Goal: Task Accomplishment & Management: Manage account settings

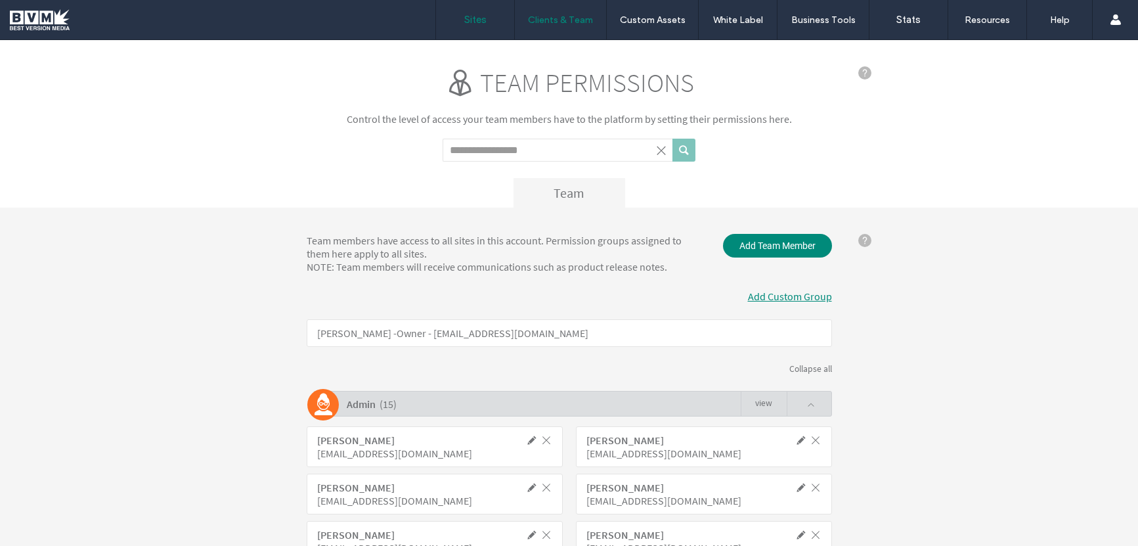
click at [464, 15] on label "Sites" at bounding box center [475, 20] width 22 height 12
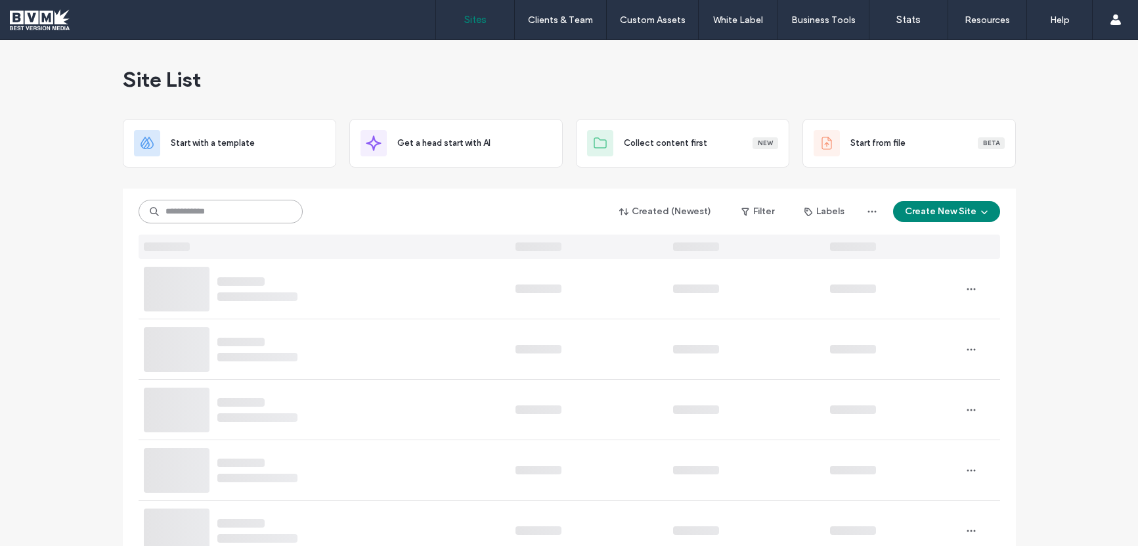
click at [196, 207] on input at bounding box center [221, 212] width 164 height 24
type input "*****"
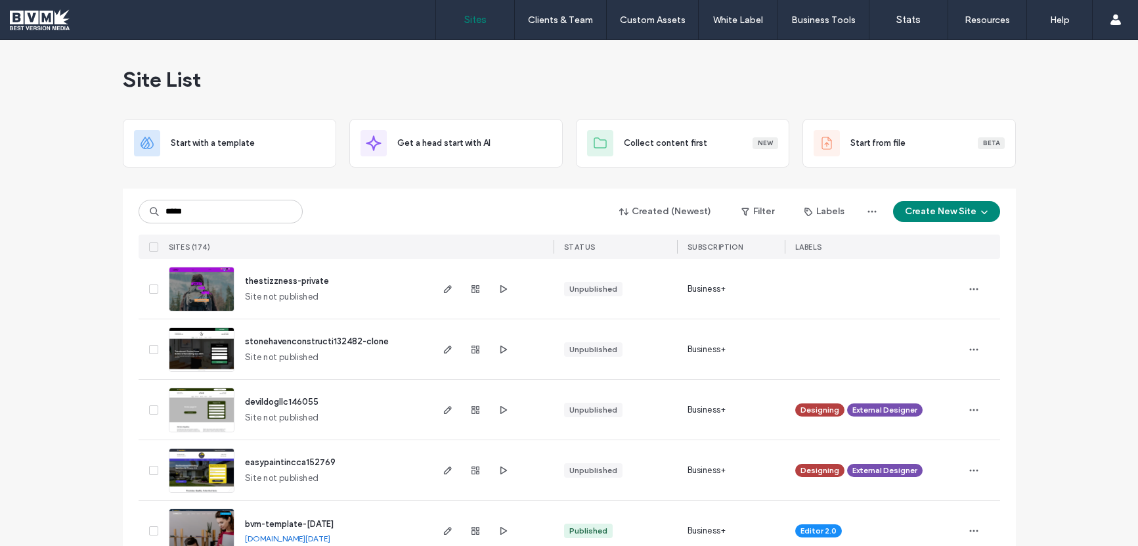
type input "*****"
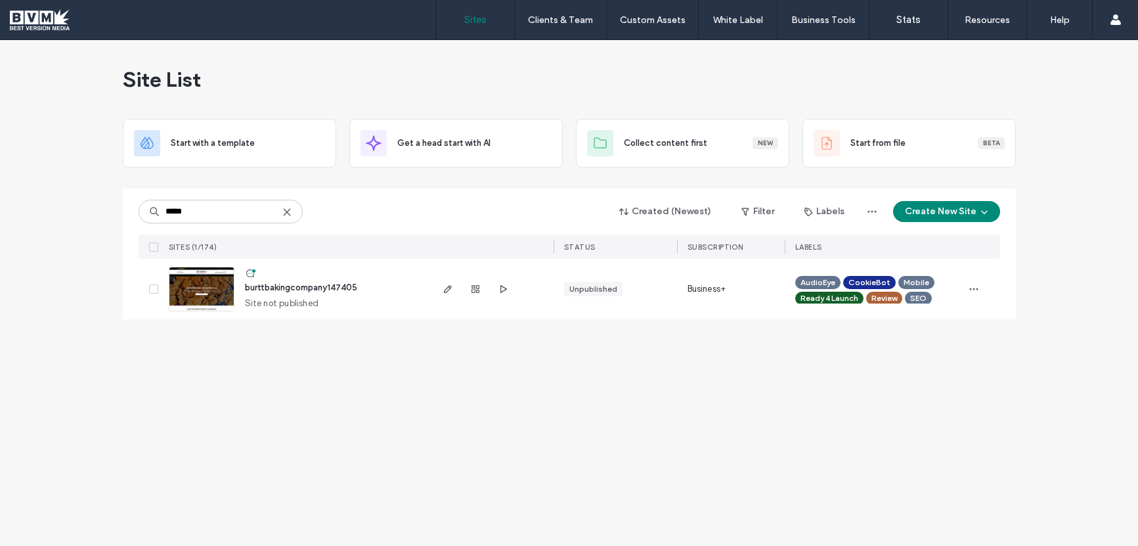
click at [248, 276] on use at bounding box center [250, 273] width 8 height 8
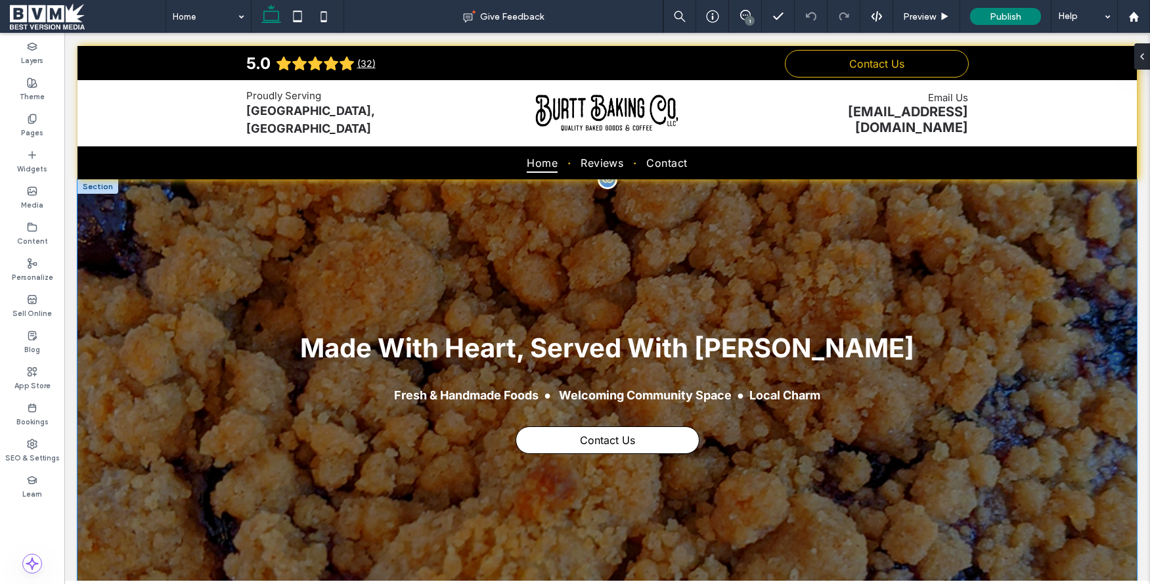
click at [1029, 320] on div "● Fresh & Handmade Foods ● Welcoming Community Space ● Local Charm Contact Us H…" at bounding box center [607, 392] width 1059 height 427
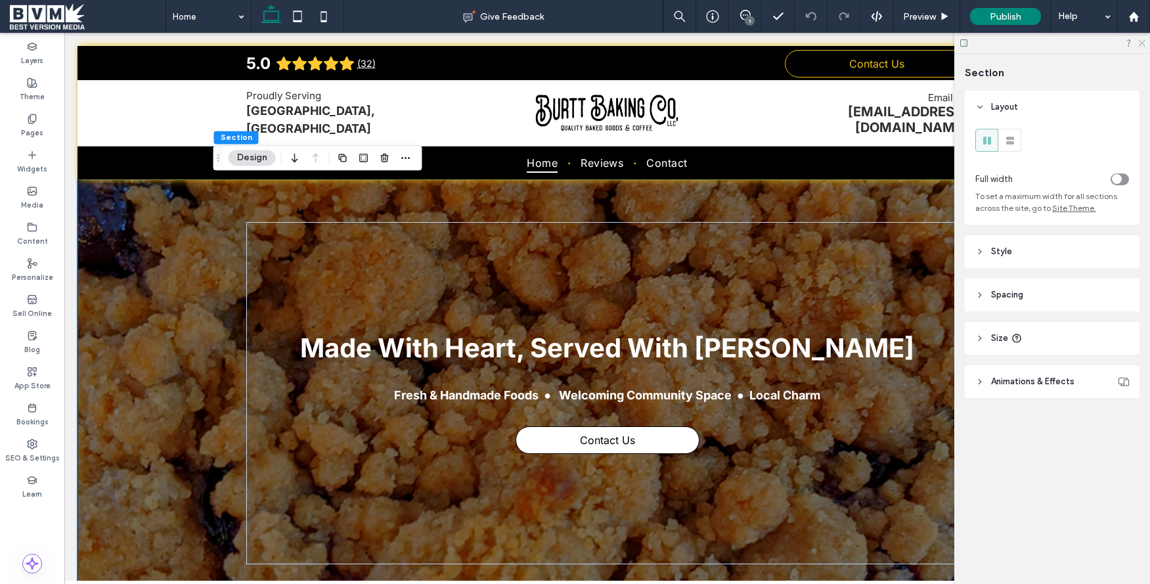
click at [1138, 40] on icon at bounding box center [1141, 42] width 9 height 9
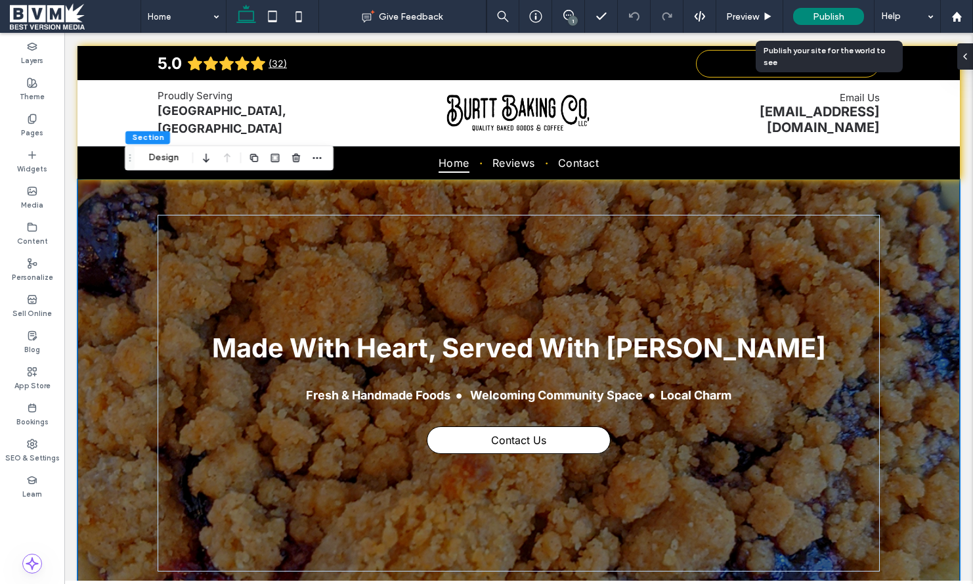
click at [805, 16] on div "Publish" at bounding box center [828, 16] width 71 height 17
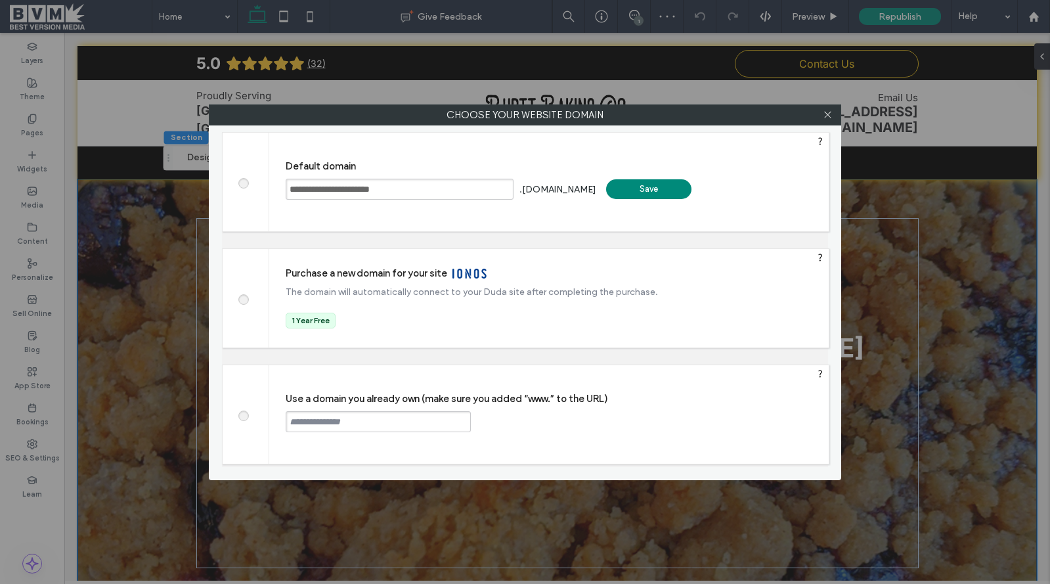
click at [243, 411] on span at bounding box center [243, 414] width 0 height 10
click at [243, 416] on span at bounding box center [243, 414] width 0 height 10
click at [330, 418] on input "text" at bounding box center [378, 421] width 185 height 21
click at [365, 424] on input "*****" at bounding box center [378, 421] width 185 height 21
paste input "**********"
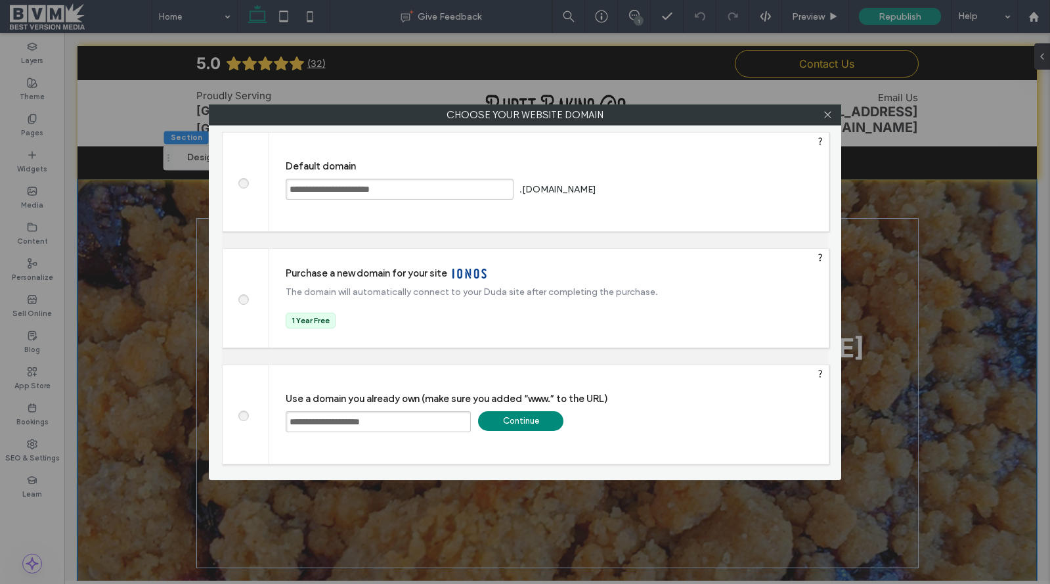
type input "**********"
click at [523, 413] on div "Continue" at bounding box center [520, 421] width 85 height 20
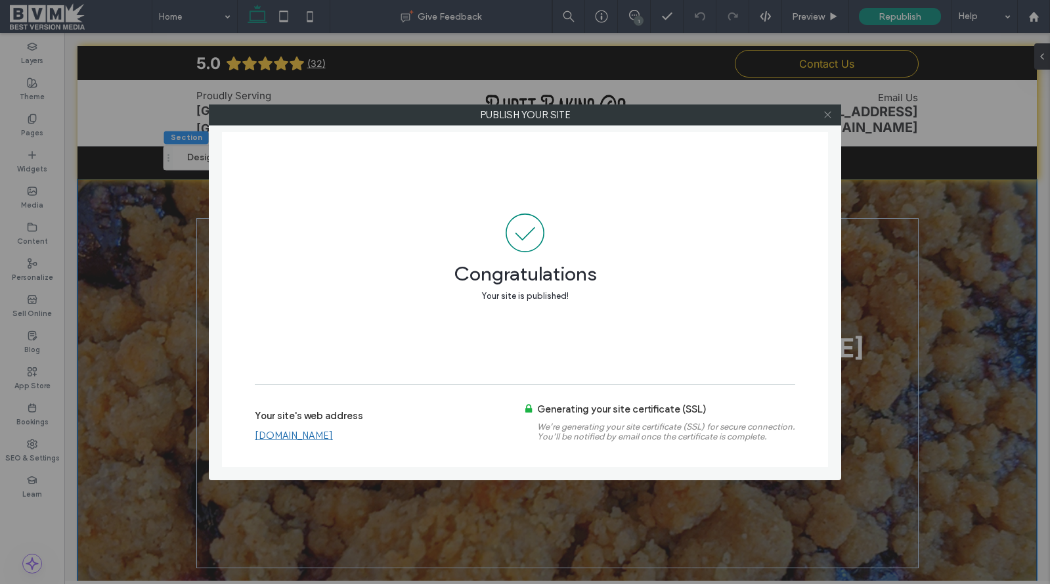
click at [824, 116] on icon at bounding box center [828, 115] width 10 height 10
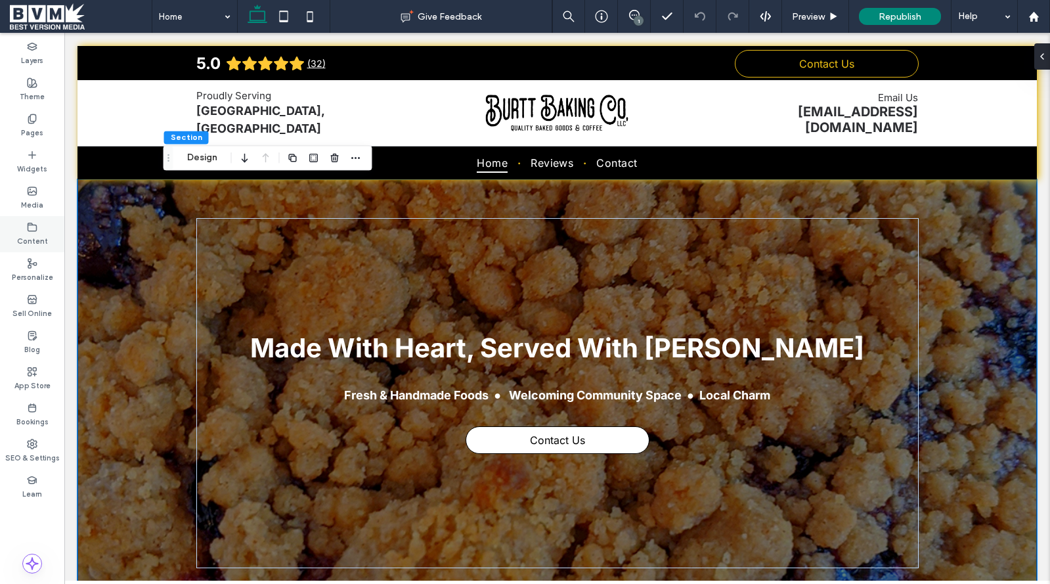
click at [37, 231] on div "Content" at bounding box center [32, 234] width 64 height 36
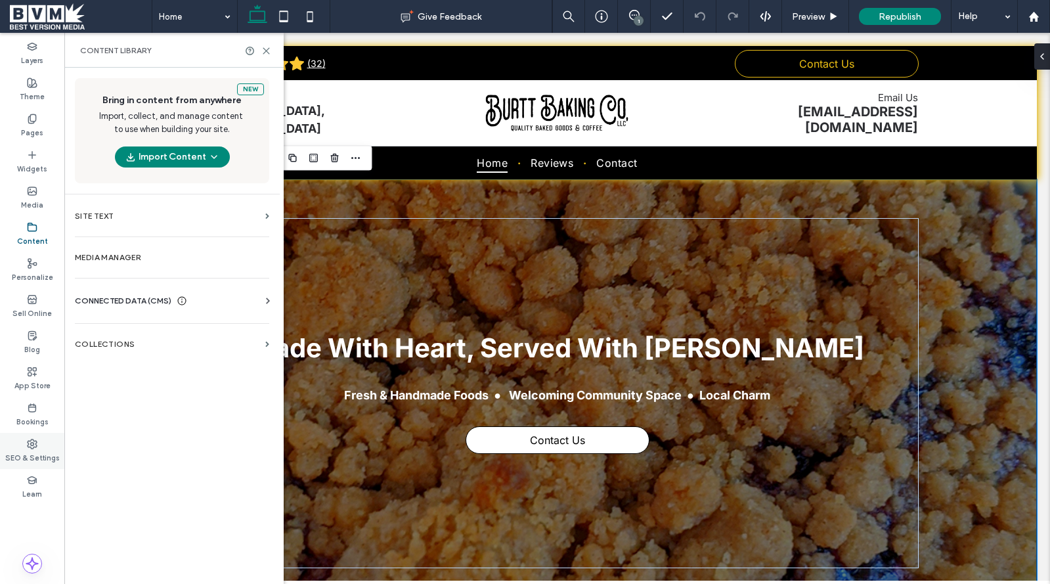
click at [32, 433] on div "SEO & Settings" at bounding box center [32, 451] width 64 height 36
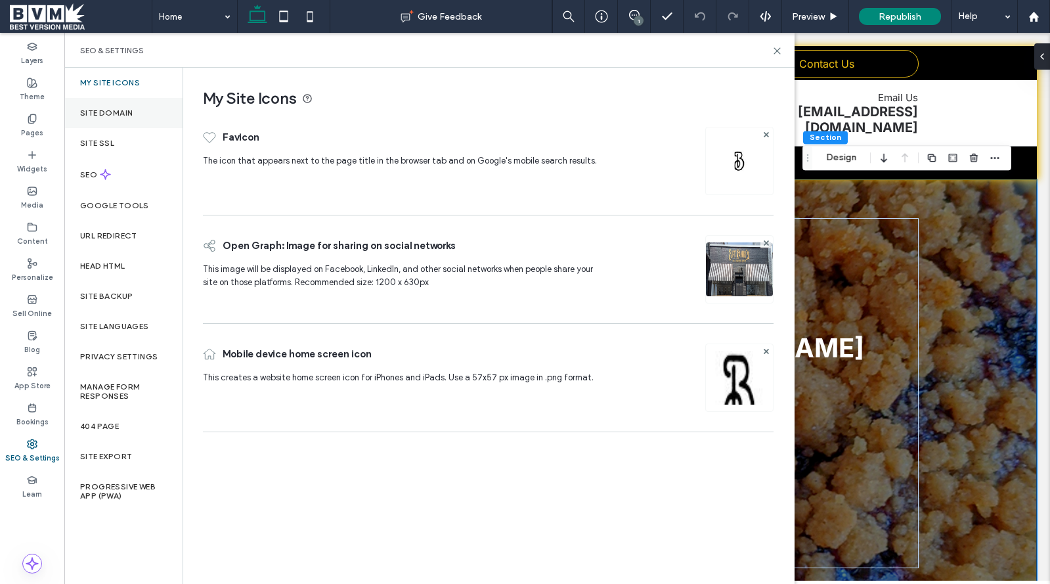
click at [123, 118] on div "Site Domain" at bounding box center [123, 113] width 118 height 30
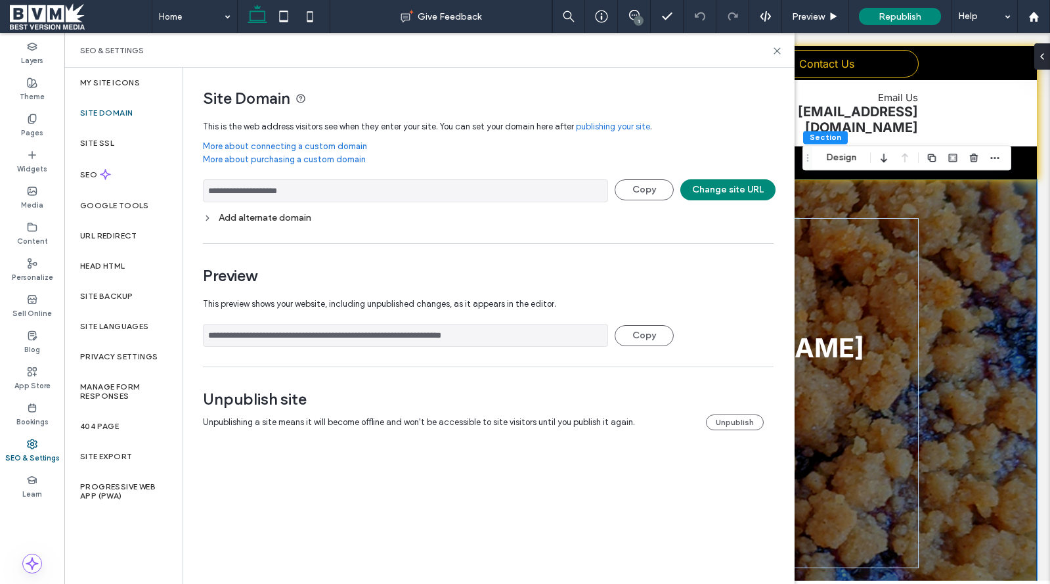
click at [129, 114] on label "Site Domain" at bounding box center [106, 112] width 53 height 9
click at [208, 222] on icon at bounding box center [207, 217] width 9 height 9
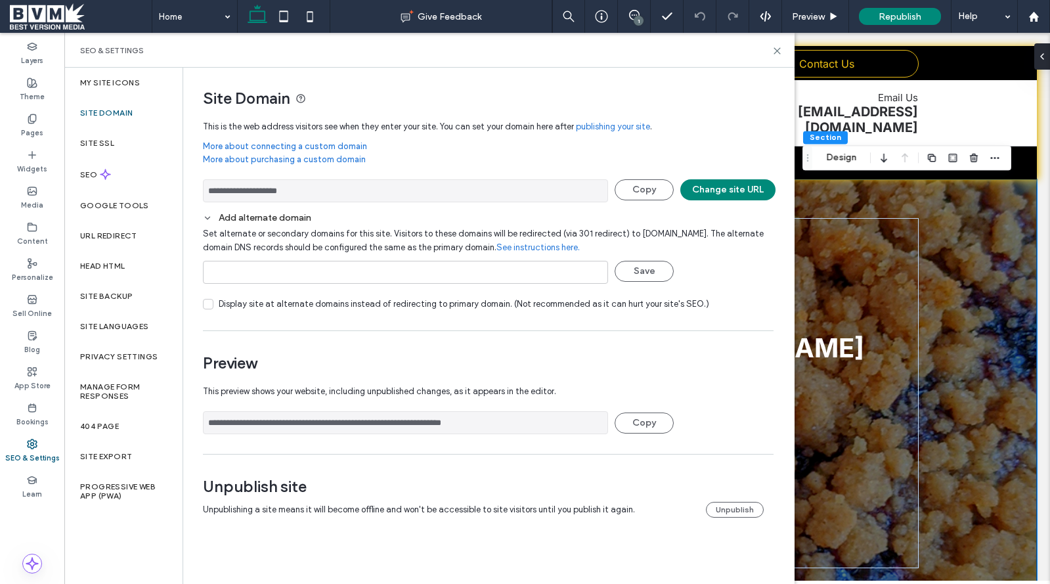
click at [211, 217] on icon at bounding box center [207, 217] width 9 height 9
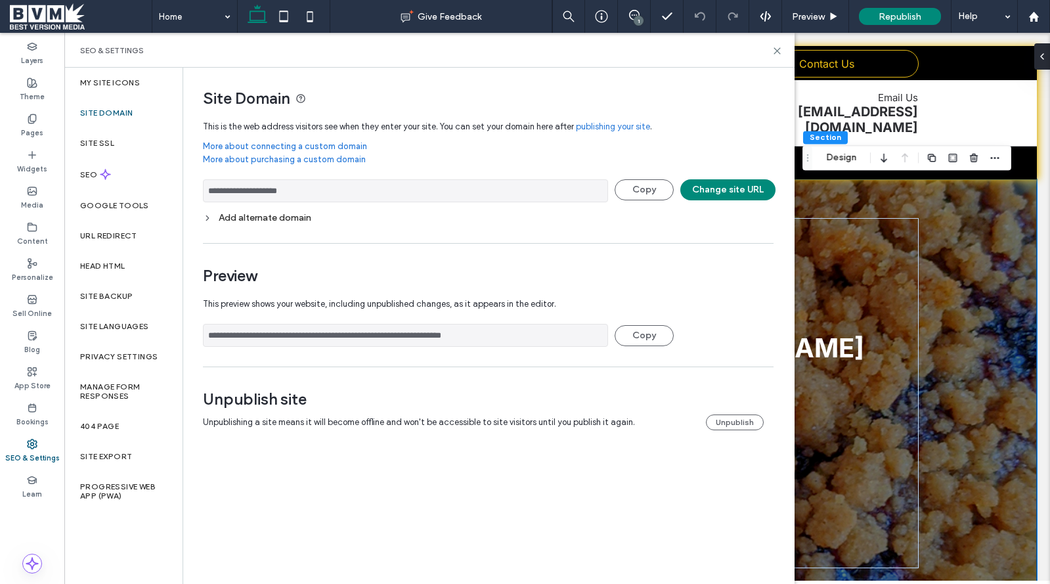
click at [108, 114] on label "Site Domain" at bounding box center [106, 112] width 53 height 9
click at [120, 83] on label "My Site Icons" at bounding box center [110, 82] width 60 height 9
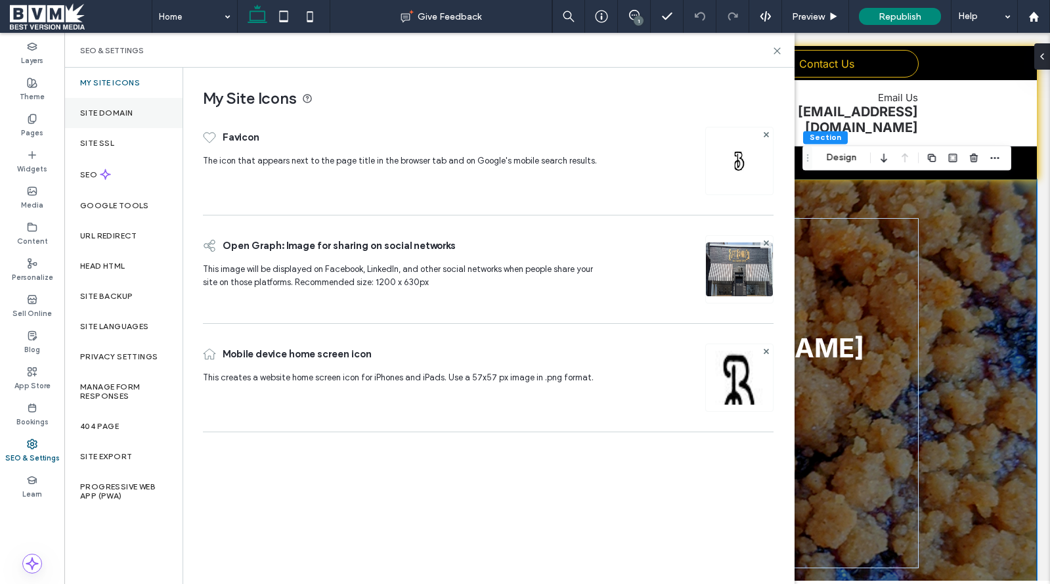
click at [111, 108] on label "Site Domain" at bounding box center [106, 112] width 53 height 9
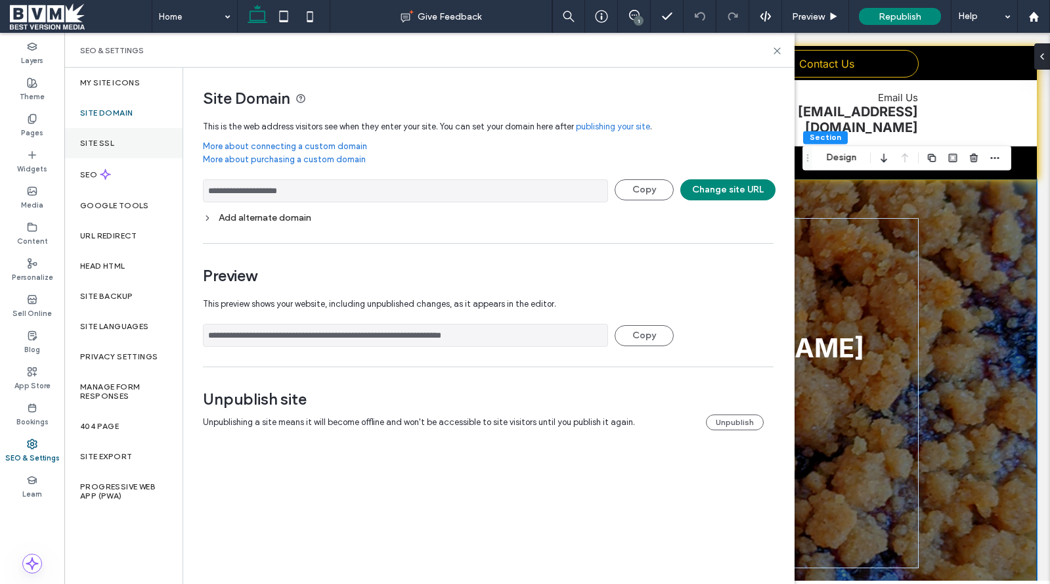
click at [110, 141] on label "Site SSL" at bounding box center [97, 143] width 34 height 9
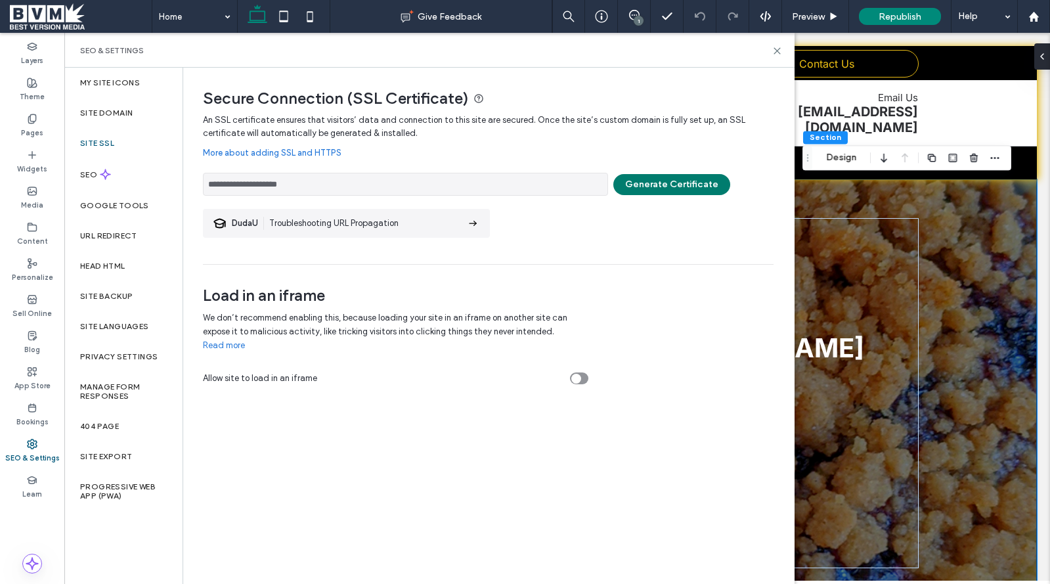
click at [694, 179] on button "Generate Certificate" at bounding box center [671, 184] width 117 height 21
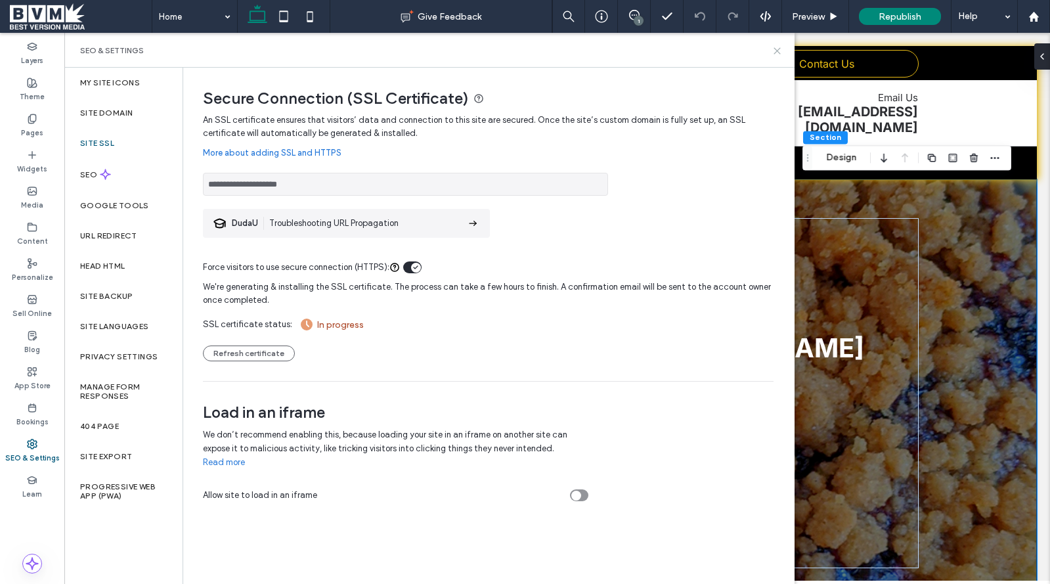
drag, startPoint x: 776, startPoint y: 47, endPoint x: 710, endPoint y: 24, distance: 70.2
click at [776, 47] on icon at bounding box center [777, 51] width 10 height 10
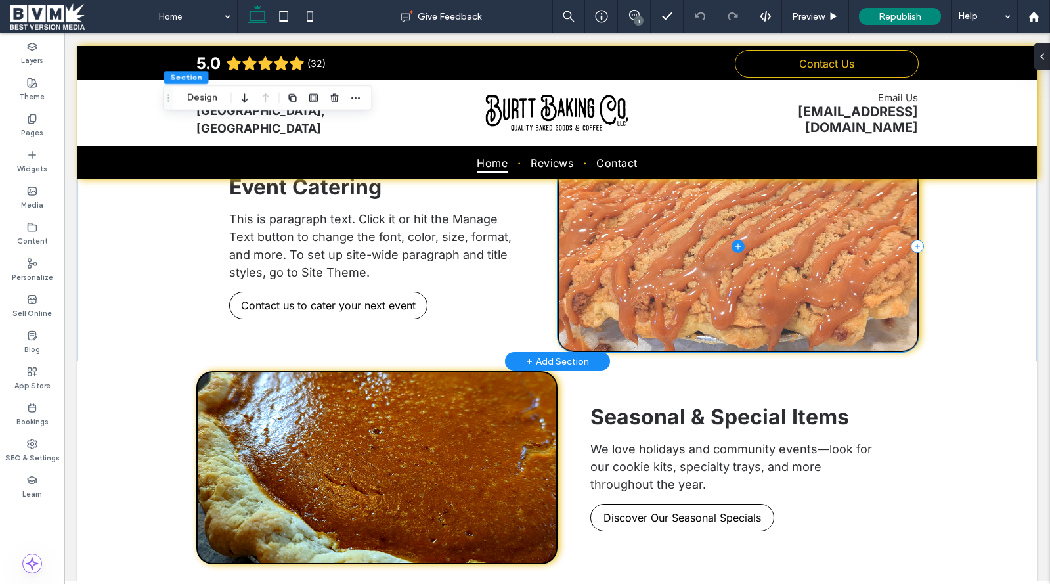
scroll to position [1320, 0]
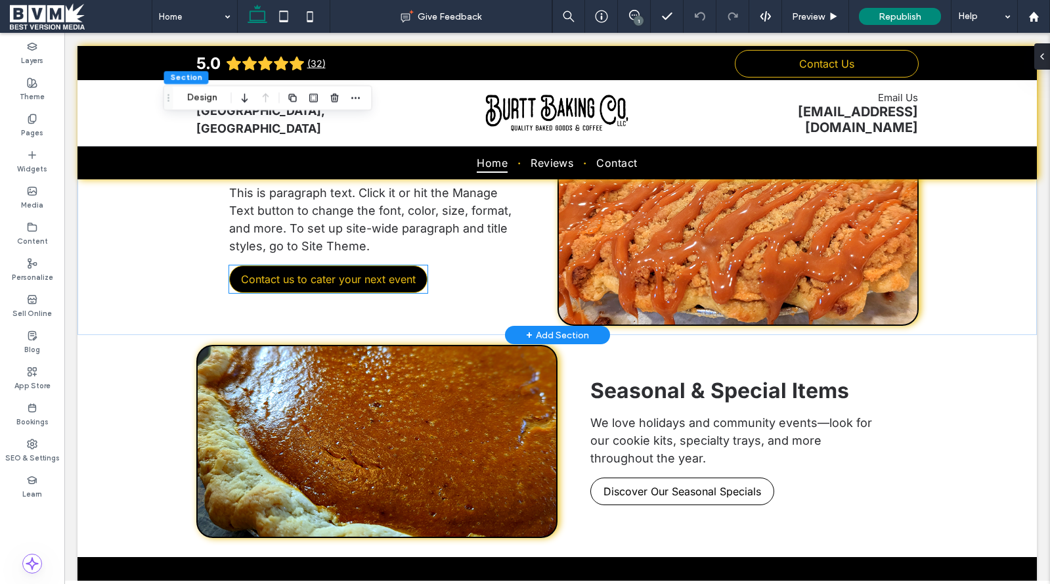
click at [411, 269] on link "Contact us to cater your next event" at bounding box center [328, 279] width 198 height 28
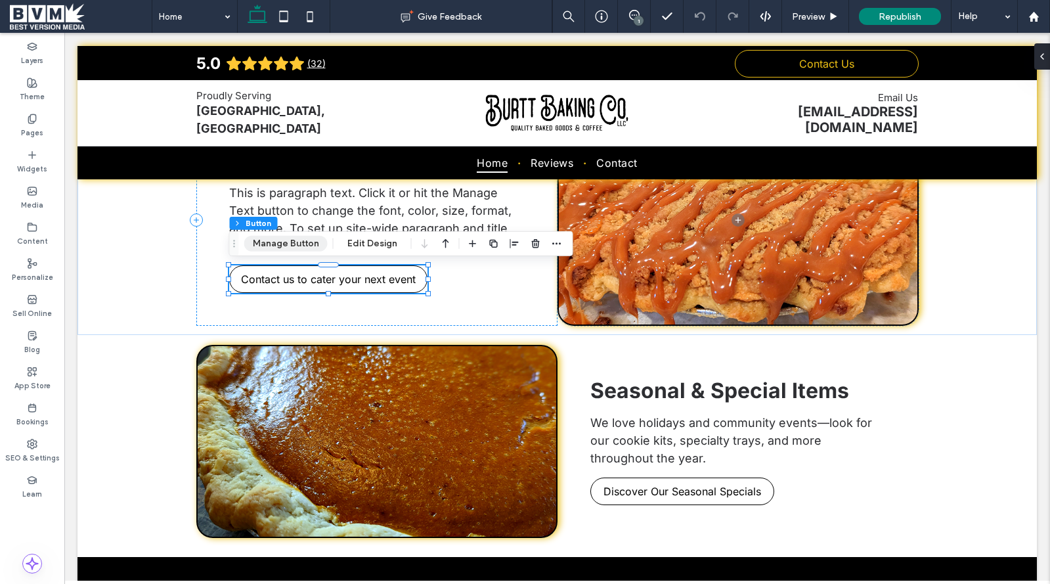
click at [276, 248] on button "Manage Button" at bounding box center [285, 244] width 83 height 16
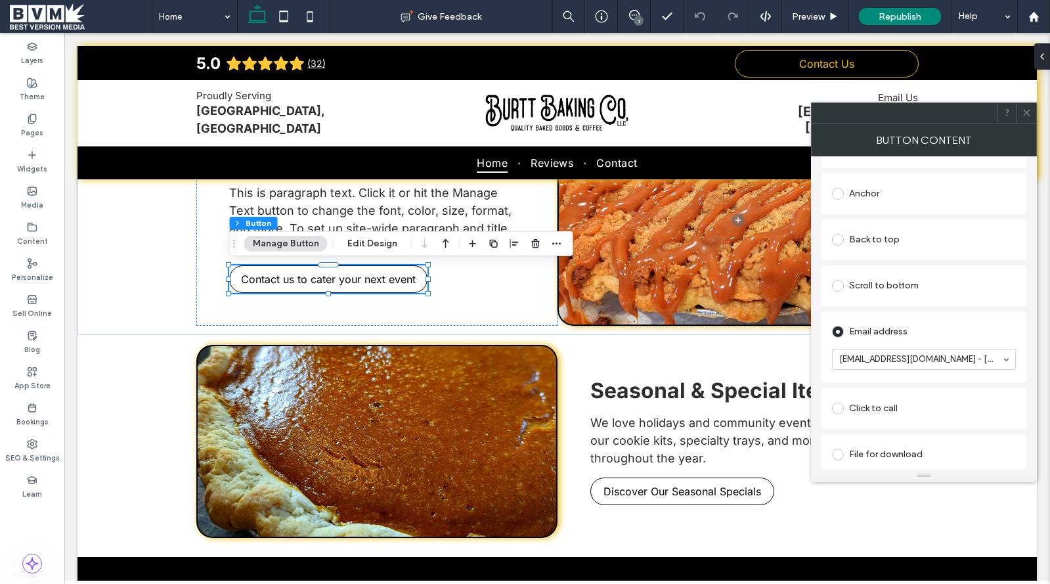
scroll to position [262, 0]
drag, startPoint x: 1029, startPoint y: 112, endPoint x: 950, endPoint y: 169, distance: 97.3
click at [1029, 112] on icon at bounding box center [1027, 113] width 10 height 10
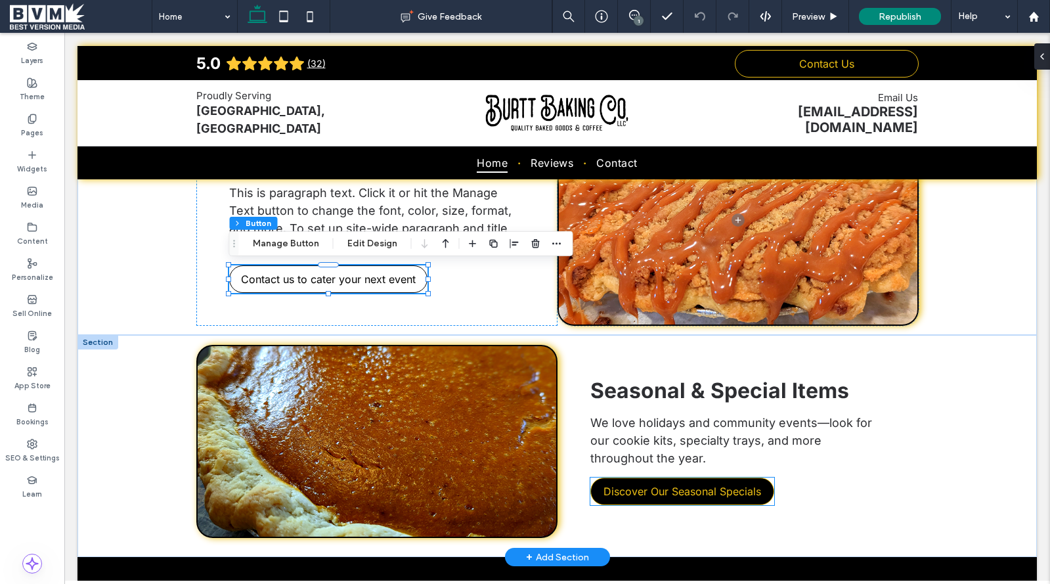
click at [673, 487] on span "Discover Our Seasonal Specials" at bounding box center [683, 491] width 158 height 13
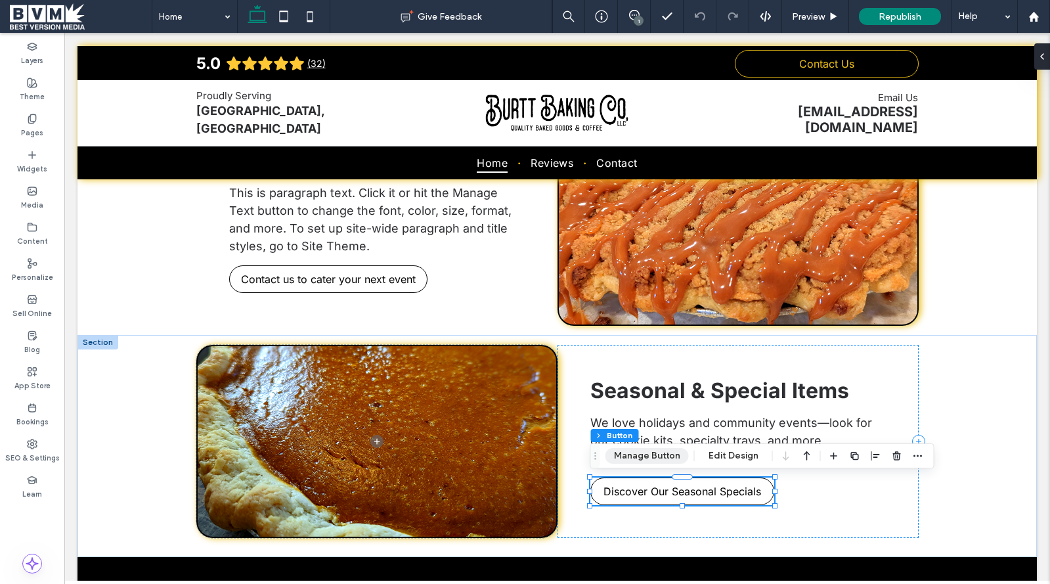
click at [641, 454] on button "Manage Button" at bounding box center [647, 456] width 83 height 16
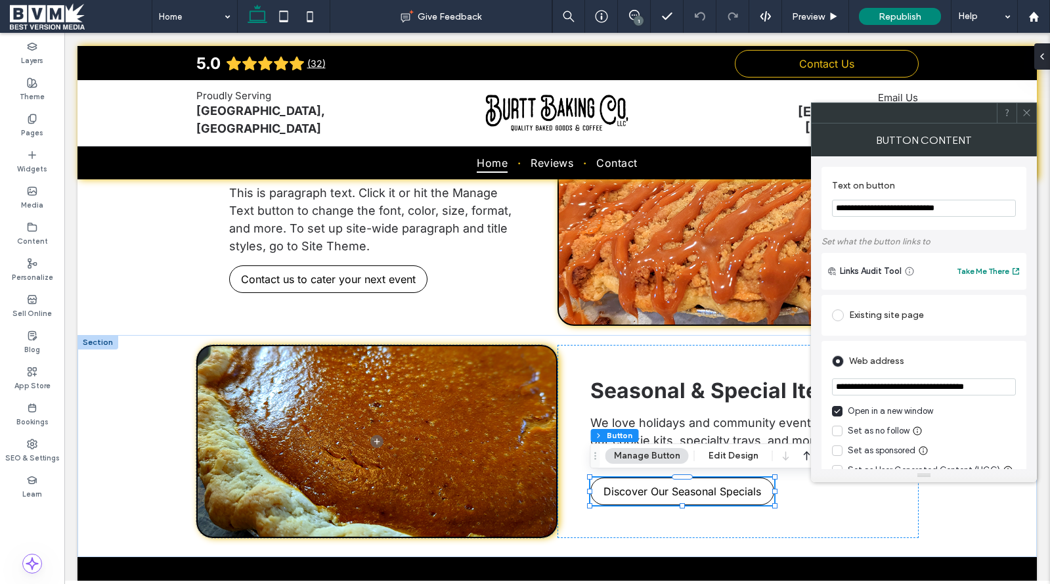
click at [866, 388] on input "**********" at bounding box center [924, 386] width 184 height 17
drag, startPoint x: 944, startPoint y: 388, endPoint x: 1036, endPoint y: 388, distance: 92.6
click at [1036, 388] on div "**********" at bounding box center [924, 312] width 226 height 313
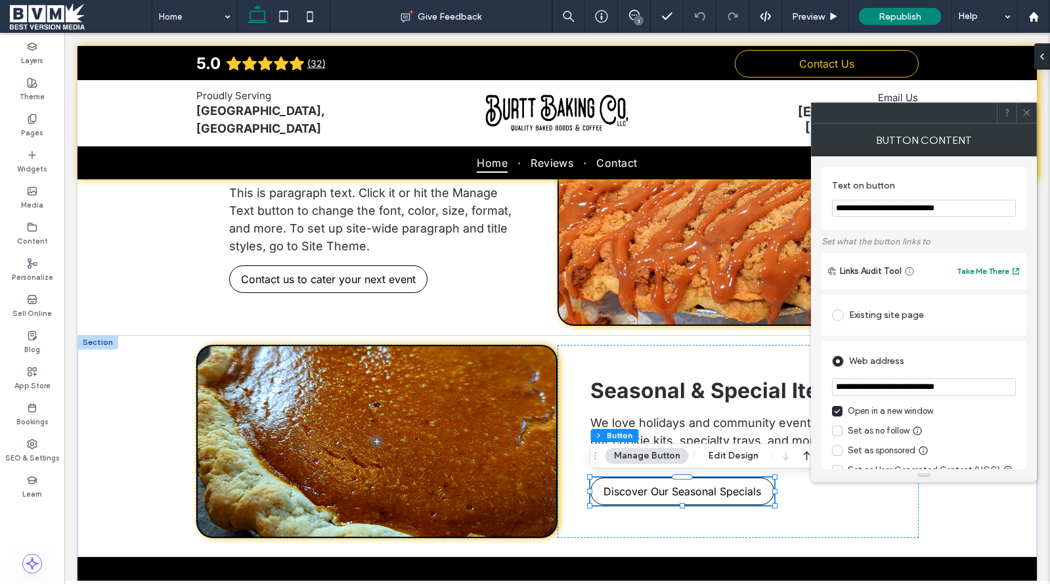
type input "**********"
click at [977, 345] on div "**********" at bounding box center [924, 412] width 205 height 143
drag, startPoint x: 1025, startPoint y: 114, endPoint x: 840, endPoint y: 194, distance: 202.1
click at [1024, 114] on icon at bounding box center [1027, 113] width 10 height 10
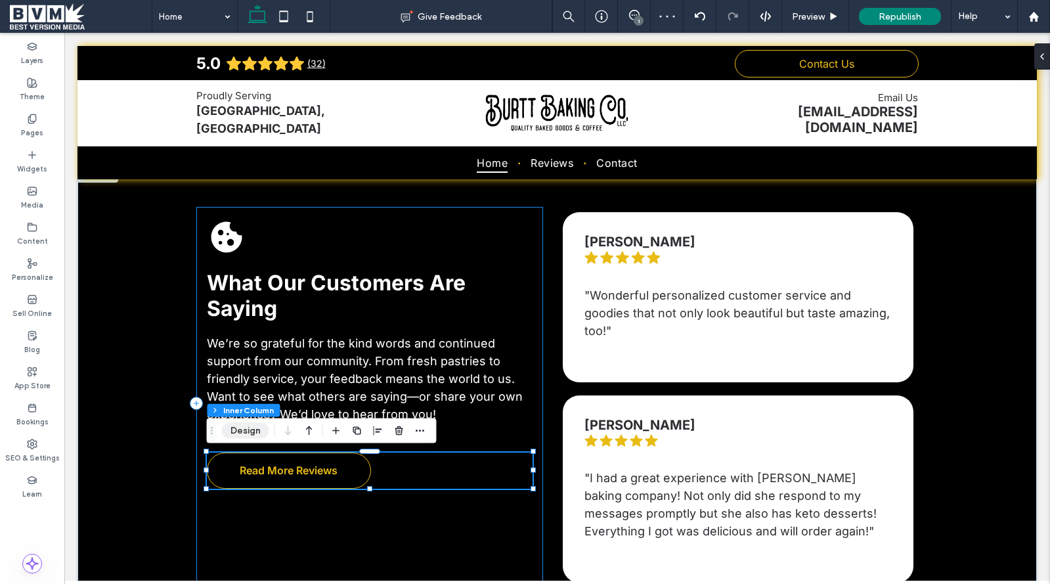
scroll to position [137, 0]
drag, startPoint x: 229, startPoint y: 433, endPoint x: 369, endPoint y: 349, distance: 163.6
click at [229, 433] on button "Design" at bounding box center [245, 431] width 47 height 16
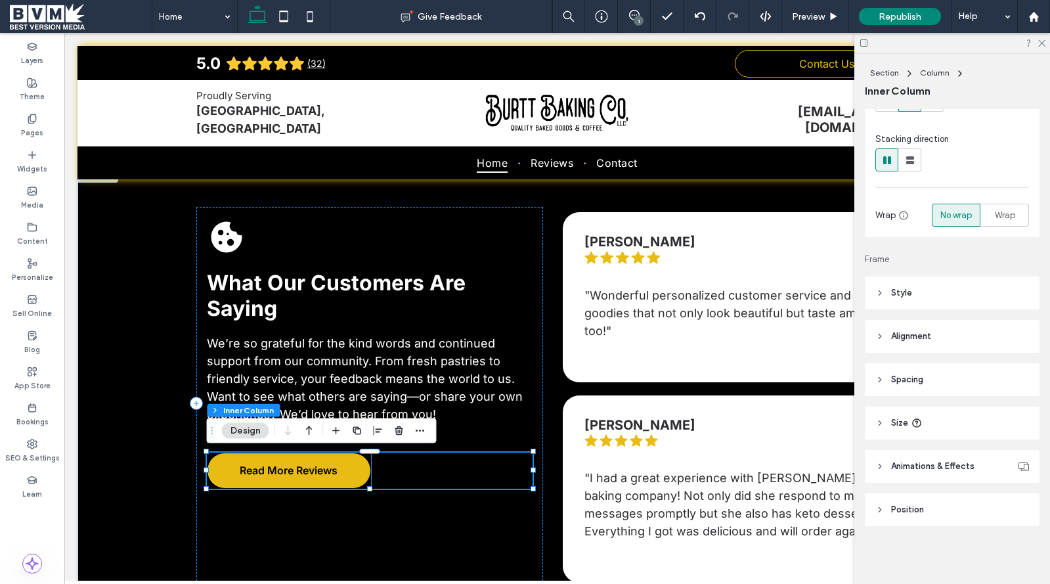
click at [299, 470] on span "Read More Reviews" at bounding box center [289, 470] width 98 height 26
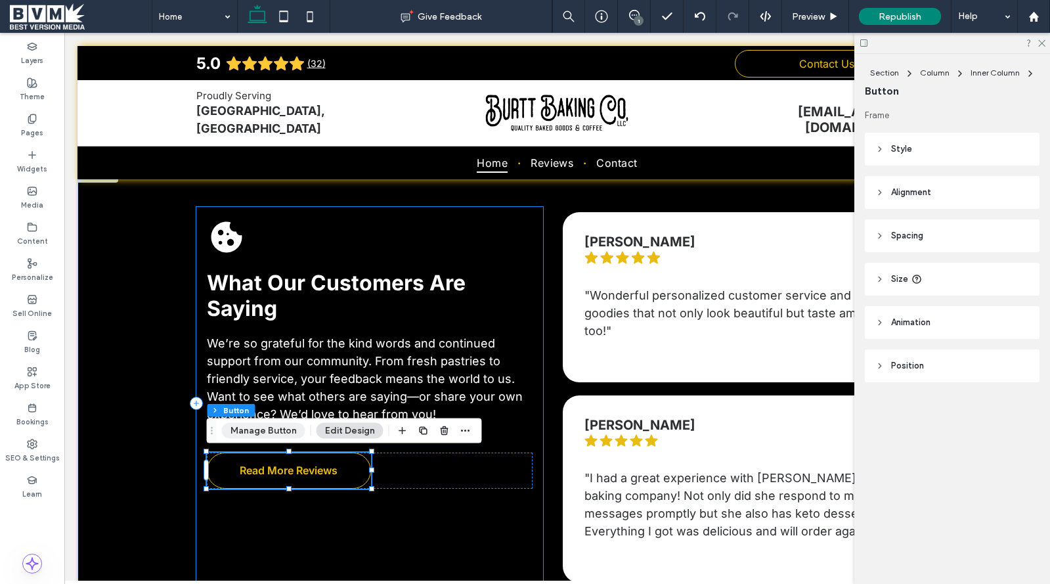
click at [269, 432] on button "Manage Button" at bounding box center [263, 431] width 83 height 16
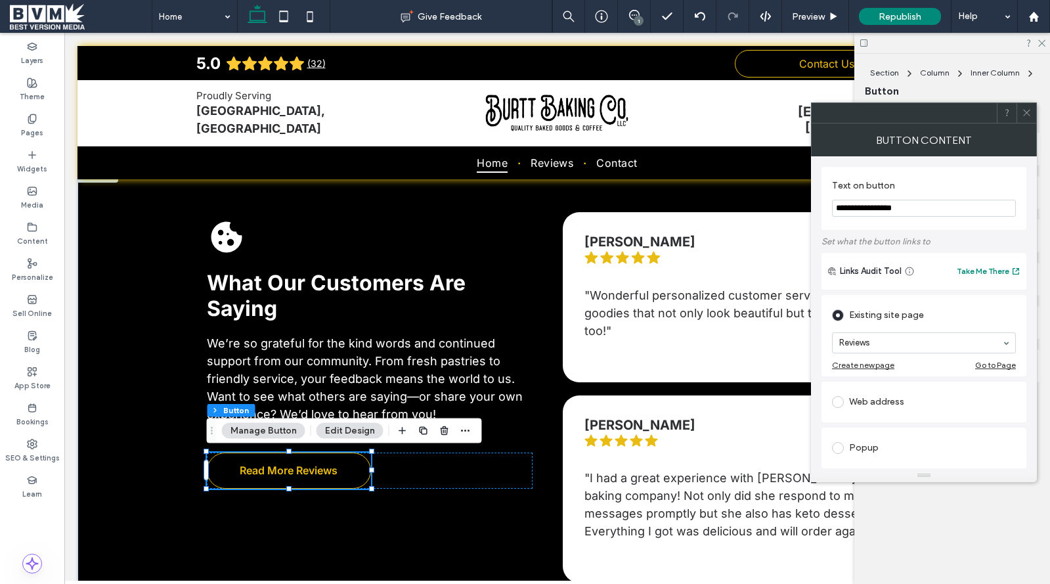
drag, startPoint x: 1029, startPoint y: 108, endPoint x: 968, endPoint y: 144, distance: 71.0
click at [1029, 109] on icon at bounding box center [1027, 113] width 10 height 10
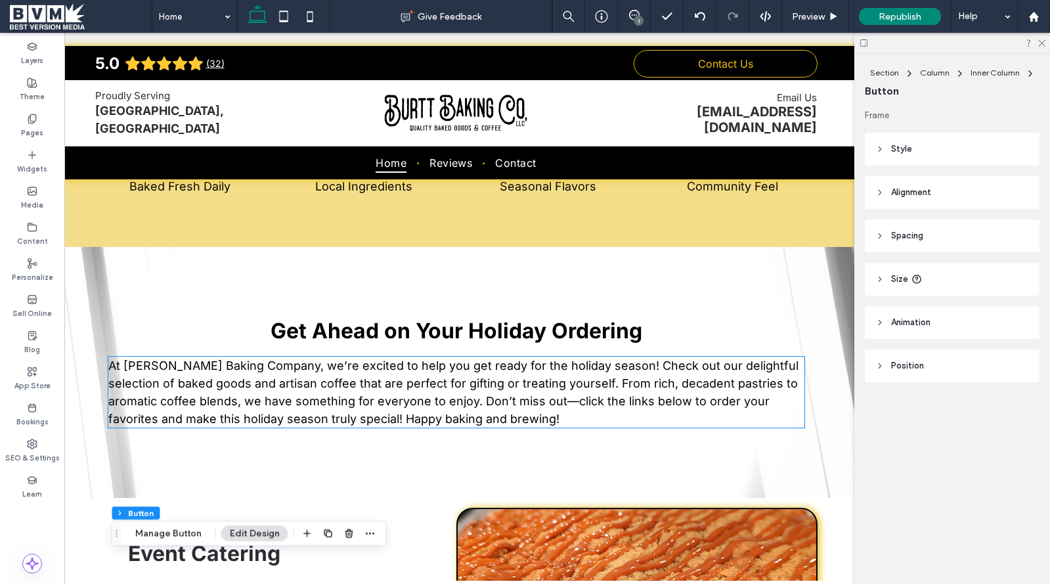
scroll to position [0, 95]
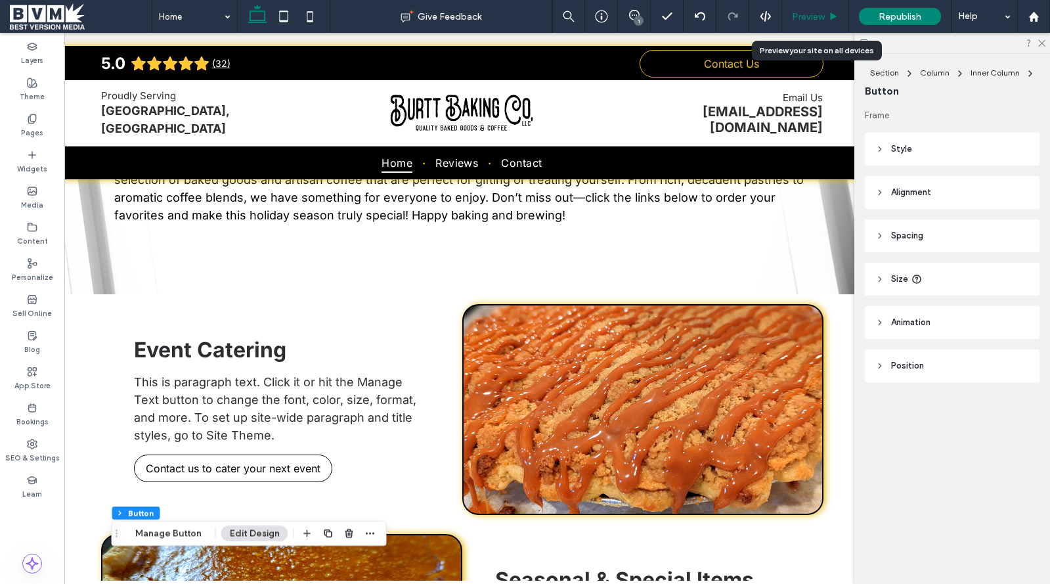
click at [801, 17] on span "Preview" at bounding box center [808, 16] width 33 height 11
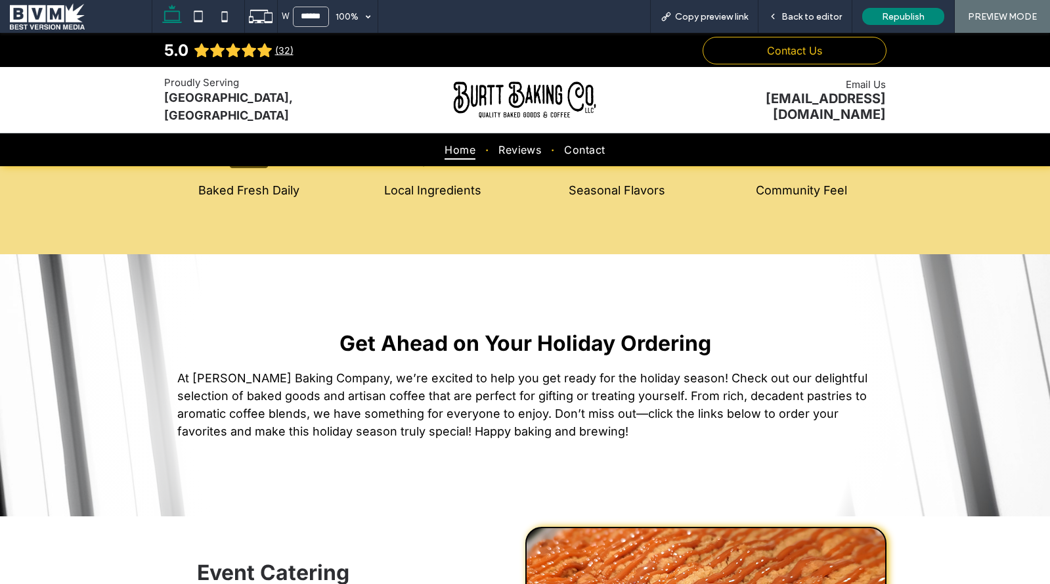
scroll to position [914, 0]
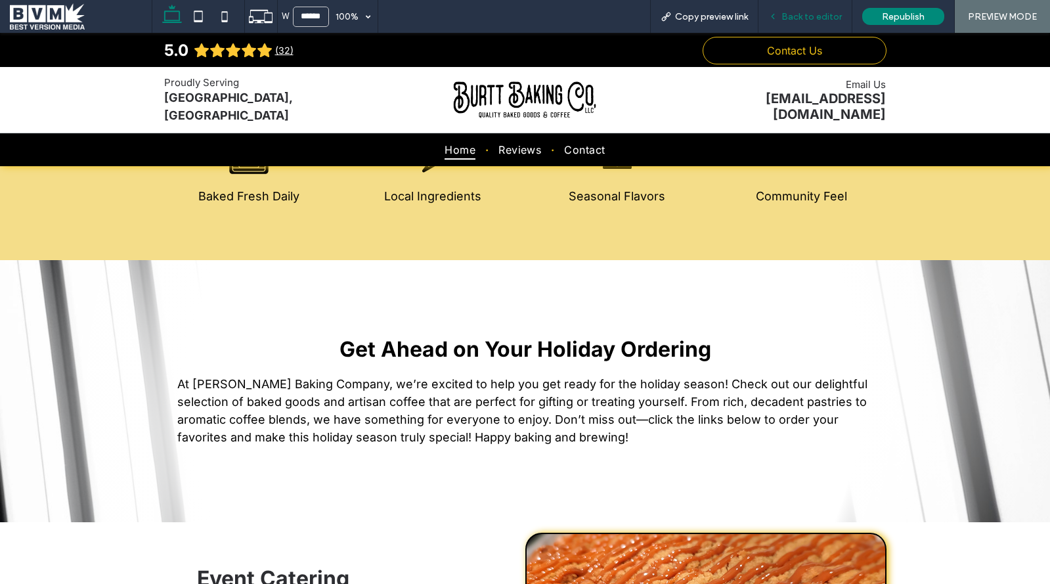
drag, startPoint x: 797, startPoint y: 19, endPoint x: 764, endPoint y: 25, distance: 34.0
click at [797, 19] on span "Back to editor" at bounding box center [812, 16] width 60 height 11
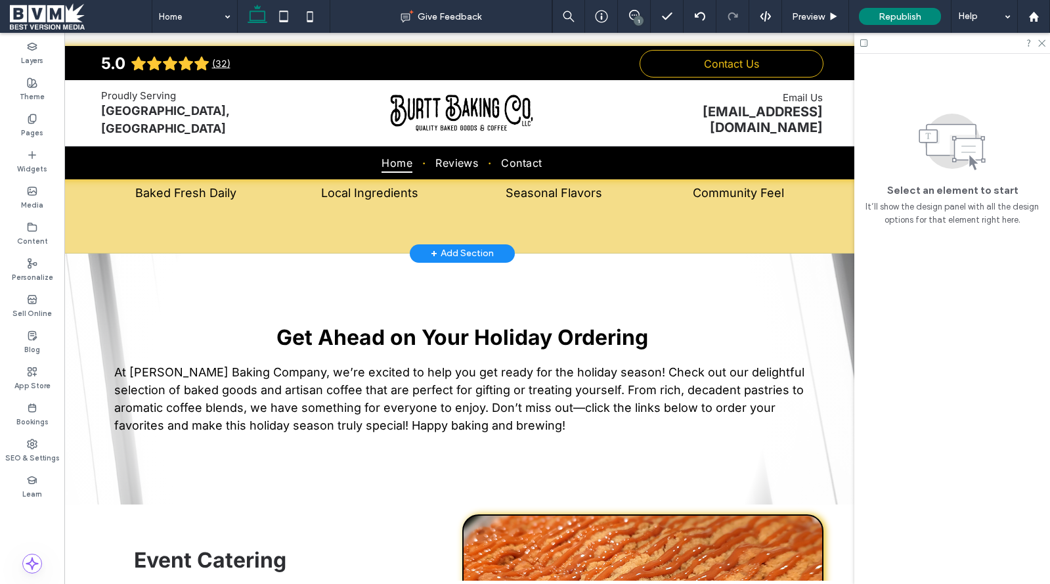
scroll to position [920, 0]
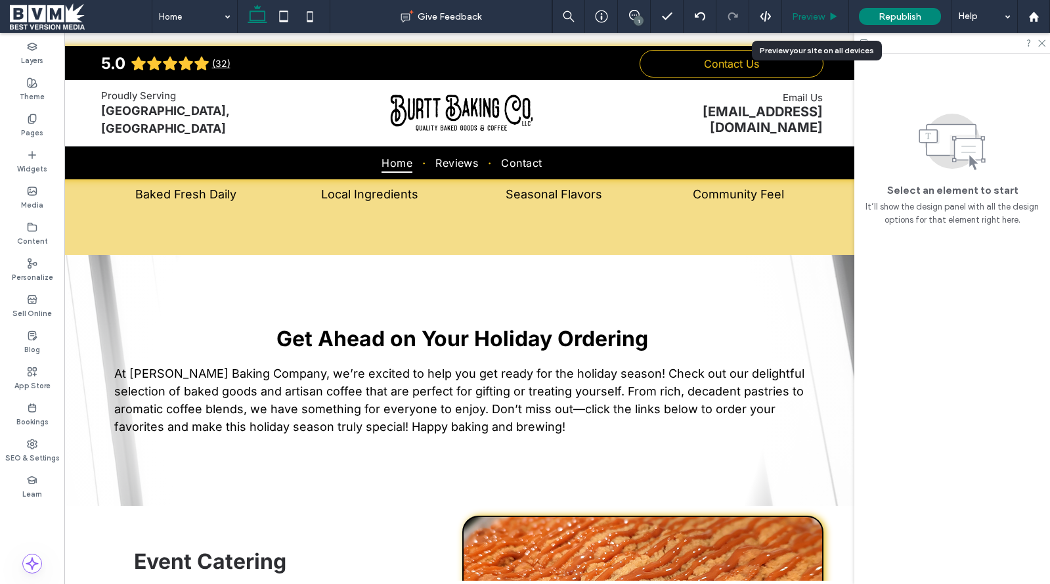
click at [809, 12] on span "Preview" at bounding box center [808, 16] width 33 height 11
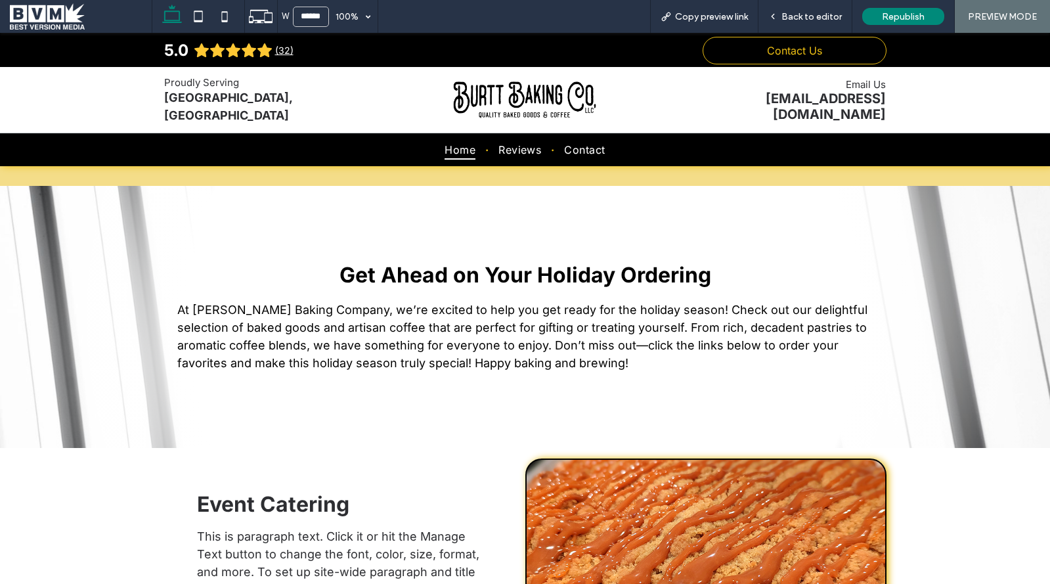
scroll to position [985, 0]
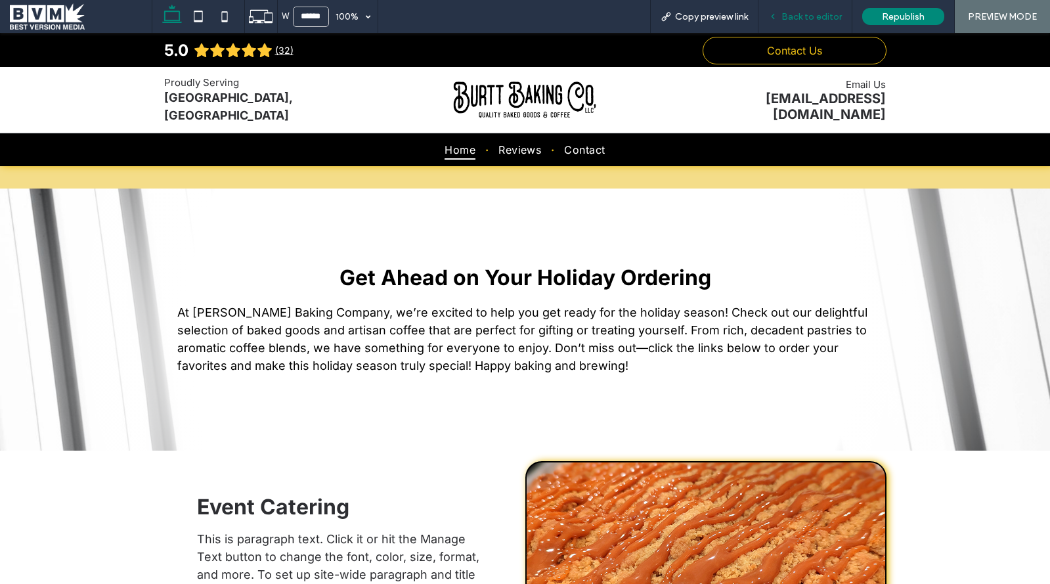
click at [792, 16] on span "Back to editor" at bounding box center [812, 16] width 60 height 11
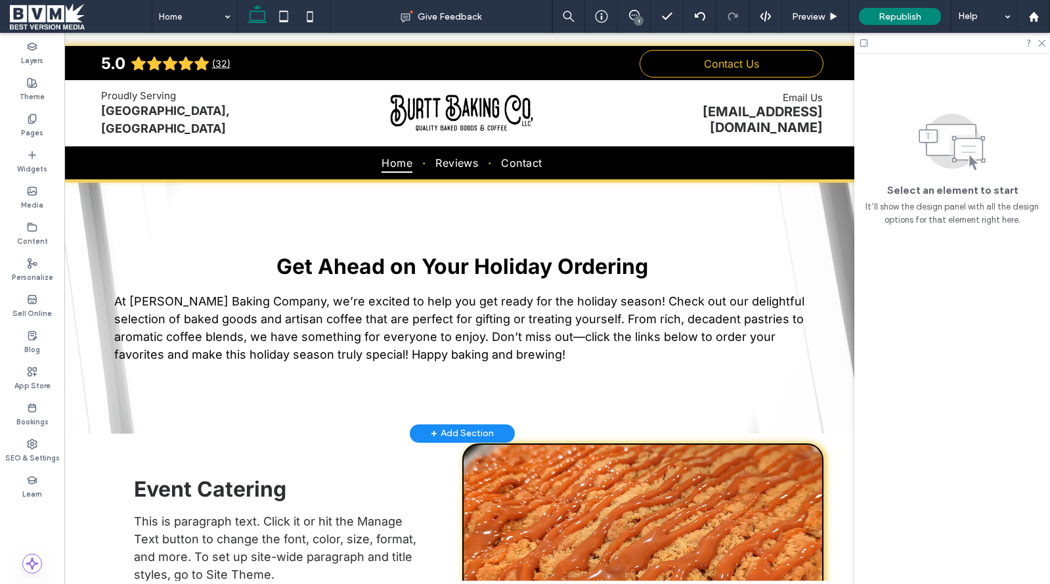
scroll to position [991, 0]
click at [30, 166] on label "Widgets" at bounding box center [32, 167] width 30 height 14
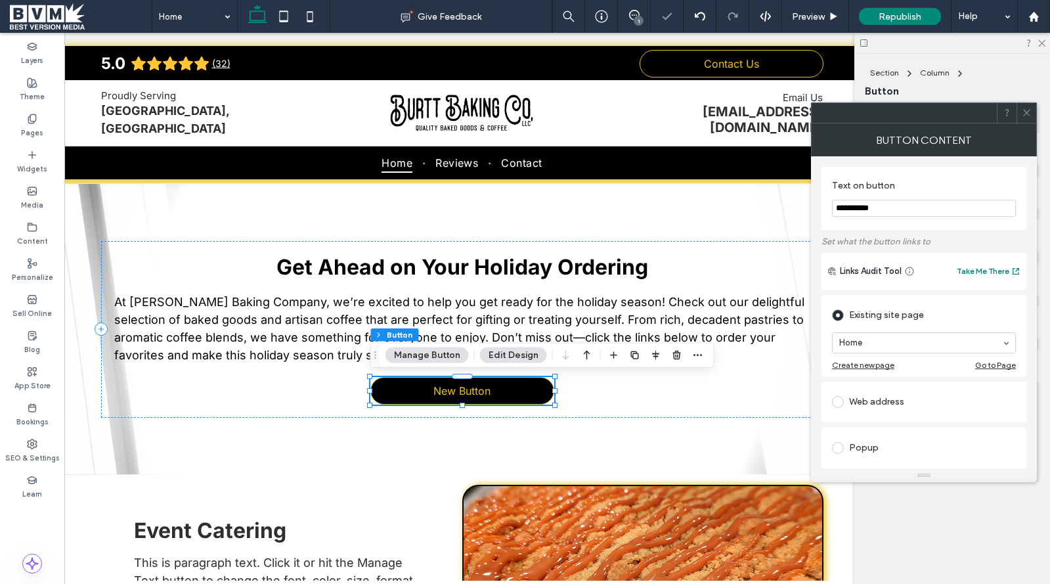
click at [883, 212] on input "**********" at bounding box center [924, 208] width 184 height 17
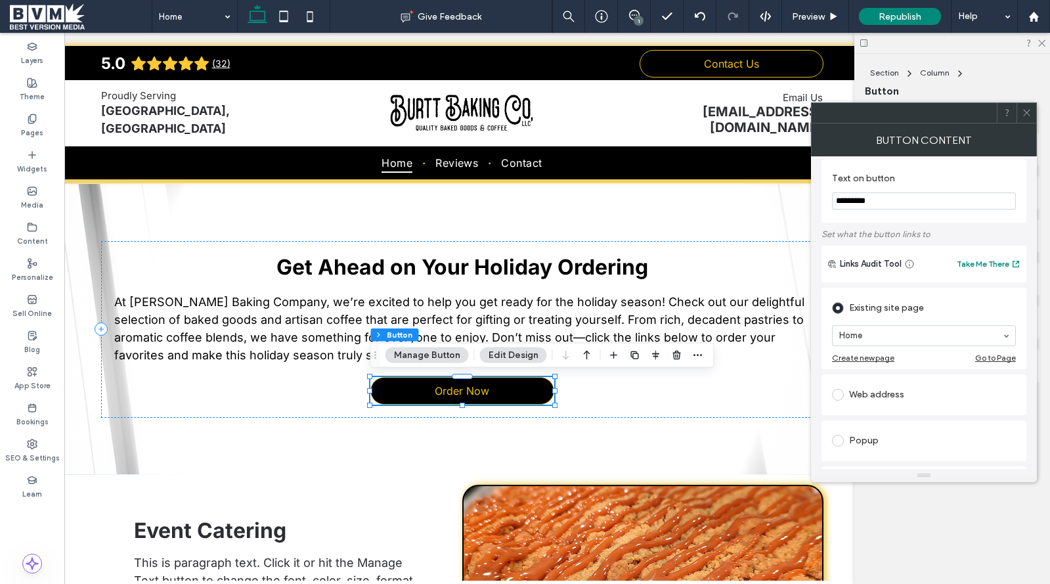
scroll to position [11, 0]
type input "*********"
click at [996, 208] on section "Text on button *********" at bounding box center [924, 190] width 184 height 50
click at [1031, 110] on icon at bounding box center [1027, 113] width 10 height 10
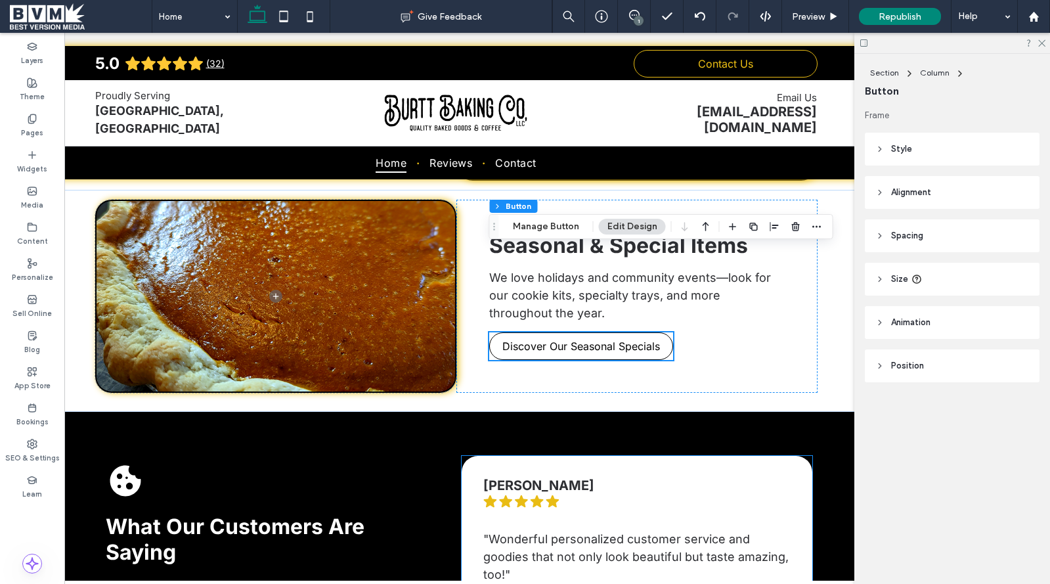
scroll to position [1463, 0]
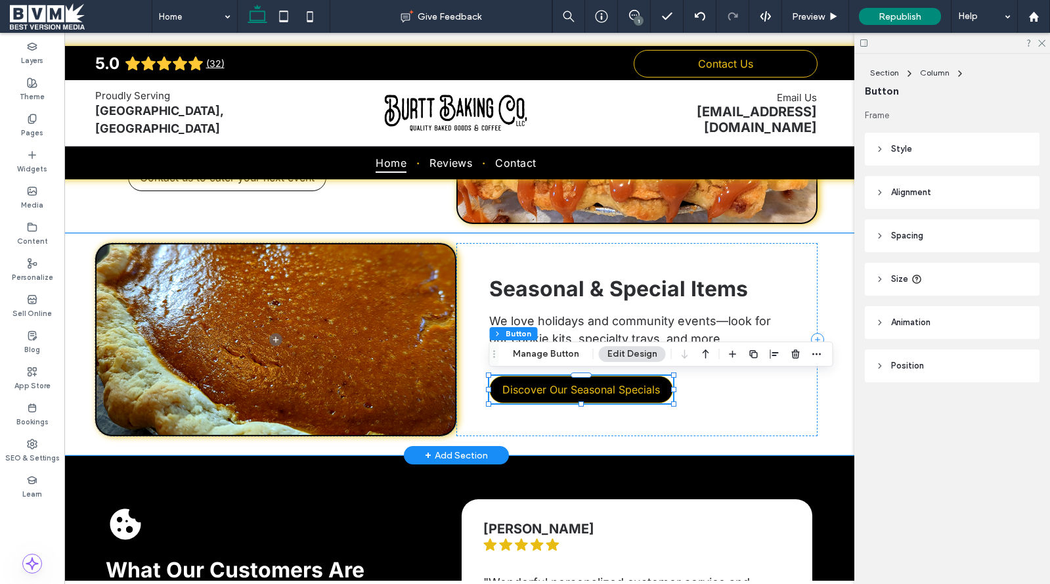
click at [608, 396] on link "Discover Our Seasonal Specials" at bounding box center [581, 390] width 184 height 28
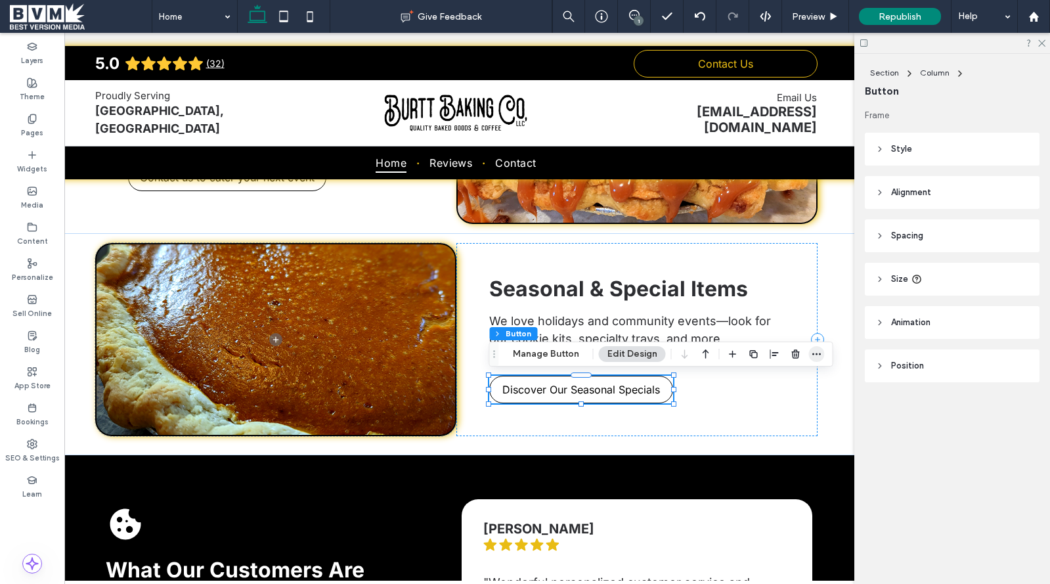
click at [812, 351] on icon "button" at bounding box center [817, 354] width 11 height 11
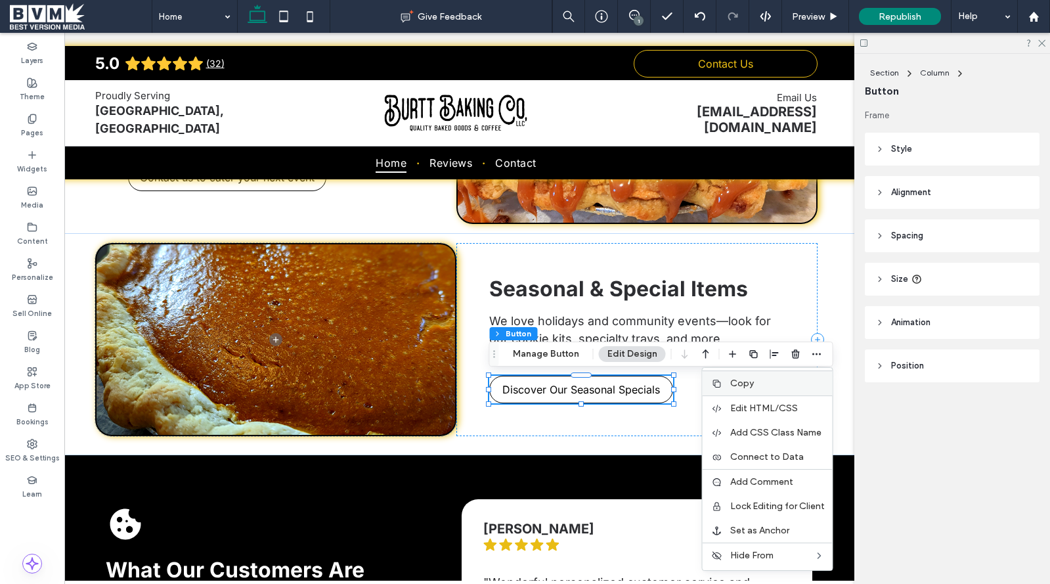
click at [781, 382] on label "Copy" at bounding box center [777, 383] width 95 height 11
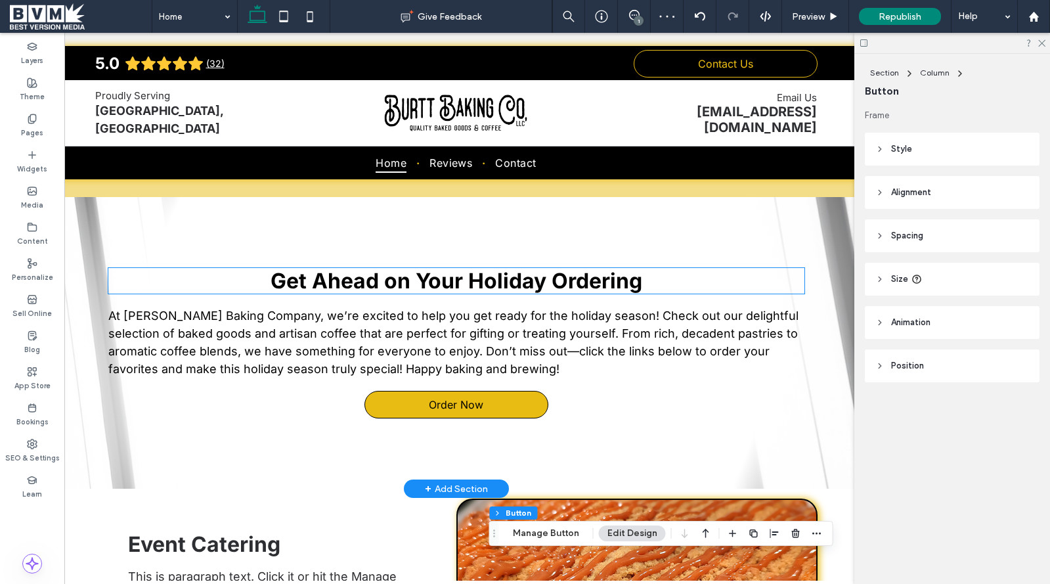
scroll to position [978, 0]
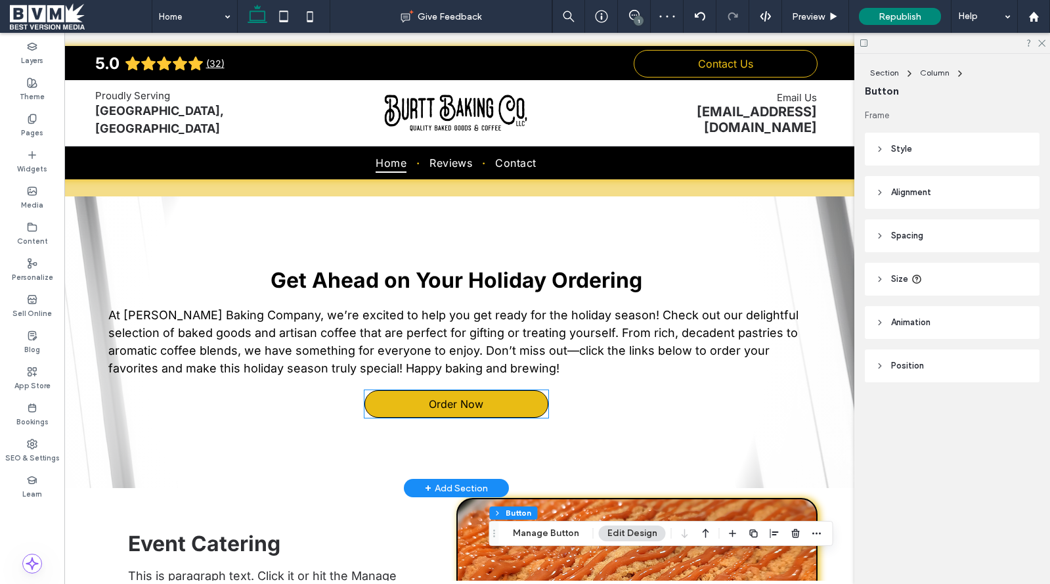
click at [500, 406] on link "Order Now" at bounding box center [457, 404] width 184 height 28
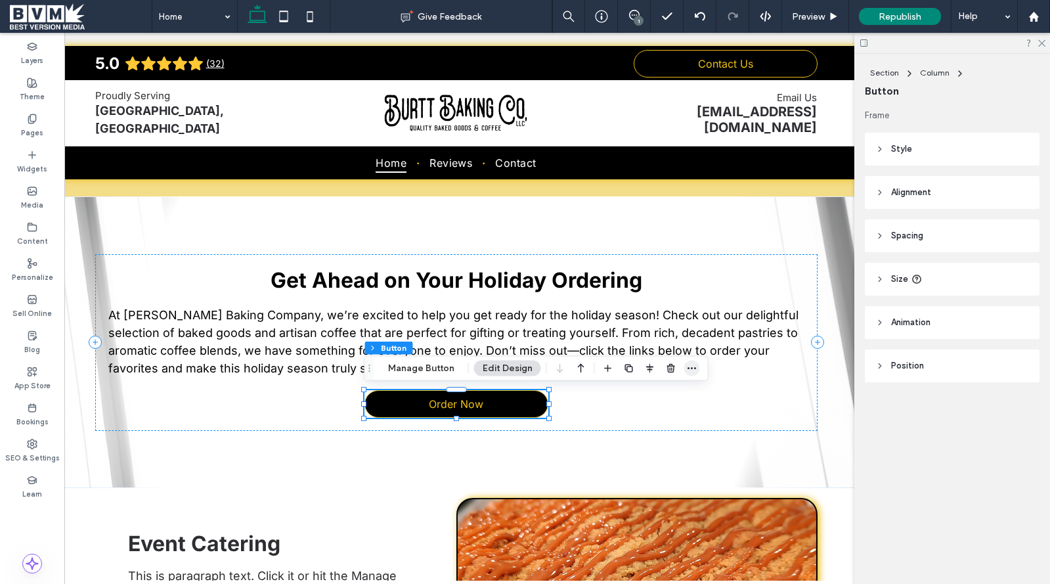
click at [694, 361] on span "button" at bounding box center [692, 369] width 16 height 16
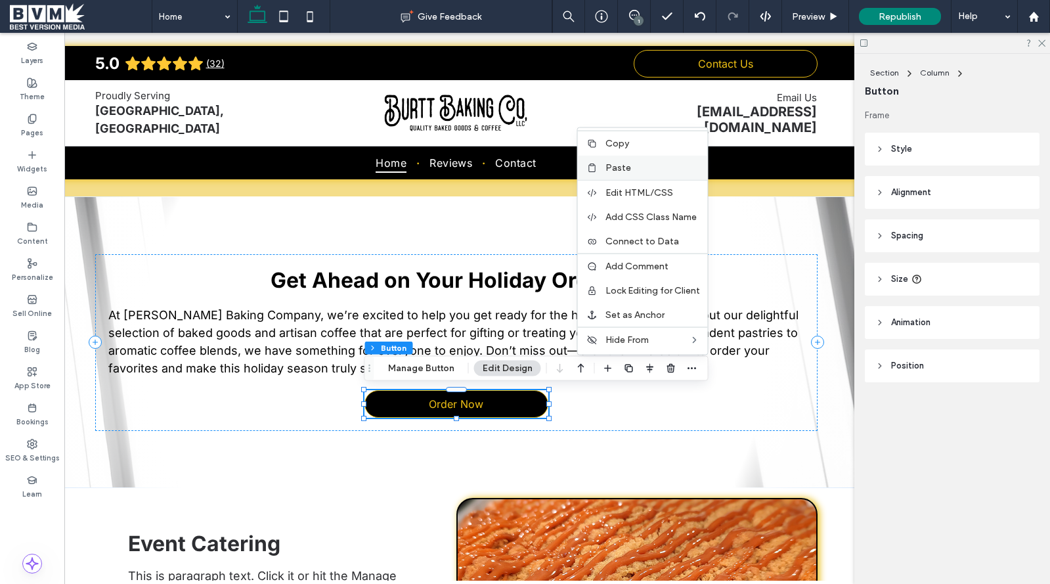
click at [625, 169] on span "Paste" at bounding box center [619, 167] width 26 height 11
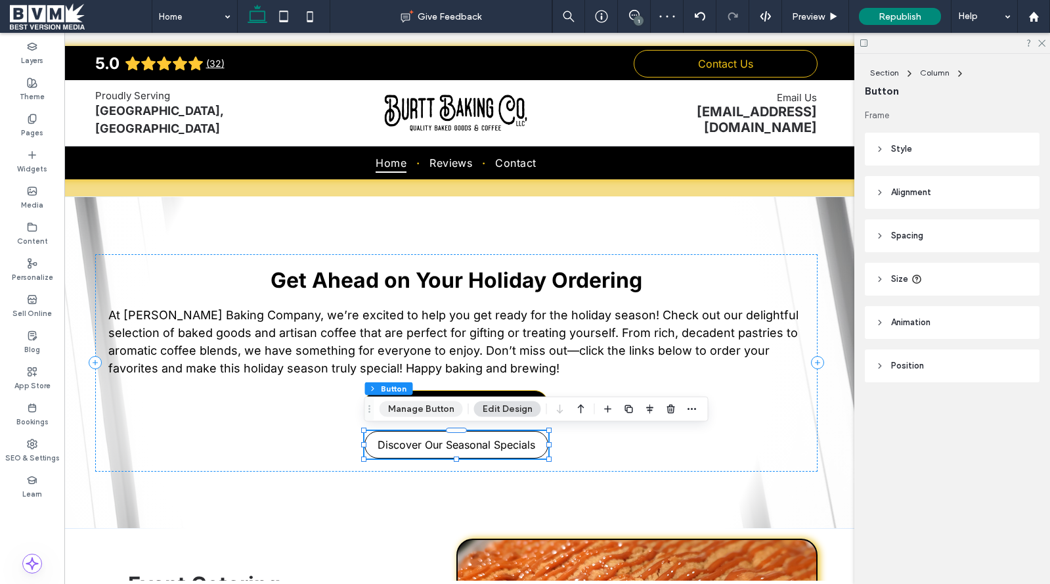
click at [435, 413] on button "Manage Button" at bounding box center [421, 409] width 83 height 16
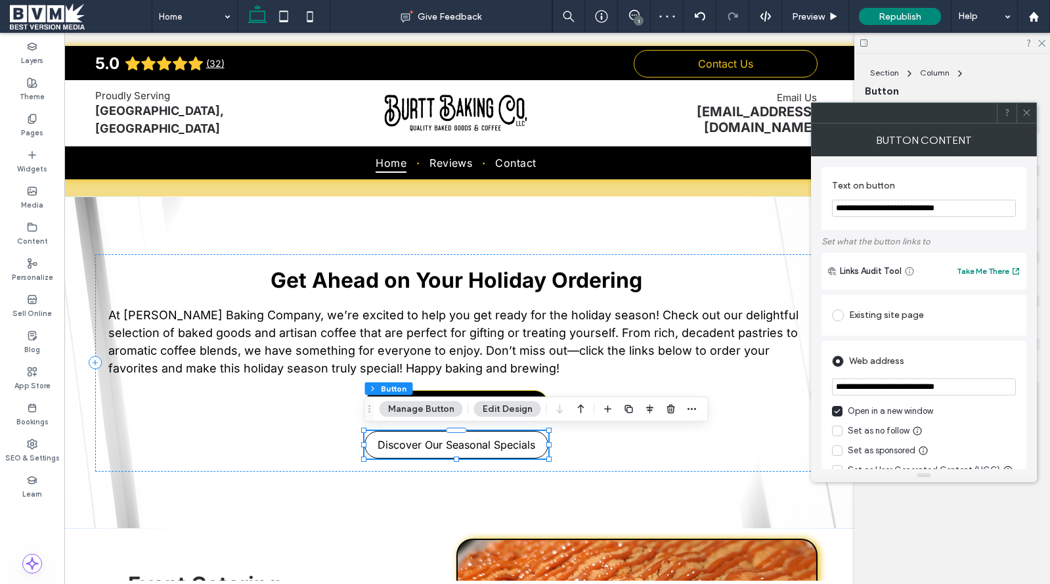
click at [1027, 112] on use at bounding box center [1026, 113] width 7 height 7
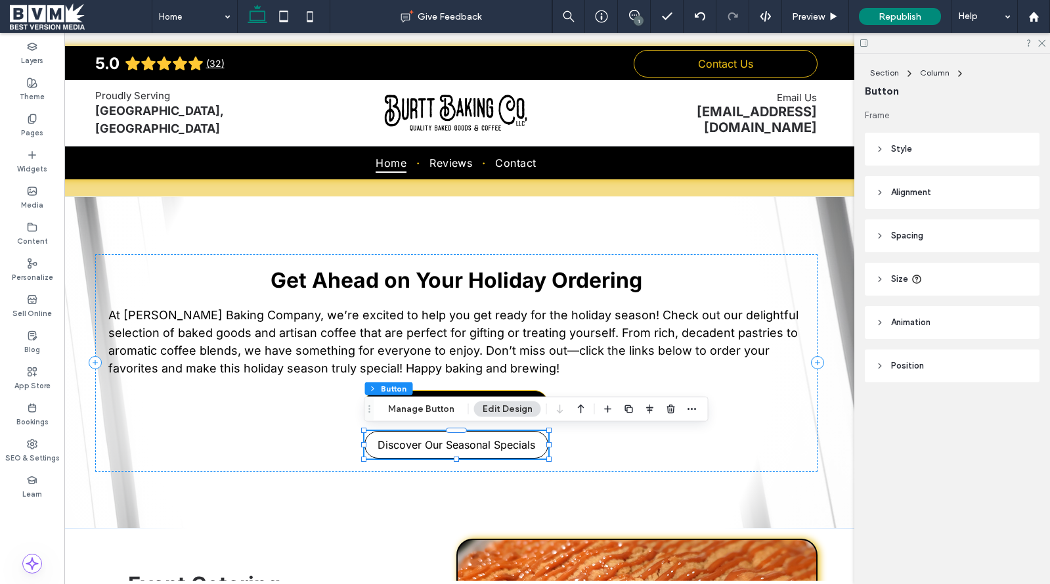
click at [927, 146] on header "Style" at bounding box center [952, 149] width 175 height 33
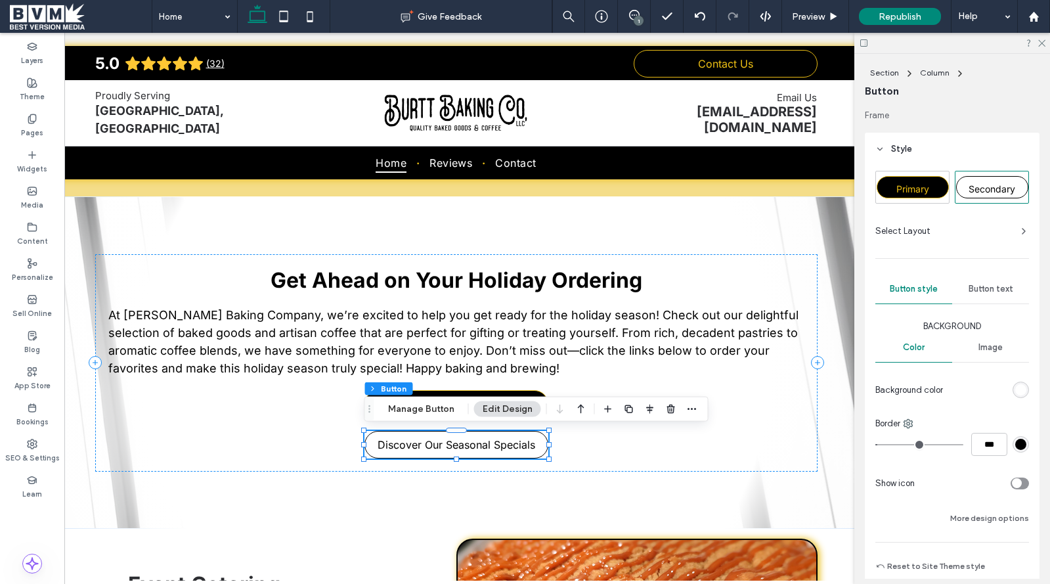
drag, startPoint x: 918, startPoint y: 183, endPoint x: 879, endPoint y: 202, distance: 43.5
click at [918, 183] on span "Primary" at bounding box center [913, 188] width 33 height 11
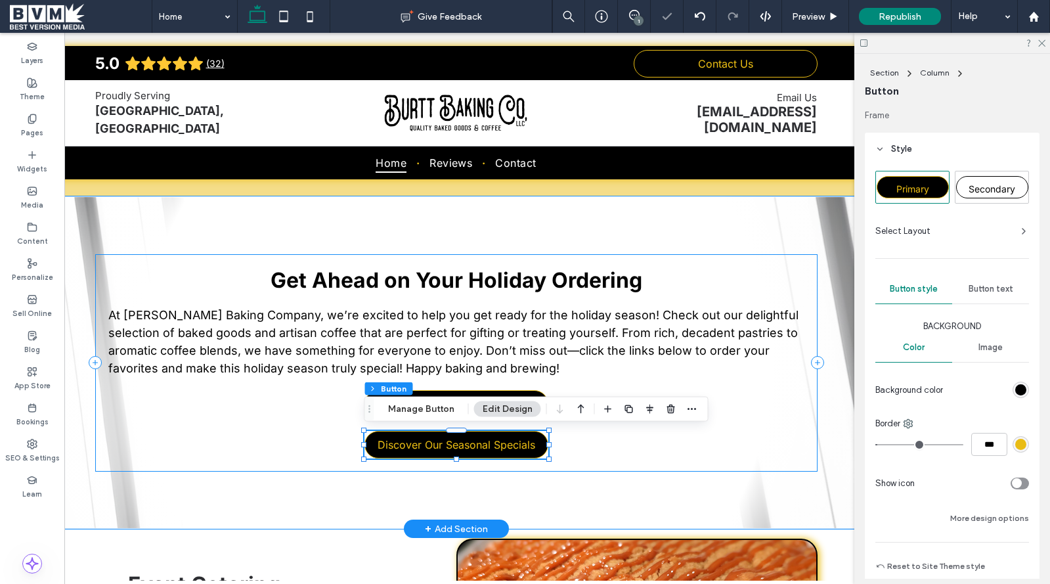
click at [505, 388] on div "Get Ahead on Your Holiday Ordering At Burtt Baking Company, we’re excited to he…" at bounding box center [456, 362] width 722 height 217
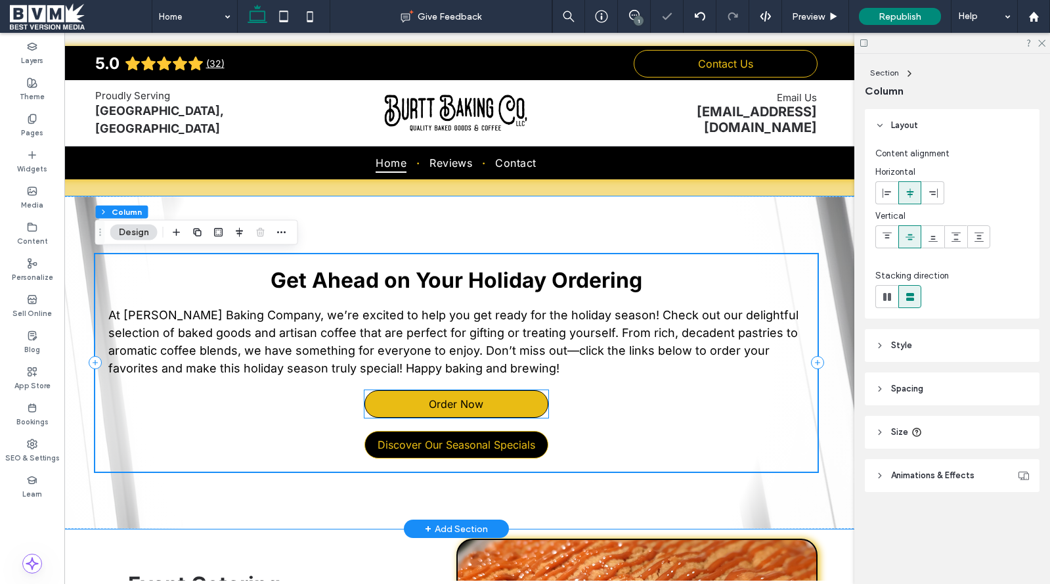
click at [504, 391] on link "Order Now" at bounding box center [457, 404] width 184 height 28
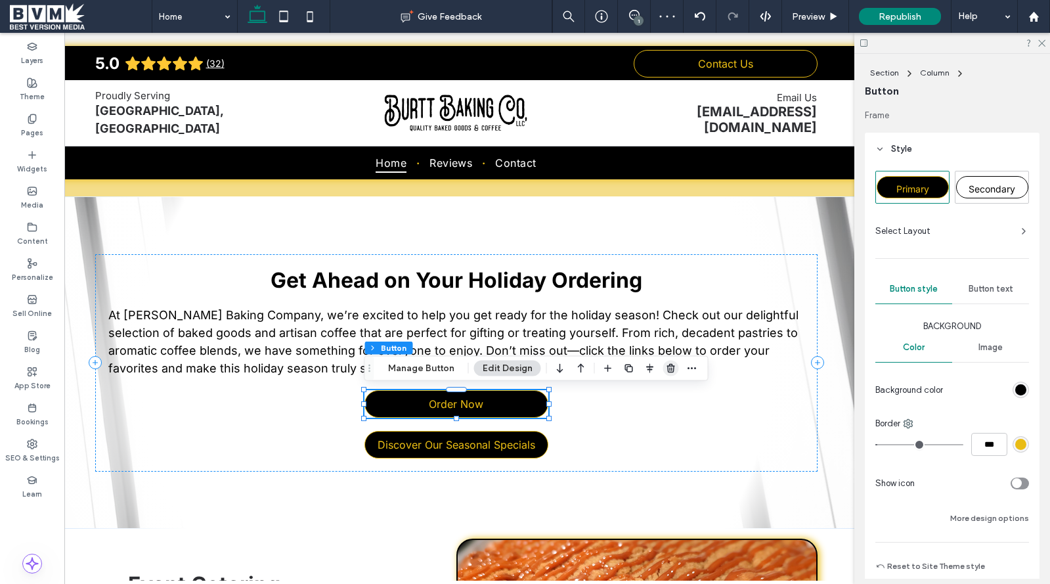
click at [668, 365] on use "button" at bounding box center [671, 368] width 8 height 9
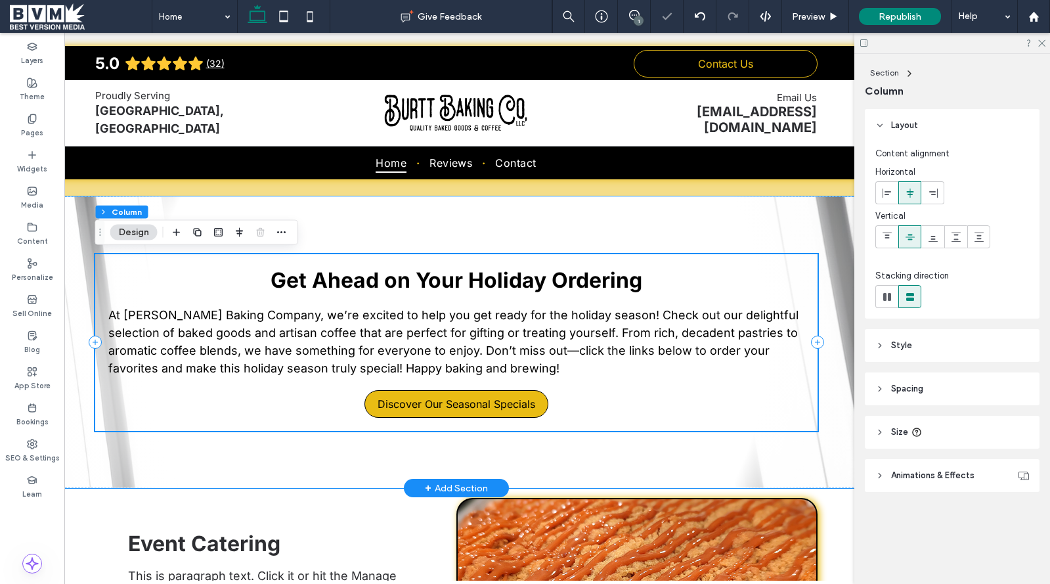
drag, startPoint x: 472, startPoint y: 418, endPoint x: 476, endPoint y: 411, distance: 7.7
click at [472, 418] on div "Get Ahead on Your Holiday Ordering At Burtt Baking Company, we’re excited to he…" at bounding box center [456, 342] width 722 height 177
click at [476, 409] on span "Discover Our Seasonal Specials" at bounding box center [457, 403] width 158 height 13
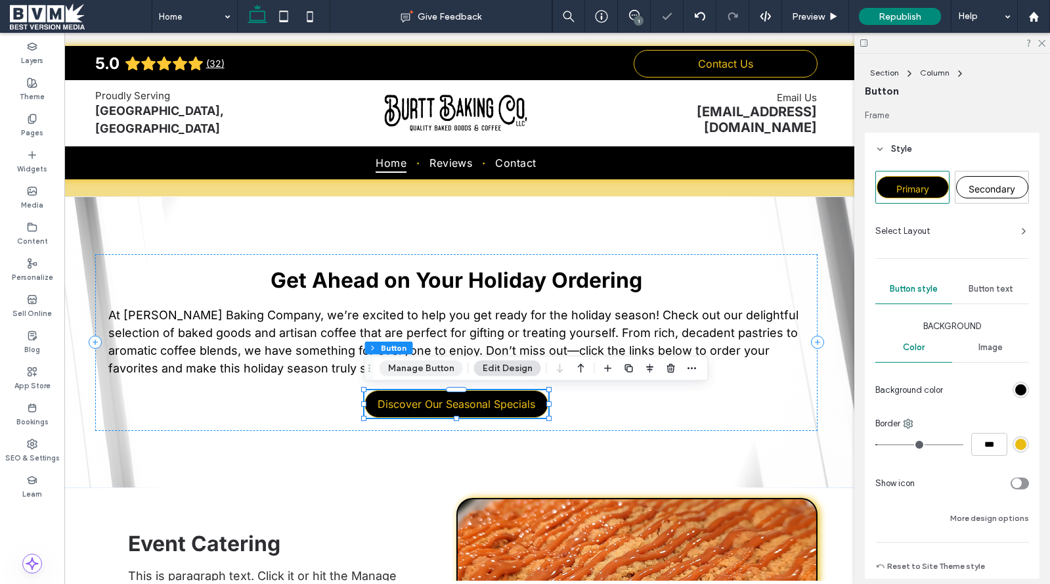
click at [414, 374] on button "Manage Button" at bounding box center [421, 369] width 83 height 16
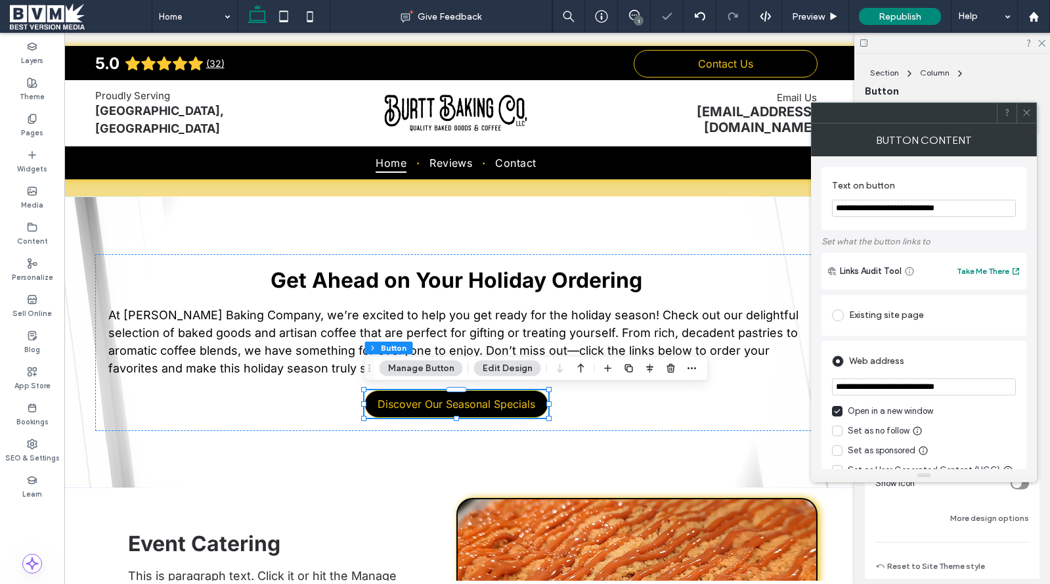
click at [918, 207] on input "**********" at bounding box center [924, 208] width 184 height 17
type input "**********"
drag, startPoint x: 1027, startPoint y: 112, endPoint x: 877, endPoint y: 35, distance: 168.6
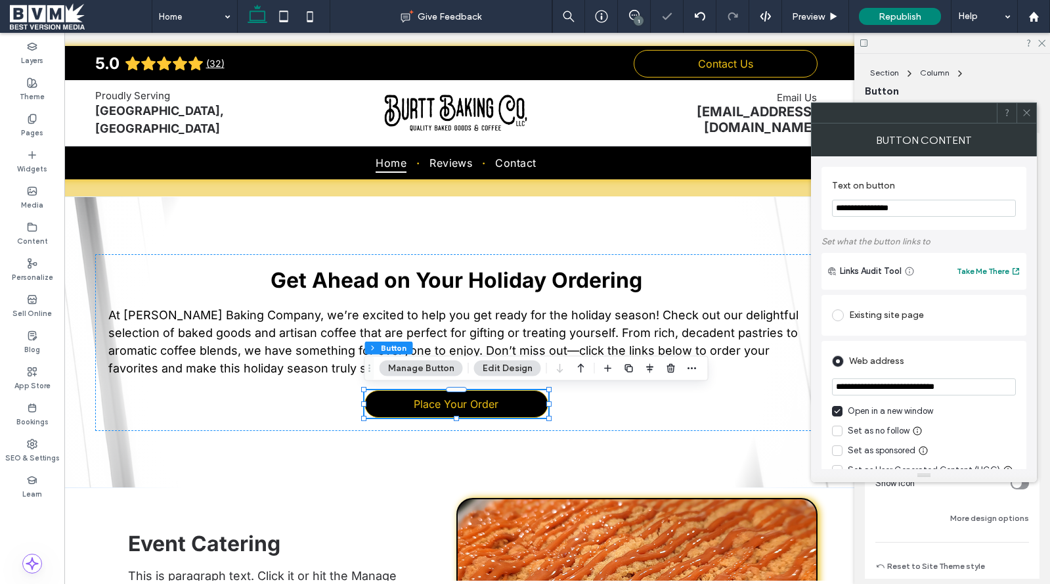
click at [1025, 112] on icon at bounding box center [1027, 113] width 10 height 10
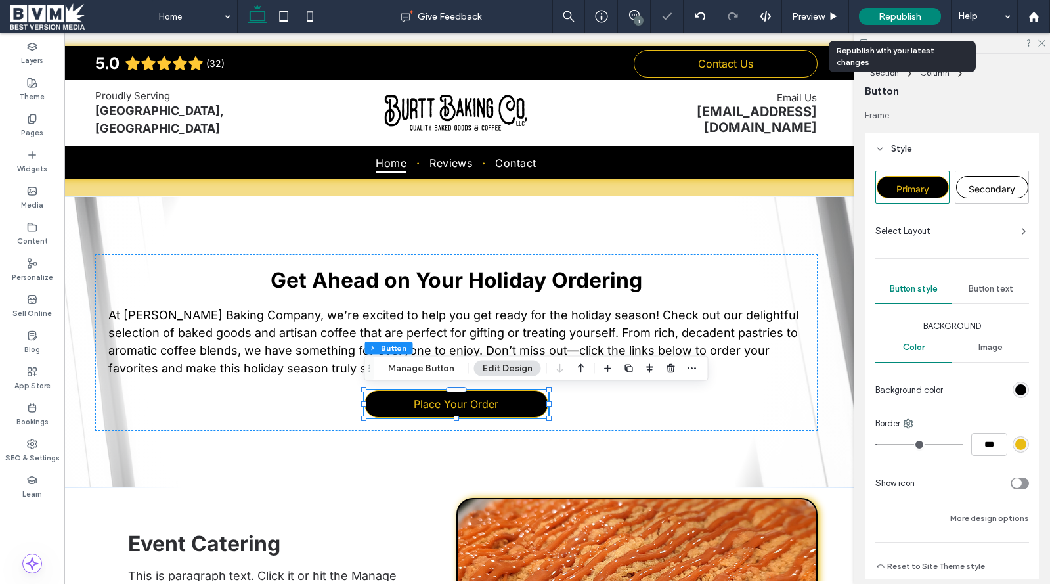
click at [879, 20] on span "Republish" at bounding box center [900, 16] width 43 height 11
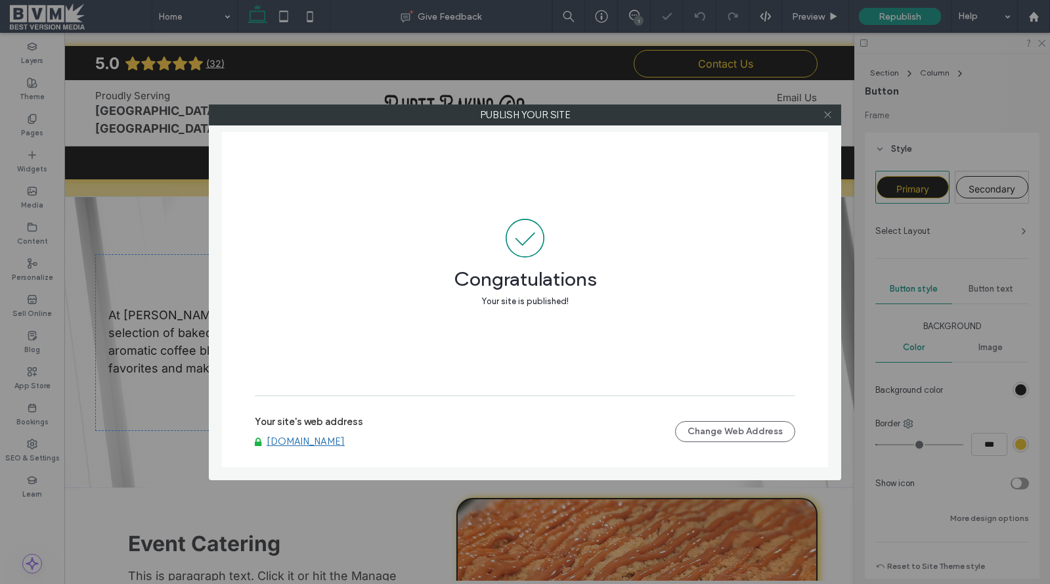
click at [824, 111] on icon at bounding box center [828, 115] width 10 height 10
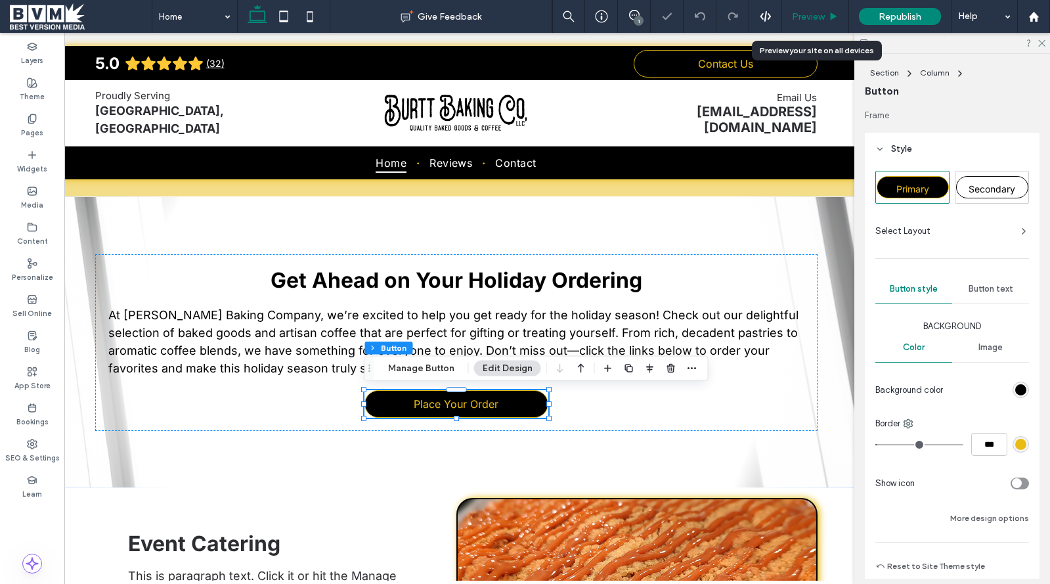
click at [797, 16] on span "Preview" at bounding box center [808, 16] width 33 height 11
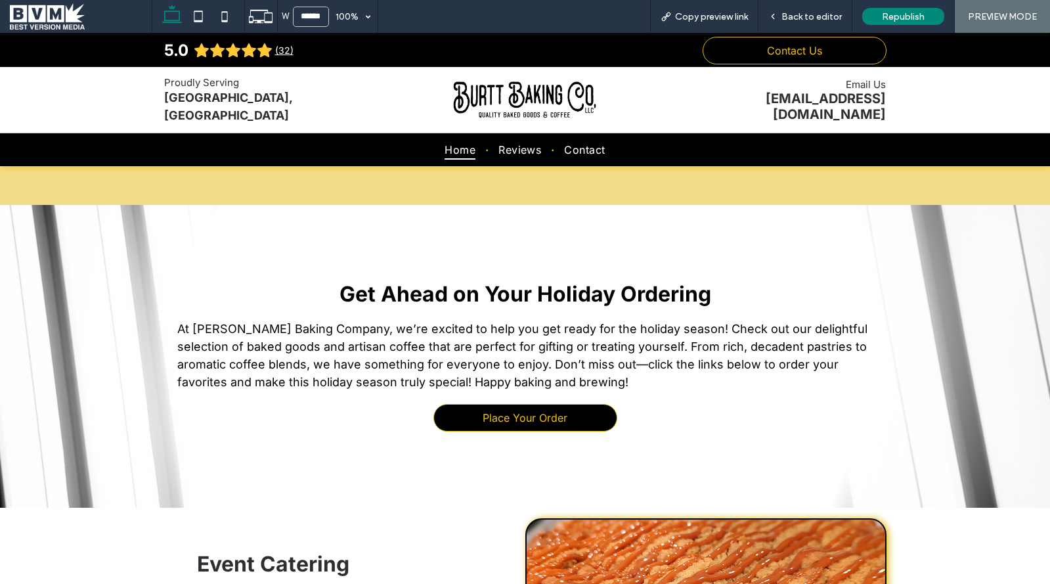
scroll to position [975, 0]
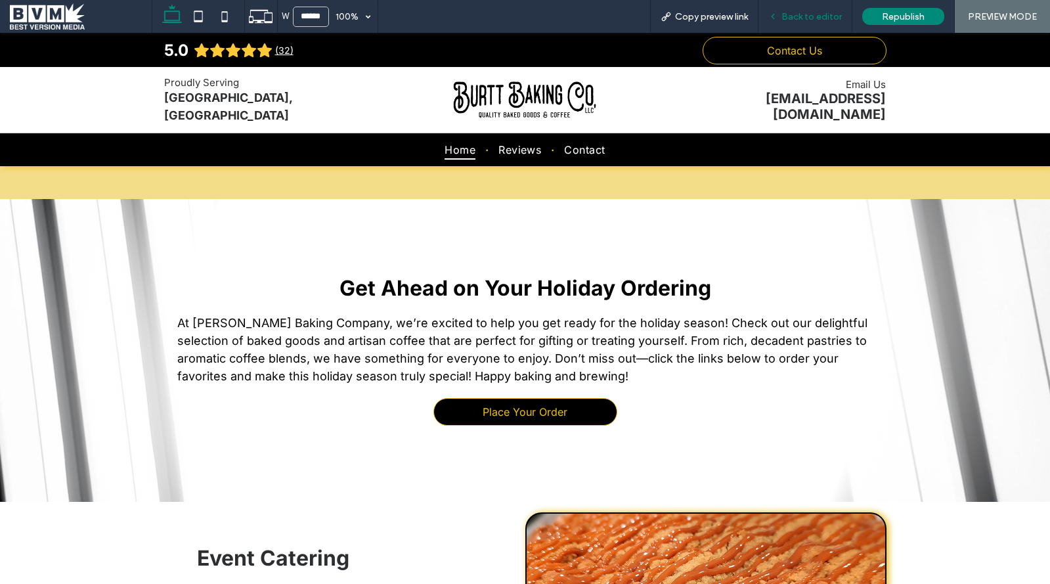
drag, startPoint x: 787, startPoint y: 20, endPoint x: 326, endPoint y: 332, distance: 555.8
click at [787, 20] on span "Back to editor" at bounding box center [812, 16] width 60 height 11
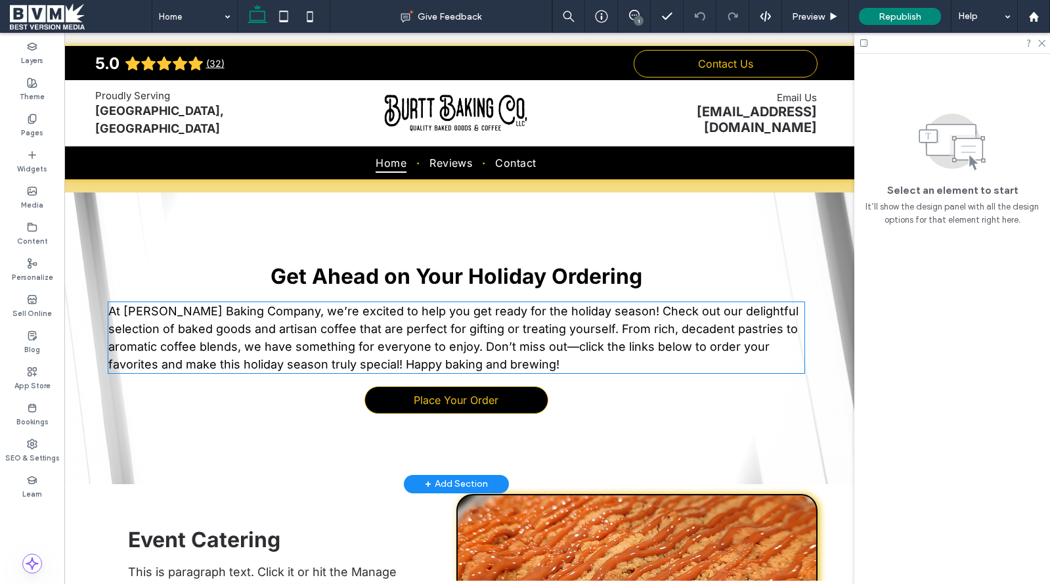
scroll to position [981, 0]
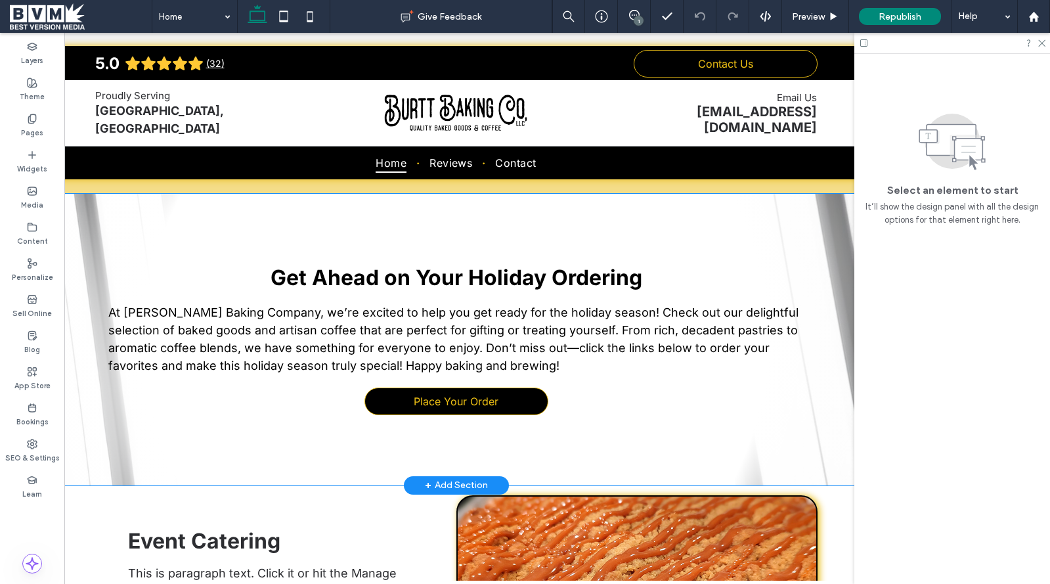
click at [210, 445] on div "Get Ahead on Your Holiday Ordering At Burtt Baking Company, we’re excited to he…" at bounding box center [456, 340] width 788 height 292
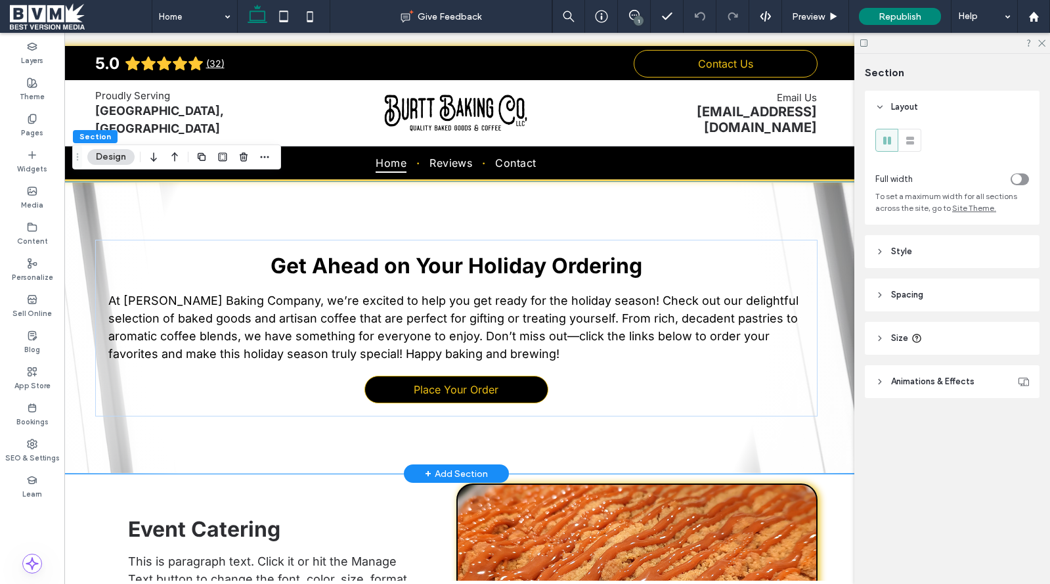
scroll to position [996, 0]
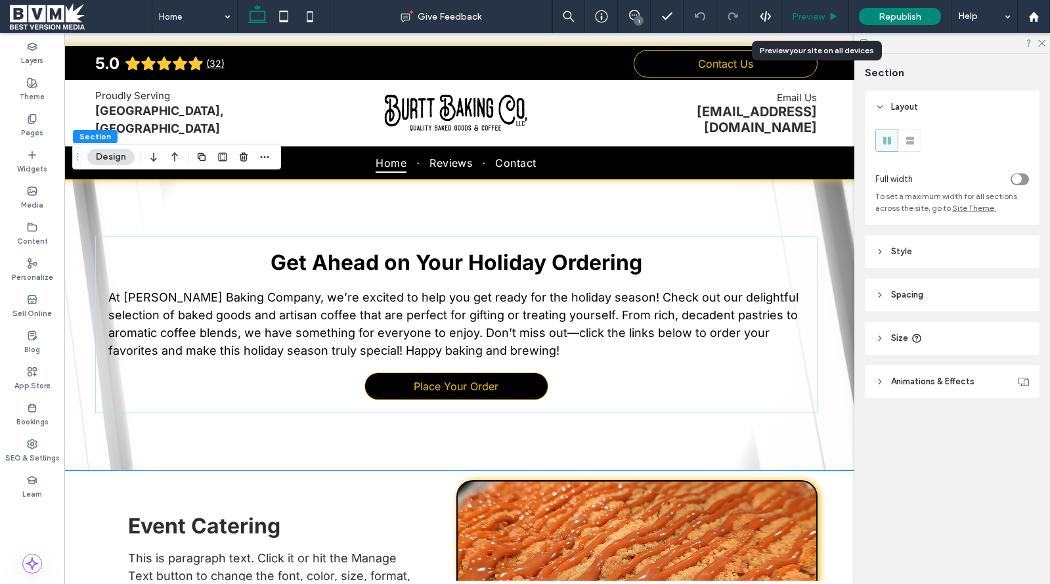
click at [807, 19] on span "Preview" at bounding box center [808, 16] width 33 height 11
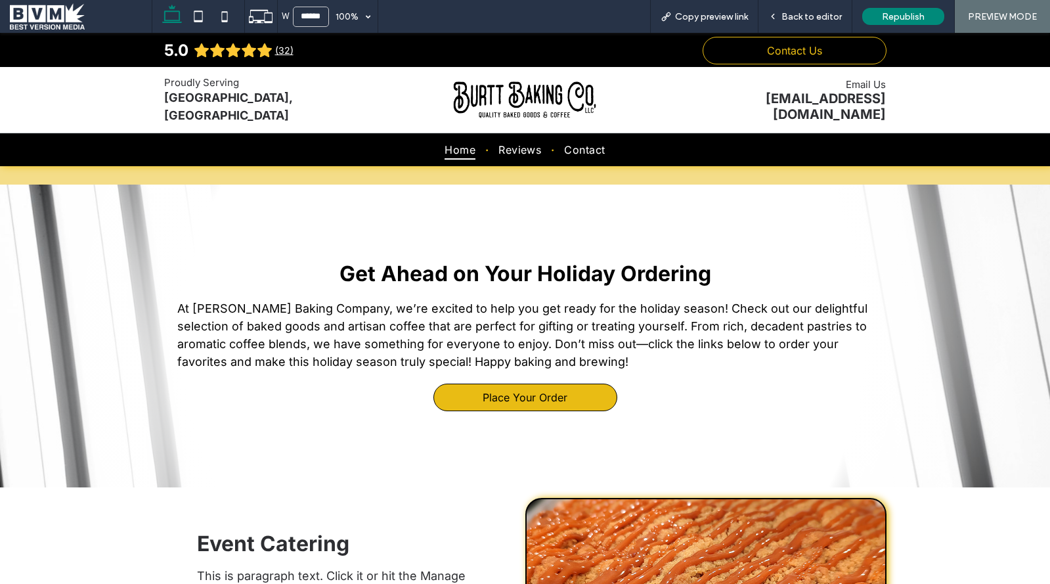
scroll to position [990, 0]
click at [499, 405] on link "Place Your Order" at bounding box center [525, 397] width 184 height 28
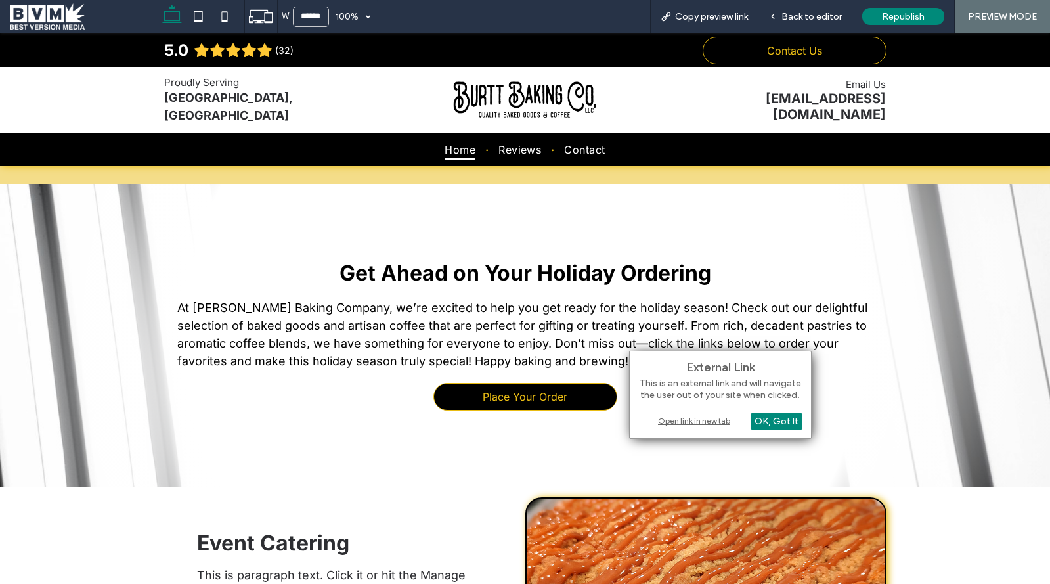
click at [679, 417] on div "Open link in new tab" at bounding box center [720, 421] width 164 height 14
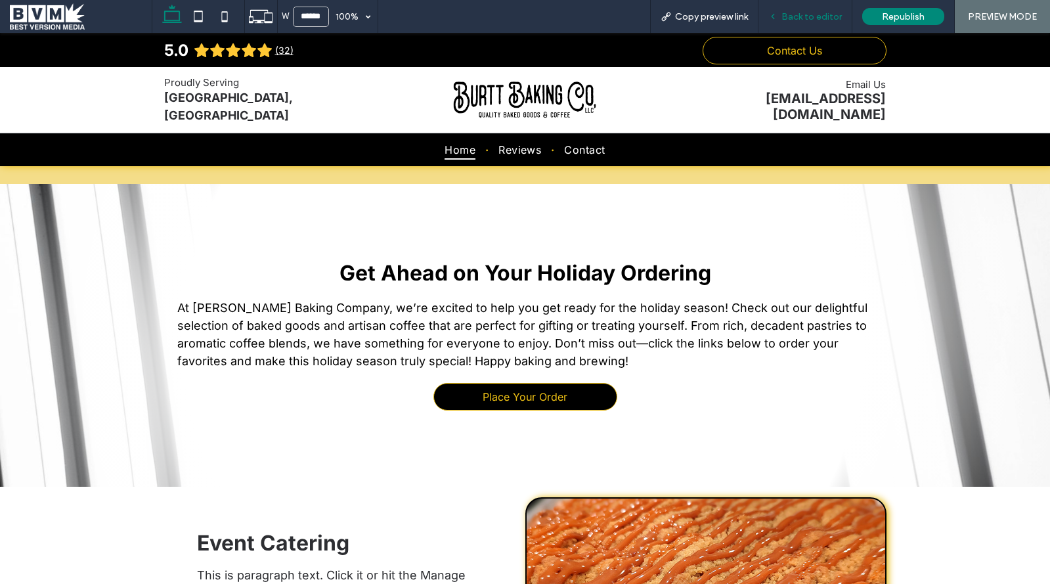
click at [817, 14] on span "Back to editor" at bounding box center [812, 16] width 60 height 11
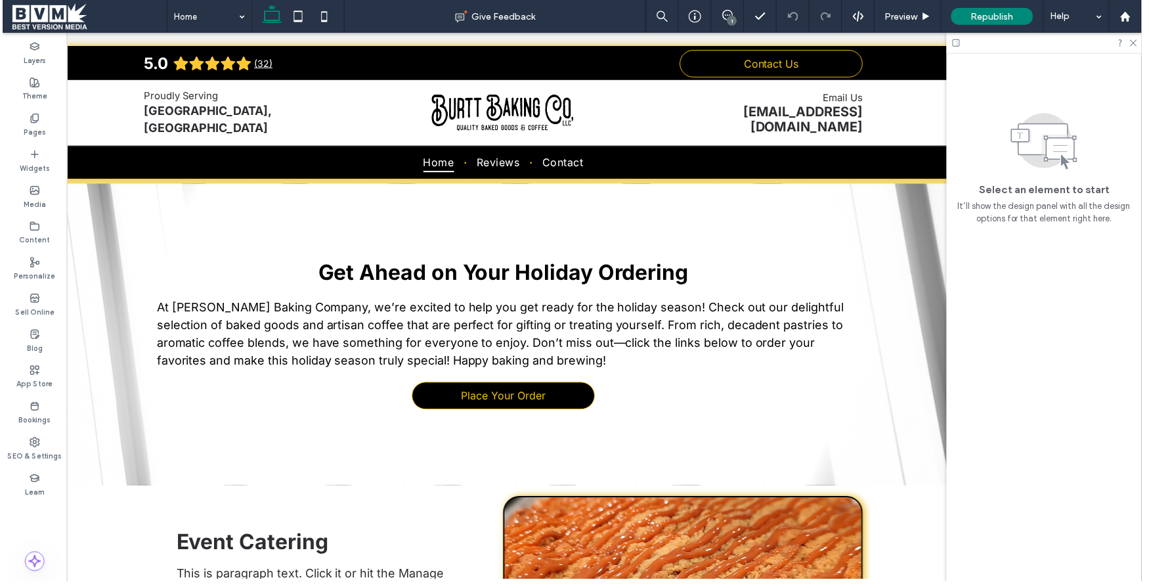
scroll to position [1004, 0]
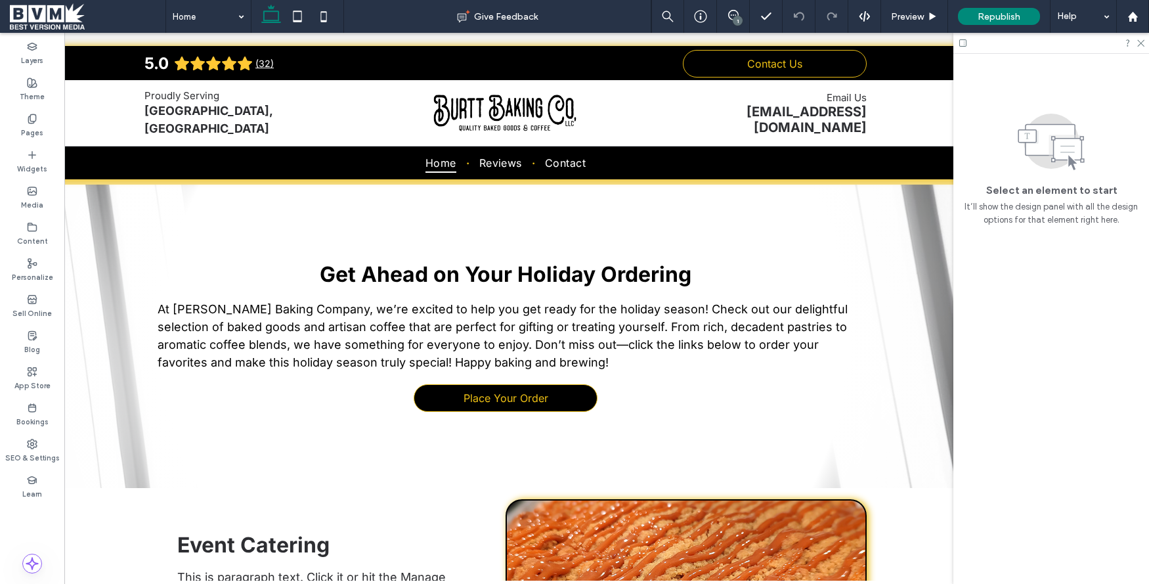
click at [46, 16] on span at bounding box center [88, 16] width 156 height 26
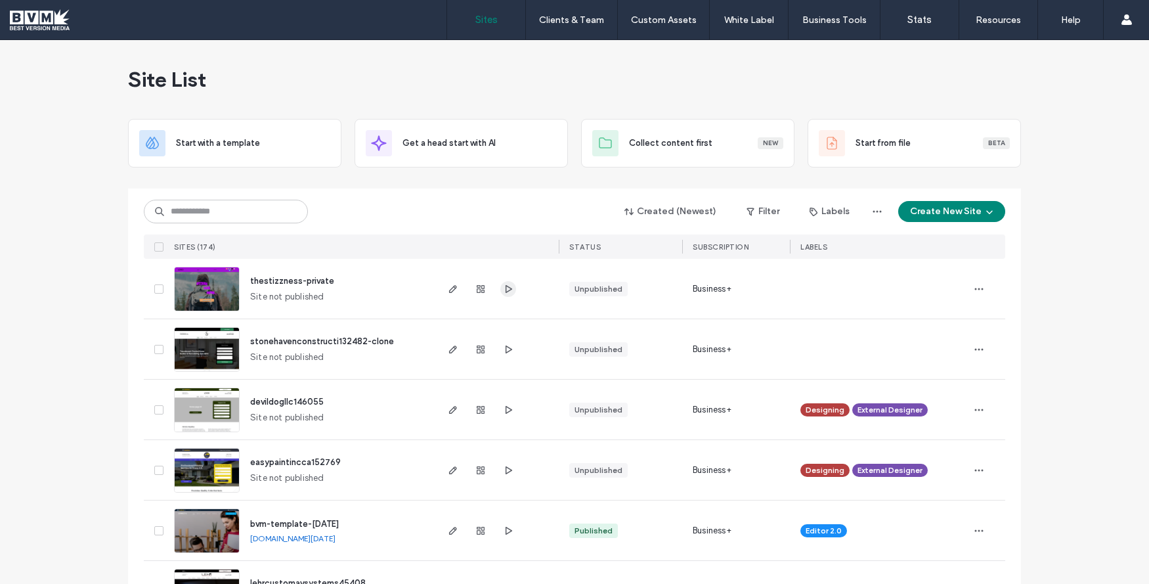
click at [503, 287] on icon "button" at bounding box center [508, 289] width 11 height 11
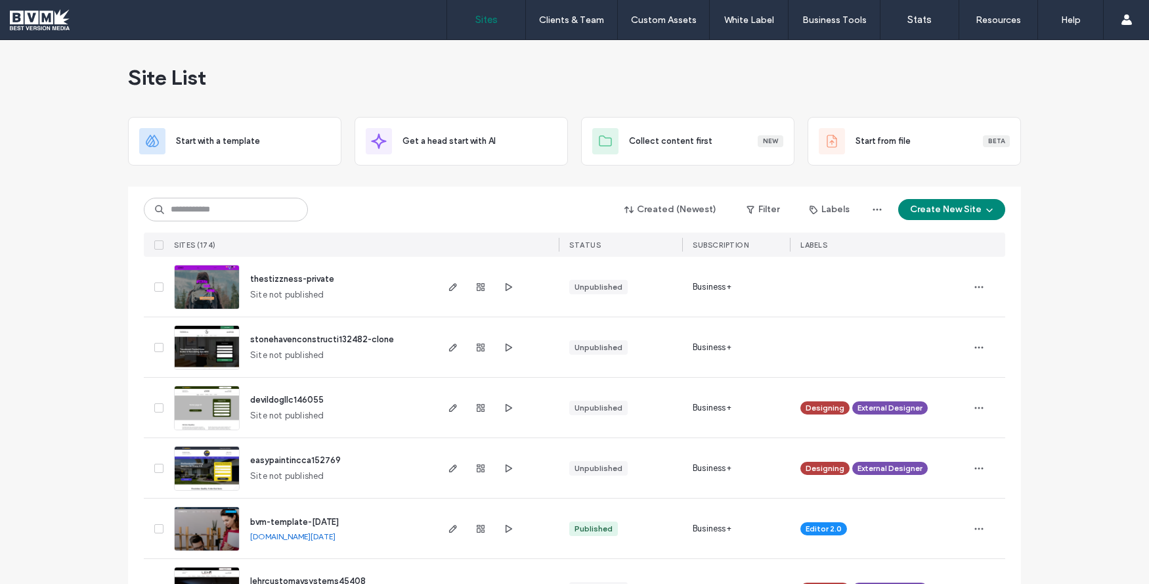
scroll to position [1, 0]
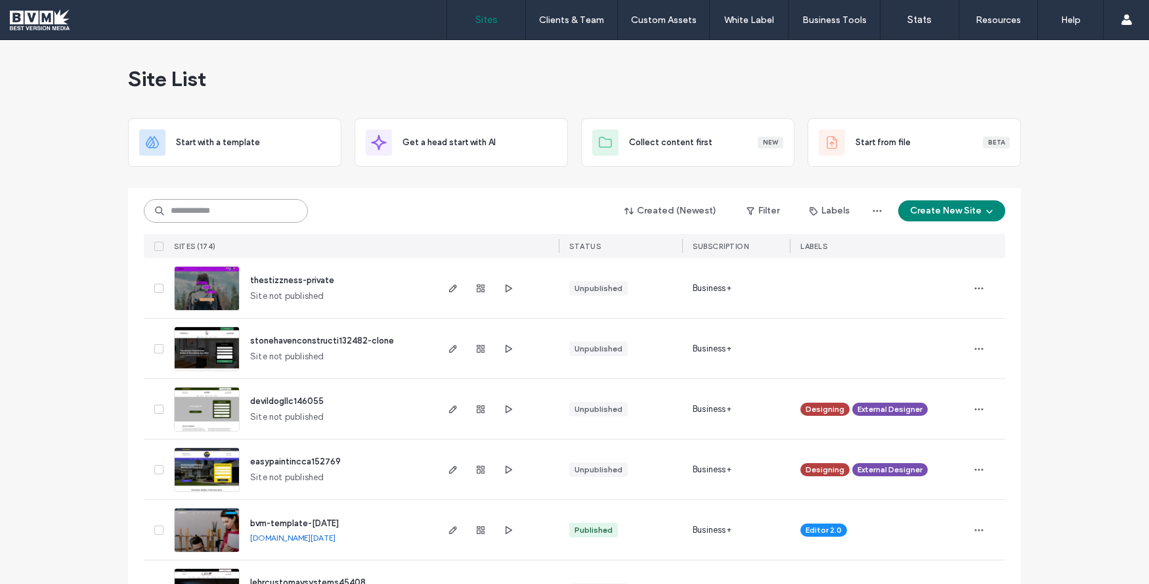
click at [198, 211] on input at bounding box center [226, 211] width 164 height 24
type input "***"
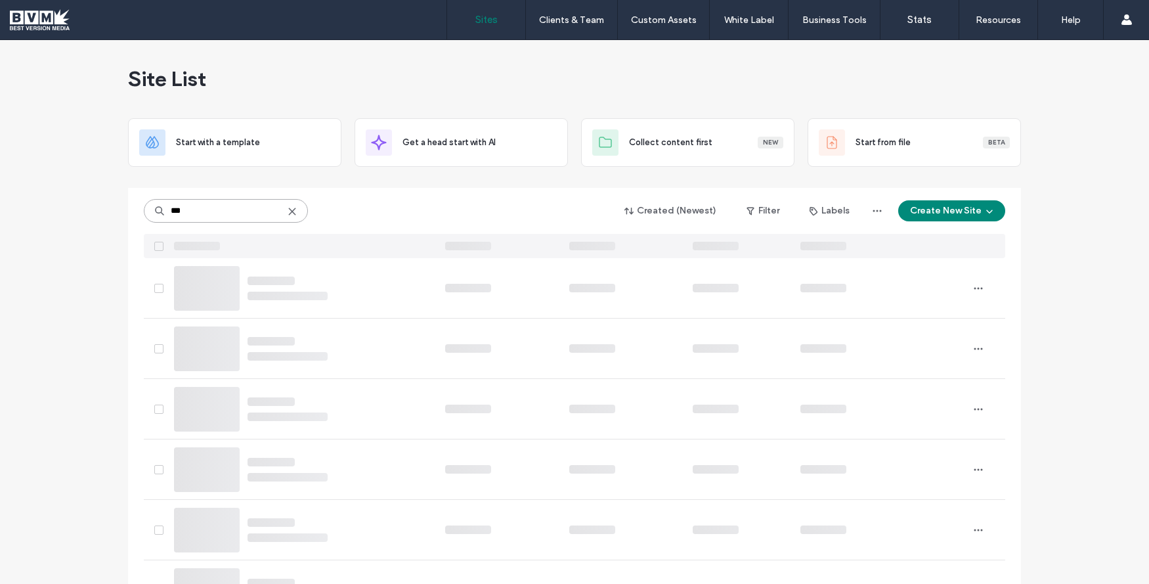
scroll to position [0, 0]
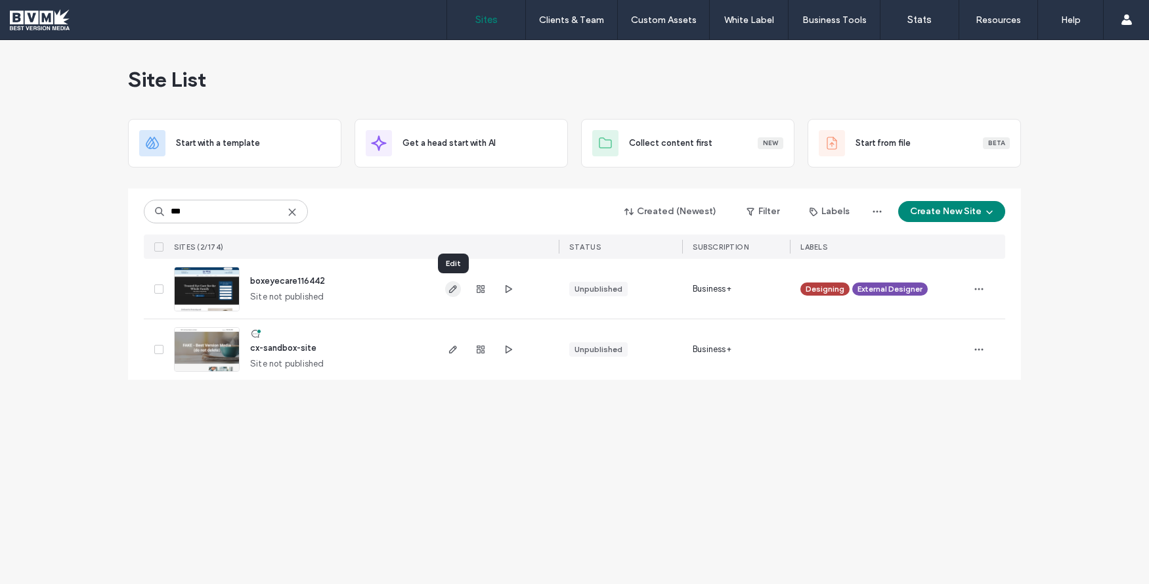
click at [453, 285] on icon "button" at bounding box center [453, 289] width 11 height 11
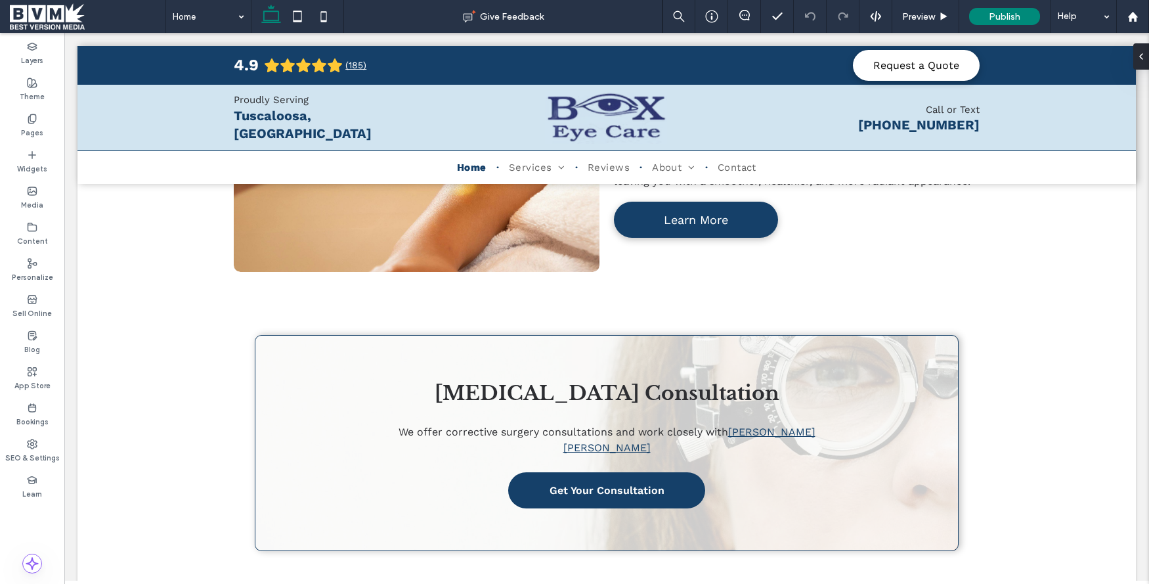
scroll to position [2725, 0]
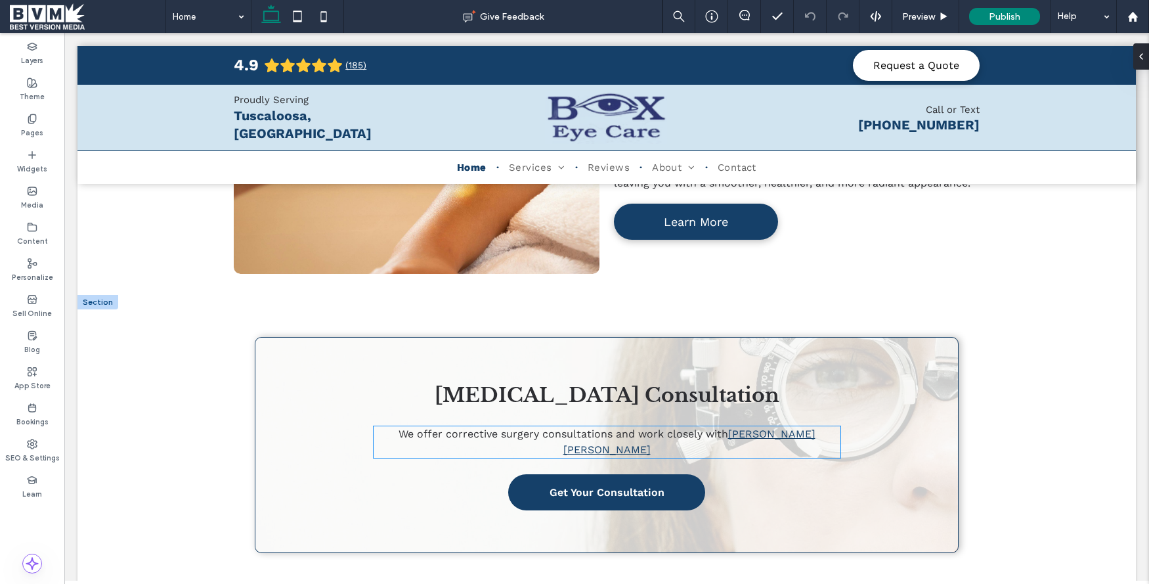
click at [749, 428] on link "[PERSON_NAME] [PERSON_NAME]" at bounding box center [690, 442] width 252 height 28
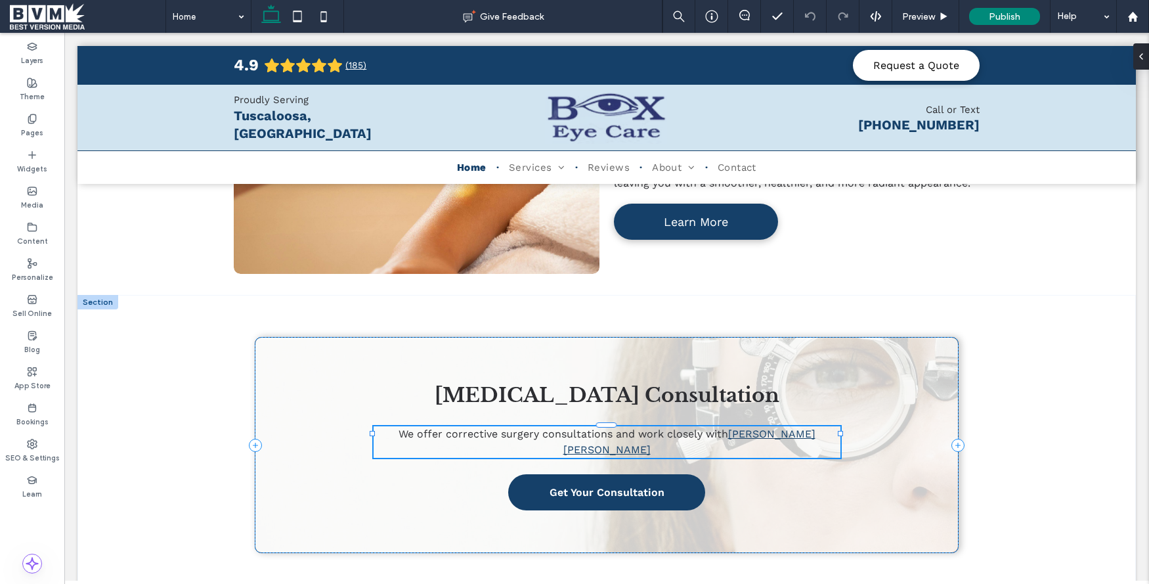
click at [749, 426] on div "We offer corrective surgery consultations and work closely with Dr. Young H Choi" at bounding box center [607, 442] width 467 height 32
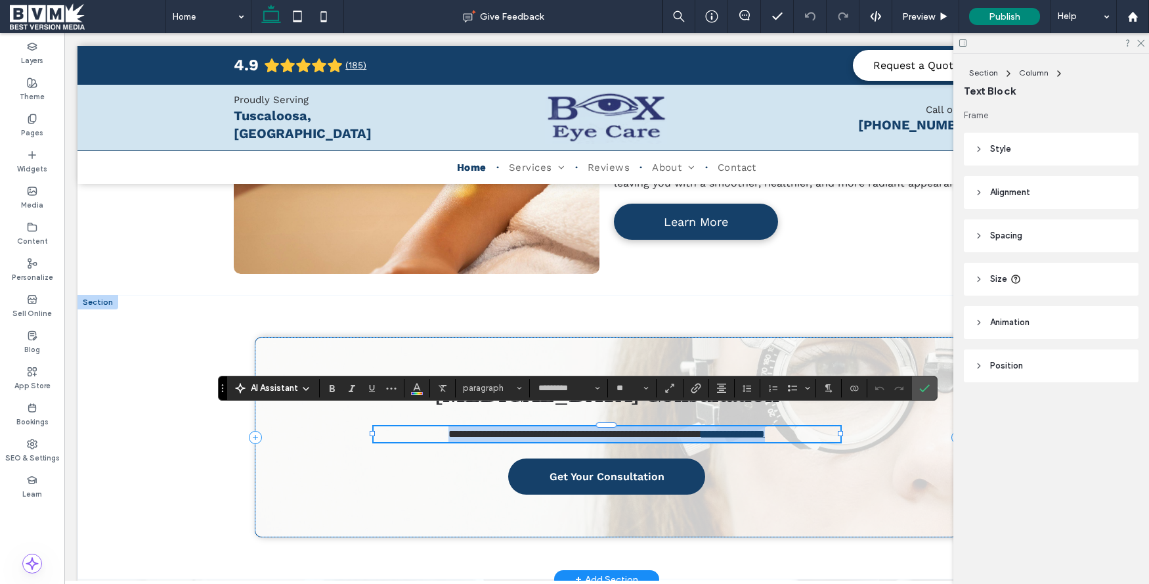
click at [749, 429] on link "**********" at bounding box center [733, 434] width 64 height 10
drag, startPoint x: 730, startPoint y: 418, endPoint x: 759, endPoint y: 419, distance: 29.6
click at [759, 429] on link "**********" at bounding box center [733, 434] width 64 height 10
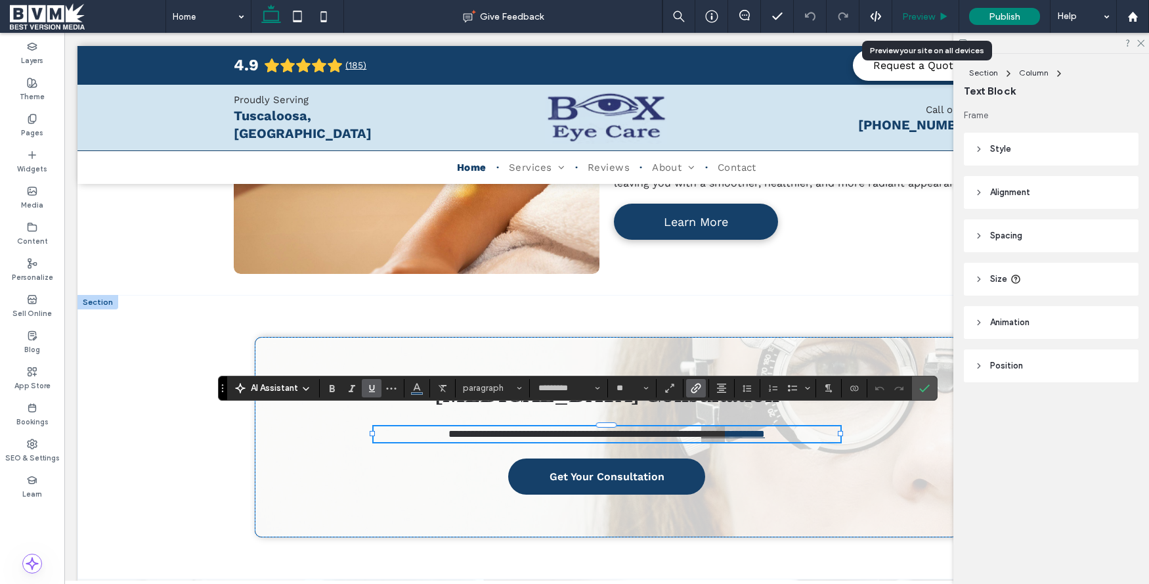
click at [920, 11] on span "Preview" at bounding box center [918, 16] width 33 height 11
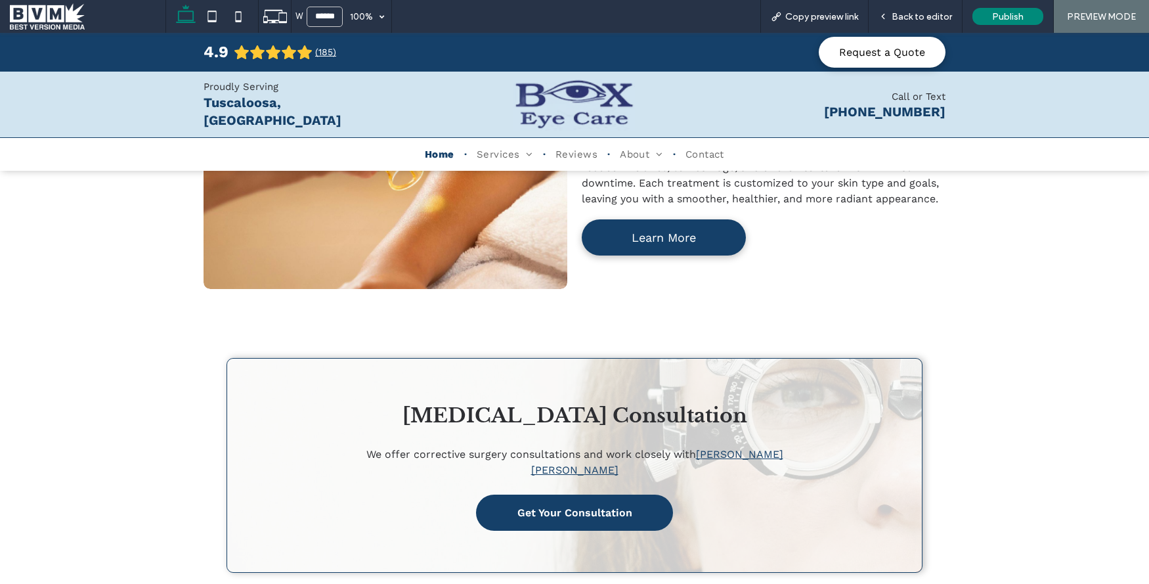
scroll to position [2741, 0]
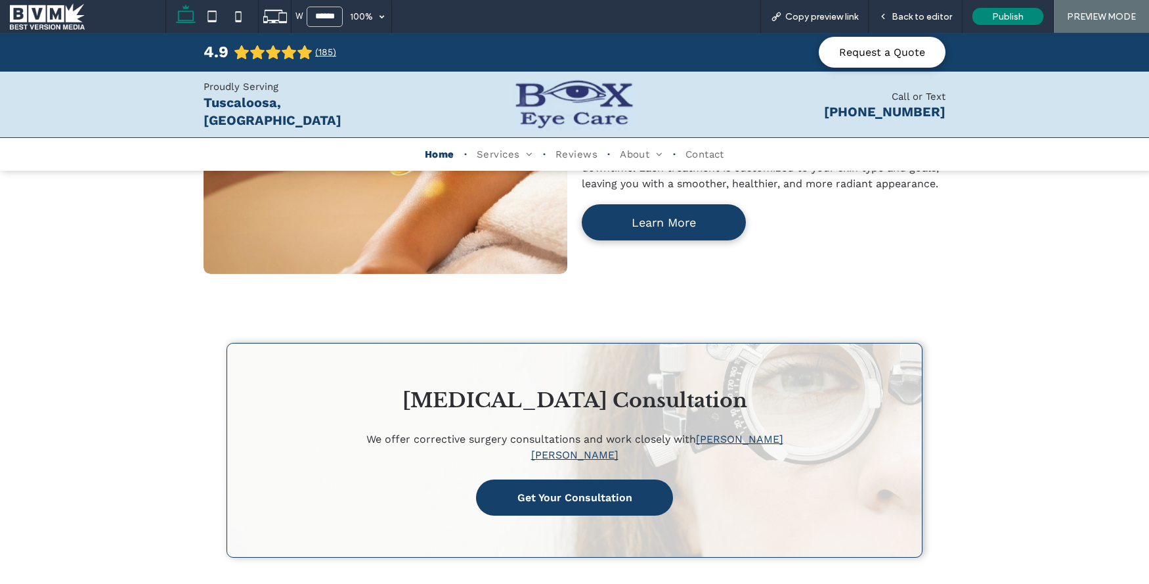
click at [740, 433] on link "Dr. Young H Choi" at bounding box center [657, 447] width 252 height 28
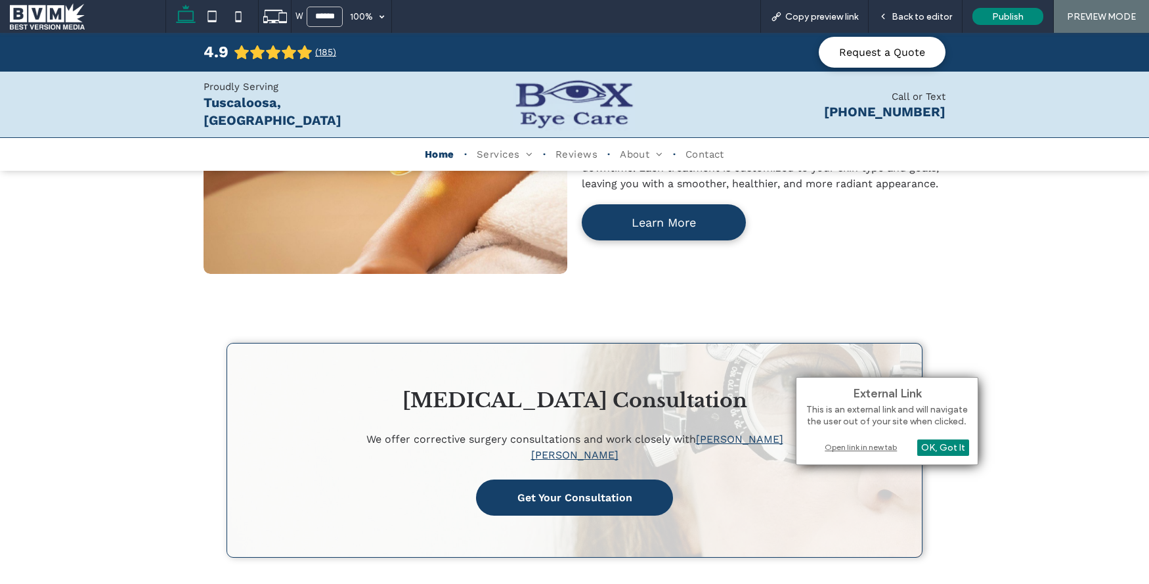
click at [854, 445] on div "Open link in new tab" at bounding box center [887, 447] width 164 height 14
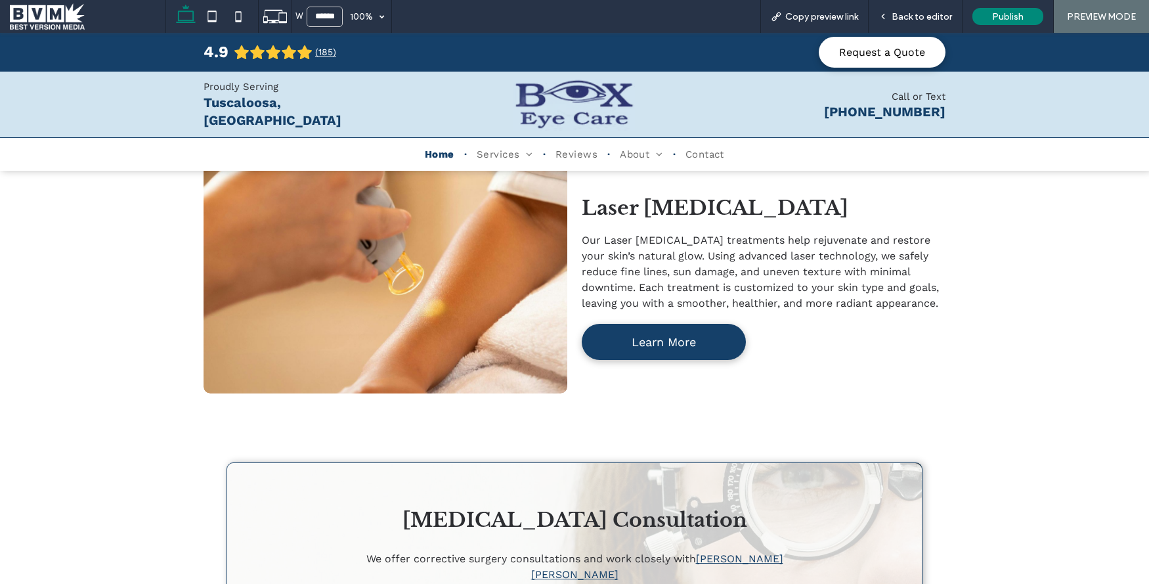
scroll to position [2611, 0]
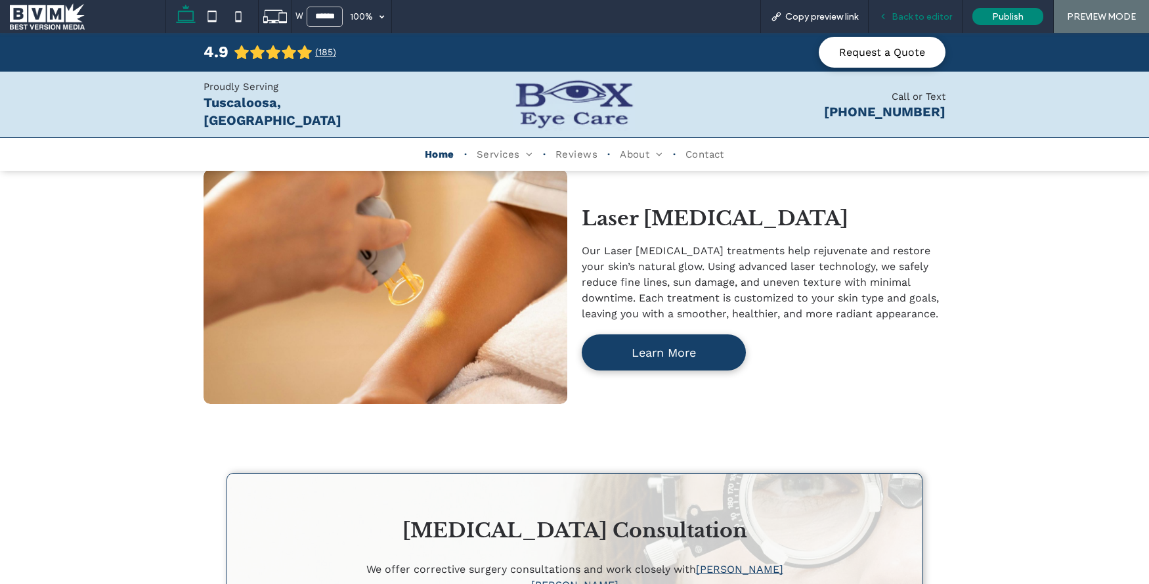
click at [935, 14] on span "Back to editor" at bounding box center [922, 16] width 60 height 11
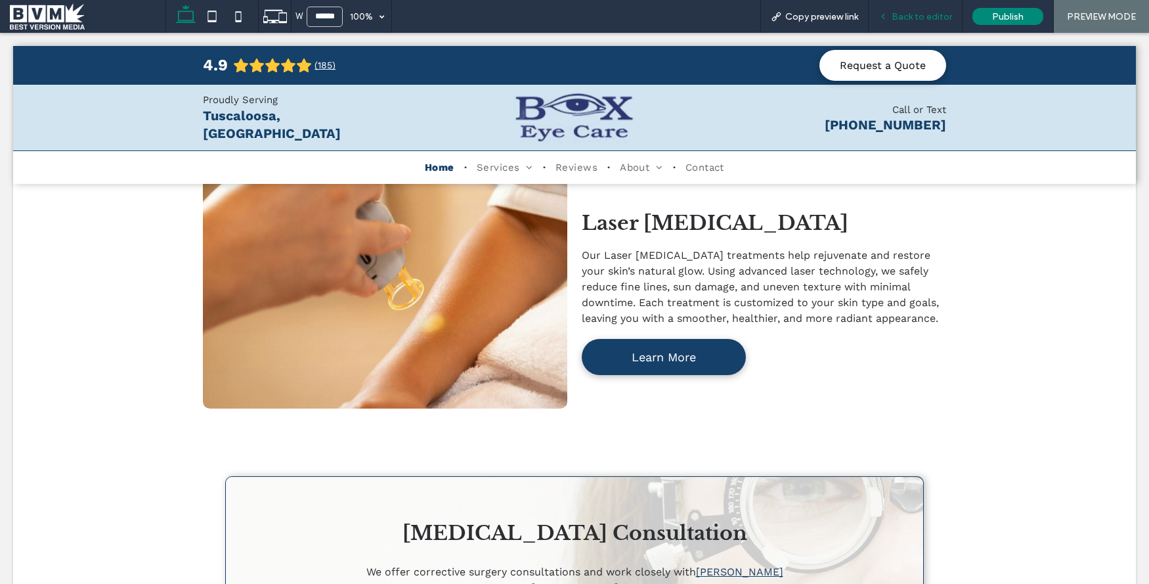
scroll to position [2598, 0]
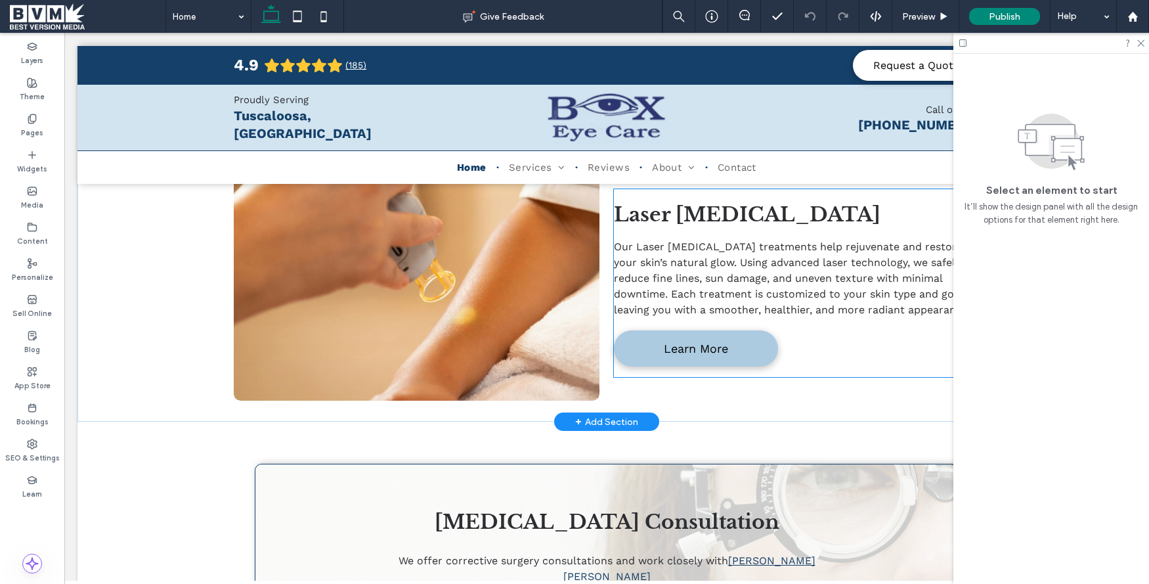
click at [655, 330] on link "Learn More" at bounding box center [696, 348] width 164 height 36
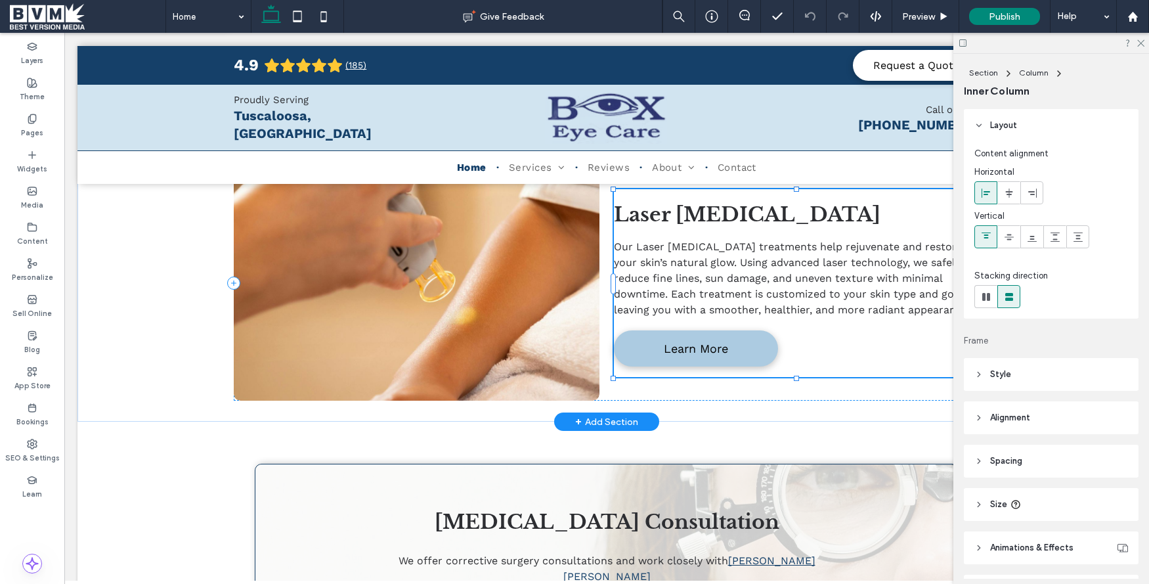
click at [655, 330] on link "Learn More" at bounding box center [696, 348] width 164 height 36
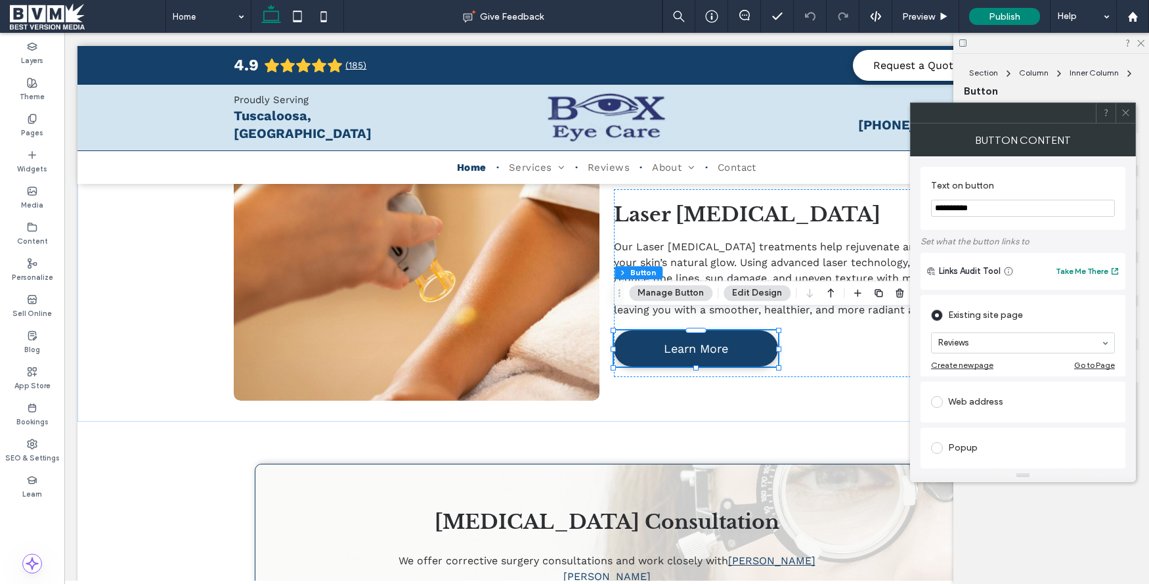
click at [983, 213] on input "**********" at bounding box center [1023, 208] width 184 height 17
click at [982, 215] on input "**********" at bounding box center [1023, 208] width 184 height 17
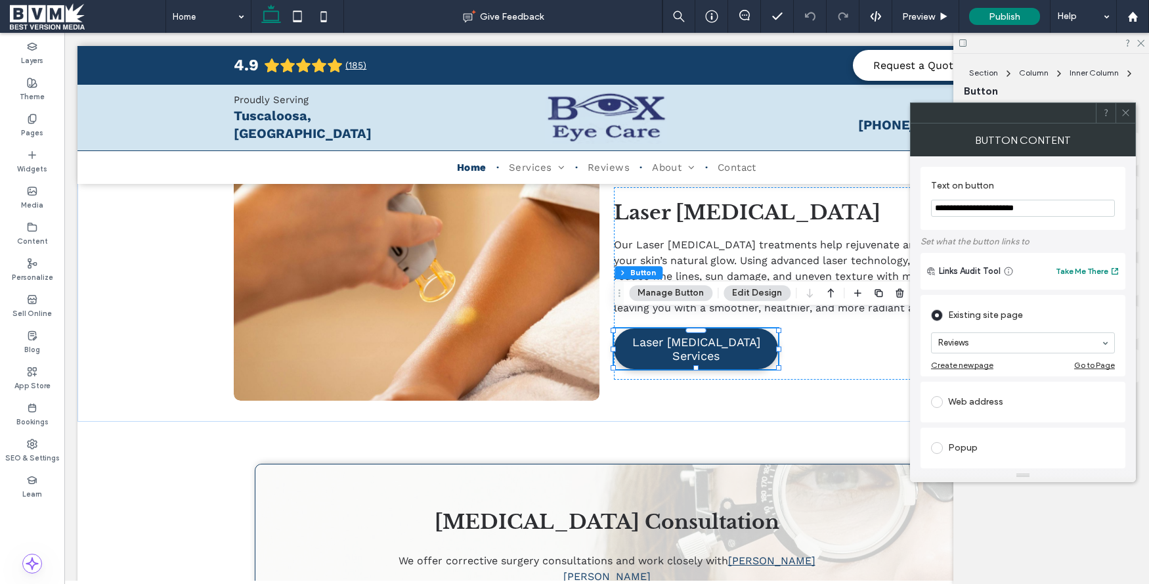
type input "**********"
click at [1121, 112] on icon at bounding box center [1126, 113] width 10 height 10
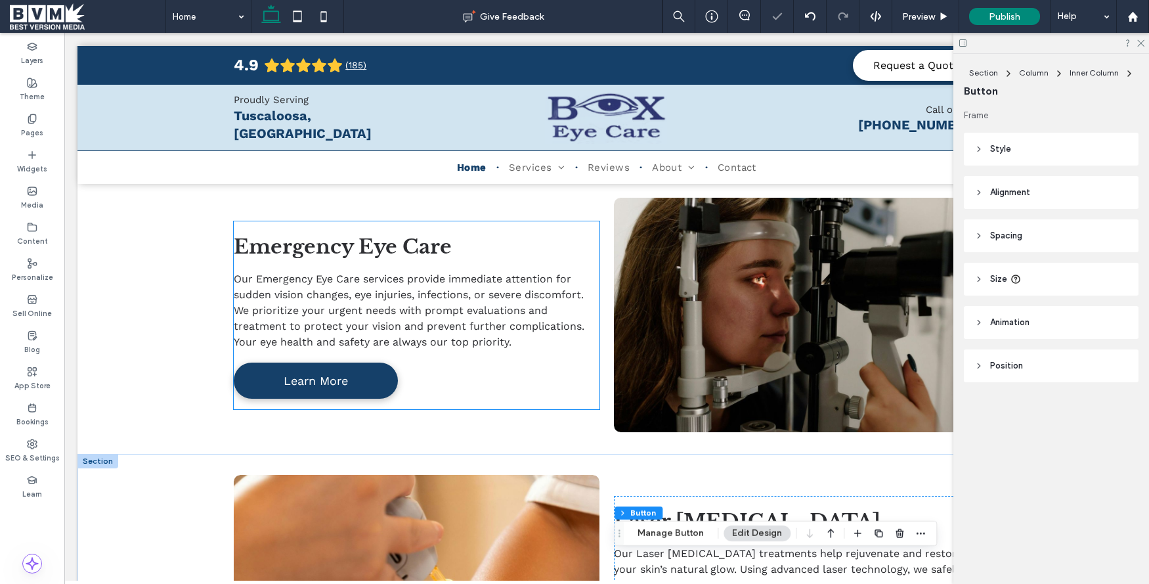
scroll to position [2286, 0]
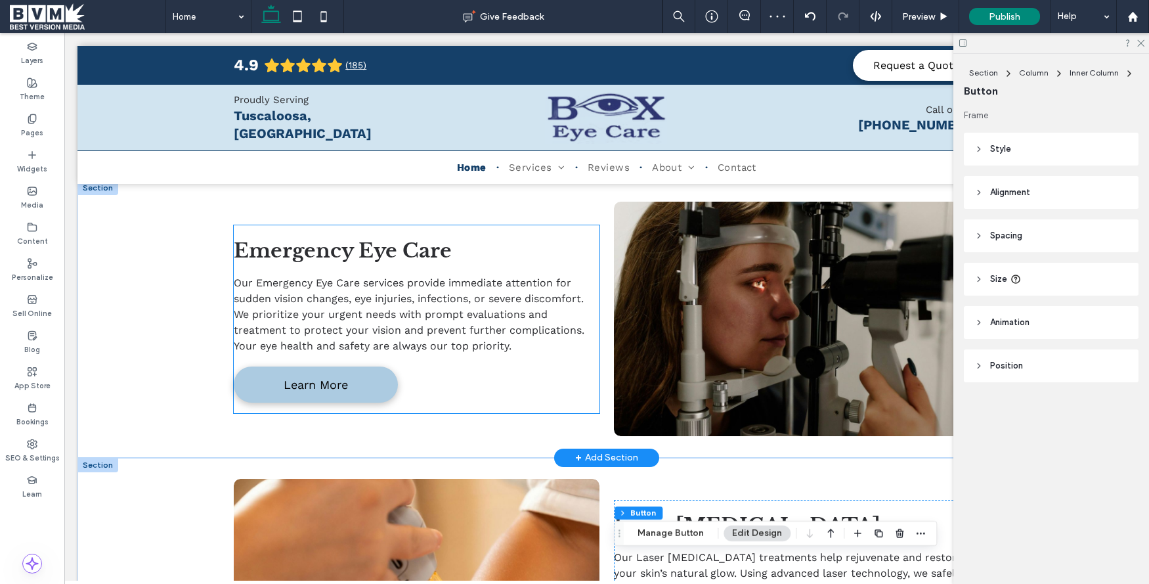
click at [328, 366] on link "Learn More" at bounding box center [316, 384] width 164 height 36
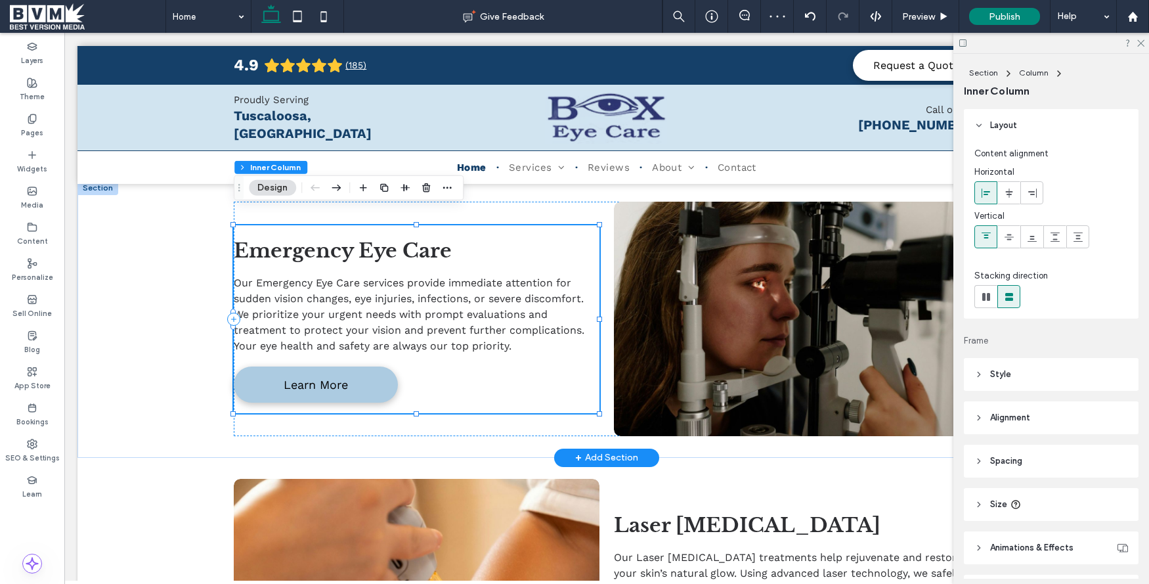
click at [327, 366] on link "Learn More" at bounding box center [316, 384] width 164 height 36
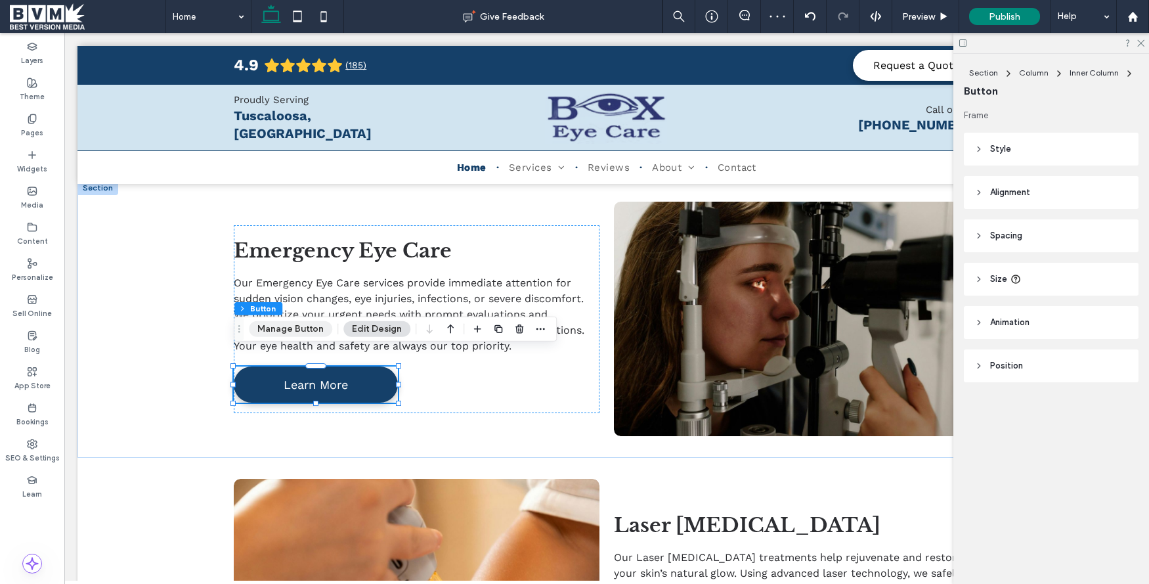
click at [296, 326] on button "Manage Button" at bounding box center [290, 329] width 83 height 16
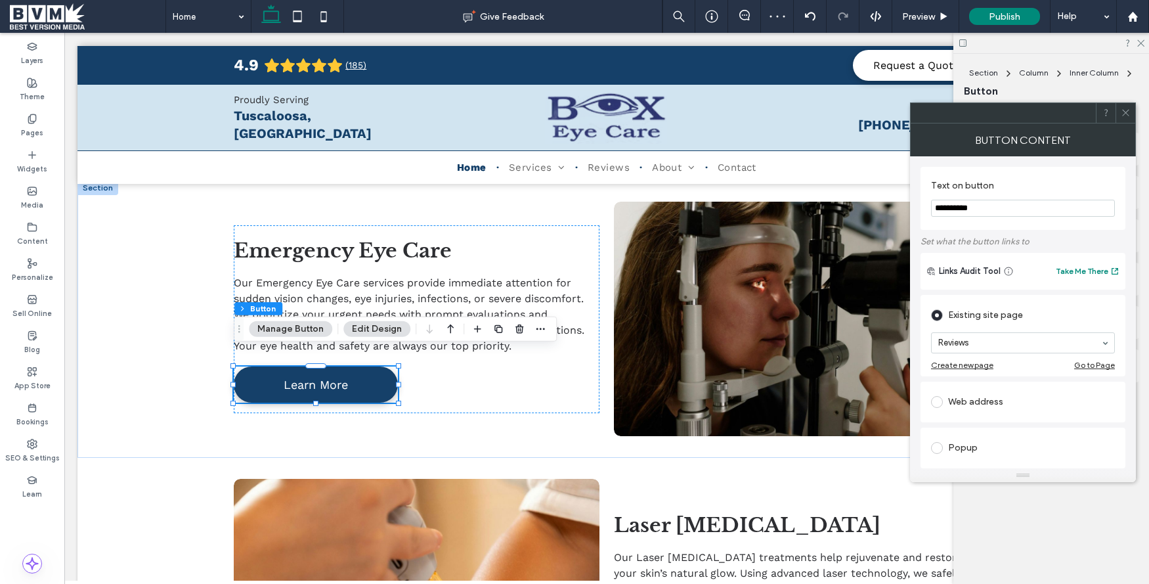
click at [979, 201] on input "**********" at bounding box center [1023, 208] width 184 height 17
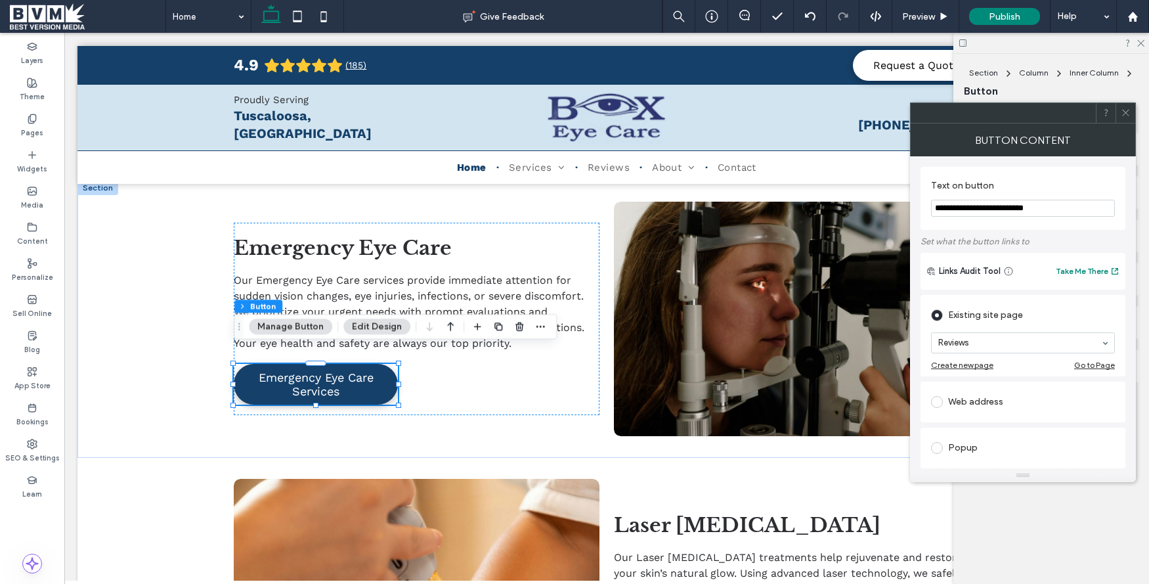
type input "**********"
click at [1122, 110] on icon at bounding box center [1126, 113] width 10 height 10
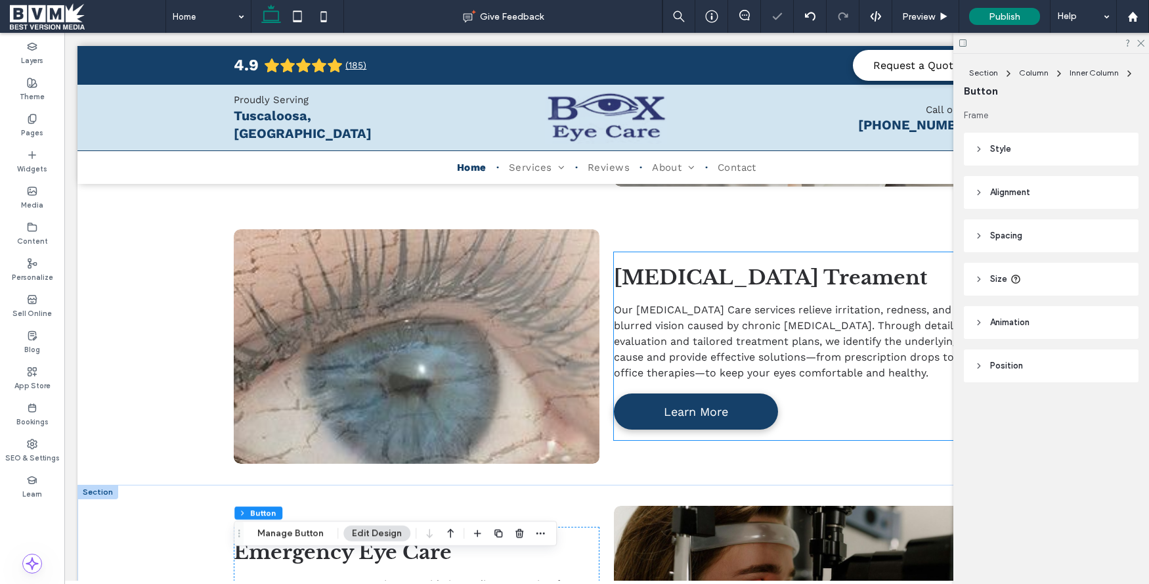
scroll to position [1978, 0]
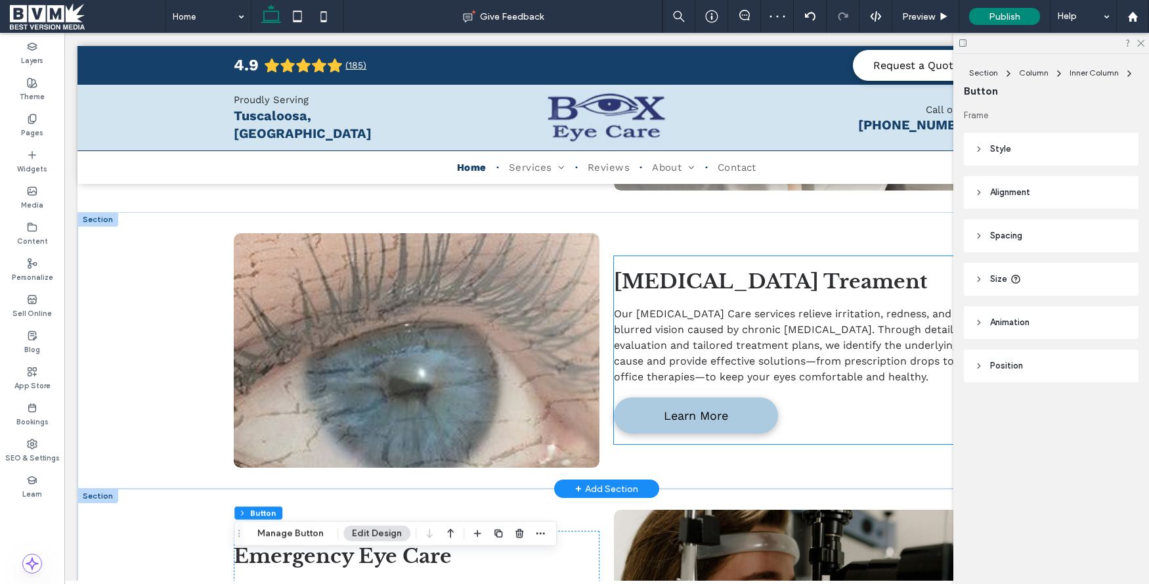
click at [657, 397] on link "Learn More" at bounding box center [696, 415] width 164 height 36
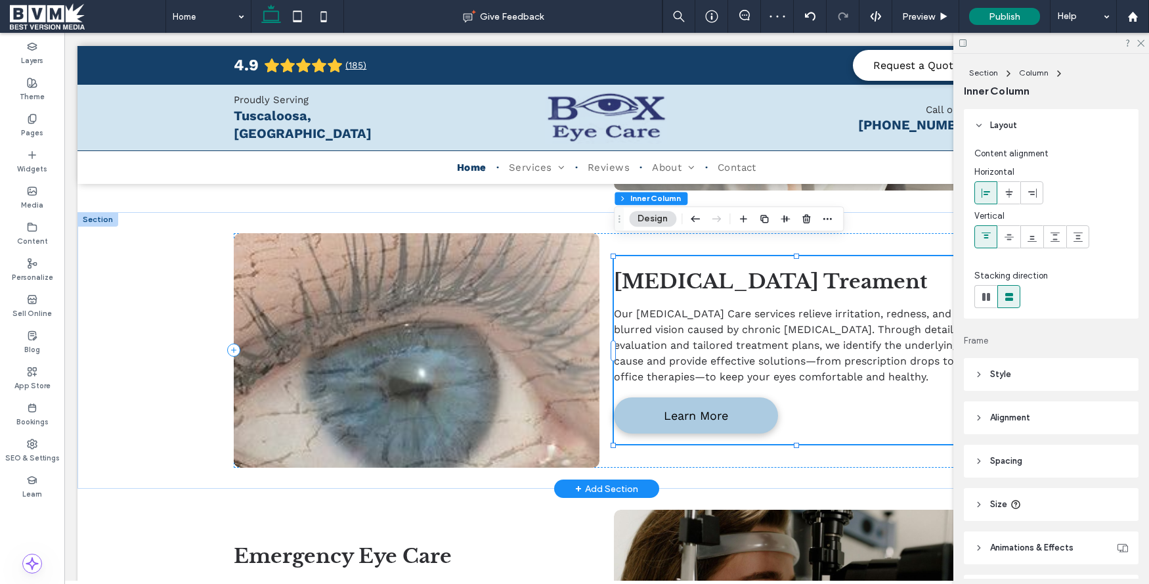
click at [657, 397] on link "Learn More" at bounding box center [696, 415] width 164 height 36
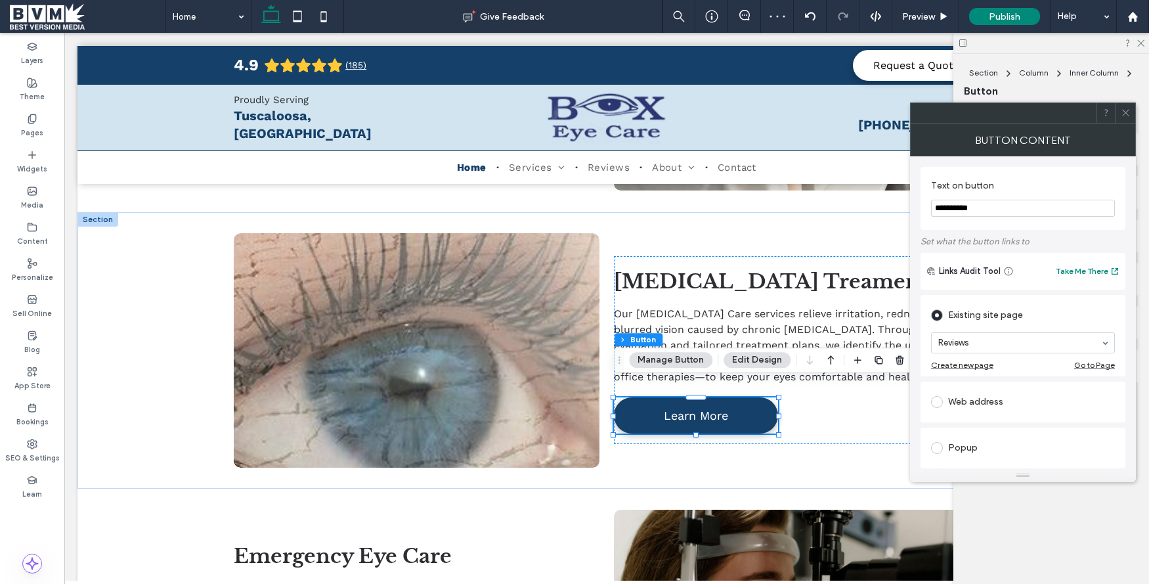
click at [988, 210] on input "**********" at bounding box center [1023, 208] width 184 height 17
type input "**********"
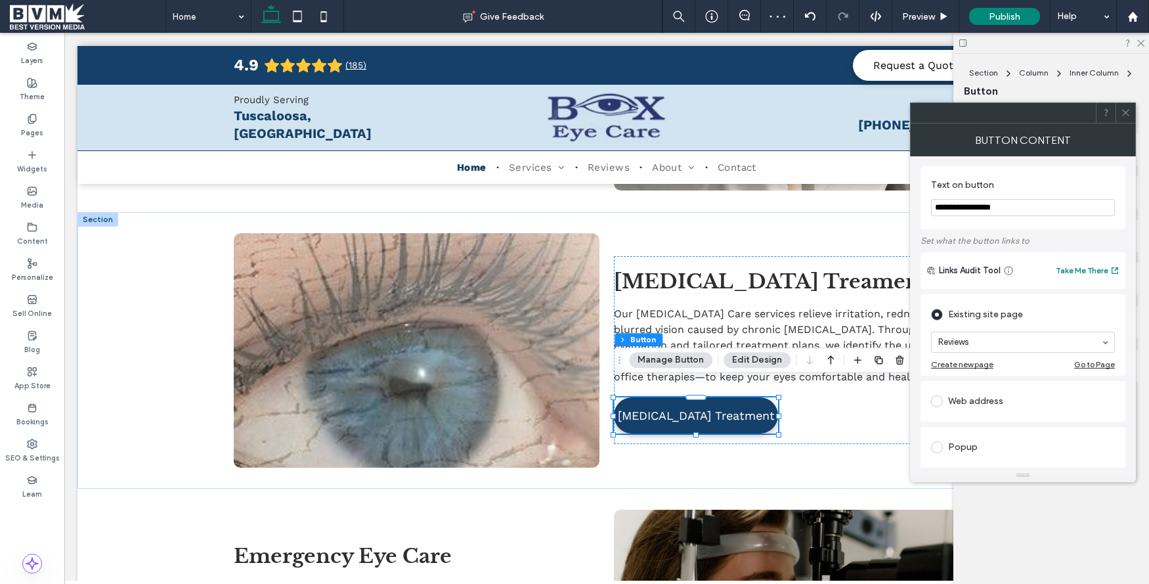
drag, startPoint x: 1131, startPoint y: 115, endPoint x: 1000, endPoint y: 143, distance: 134.4
click at [1131, 115] on div at bounding box center [1126, 113] width 20 height 20
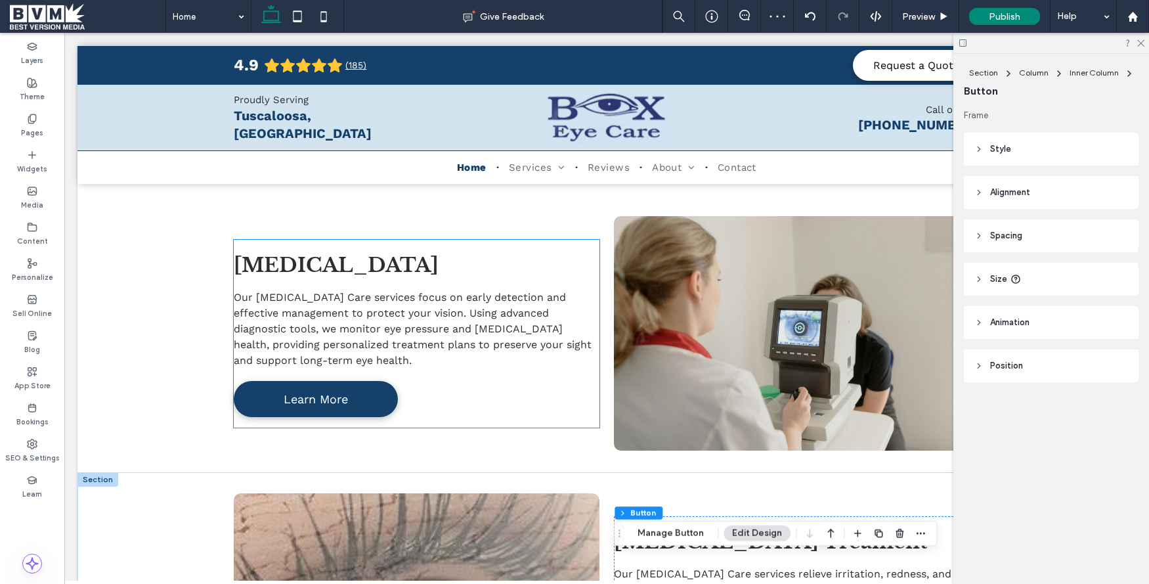
scroll to position [1705, 0]
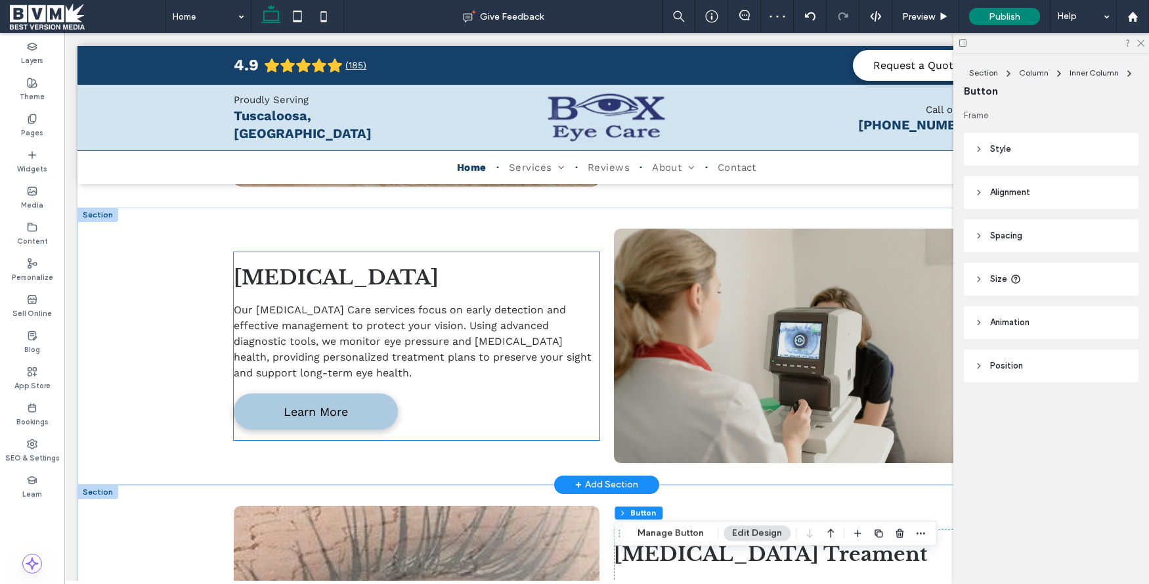
click at [335, 376] on div "Glaucoma Our Glaucoma Care services focus on early detection and effective mana…" at bounding box center [416, 346] width 365 height 188
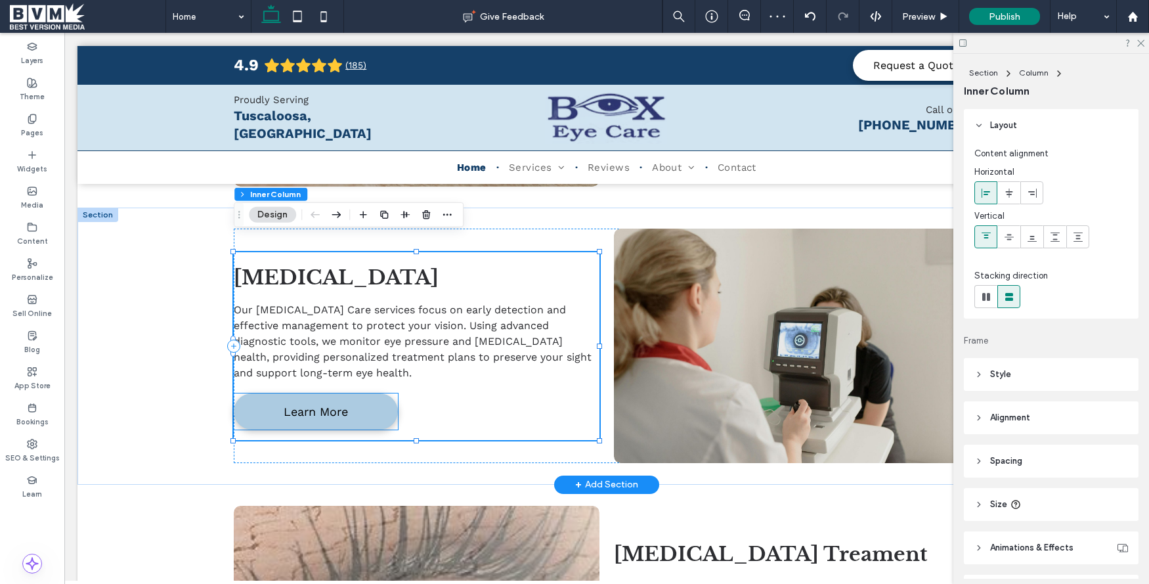
click at [333, 405] on span "Learn More" at bounding box center [316, 412] width 64 height 14
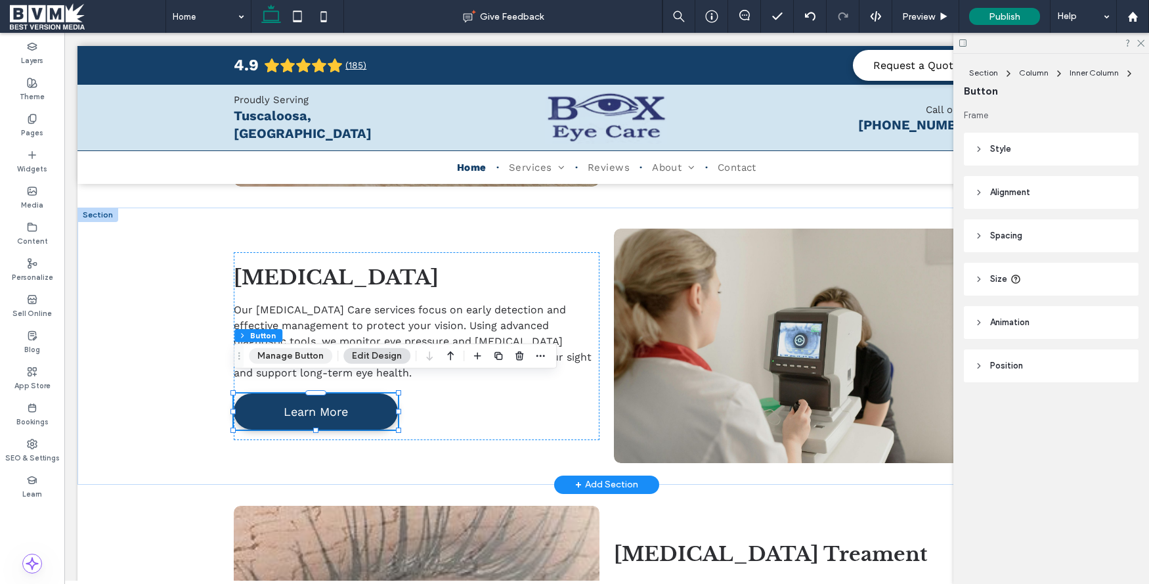
click at [296, 355] on button "Manage Button" at bounding box center [290, 356] width 83 height 16
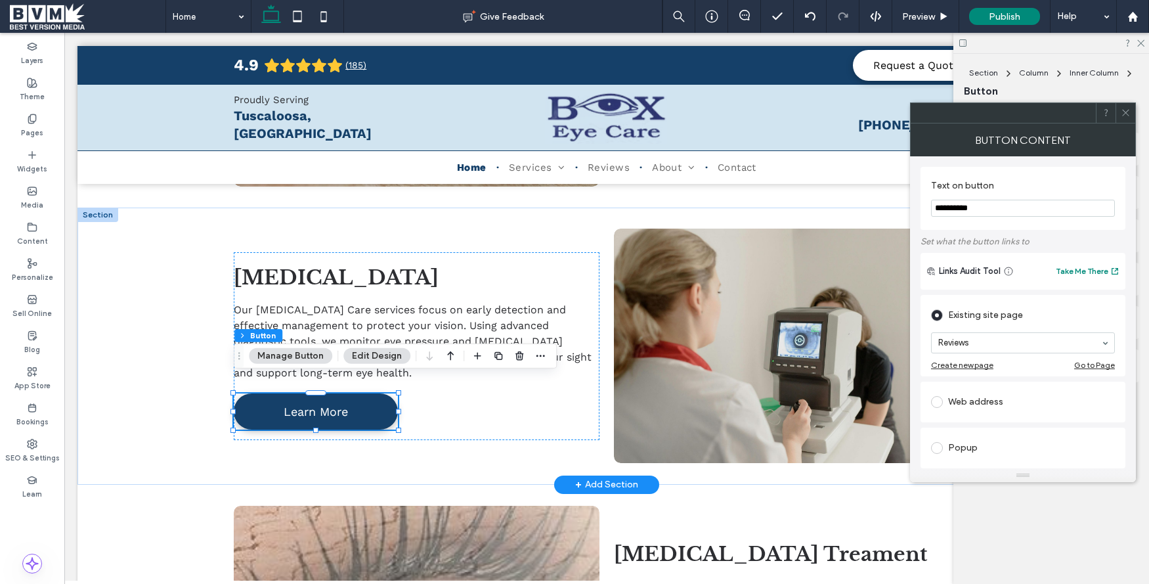
click at [990, 207] on input "**********" at bounding box center [1023, 208] width 184 height 17
type input "**********"
drag, startPoint x: 1125, startPoint y: 110, endPoint x: 935, endPoint y: 282, distance: 256.2
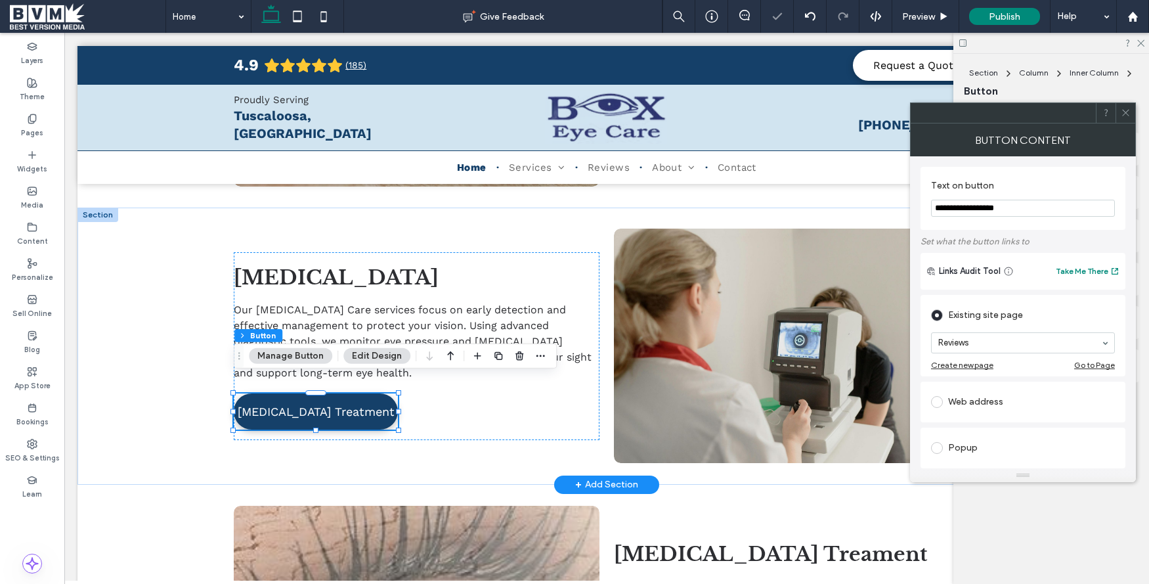
click at [1123, 112] on icon at bounding box center [1126, 113] width 10 height 10
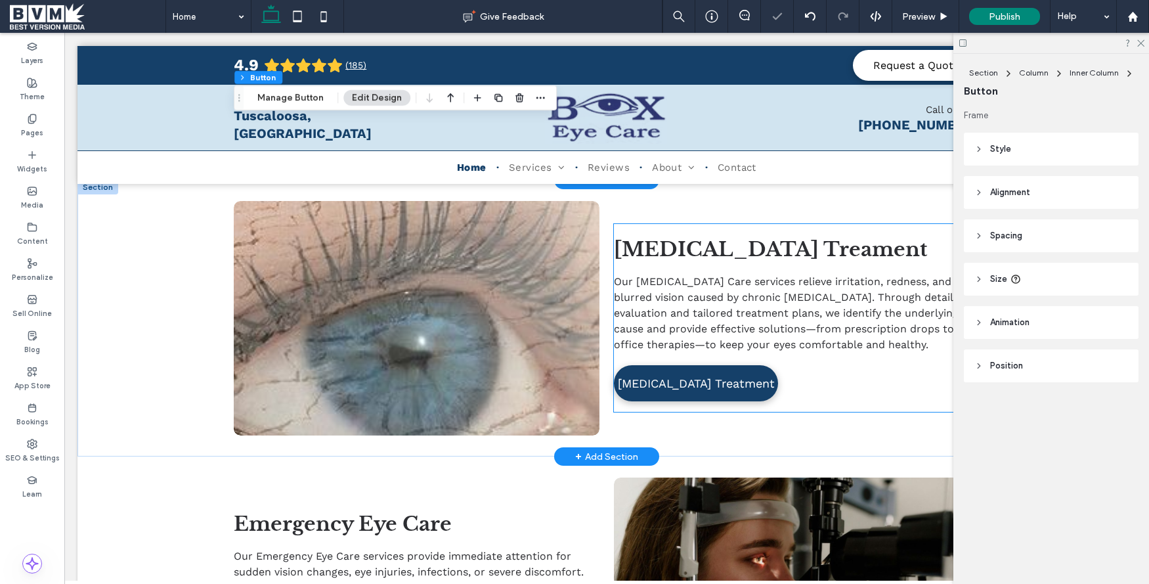
scroll to position [1955, 0]
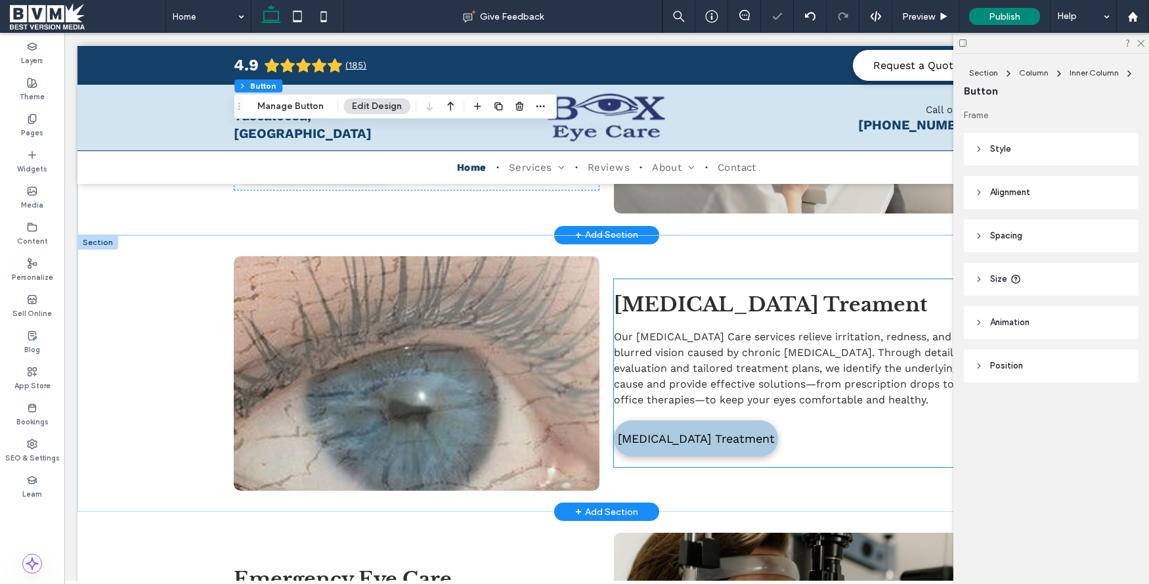
click at [722, 420] on link "Dry Eye Treatment" at bounding box center [696, 438] width 164 height 36
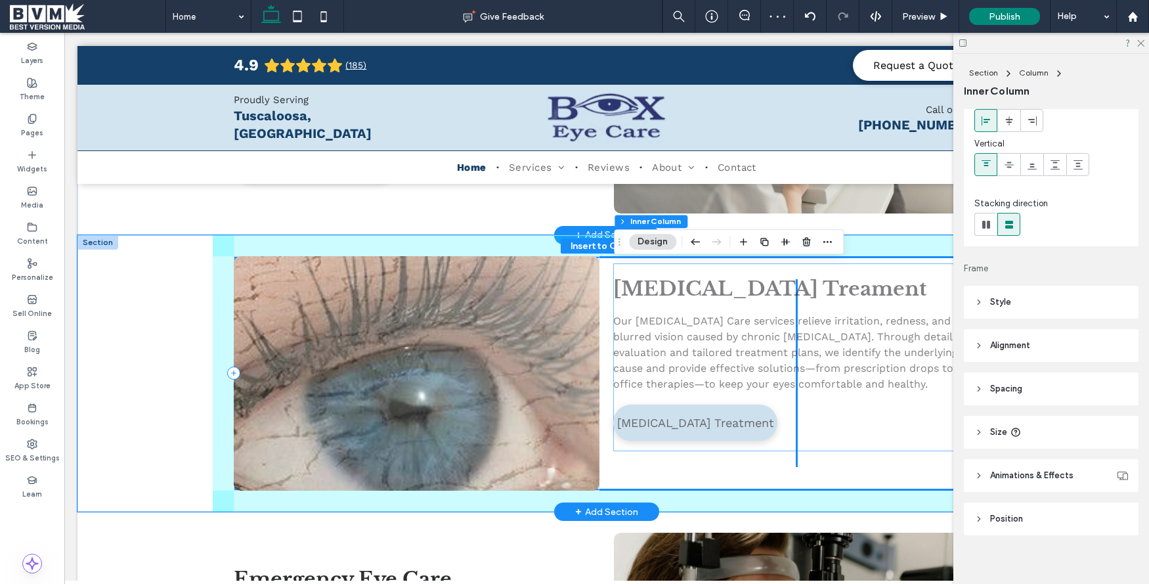
scroll to position [81, 0]
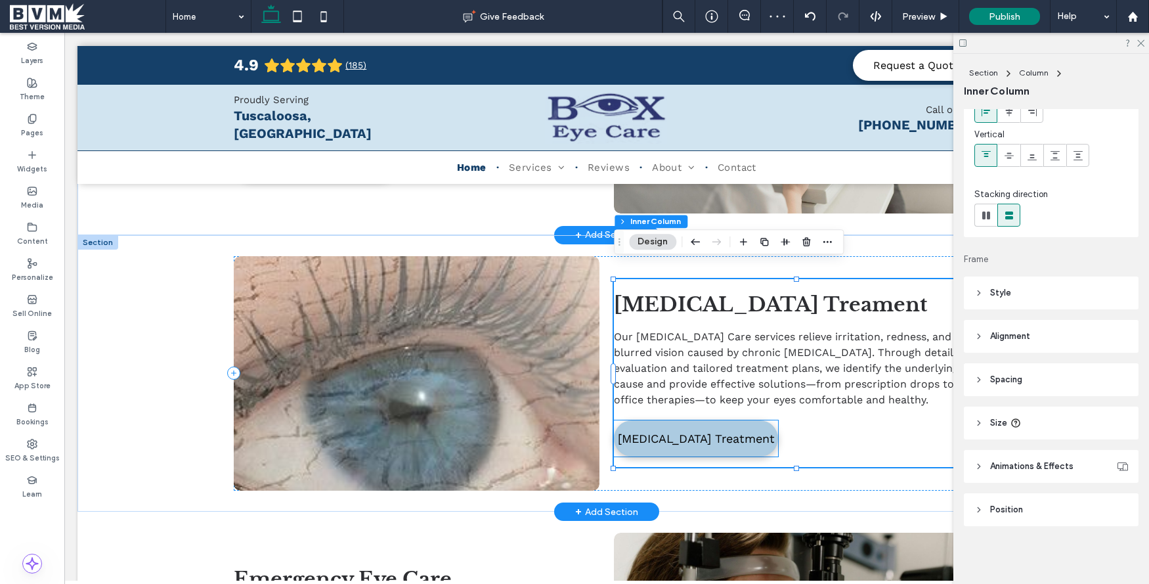
click at [703, 430] on link "[MEDICAL_DATA] Treatment" at bounding box center [696, 438] width 164 height 36
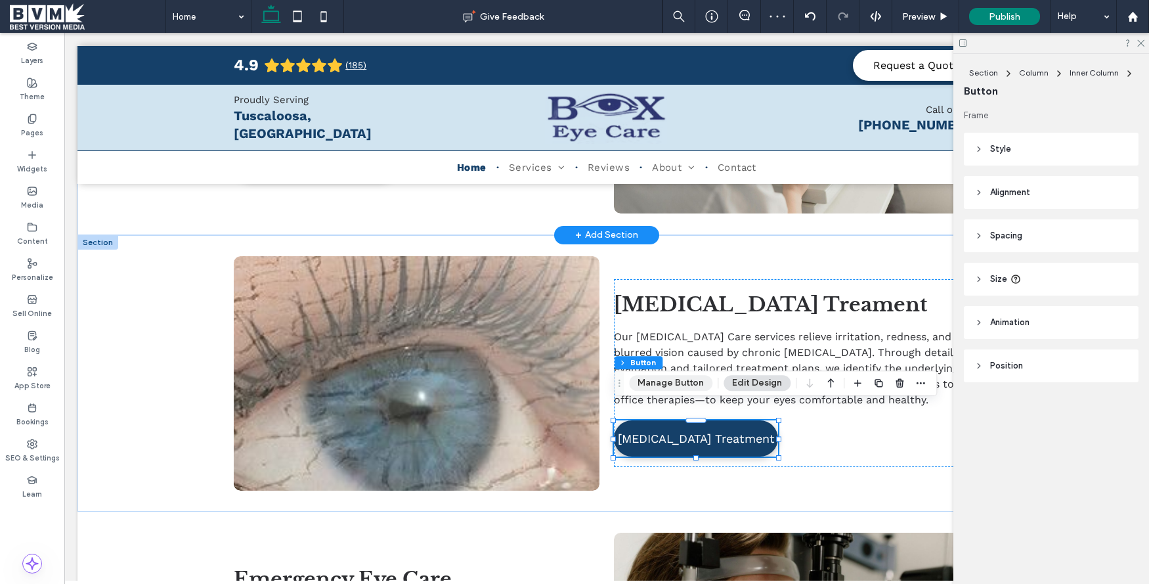
drag, startPoint x: 674, startPoint y: 389, endPoint x: 681, endPoint y: 376, distance: 15.0
click at [674, 389] on button "Manage Button" at bounding box center [670, 383] width 83 height 16
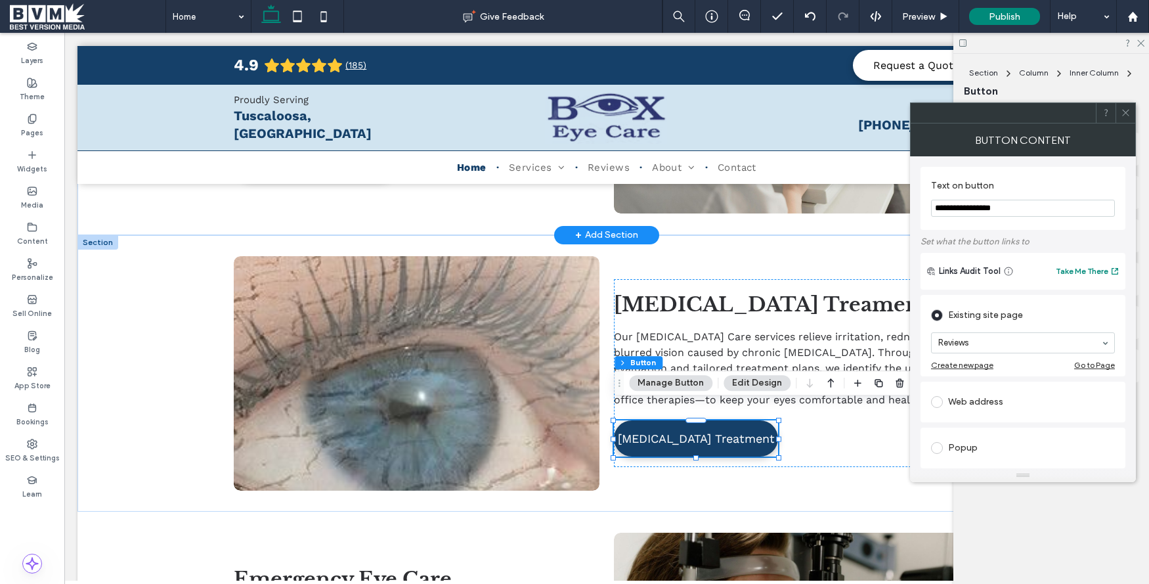
drag, startPoint x: 1042, startPoint y: 208, endPoint x: 965, endPoint y: 209, distance: 76.9
click at [965, 209] on input "**********" at bounding box center [1023, 208] width 184 height 17
type input "**********"
click at [1126, 110] on icon at bounding box center [1126, 113] width 10 height 10
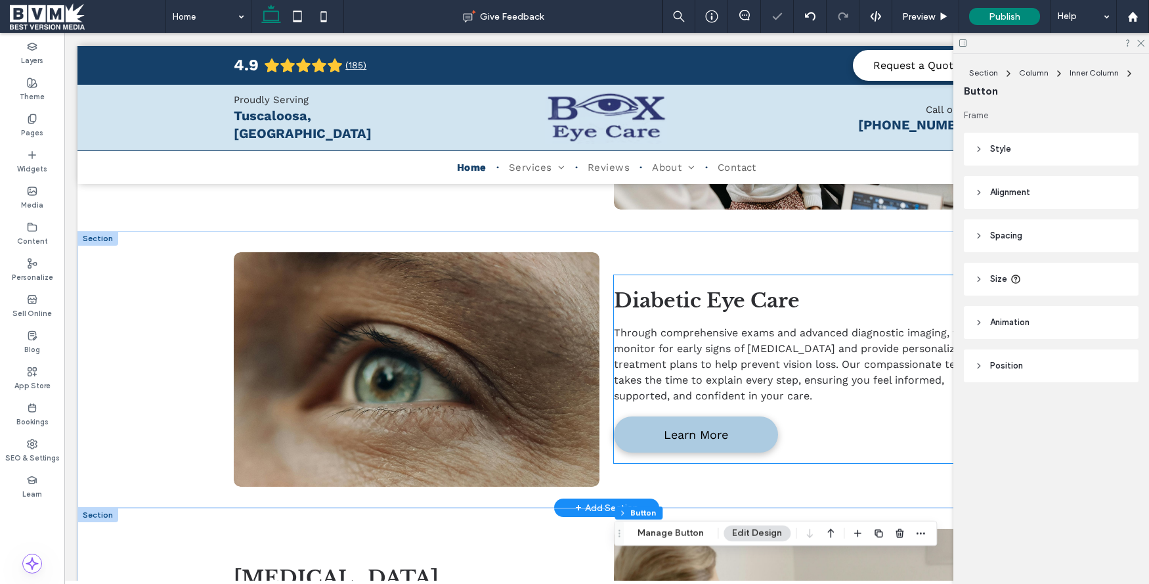
scroll to position [1402, 0]
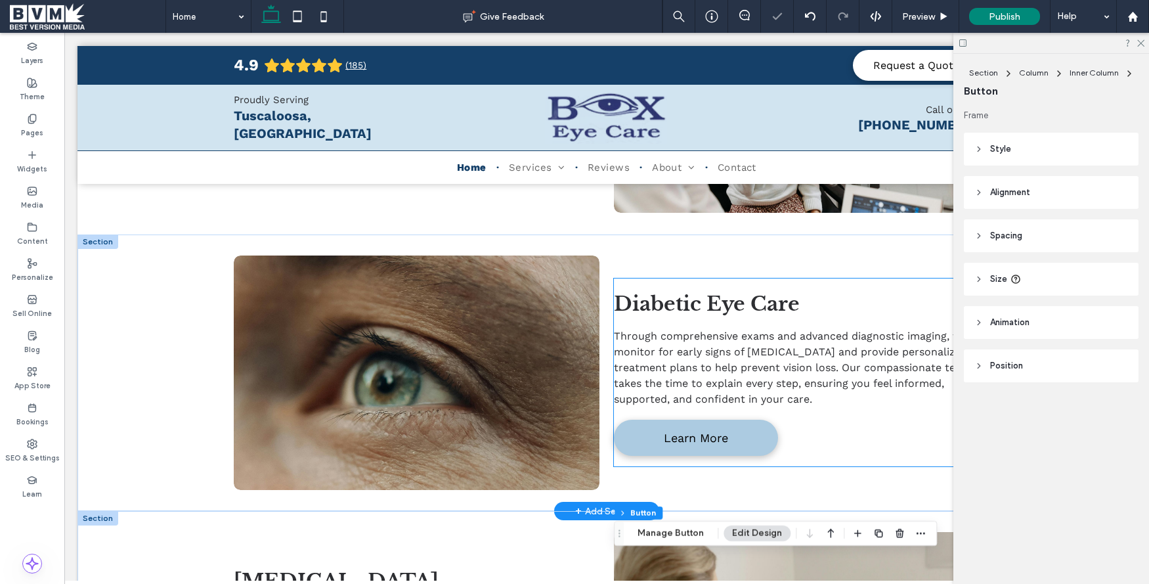
click at [709, 431] on span "Learn More" at bounding box center [696, 438] width 64 height 14
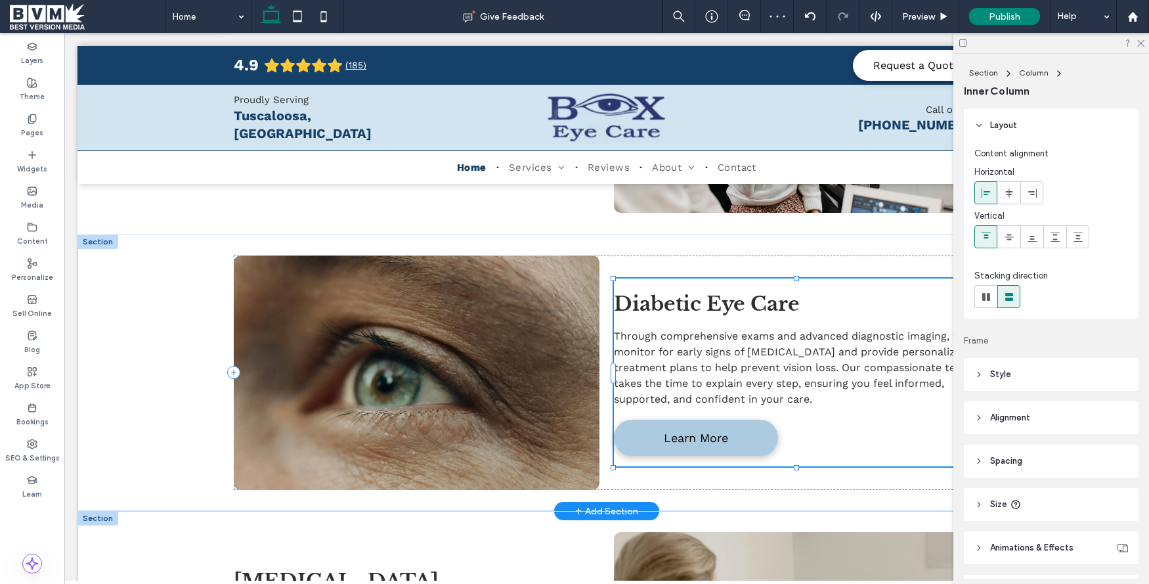
click at [709, 431] on span "Learn More" at bounding box center [696, 438] width 64 height 14
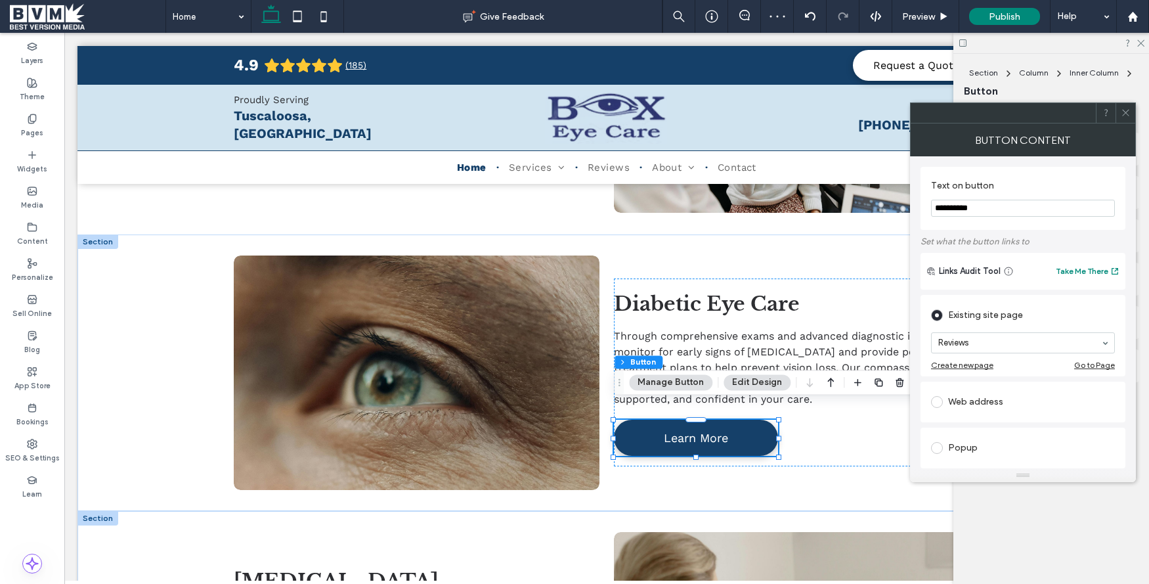
click at [964, 205] on input "**********" at bounding box center [1023, 208] width 184 height 17
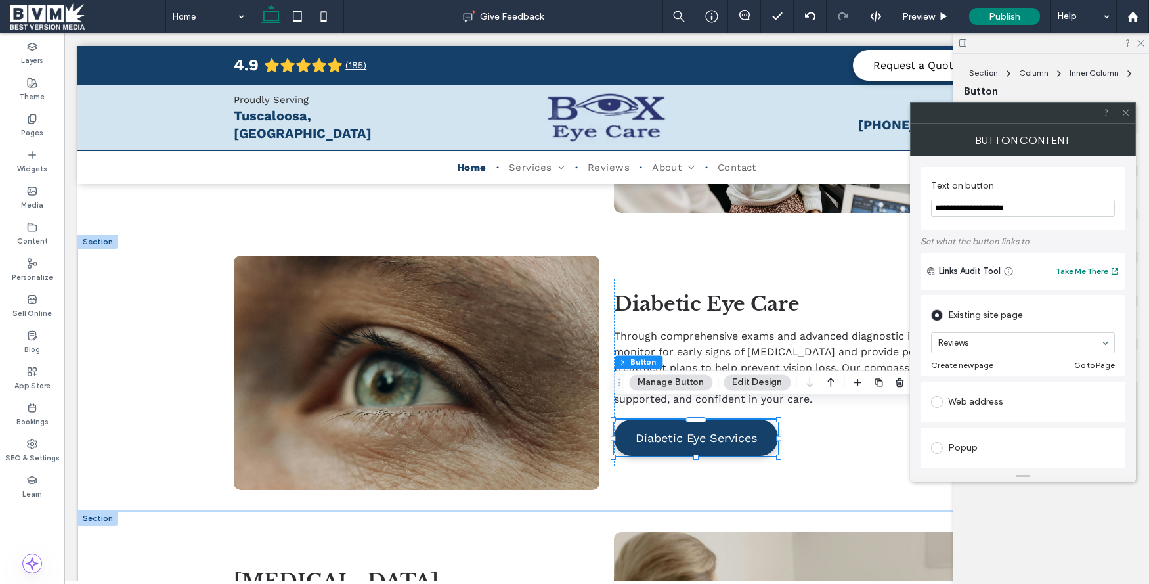
type input "**********"
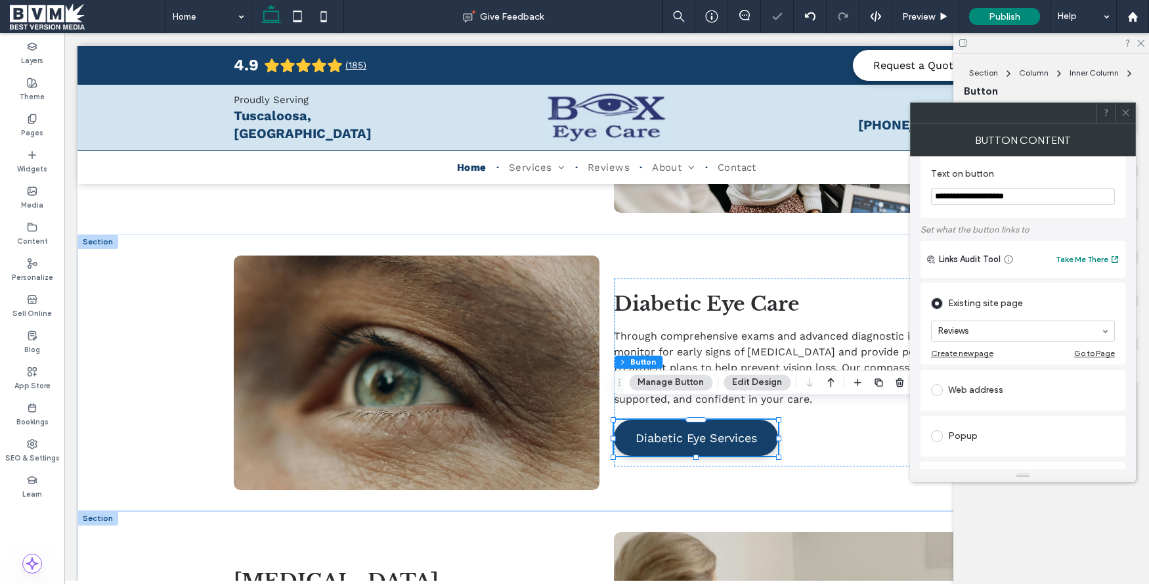
scroll to position [7, 0]
drag, startPoint x: 1126, startPoint y: 116, endPoint x: 944, endPoint y: 181, distance: 193.2
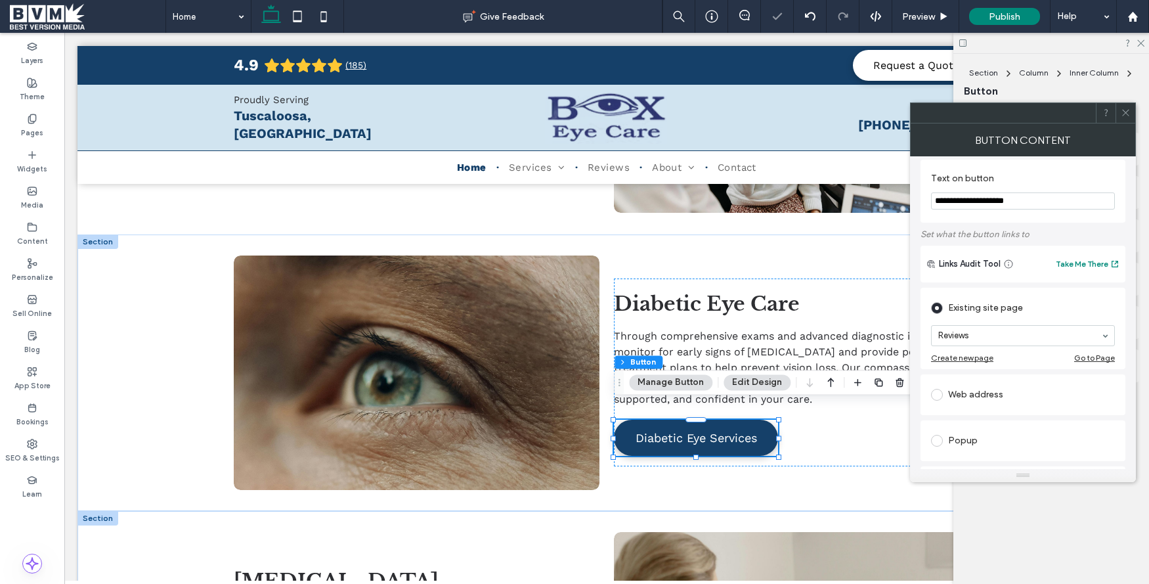
click at [1126, 116] on icon at bounding box center [1126, 113] width 10 height 10
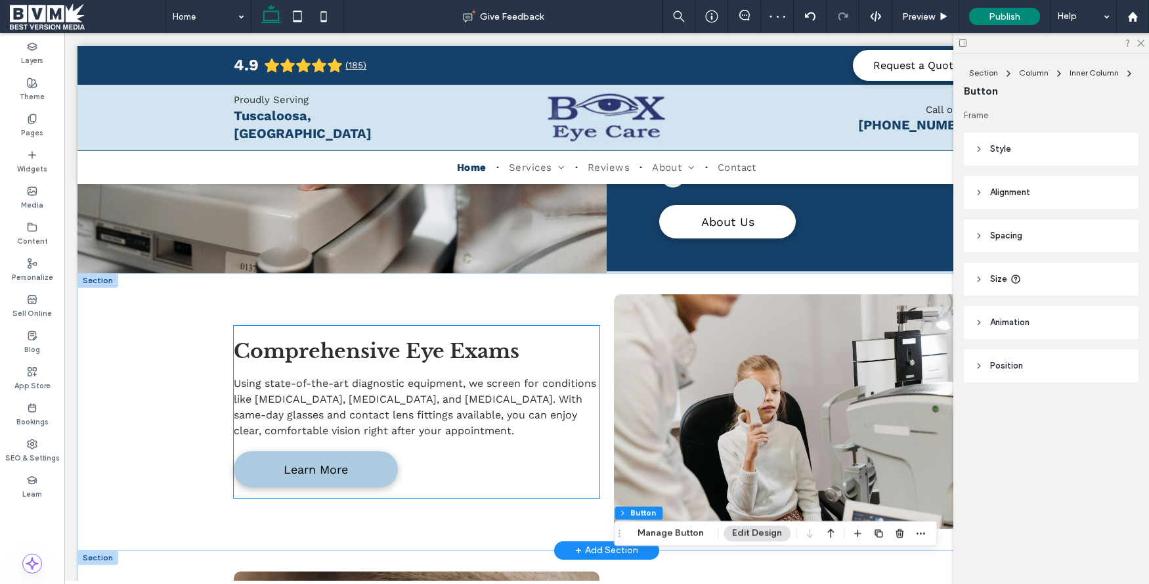
scroll to position [0, 5]
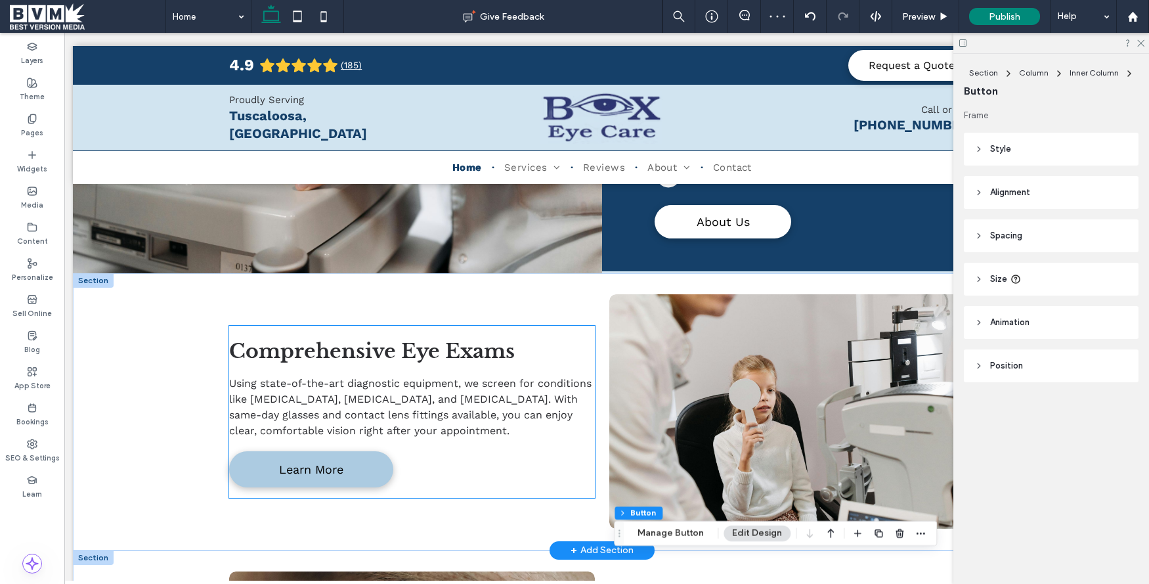
click at [361, 456] on link "Learn More" at bounding box center [311, 469] width 164 height 36
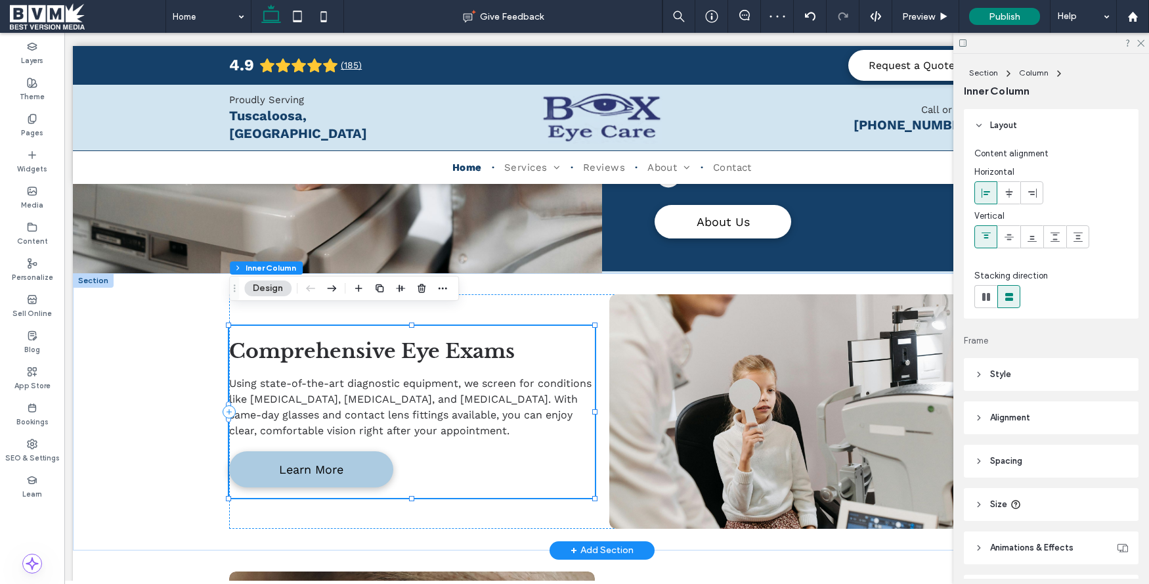
click at [361, 456] on link "Learn More" at bounding box center [311, 469] width 164 height 36
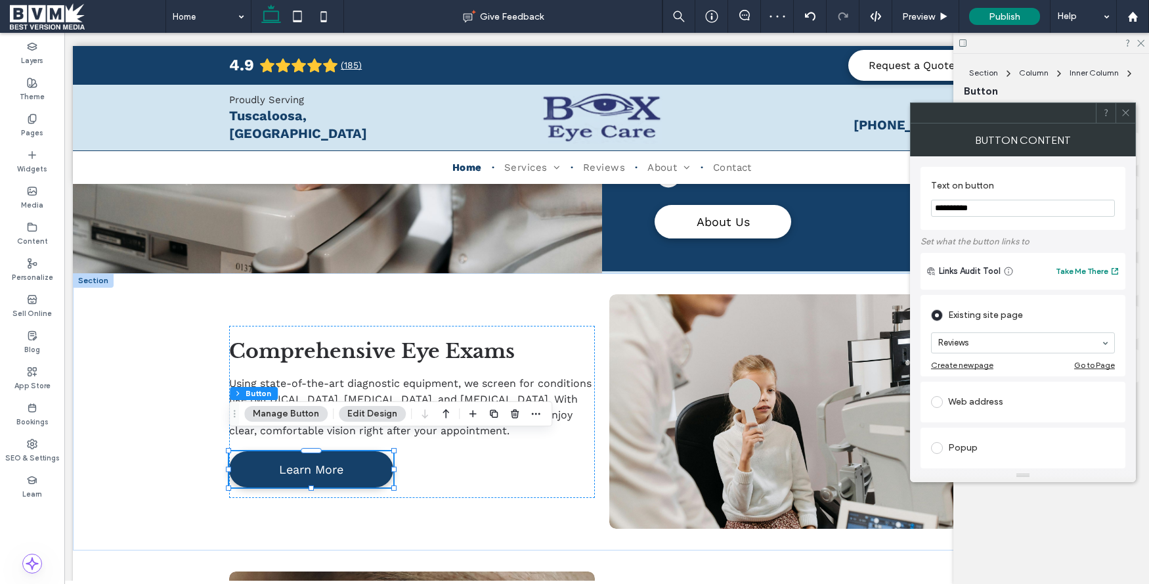
click at [1013, 209] on input "**********" at bounding box center [1023, 208] width 184 height 17
type input "**********"
drag, startPoint x: 1124, startPoint y: 108, endPoint x: 1029, endPoint y: 153, distance: 105.8
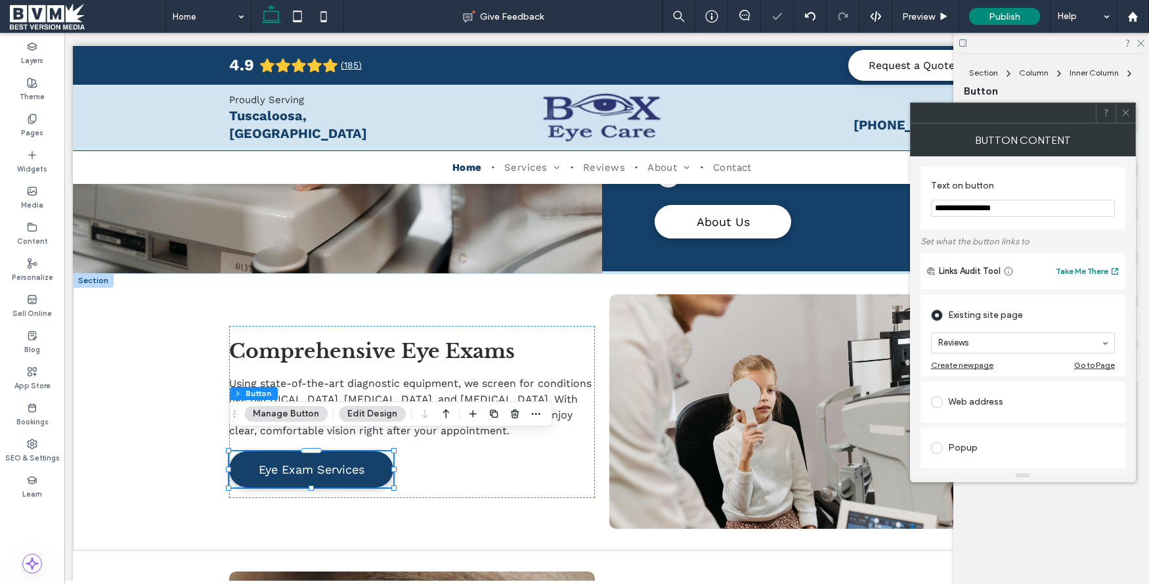
click at [1124, 108] on icon at bounding box center [1126, 113] width 10 height 10
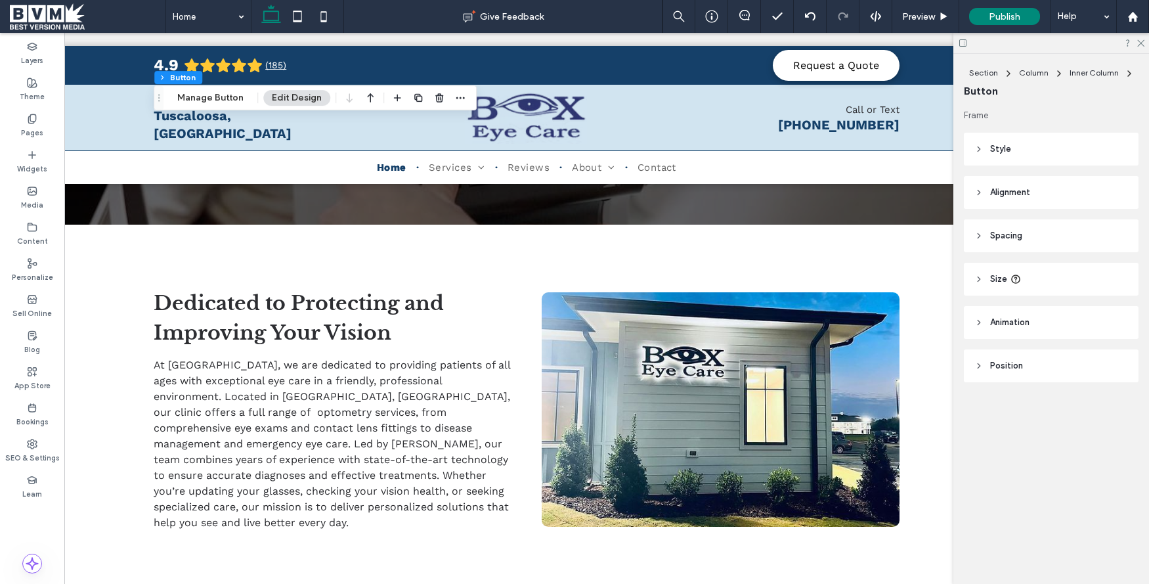
scroll to position [0, 0]
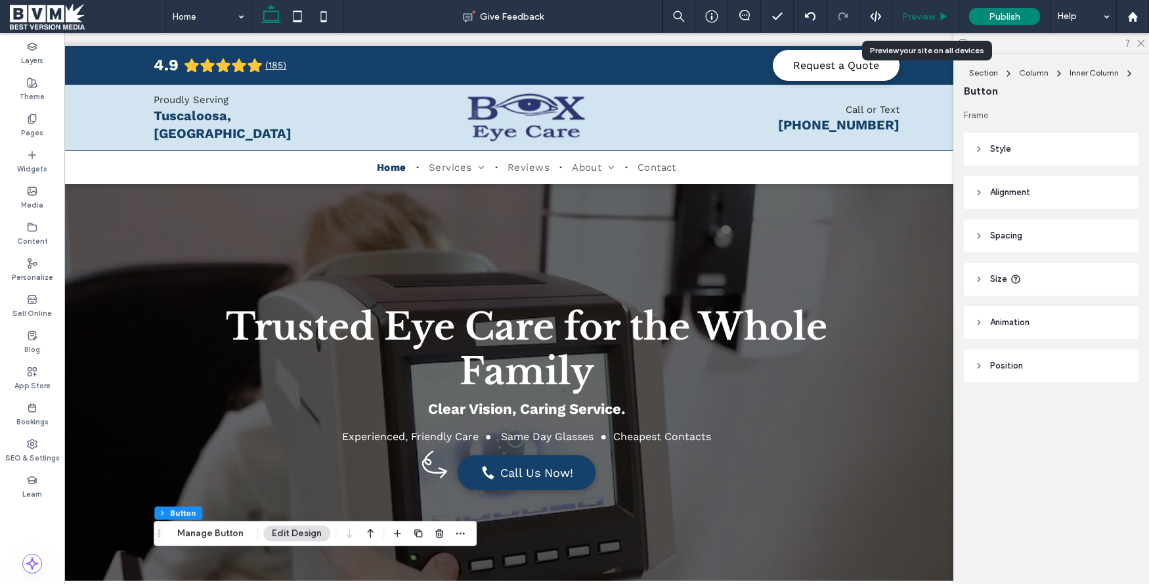
click at [921, 20] on span "Preview" at bounding box center [918, 16] width 33 height 11
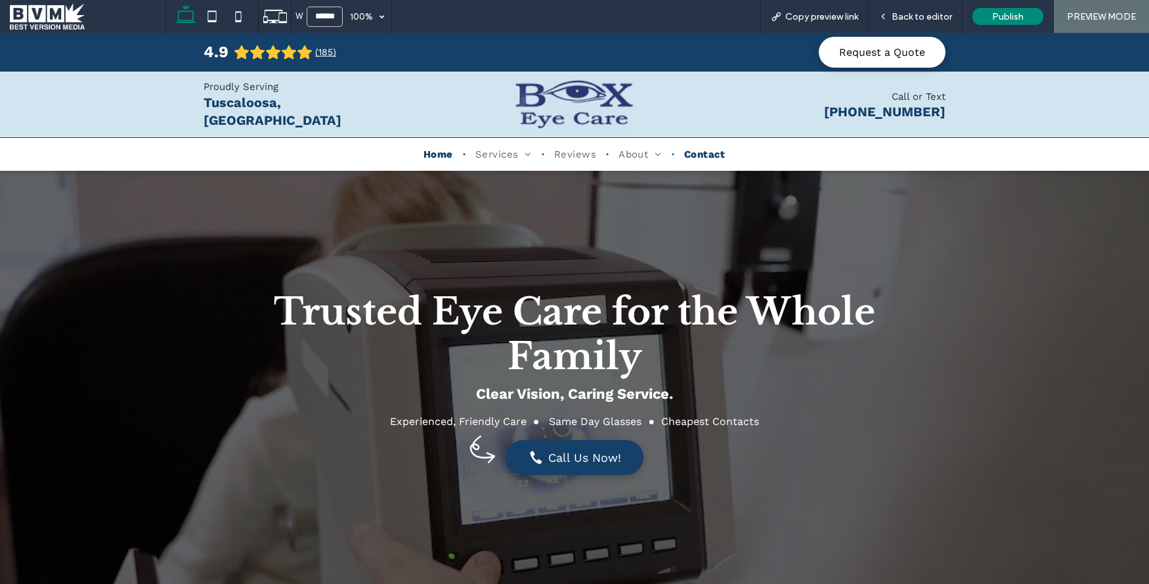
click at [699, 149] on span "Contact" at bounding box center [704, 154] width 41 height 12
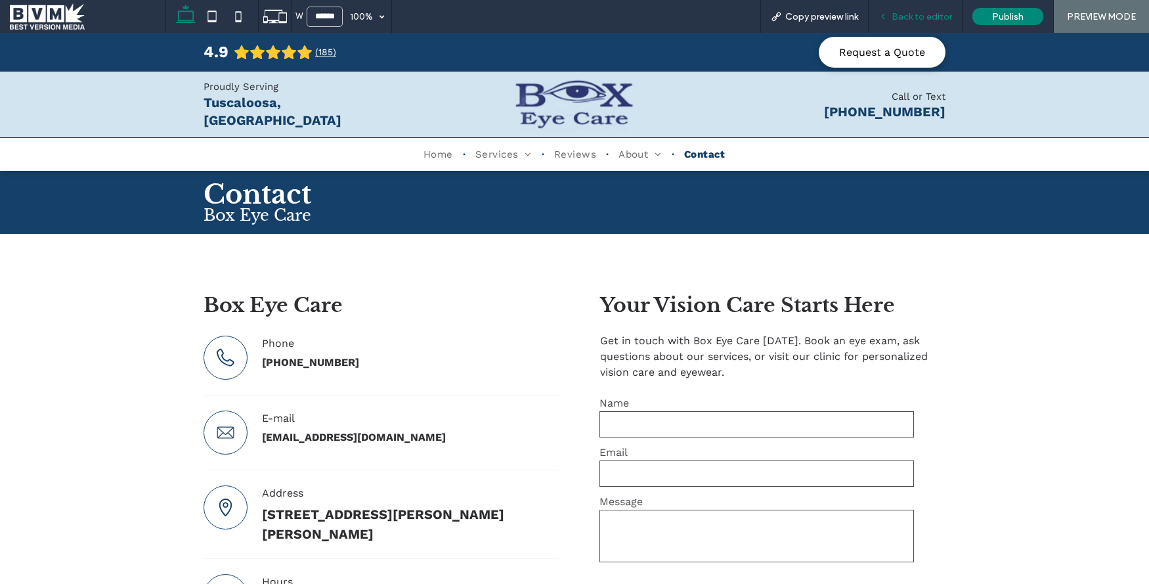
click at [918, 18] on span "Back to editor" at bounding box center [922, 16] width 60 height 11
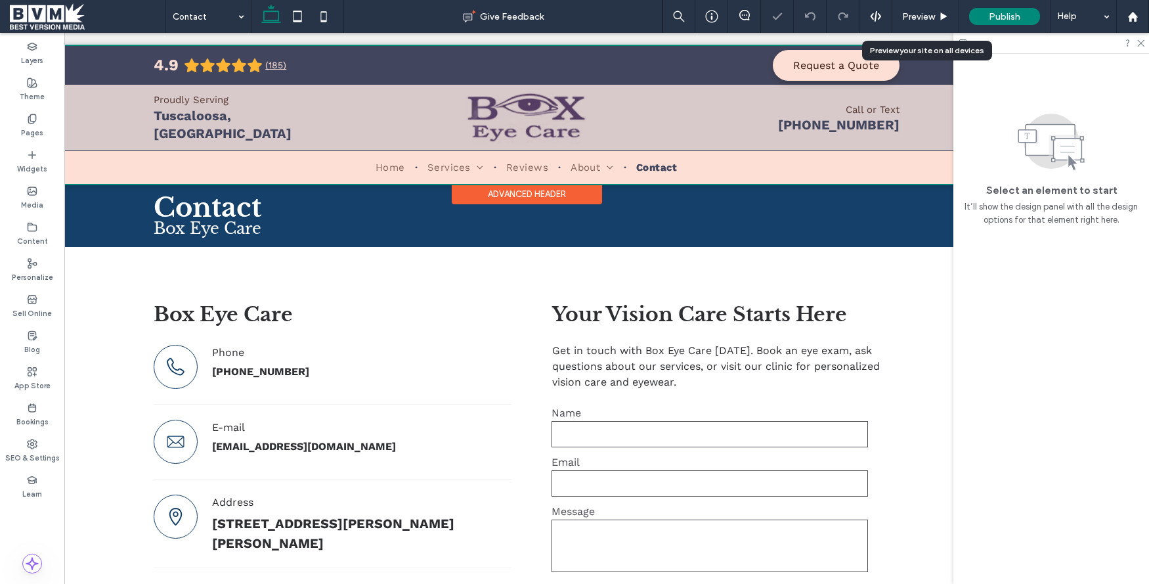
click at [680, 163] on div at bounding box center [526, 115] width 1059 height 138
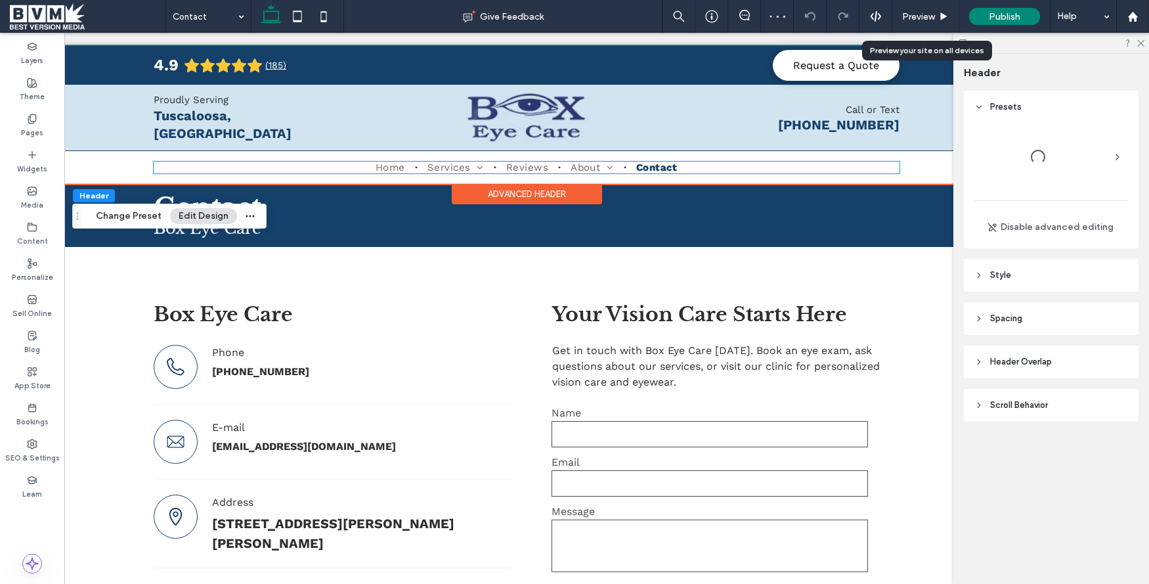
click at [734, 164] on ul "Home Services Comprehensive Eye Exams Diabetic Eye Care Glaucoma Dry Eye Treatm…" at bounding box center [527, 168] width 746 height 12
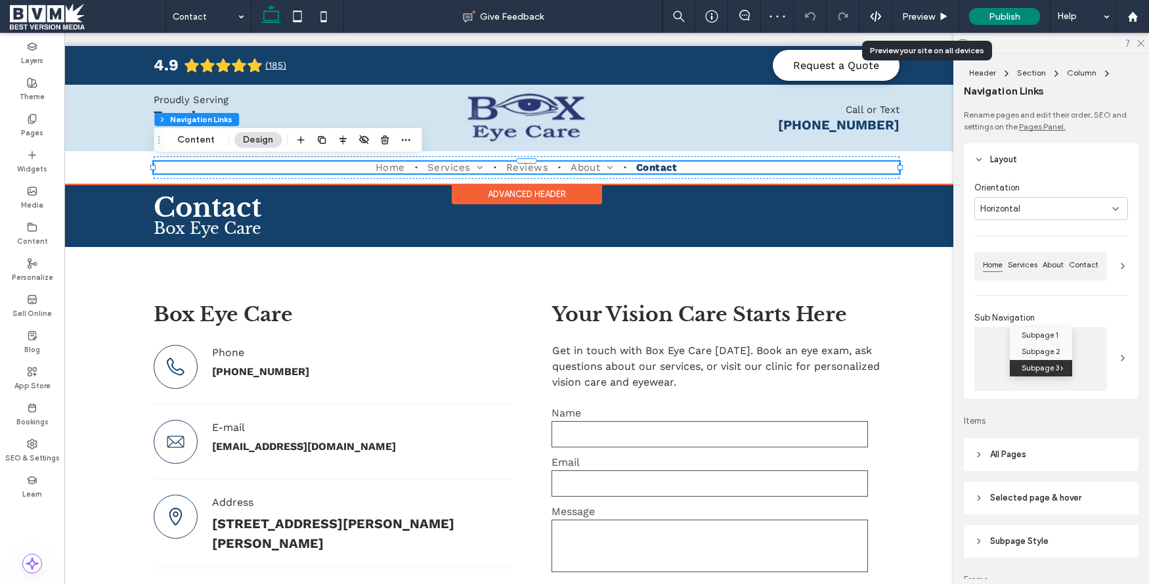
click at [732, 170] on ul "Home Services Comprehensive Eye Exams Diabetic Eye Care Glaucoma Dry Eye Treatm…" at bounding box center [527, 168] width 746 height 12
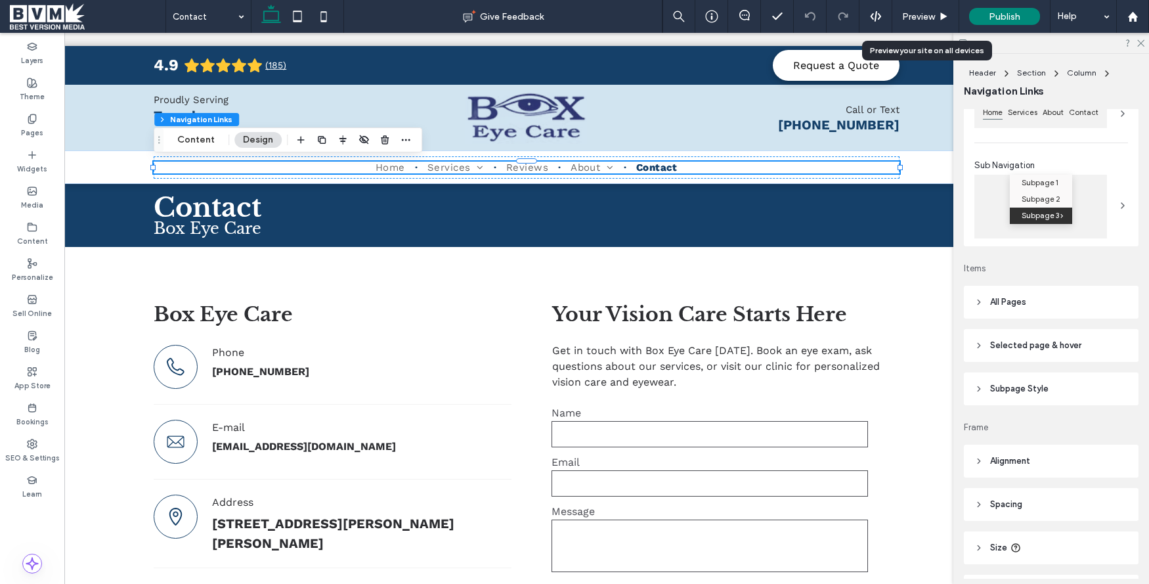
click at [1048, 304] on header "All Pages" at bounding box center [1051, 302] width 175 height 33
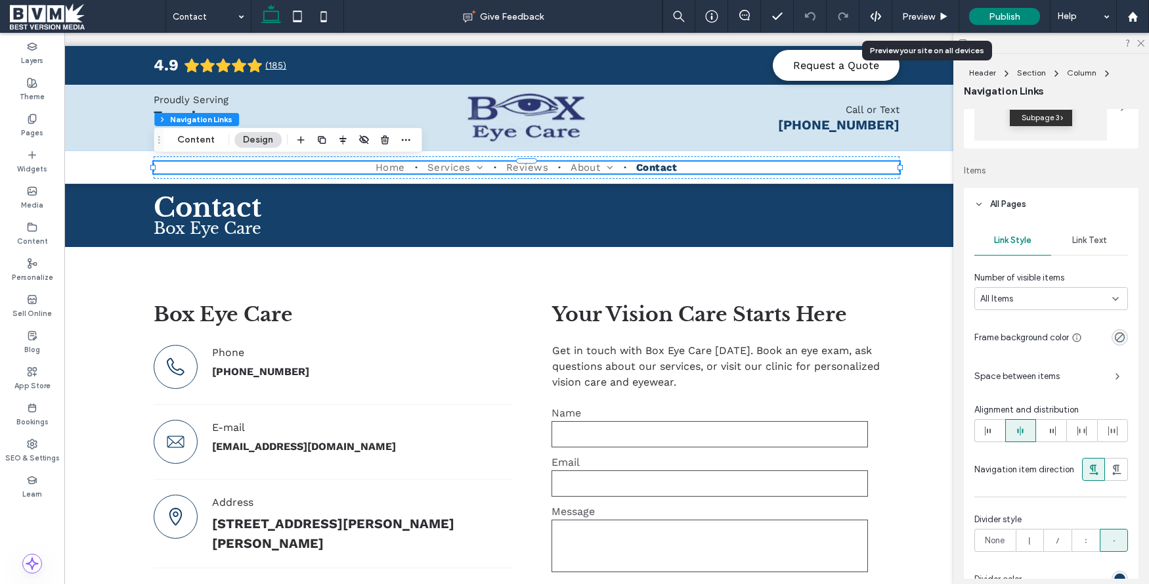
scroll to position [259, 0]
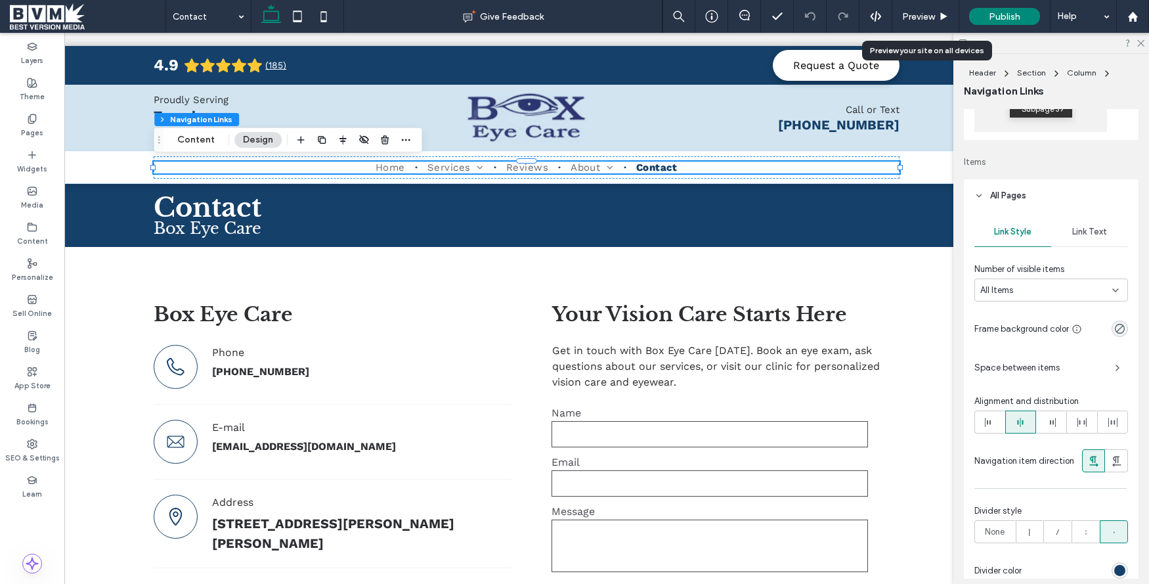
click at [1108, 216] on div "Link Style Link Text Number of visible items All Items Frame background color S…" at bounding box center [1051, 402] width 175 height 380
click at [1103, 222] on div "Link Text" at bounding box center [1090, 231] width 77 height 29
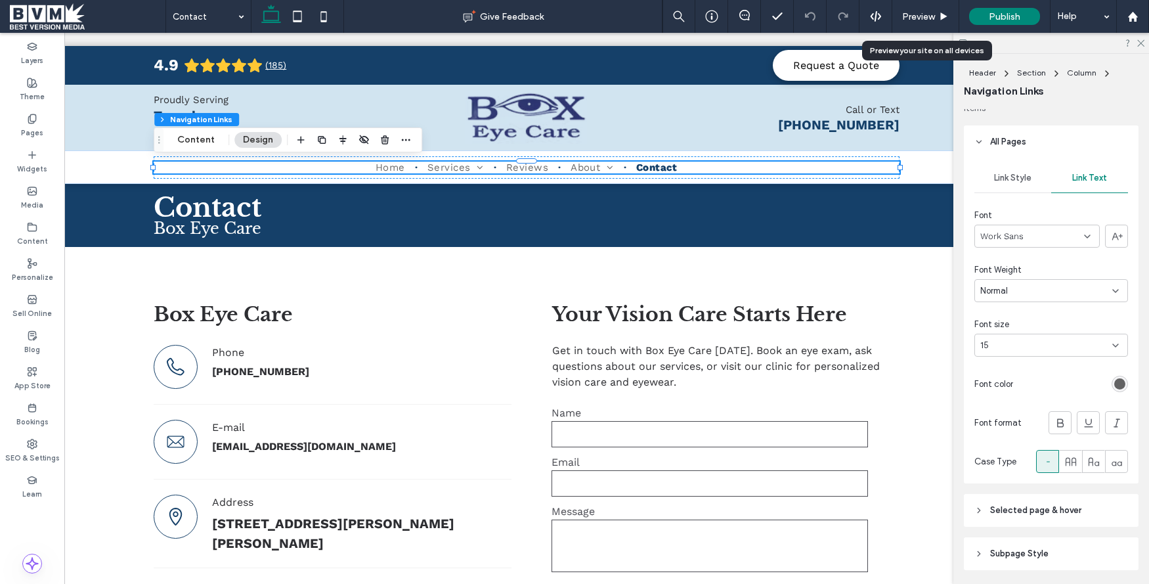
click at [1125, 381] on div "rgba(0, 0, 0, 0.6)" at bounding box center [1120, 383] width 11 height 11
click at [1120, 386] on div "rgba(0, 0, 0, 0.6)" at bounding box center [1120, 386] width 11 height 11
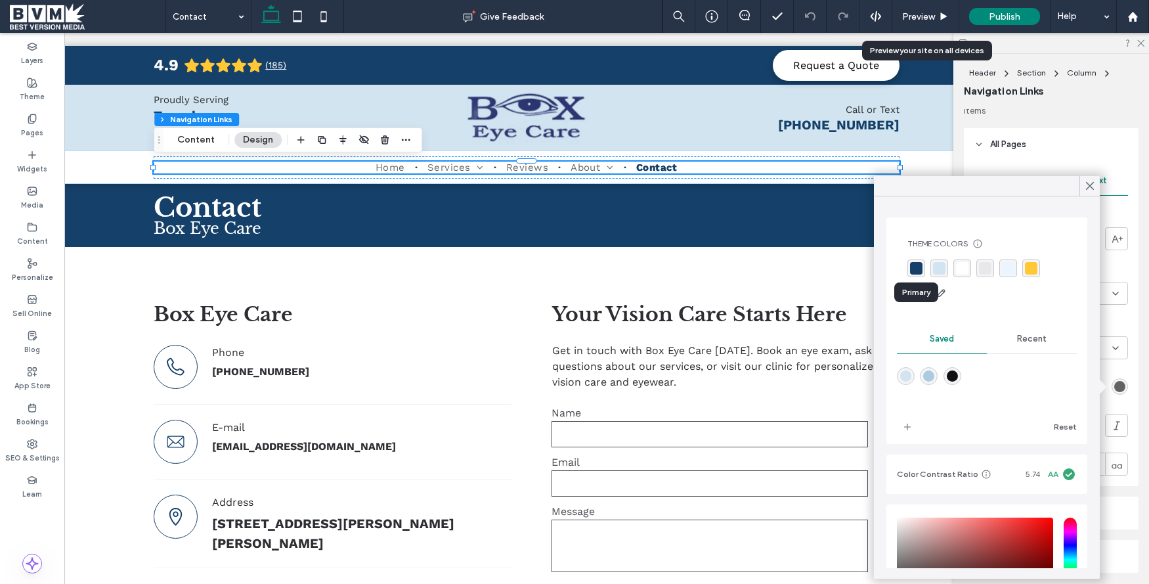
click at [919, 270] on div "rgba(21, 64, 105, 1)" at bounding box center [916, 268] width 12 height 12
drag, startPoint x: 1089, startPoint y: 183, endPoint x: 969, endPoint y: 45, distance: 182.9
click at [1089, 183] on icon at bounding box center [1090, 186] width 12 height 12
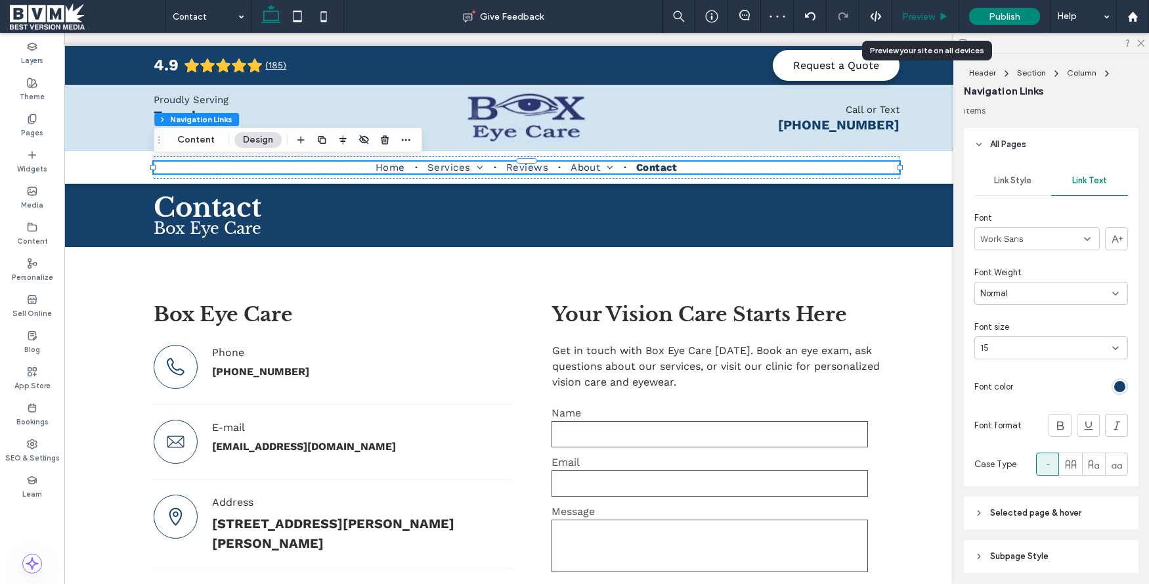
click at [925, 11] on span "Preview" at bounding box center [918, 16] width 33 height 11
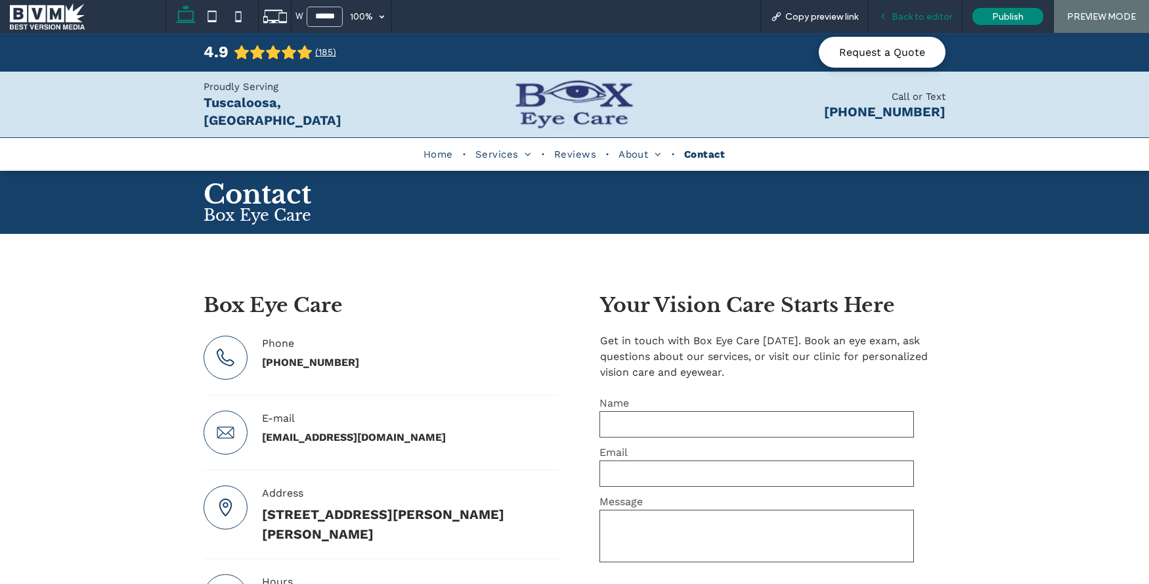
drag, startPoint x: 934, startPoint y: 12, endPoint x: 995, endPoint y: 3, distance: 61.8
click at [934, 12] on span "Back to editor" at bounding box center [922, 16] width 60 height 11
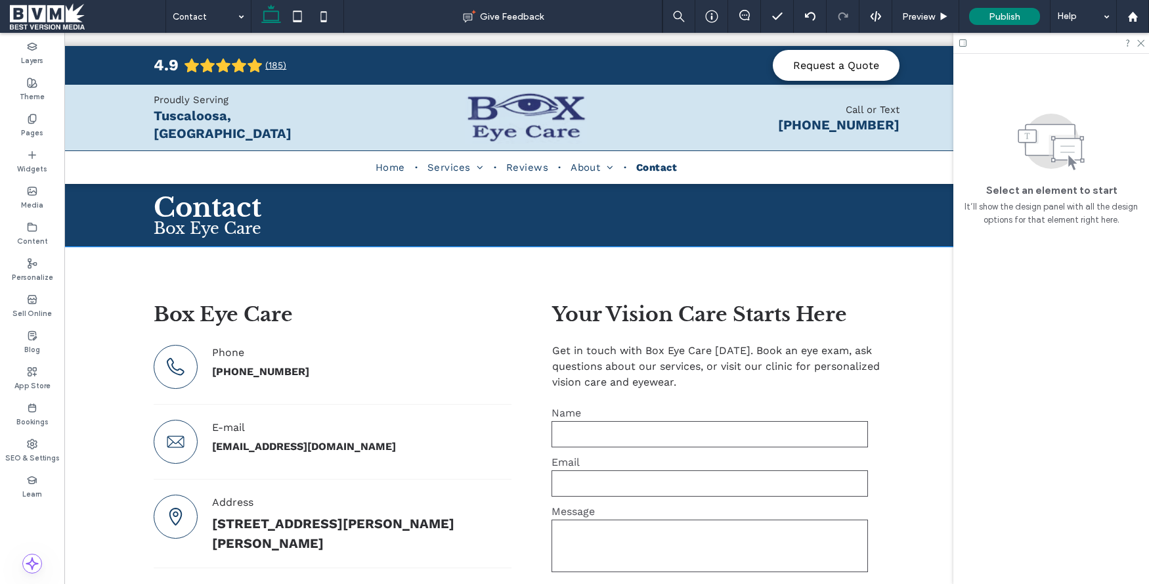
click at [845, 281] on div "**********" at bounding box center [527, 503] width 788 height 512
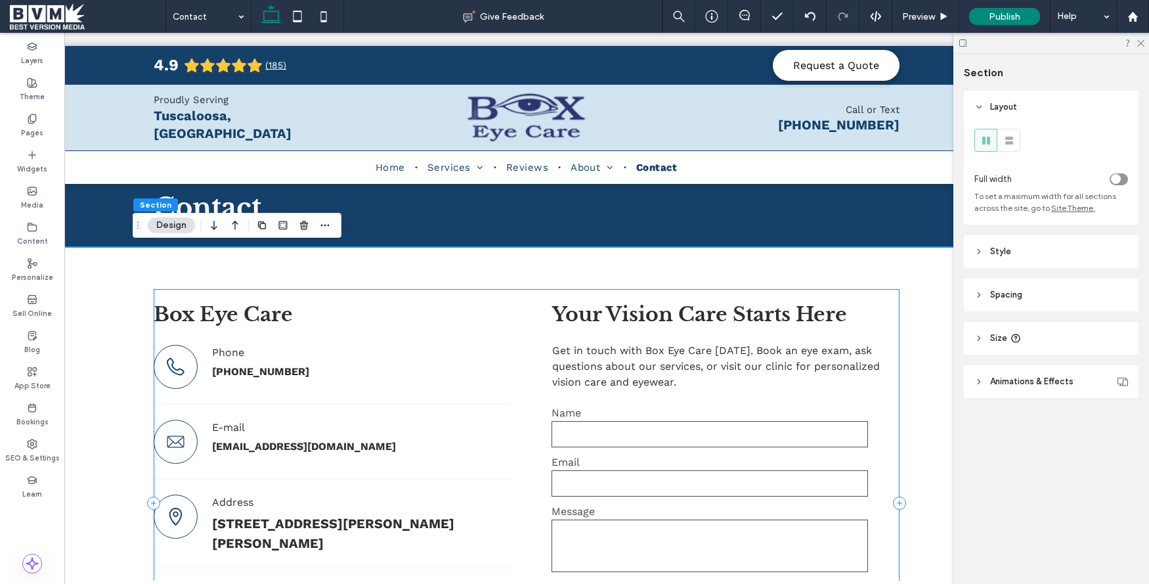
click at [839, 293] on div "**********" at bounding box center [527, 503] width 746 height 428
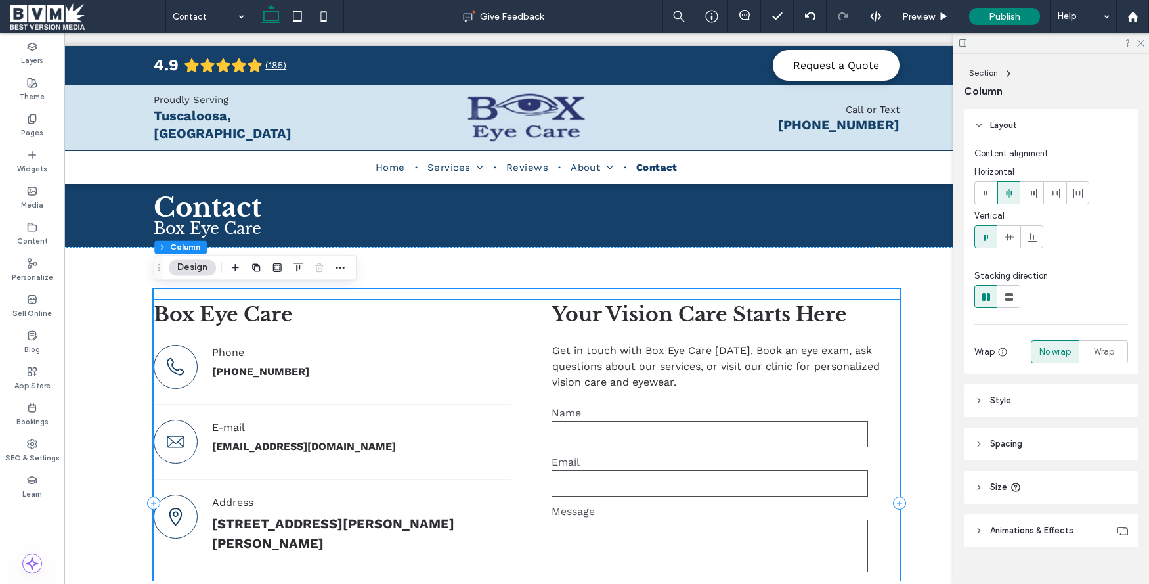
click at [861, 311] on h2 "Your Vision Care Starts Here" at bounding box center [720, 314] width 337 height 30
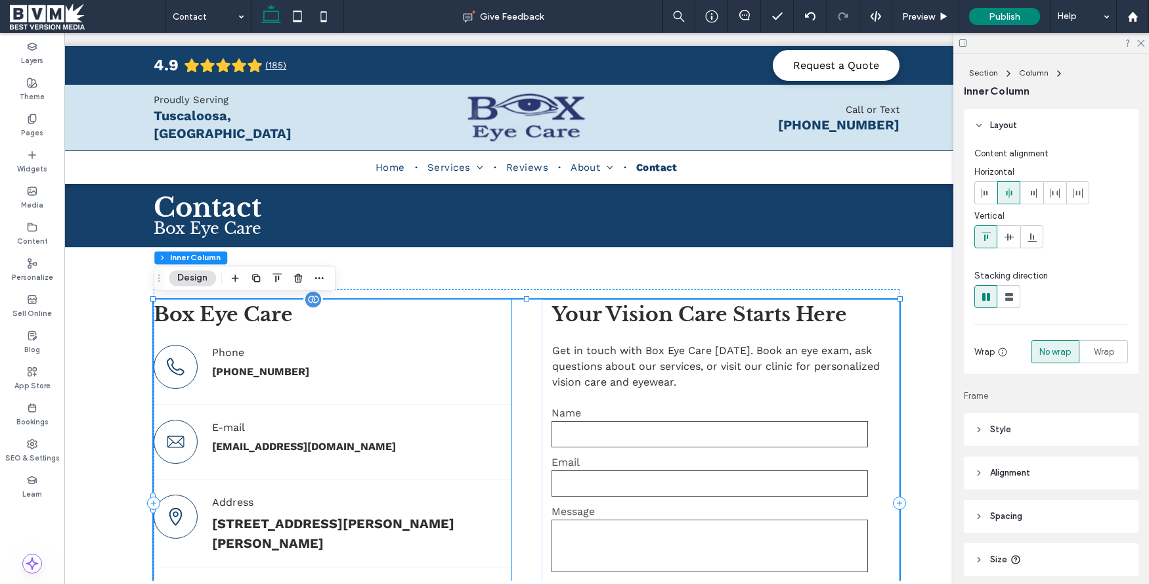
click at [458, 317] on h2 "Box Eye Care" at bounding box center [333, 314] width 358 height 30
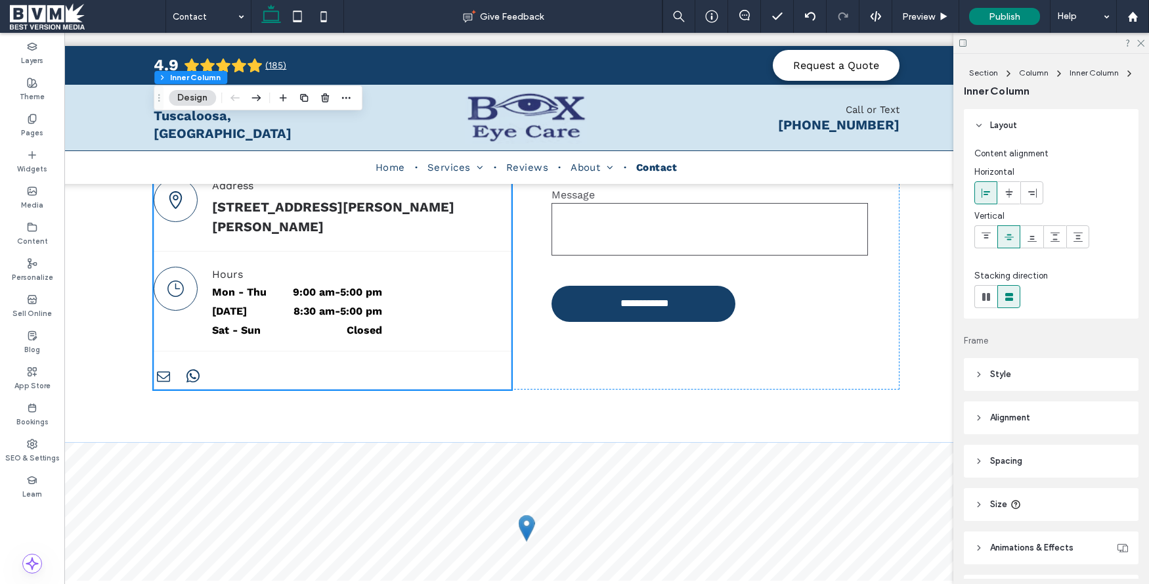
scroll to position [317, 0]
click at [1036, 381] on header "Style" at bounding box center [1051, 374] width 175 height 33
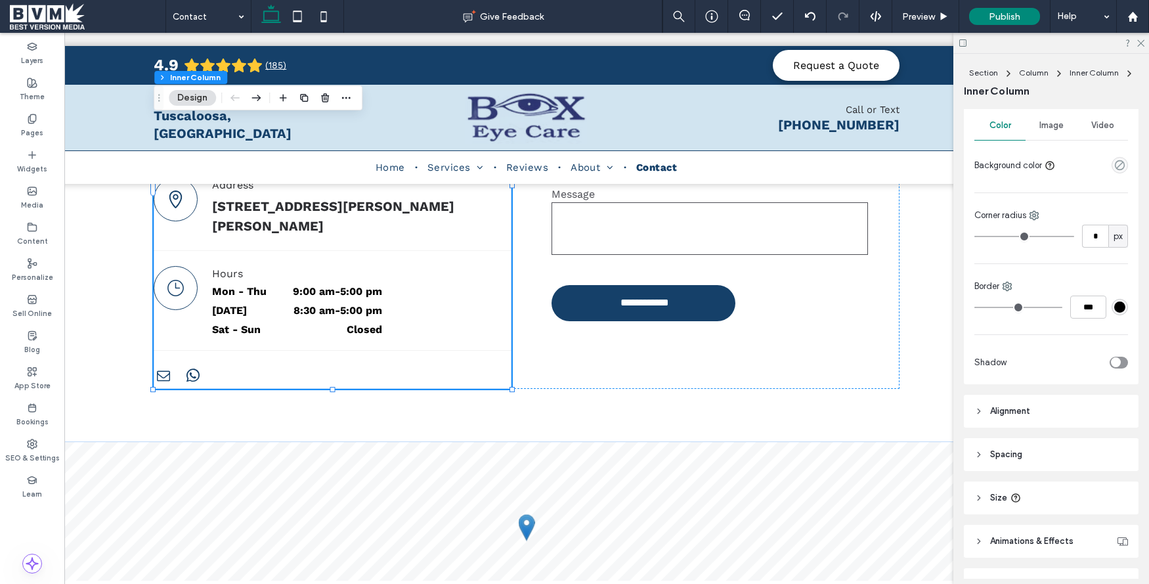
scroll to position [315, 0]
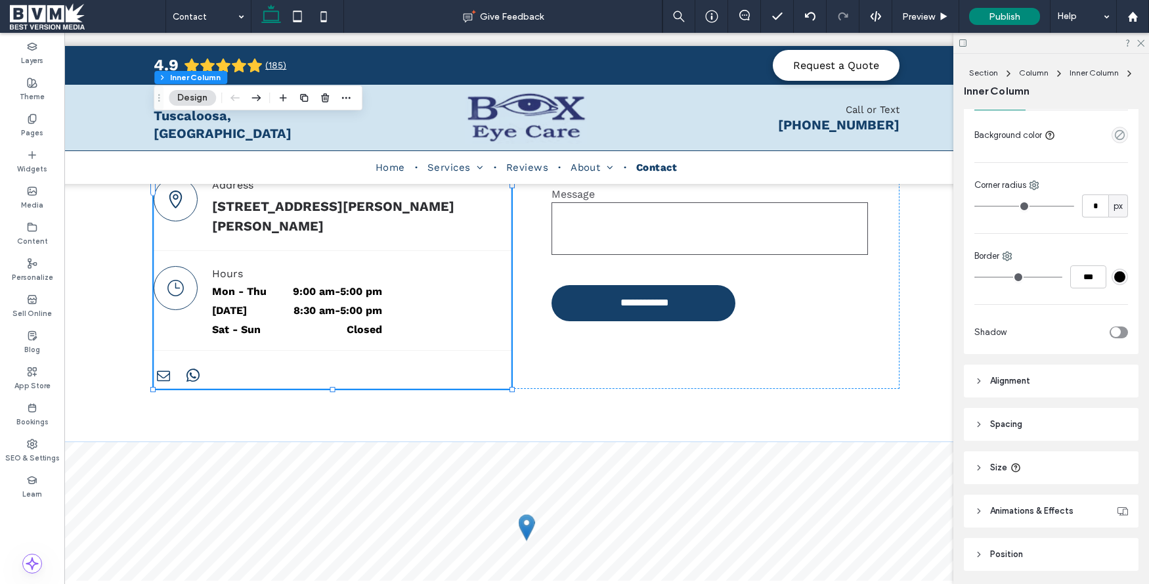
click at [1122, 330] on div "toggle" at bounding box center [1119, 332] width 18 height 12
click at [1096, 211] on input "*" at bounding box center [1095, 205] width 26 height 23
type input "**"
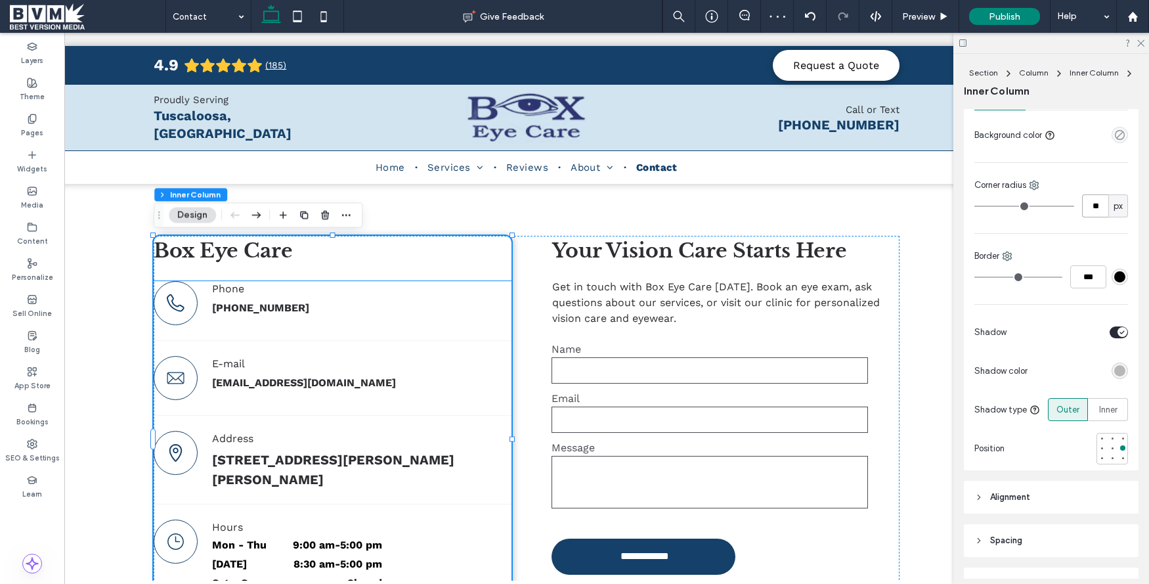
scroll to position [63, 0]
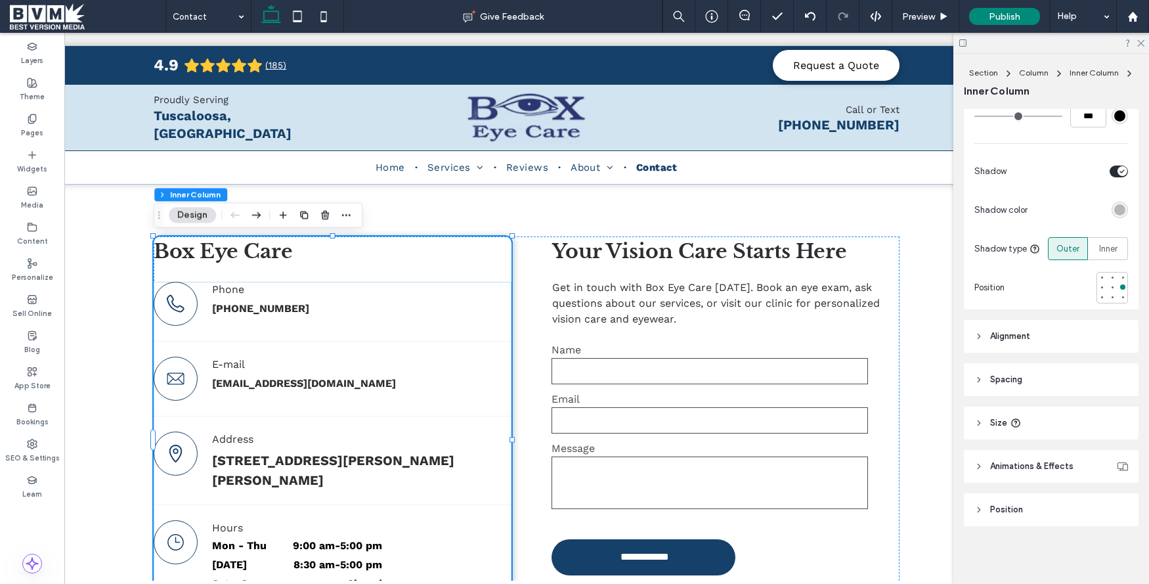
click at [1059, 366] on header "Spacing" at bounding box center [1051, 379] width 175 height 33
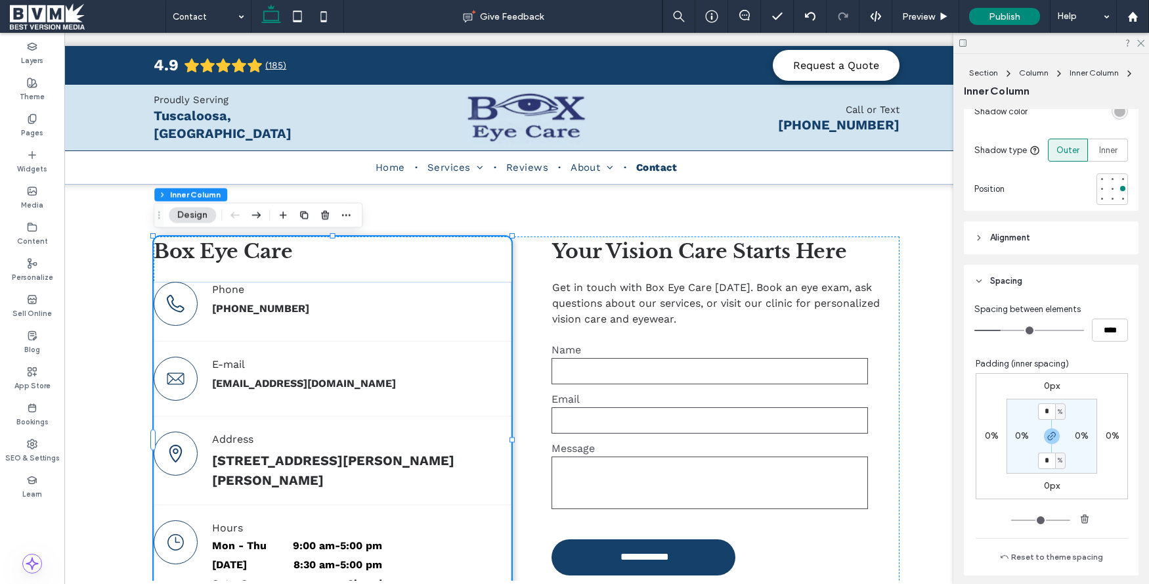
scroll to position [593, 0]
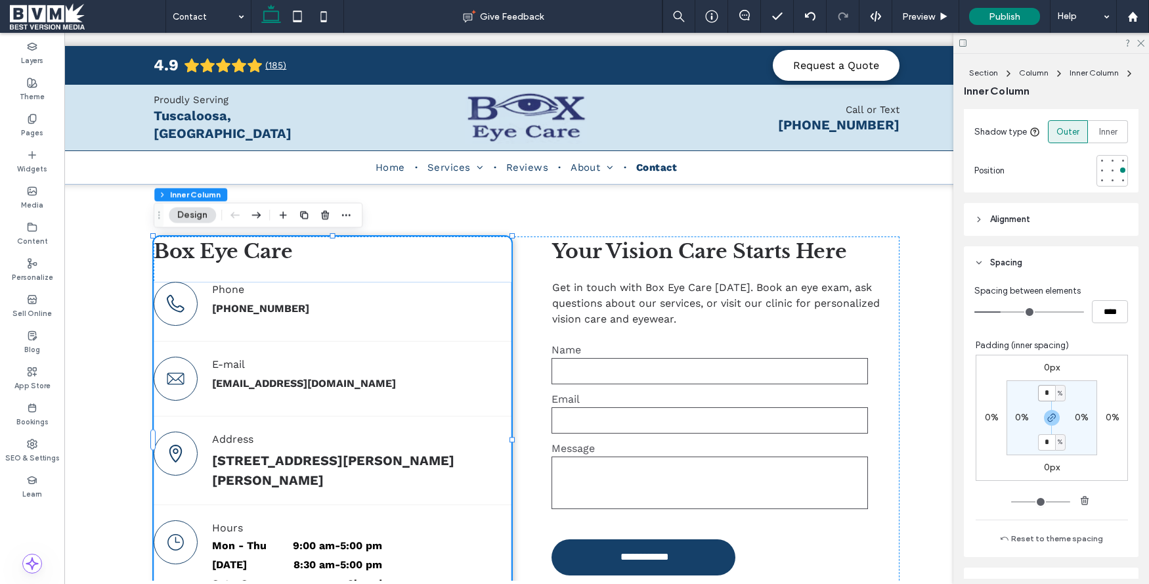
click at [1042, 393] on input "*" at bounding box center [1046, 393] width 17 height 16
type input "*"
click at [1028, 418] on label "0%" at bounding box center [1022, 417] width 14 height 11
type input "*"
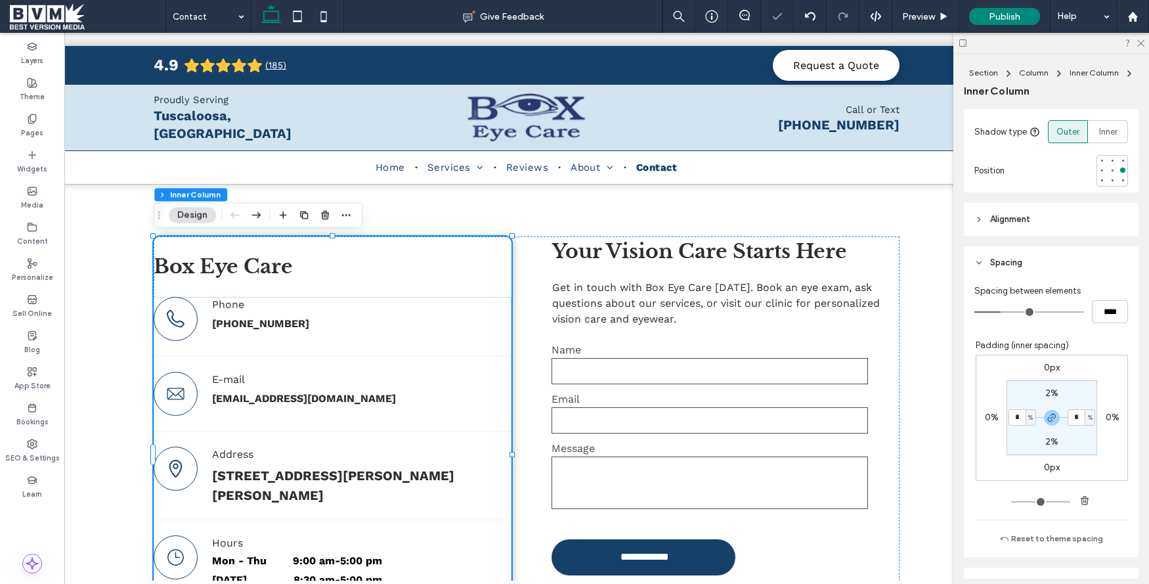
type input "*"
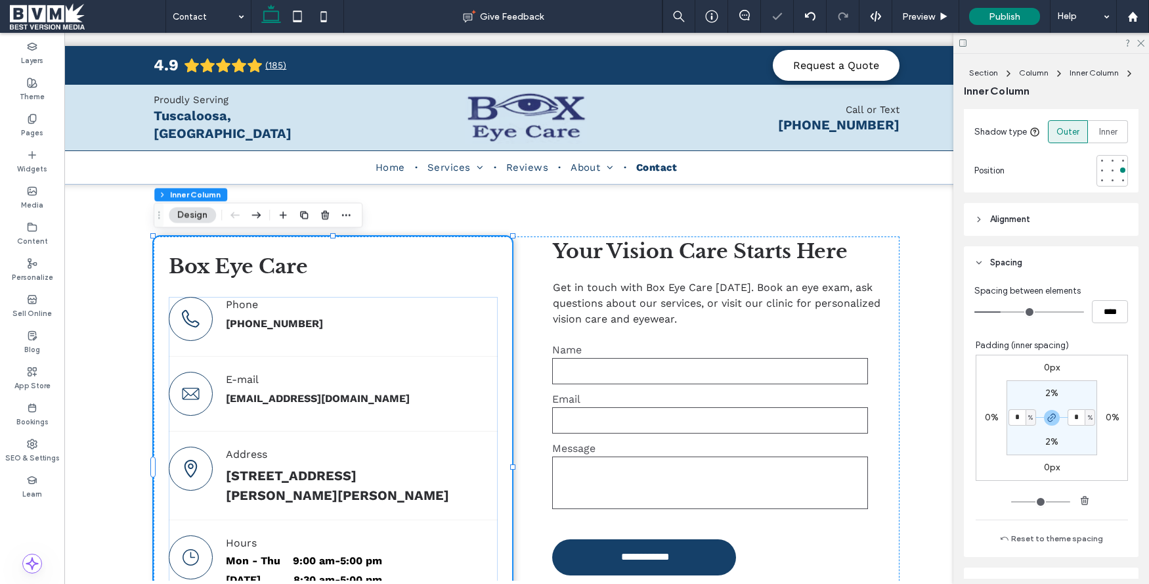
click at [1101, 446] on div "0px 0% 0px 0% 2% * % 2% * %" at bounding box center [1052, 418] width 152 height 126
click at [926, 16] on span "Preview" at bounding box center [918, 16] width 33 height 11
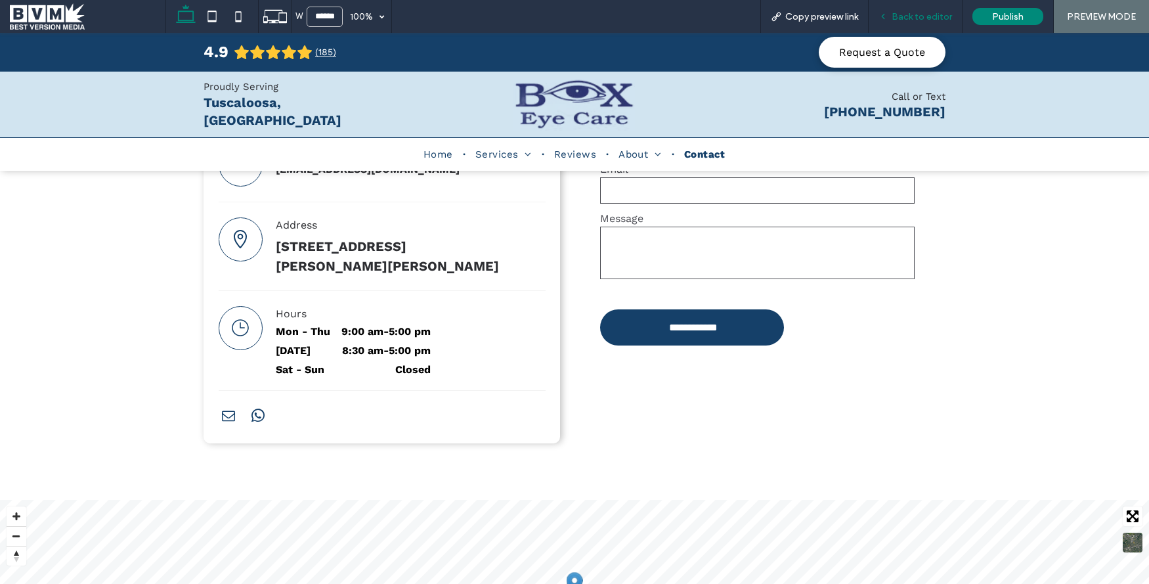
click at [931, 16] on span "Back to editor" at bounding box center [922, 16] width 60 height 11
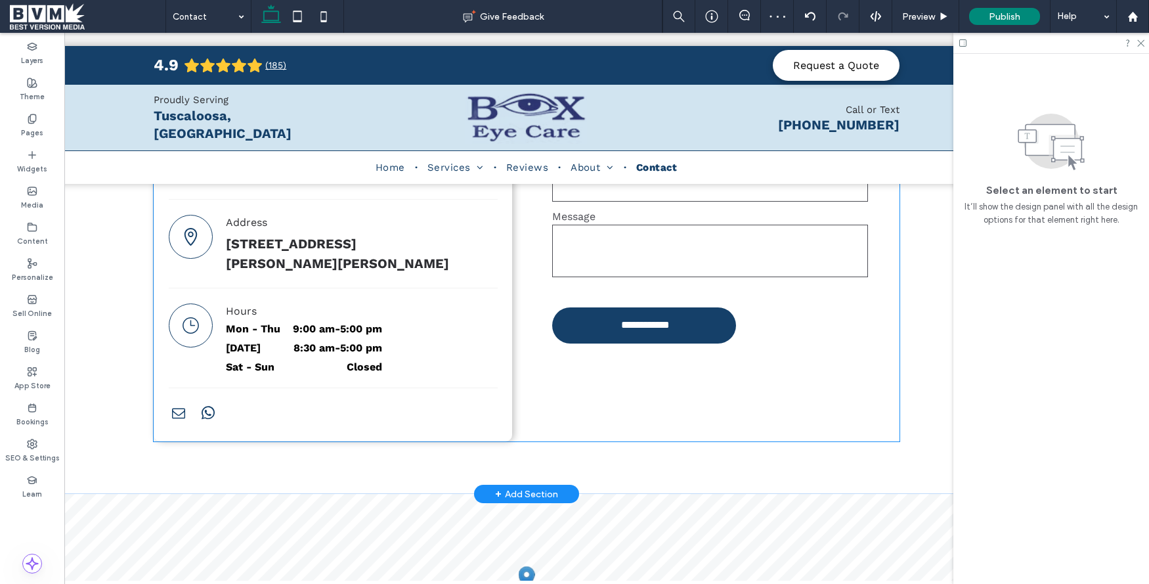
drag, startPoint x: 245, startPoint y: 423, endPoint x: 236, endPoint y: 433, distance: 14.0
click at [245, 423] on div "Phone +1 205-342-0660 E-mail danbox@aol.com Address 5003 Oscar Baxter Dr, Tusca…" at bounding box center [333, 245] width 329 height 361
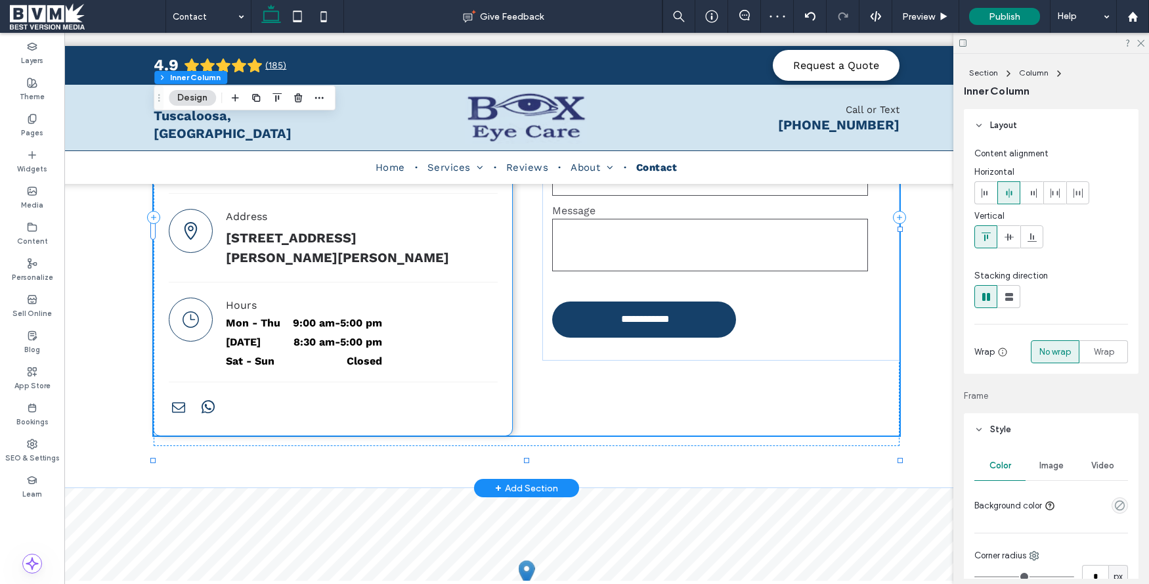
click at [235, 420] on div at bounding box center [326, 408] width 315 height 23
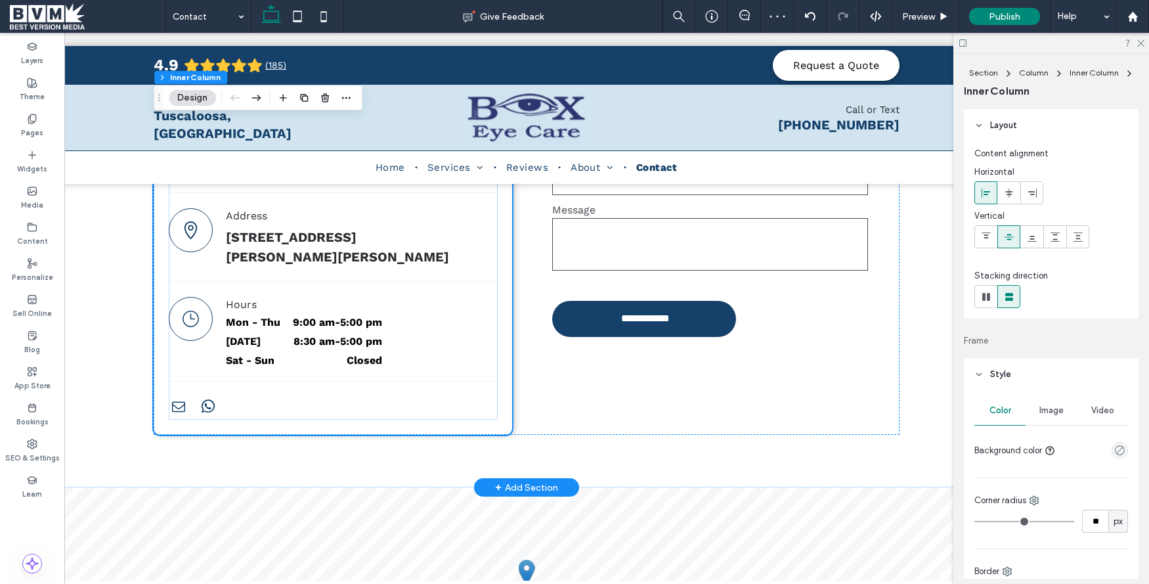
click at [234, 420] on div at bounding box center [326, 408] width 315 height 23
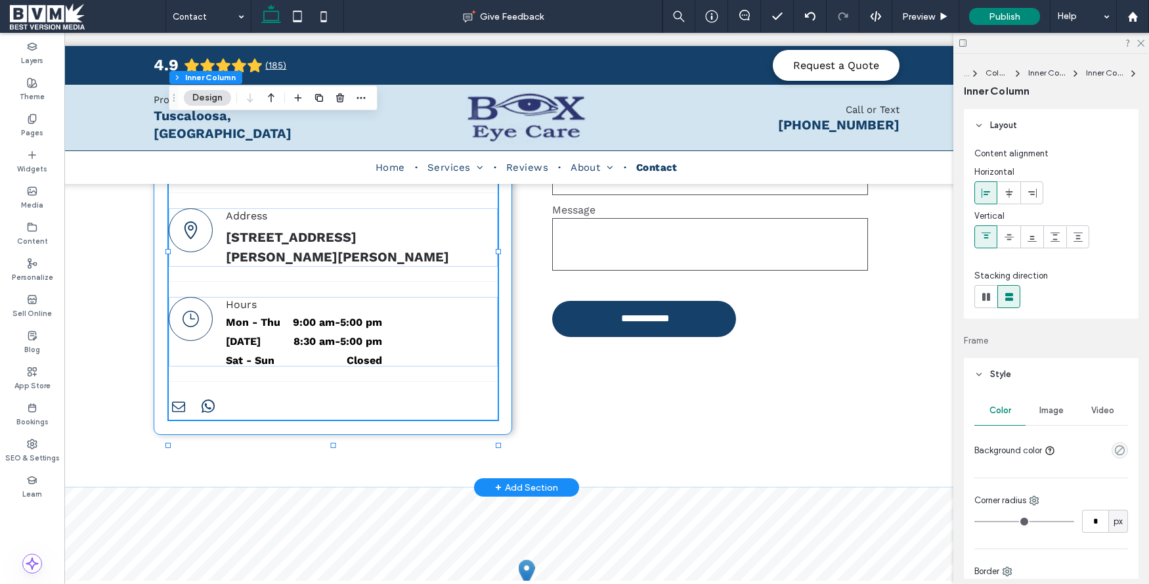
click at [221, 420] on div at bounding box center [326, 408] width 315 height 23
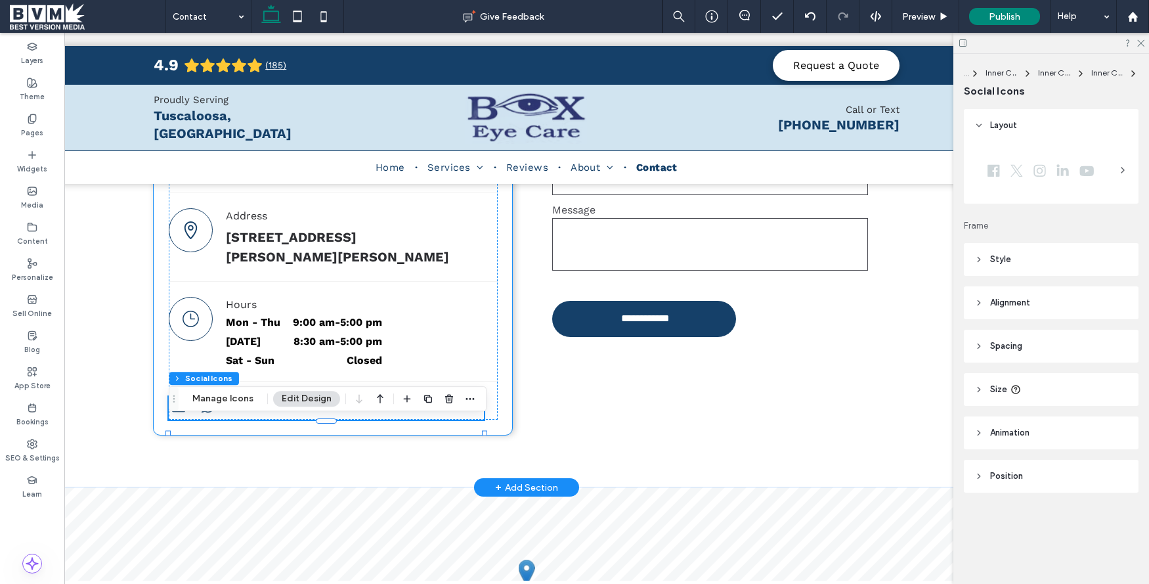
scroll to position [303, 0]
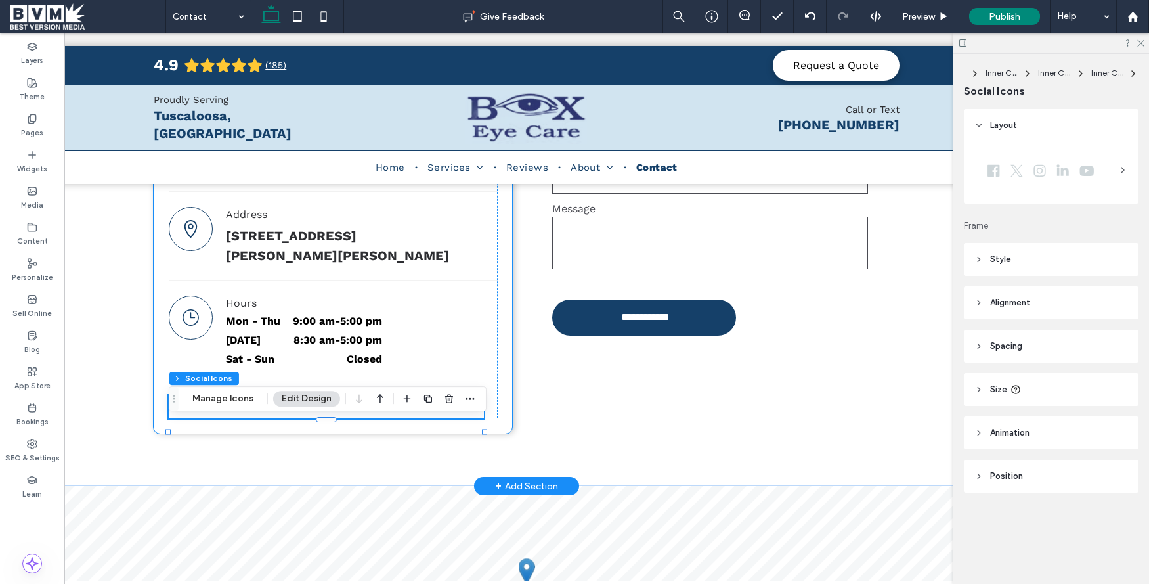
click at [208, 415] on span "whatsapp" at bounding box center [208, 405] width 20 height 20
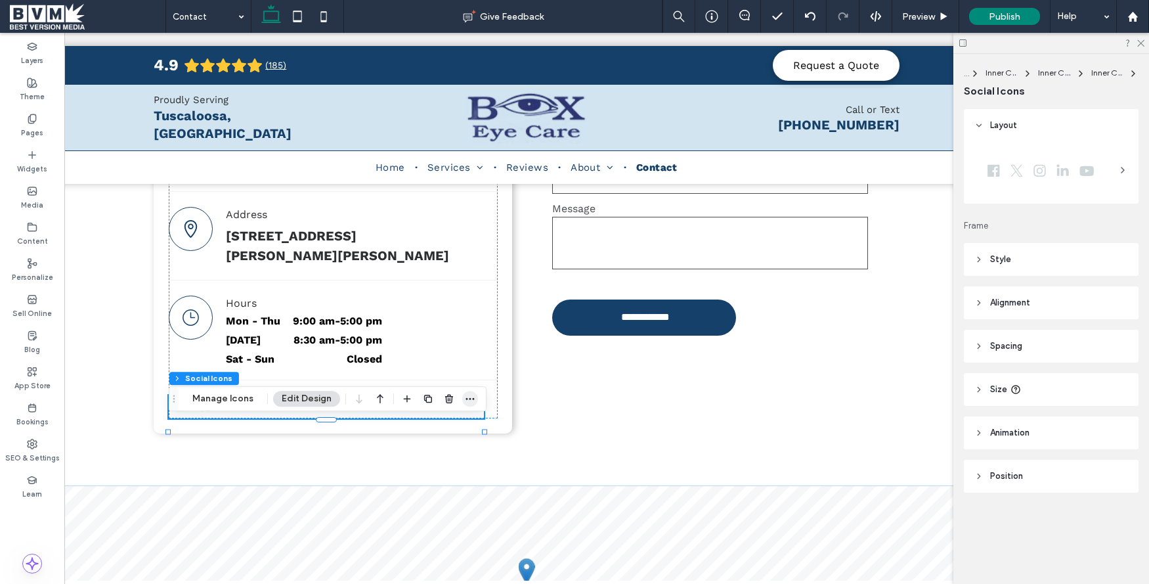
click at [470, 401] on icon "button" at bounding box center [470, 398] width 11 height 11
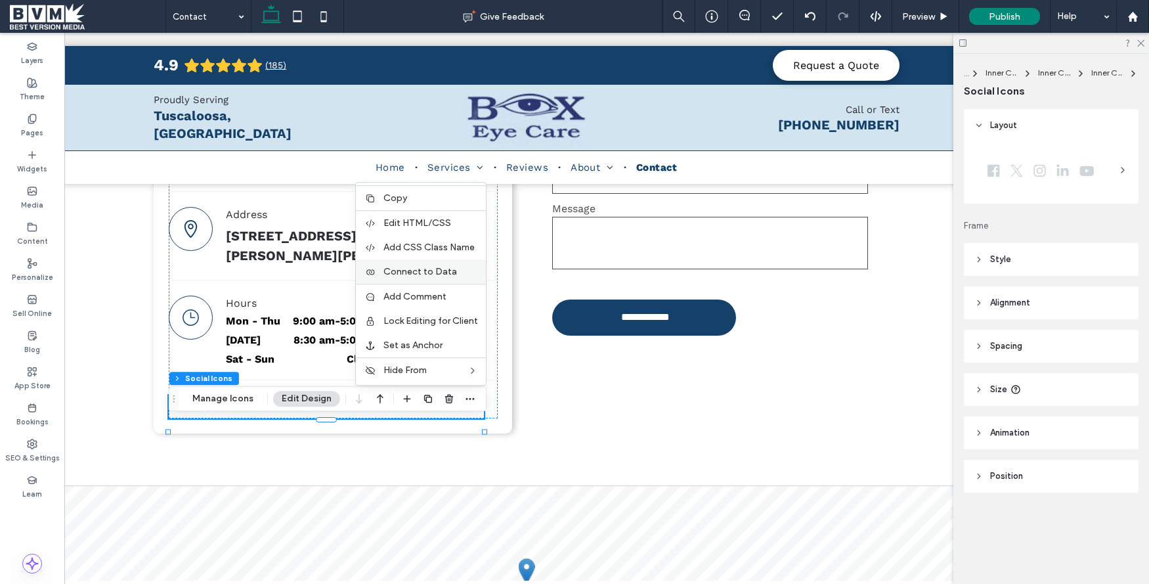
click at [424, 276] on span "Connect to Data" at bounding box center [421, 271] width 74 height 11
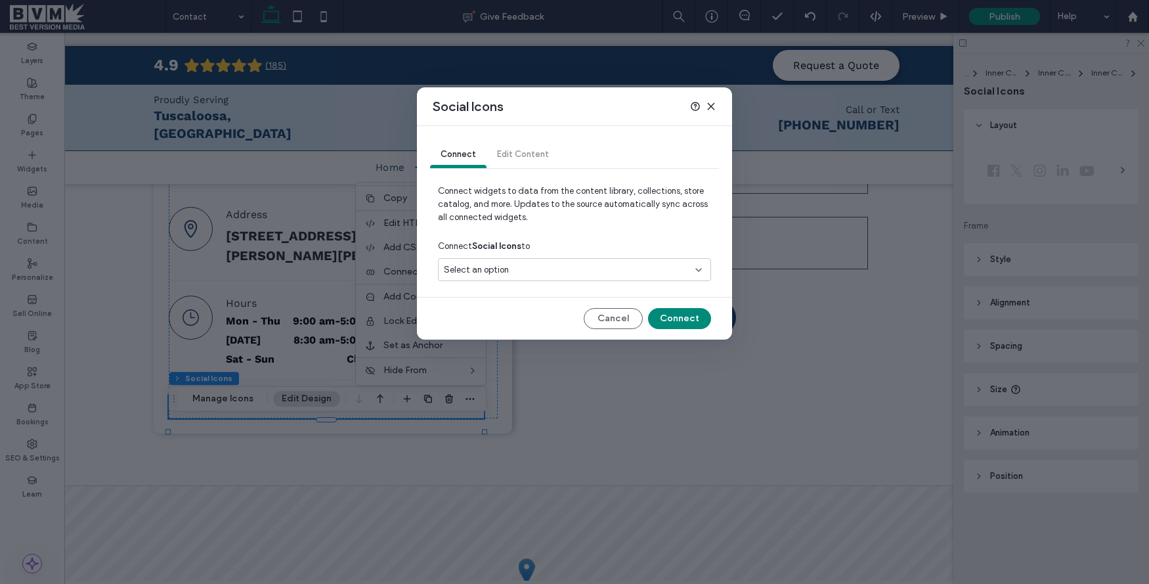
click at [621, 280] on div "Select an option" at bounding box center [574, 269] width 273 height 23
drag, startPoint x: 575, startPoint y: 328, endPoint x: 577, endPoint y: 319, distance: 10.2
click at [575, 328] on div "Cancel Connect" at bounding box center [574, 318] width 273 height 21
click at [577, 319] on div "Cancel Connect" at bounding box center [574, 318] width 273 height 21
drag, startPoint x: 577, startPoint y: 259, endPoint x: 569, endPoint y: 278, distance: 20.4
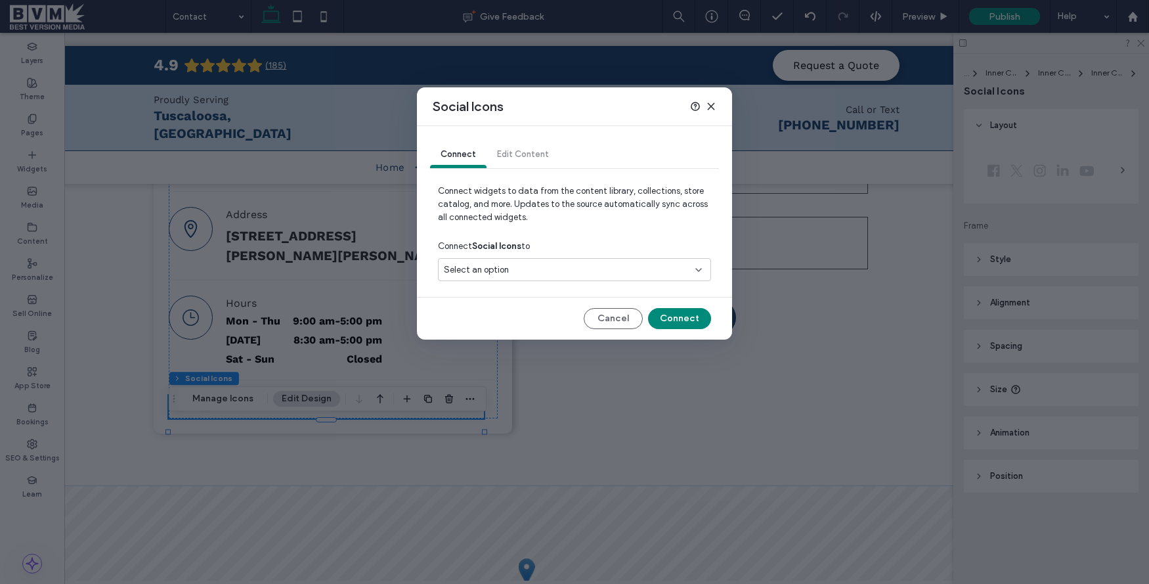
click at [576, 260] on div "Select an option" at bounding box center [574, 269] width 273 height 23
drag, startPoint x: 550, startPoint y: 309, endPoint x: 589, endPoint y: 309, distance: 39.4
click at [553, 308] on div "Social Accounts" at bounding box center [575, 315] width 272 height 23
click at [673, 315] on button "Connect" at bounding box center [679, 318] width 63 height 21
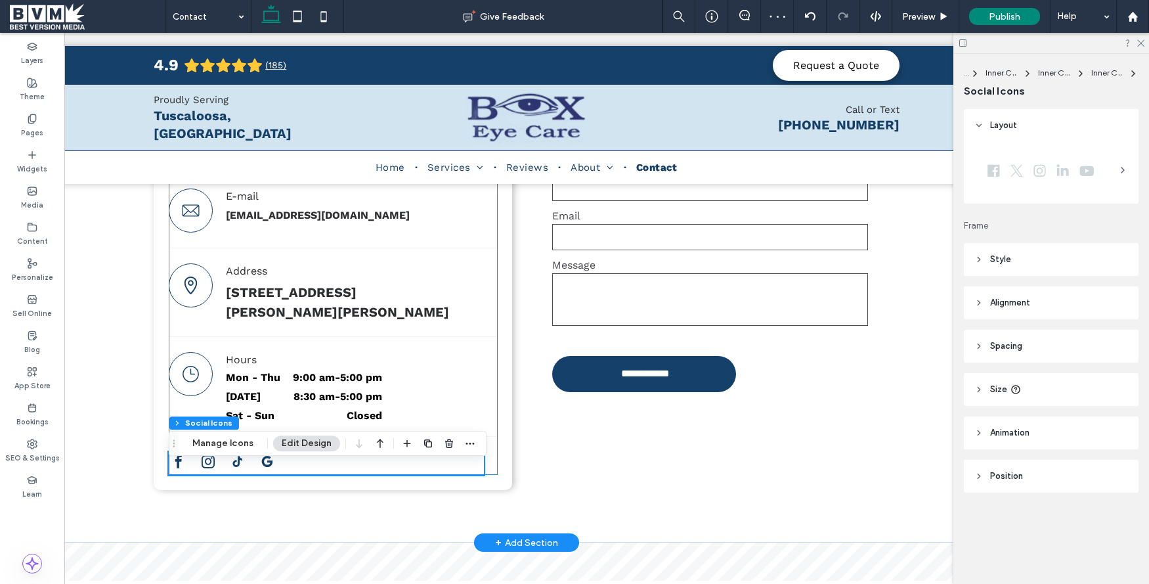
scroll to position [240, 0]
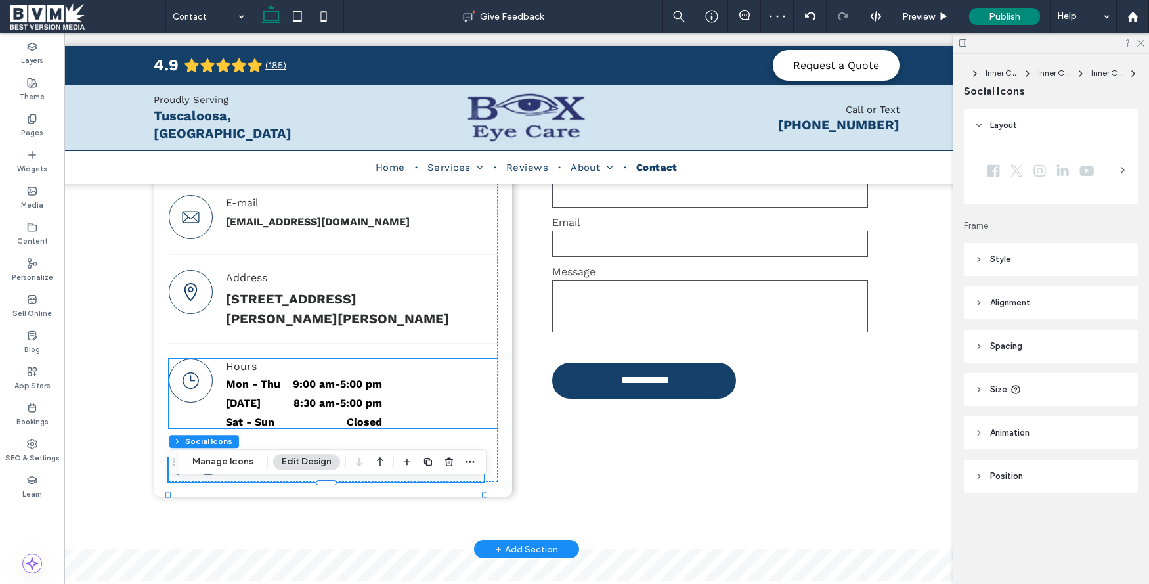
click at [335, 384] on time "9:00 am" at bounding box center [314, 384] width 42 height 12
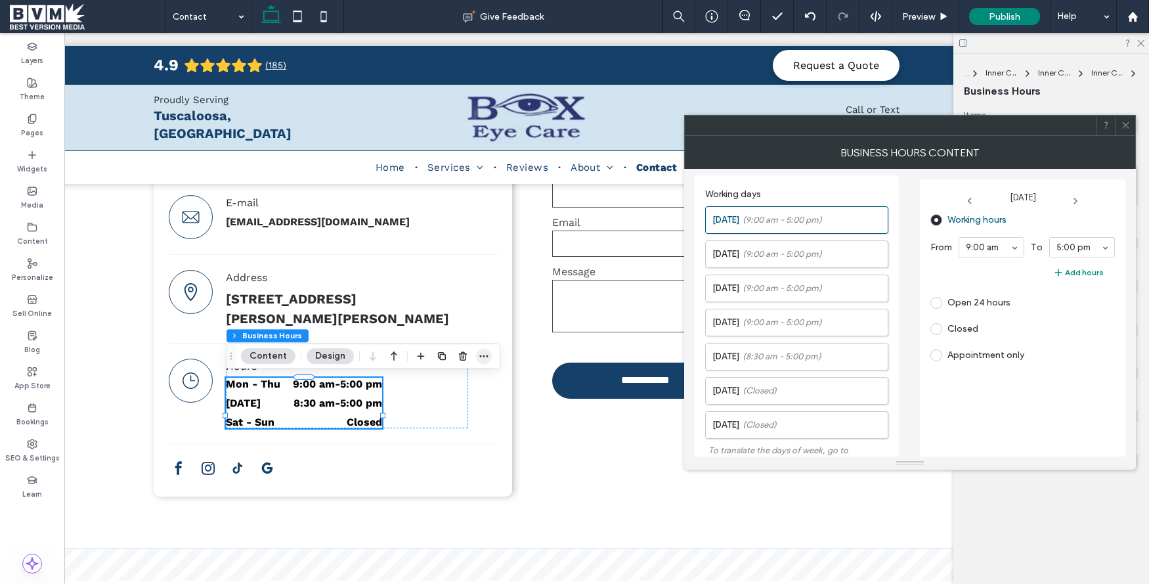
click at [485, 353] on icon "button" at bounding box center [484, 356] width 11 height 11
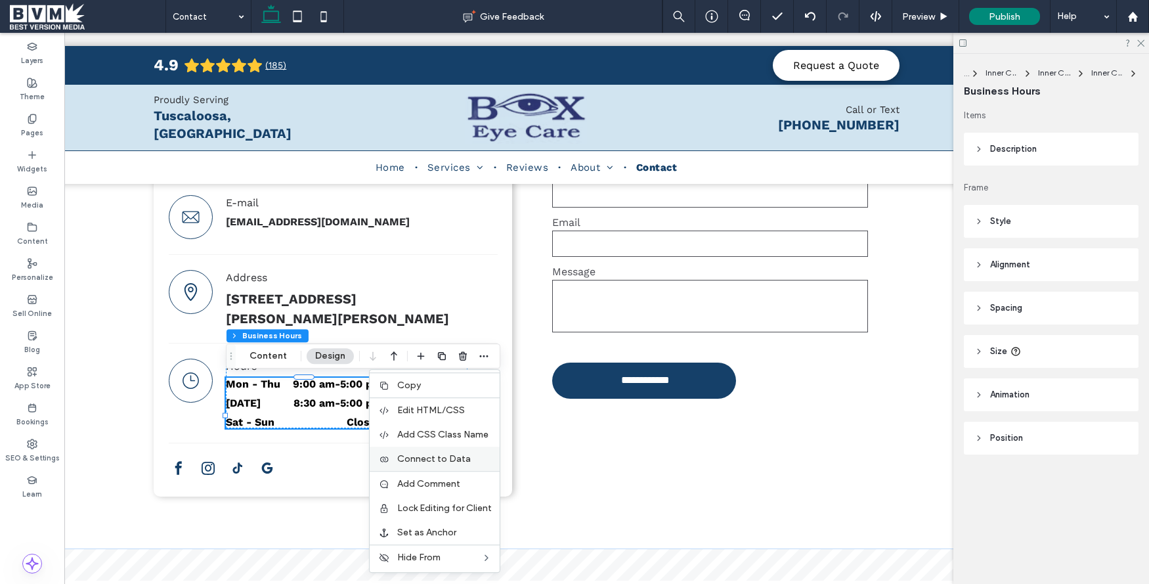
click at [430, 461] on span "Connect to Data" at bounding box center [434, 458] width 74 height 11
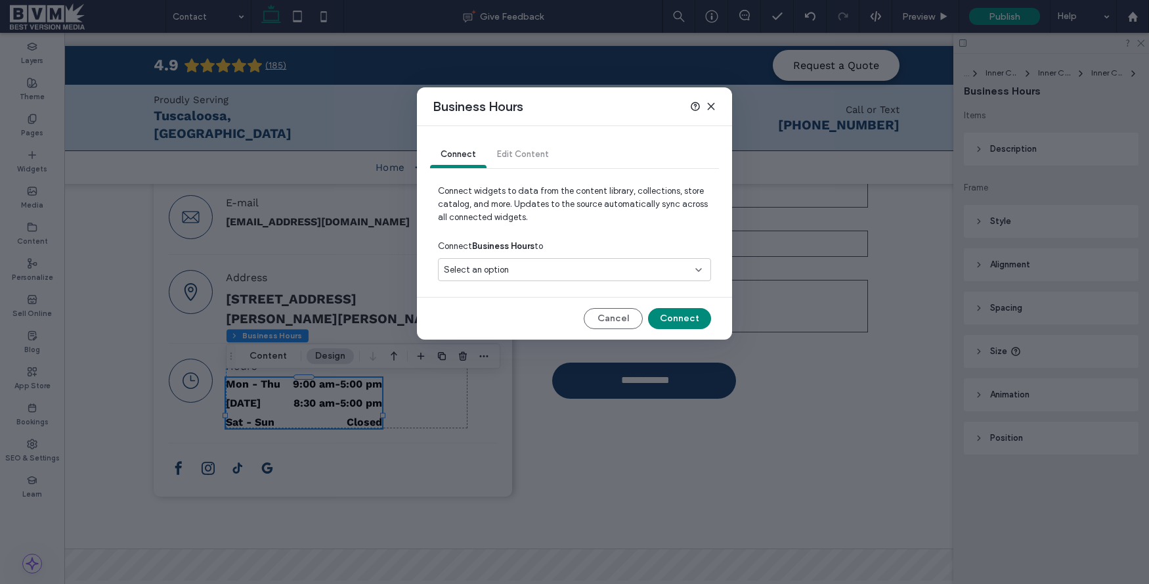
drag, startPoint x: 573, startPoint y: 269, endPoint x: 560, endPoint y: 279, distance: 16.4
click at [573, 270] on div "Select an option" at bounding box center [567, 269] width 246 height 13
drag, startPoint x: 527, startPoint y: 311, endPoint x: 621, endPoint y: 321, distance: 95.0
click at [531, 312] on span "5003 Oscar Baxter Dr, Tuscaloosa, AL 35405, US" at bounding box center [573, 315] width 210 height 13
drag, startPoint x: 684, startPoint y: 286, endPoint x: 678, endPoint y: 319, distance: 33.3
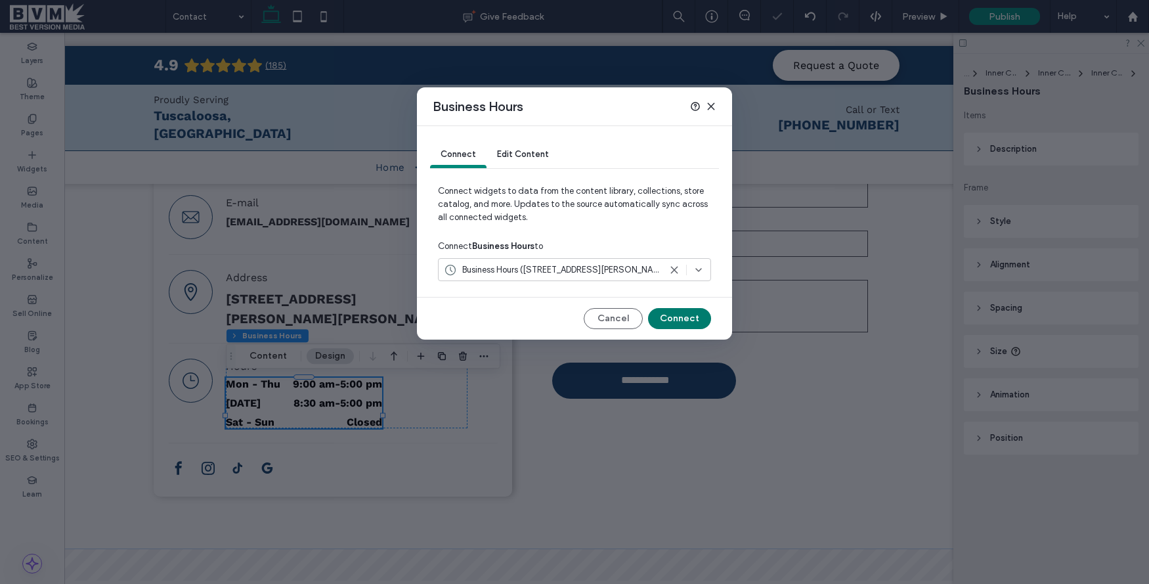
click at [678, 319] on button "Connect" at bounding box center [679, 318] width 63 height 21
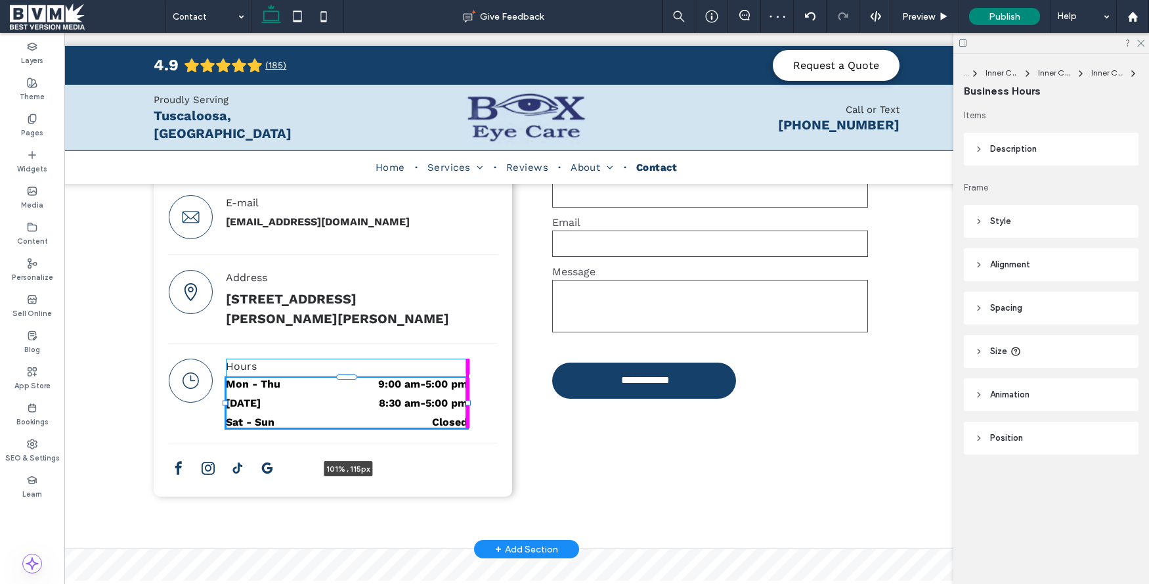
drag, startPoint x: 382, startPoint y: 417, endPoint x: 422, endPoint y: 407, distance: 41.3
click at [474, 418] on div "**********" at bounding box center [527, 278] width 788 height 542
type input "***"
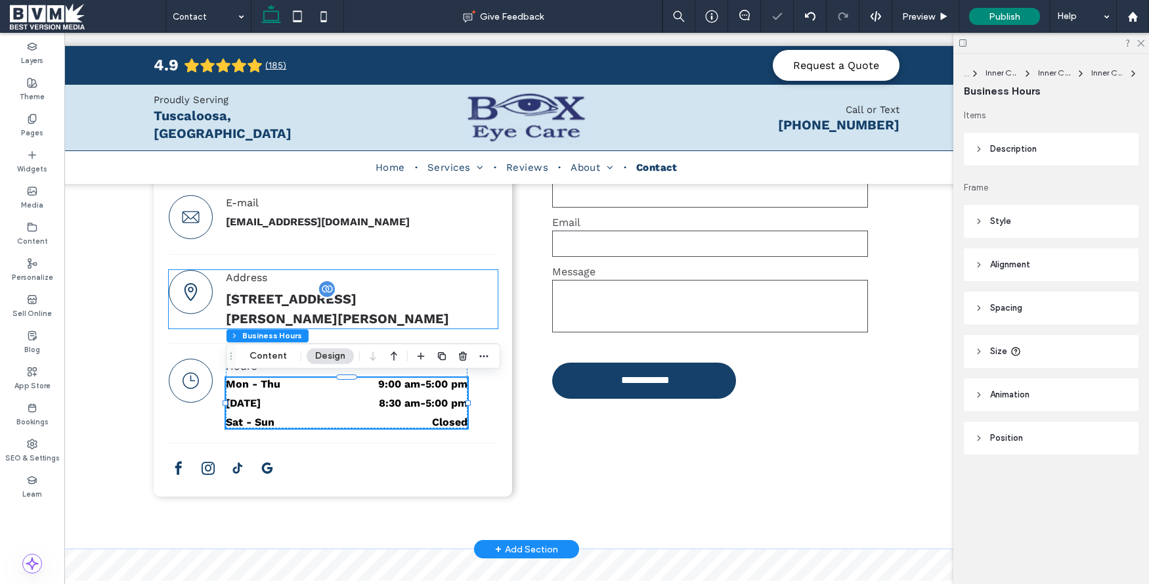
click at [342, 323] on p "5003 Oscar Baxter Dr, Tuscaloosa, AL 35405, US" at bounding box center [347, 308] width 242 height 39
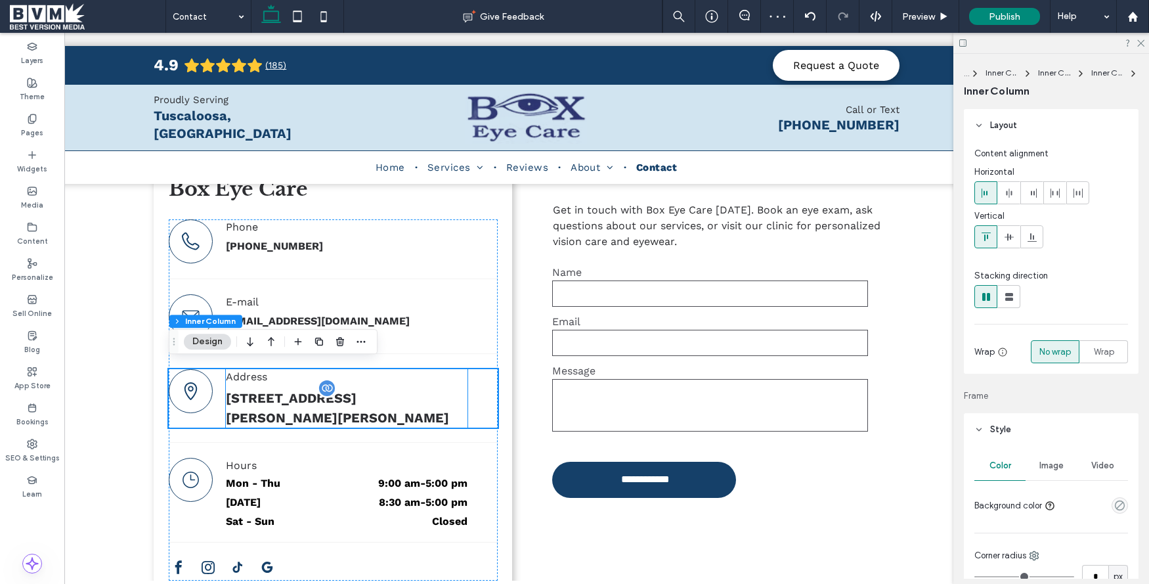
scroll to position [139, 0]
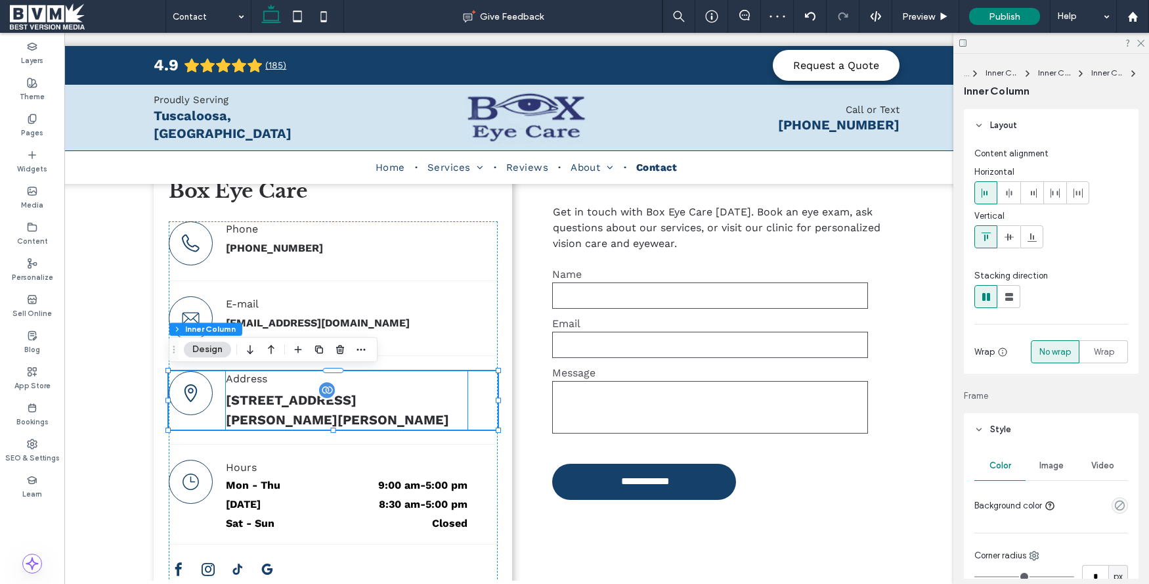
click at [284, 397] on span "5003 Oscar Baxter Dr, Tuscaloosa, AL 35405, US" at bounding box center [337, 409] width 223 height 35
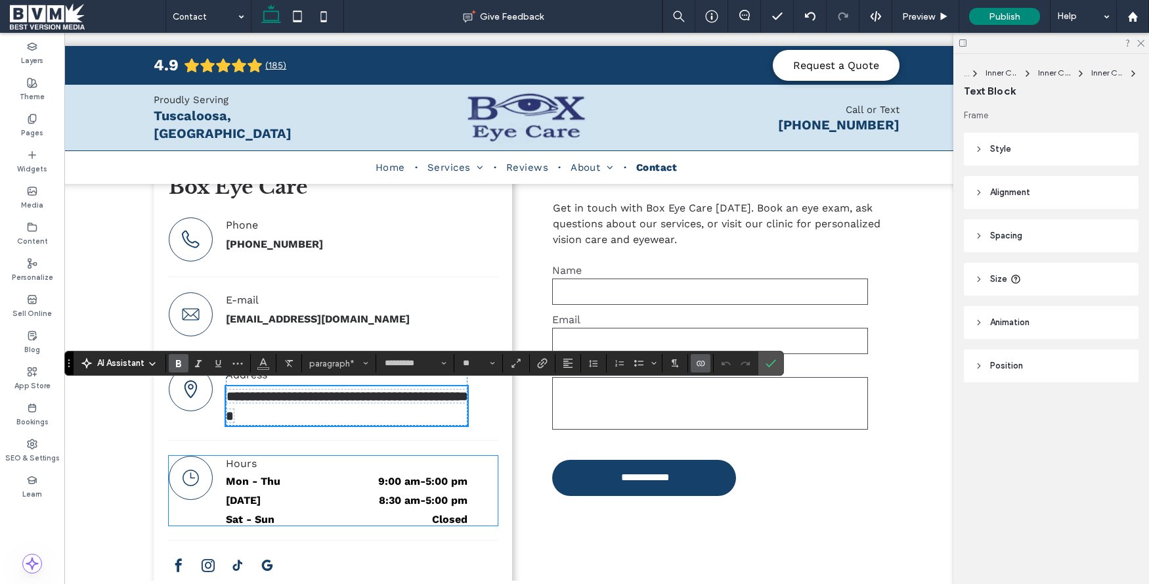
click at [295, 487] on div "Mon - Thu 9:00 am - 5:00 pm" at bounding box center [347, 484] width 242 height 19
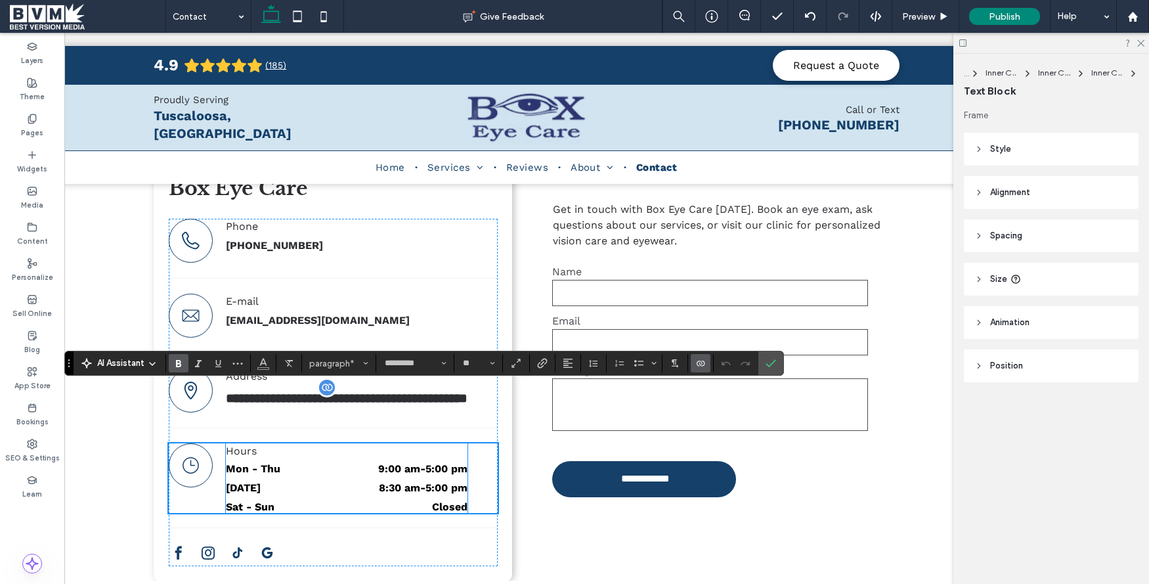
click at [295, 475] on dt "Mon - Thu" at bounding box center [274, 468] width 97 height 12
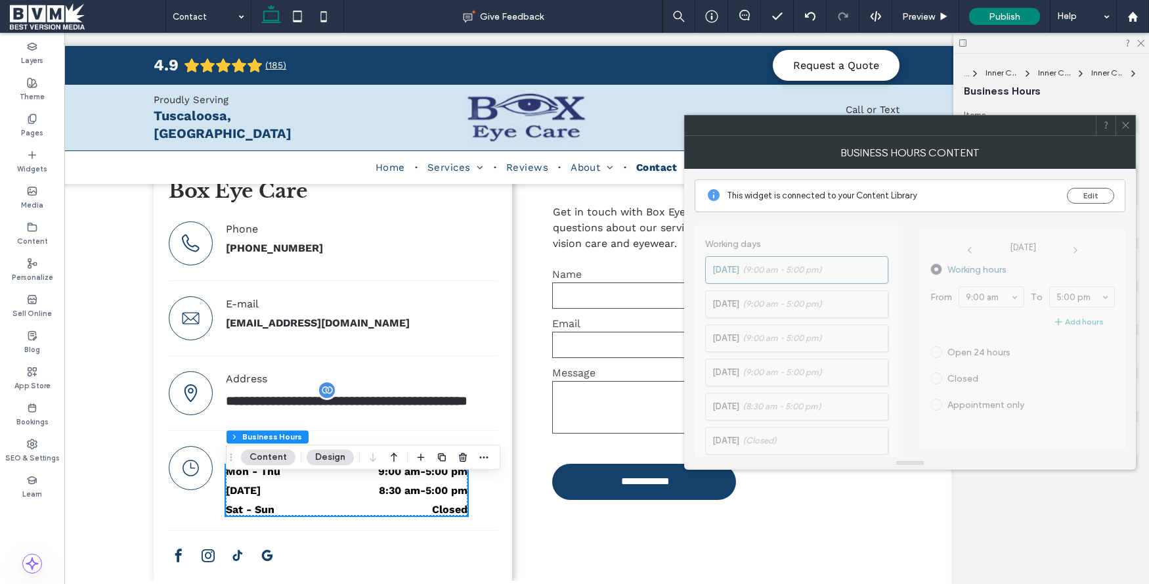
scroll to position [133, 0]
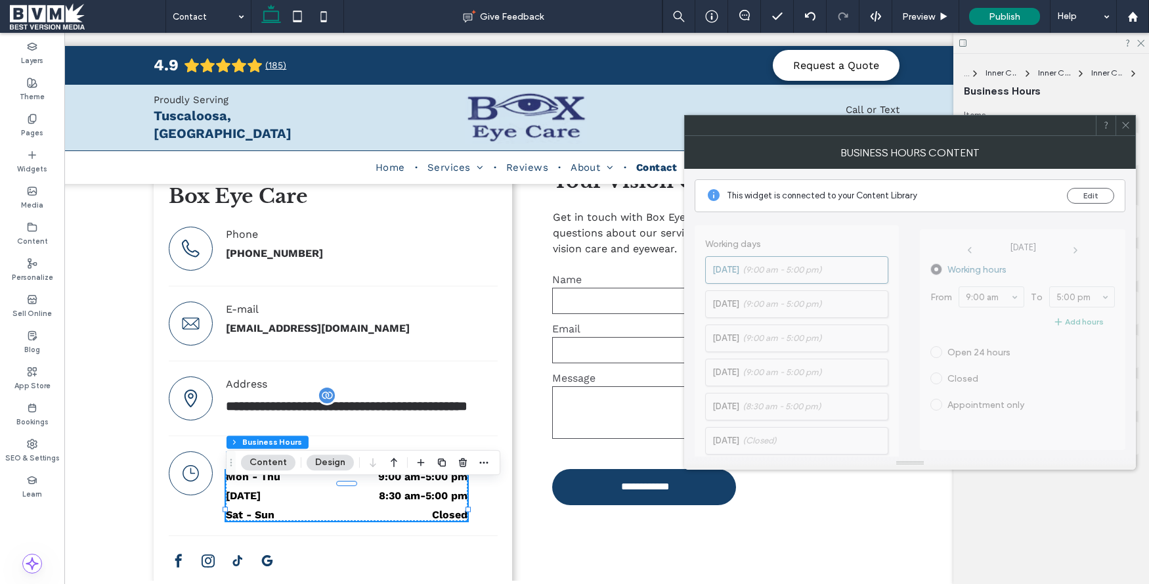
click at [1127, 125] on icon at bounding box center [1126, 125] width 10 height 10
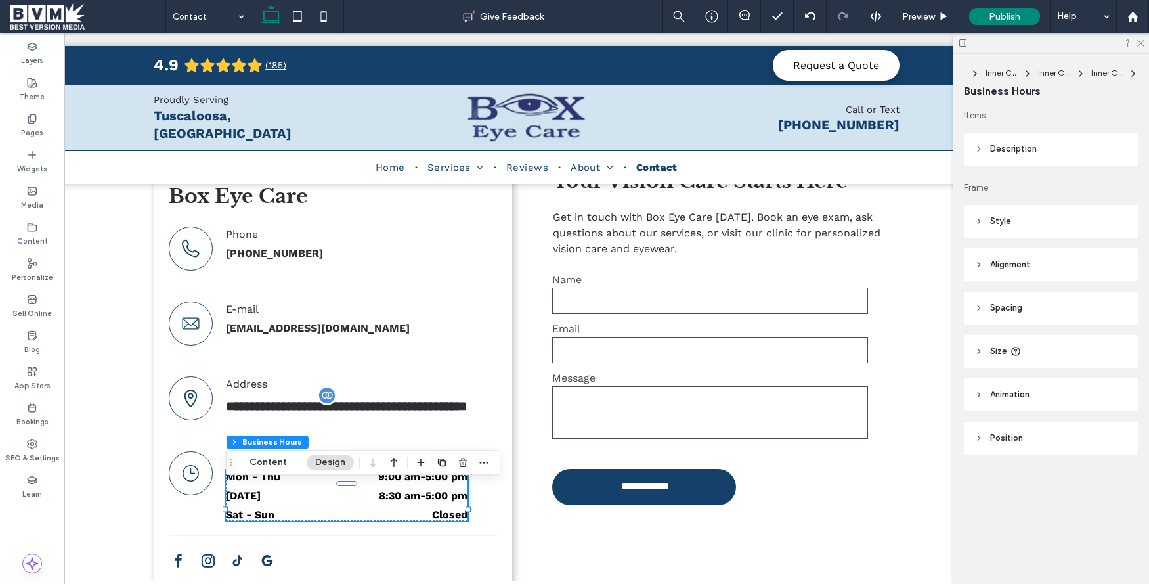
click at [1002, 229] on header "Style" at bounding box center [1051, 221] width 175 height 33
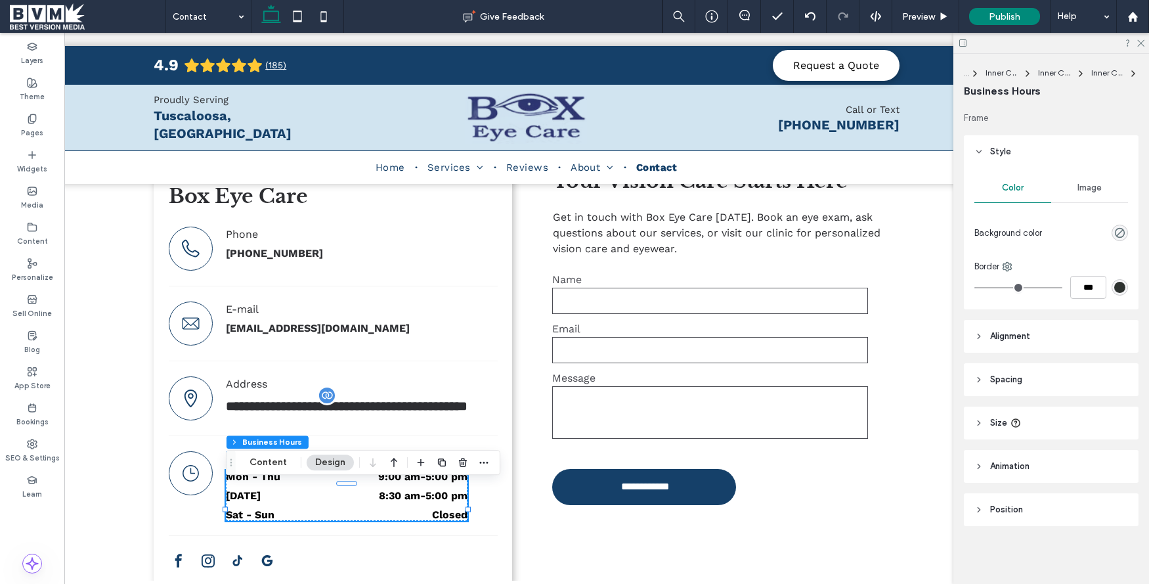
scroll to position [0, 0]
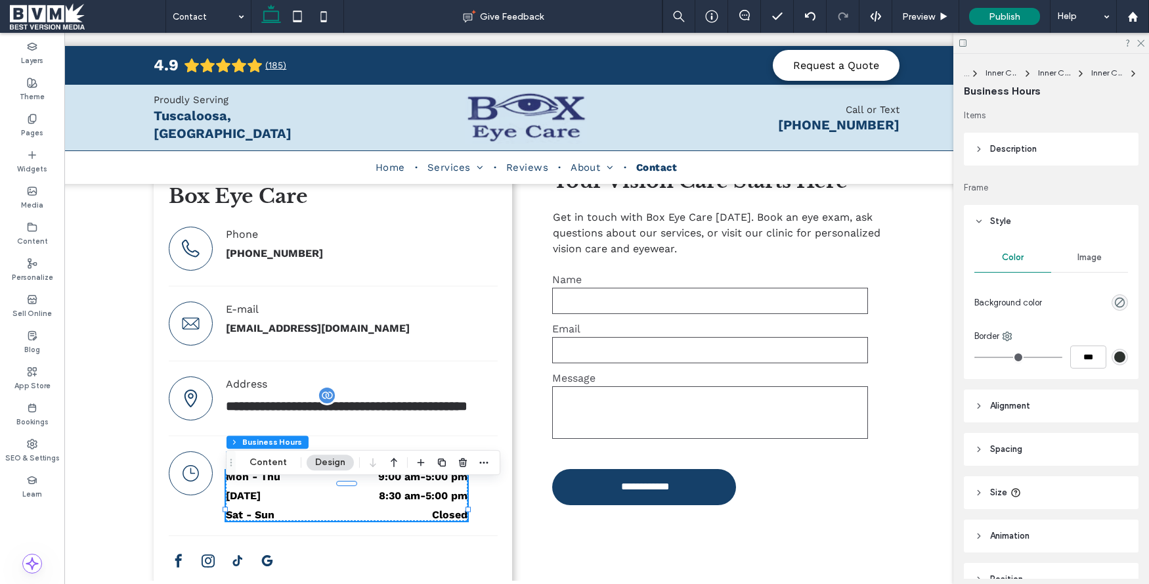
click at [1044, 138] on header "Description" at bounding box center [1051, 149] width 175 height 33
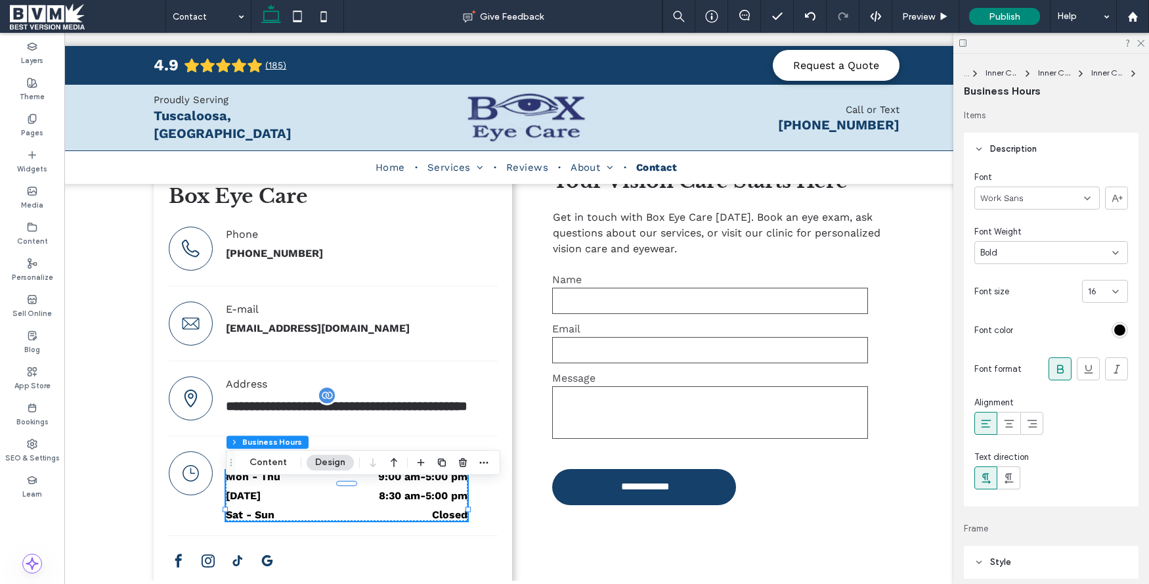
click at [1101, 292] on div "16" at bounding box center [1097, 291] width 18 height 13
click at [1099, 287] on div "16" at bounding box center [1097, 291] width 18 height 13
type input "**"
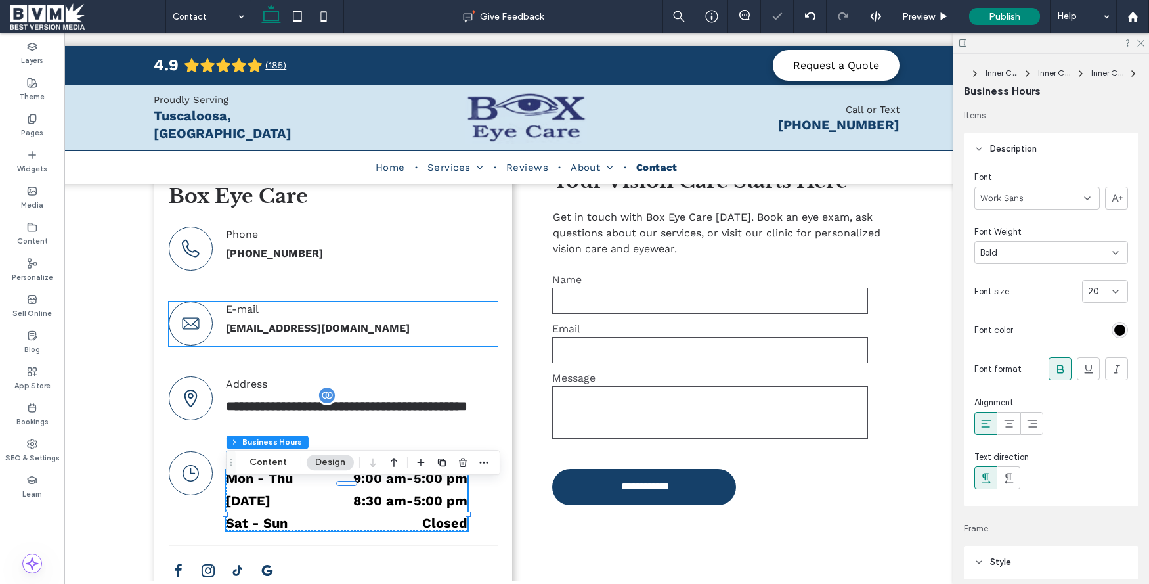
click at [280, 317] on p "E-mail" at bounding box center [347, 309] width 242 height 16
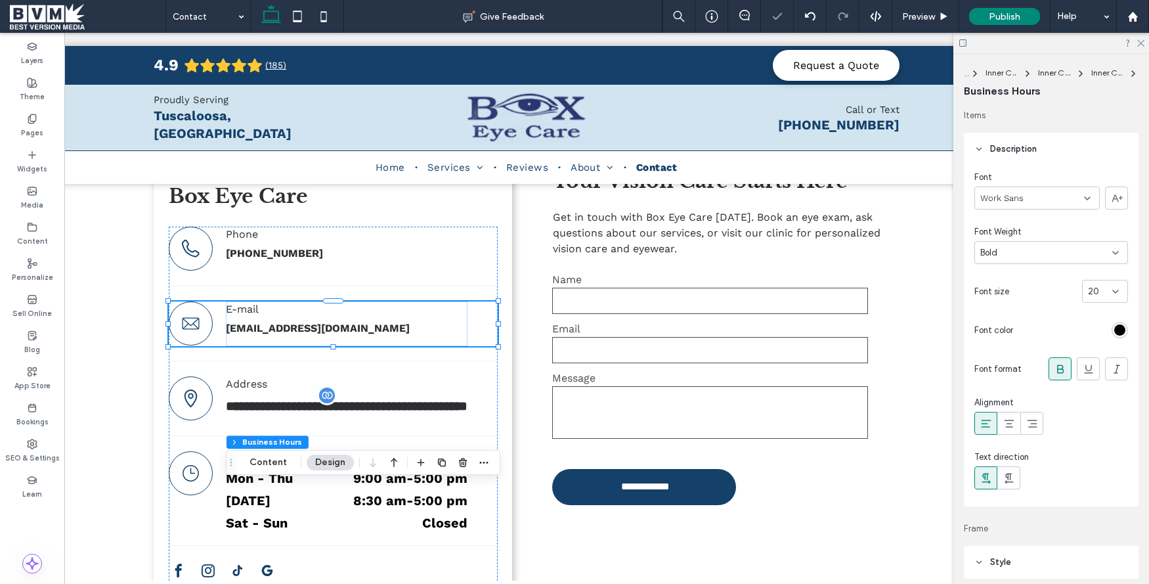
click at [280, 317] on p "E-mail" at bounding box center [347, 309] width 242 height 16
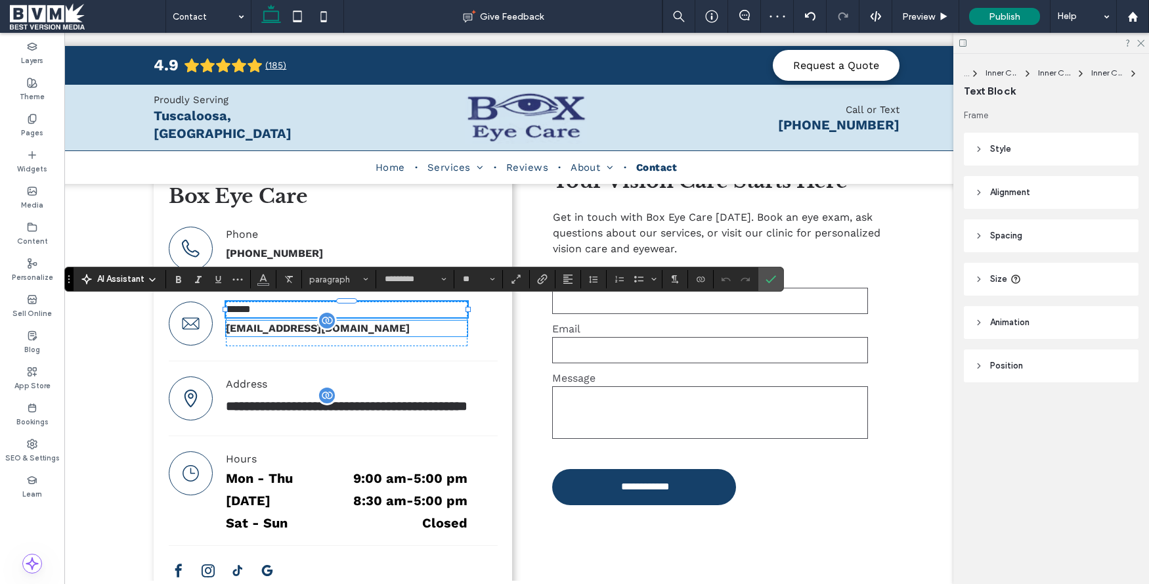
click at [284, 322] on span "danbox@aol.com" at bounding box center [318, 328] width 184 height 12
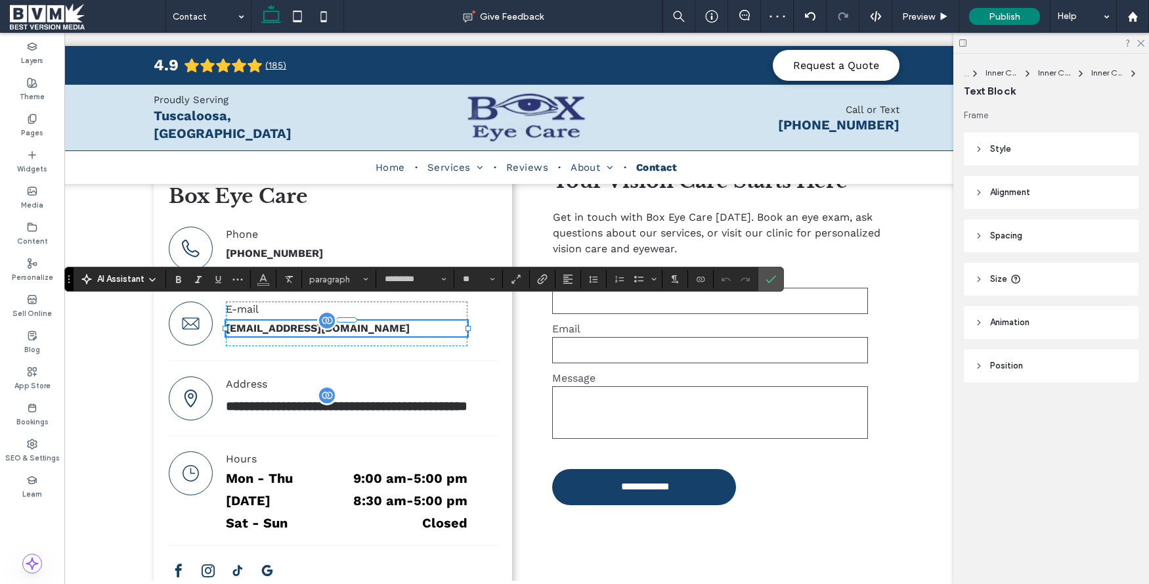
click at [284, 322] on span "danbox@aol.com" at bounding box center [318, 328] width 184 height 12
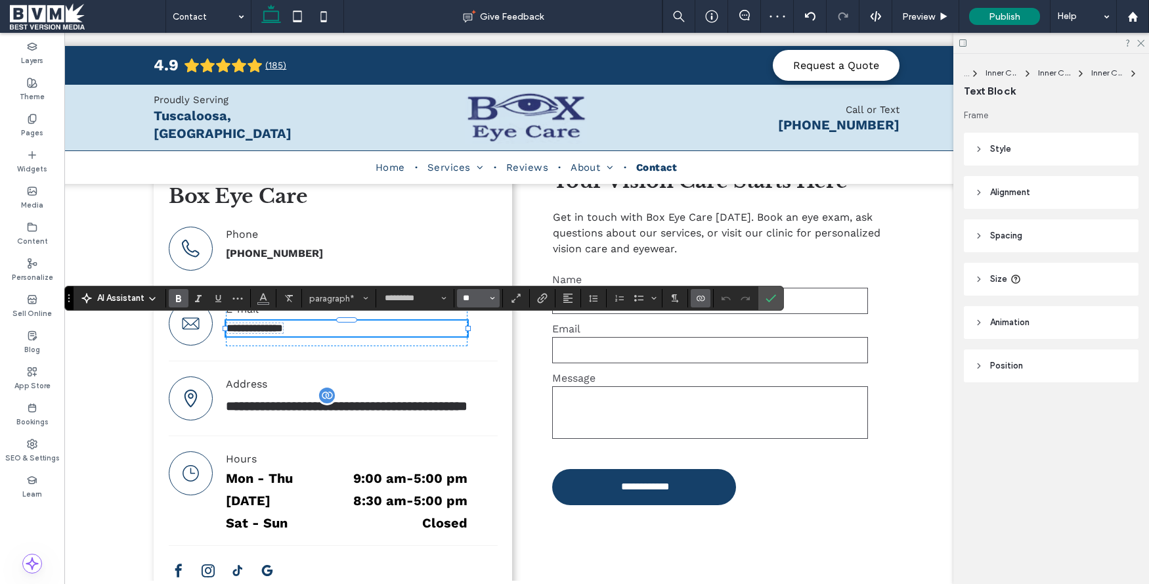
click at [483, 298] on input "**" at bounding box center [475, 298] width 26 height 11
type input "**"
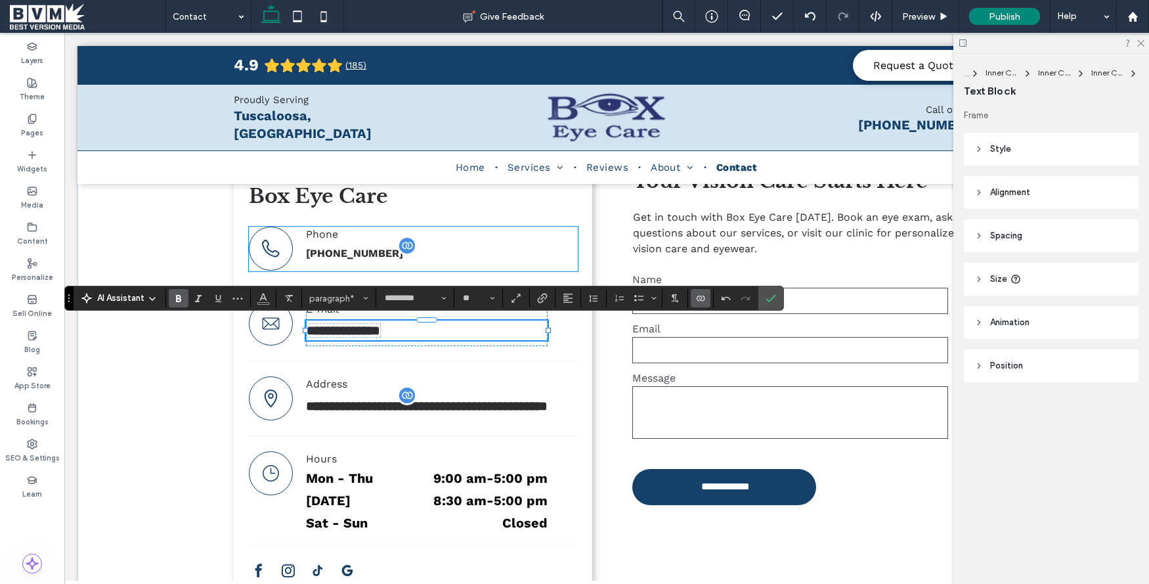
click at [349, 250] on span "+1 205-342-0660" at bounding box center [354, 253] width 97 height 12
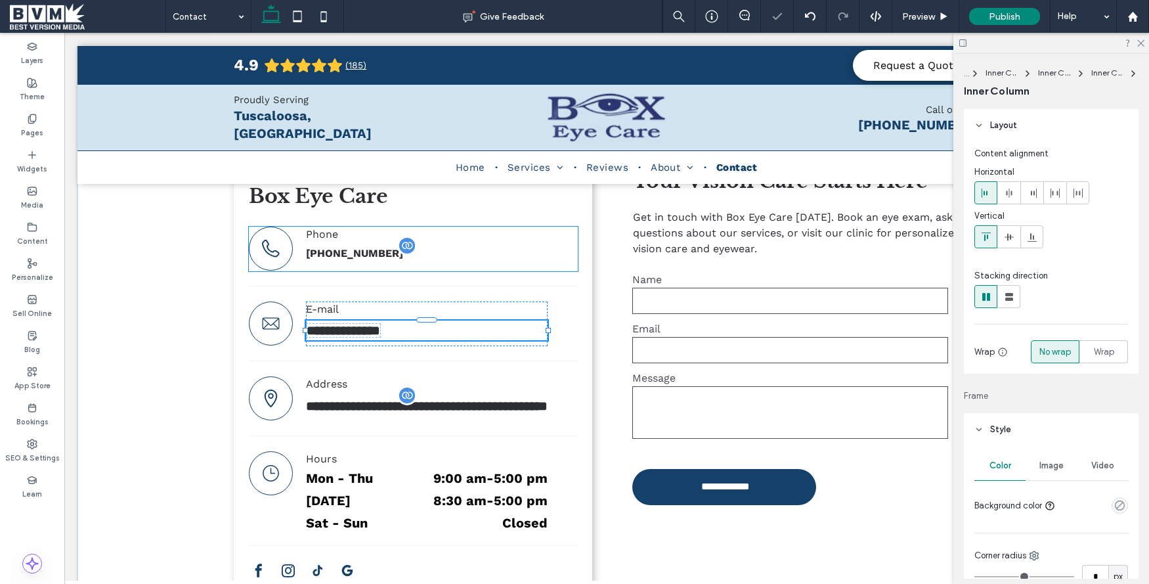
click at [349, 250] on span "+1 205-342-0660" at bounding box center [354, 253] width 97 height 12
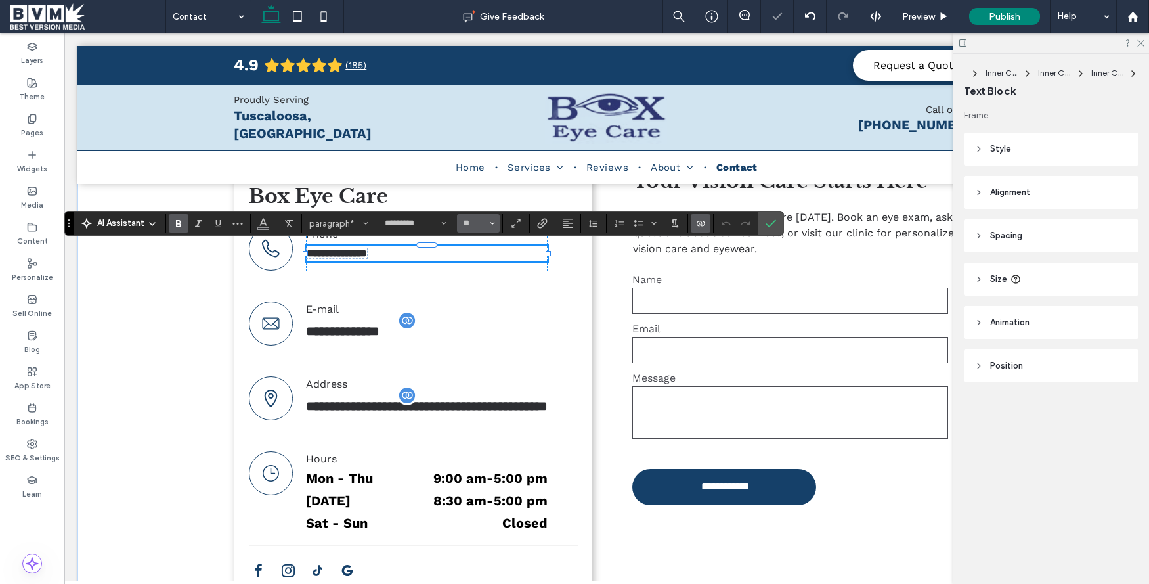
click at [483, 227] on input "**" at bounding box center [475, 223] width 26 height 11
type input "**"
click at [114, 288] on div "**********" at bounding box center [607, 383] width 1059 height 538
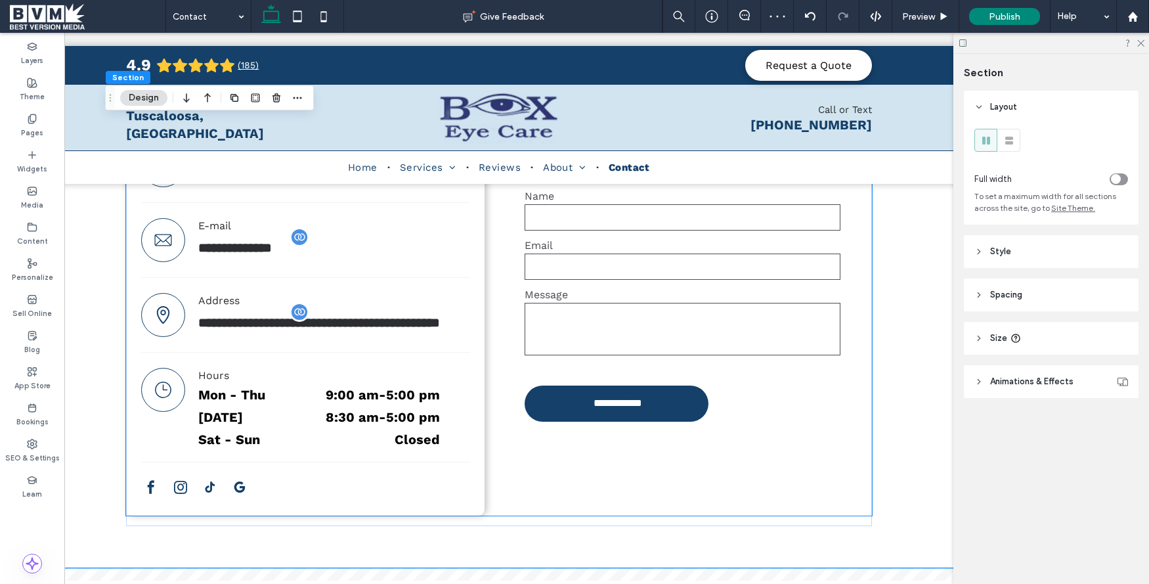
scroll to position [70, 0]
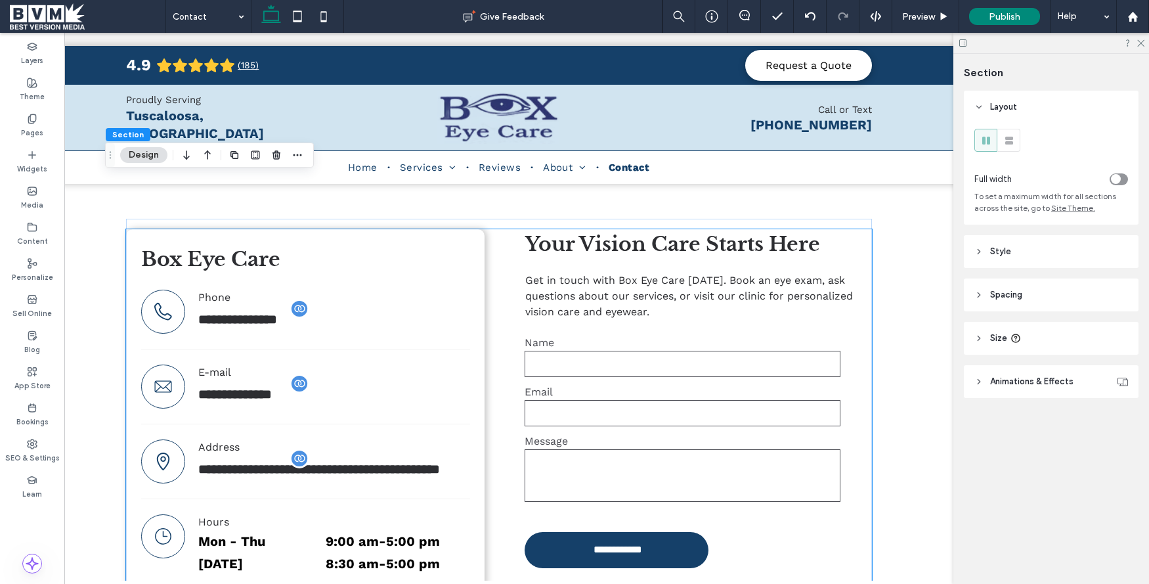
click at [696, 405] on input "email" at bounding box center [683, 413] width 316 height 26
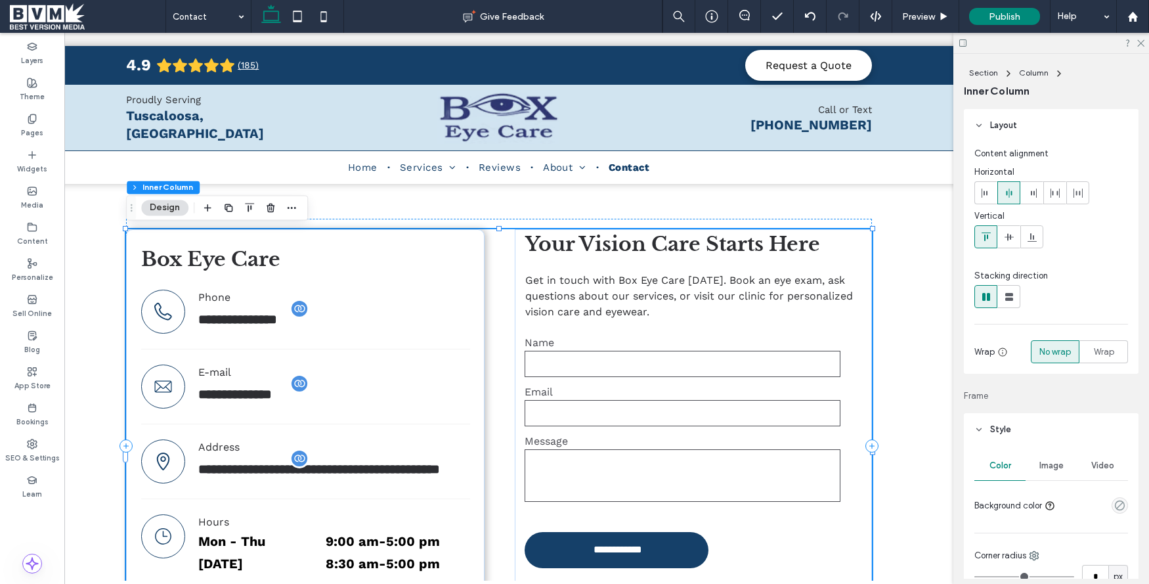
click at [696, 405] on input "email" at bounding box center [683, 413] width 316 height 26
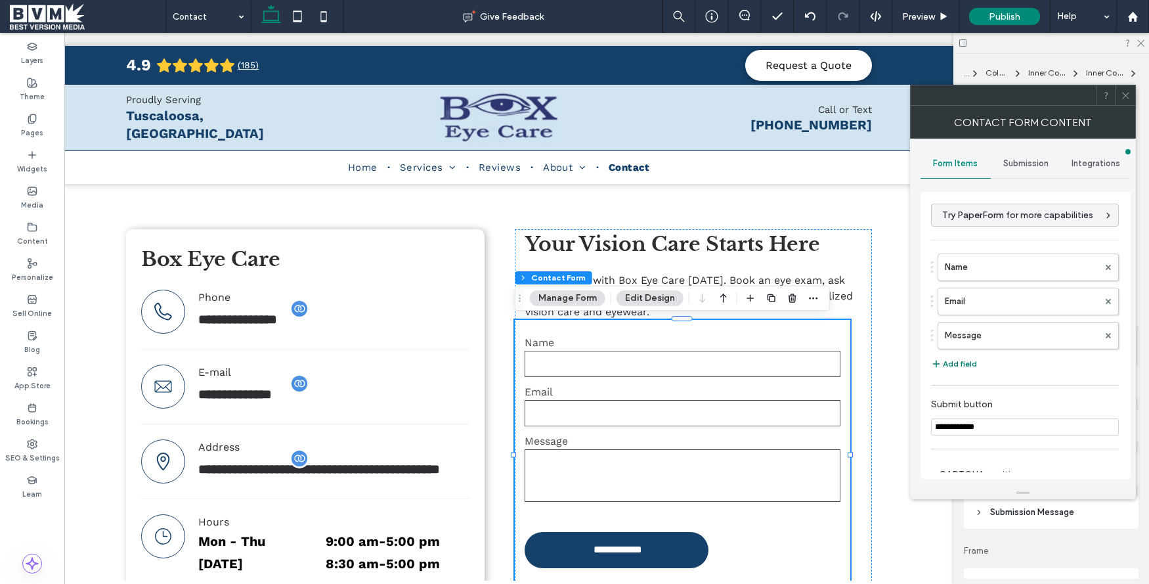
click at [962, 363] on button "Add field" at bounding box center [954, 364] width 46 height 16
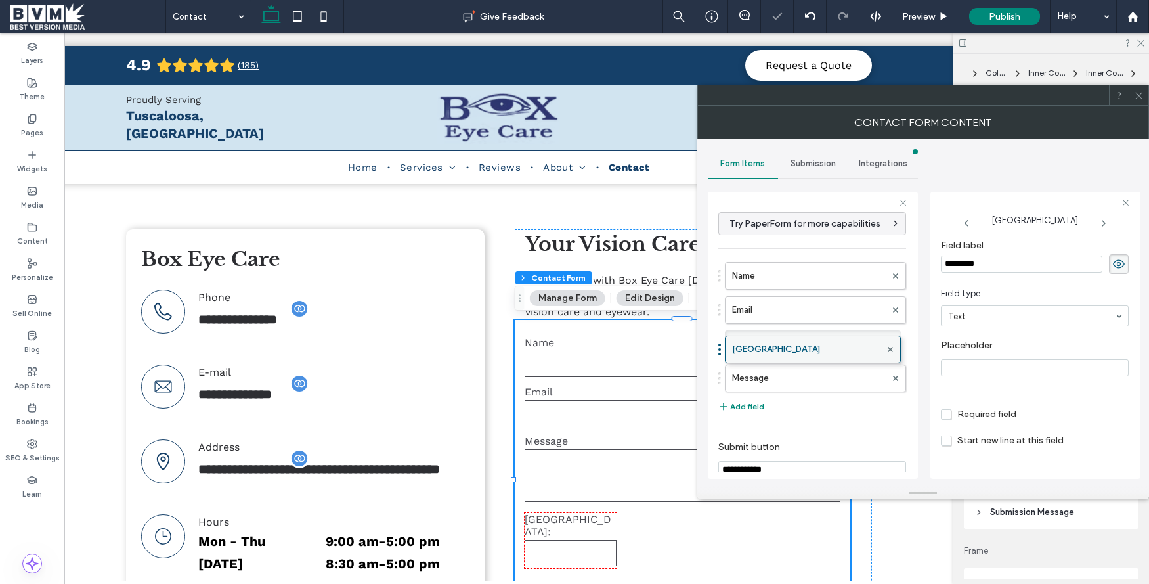
drag, startPoint x: 724, startPoint y: 374, endPoint x: 727, endPoint y: 330, distance: 44.7
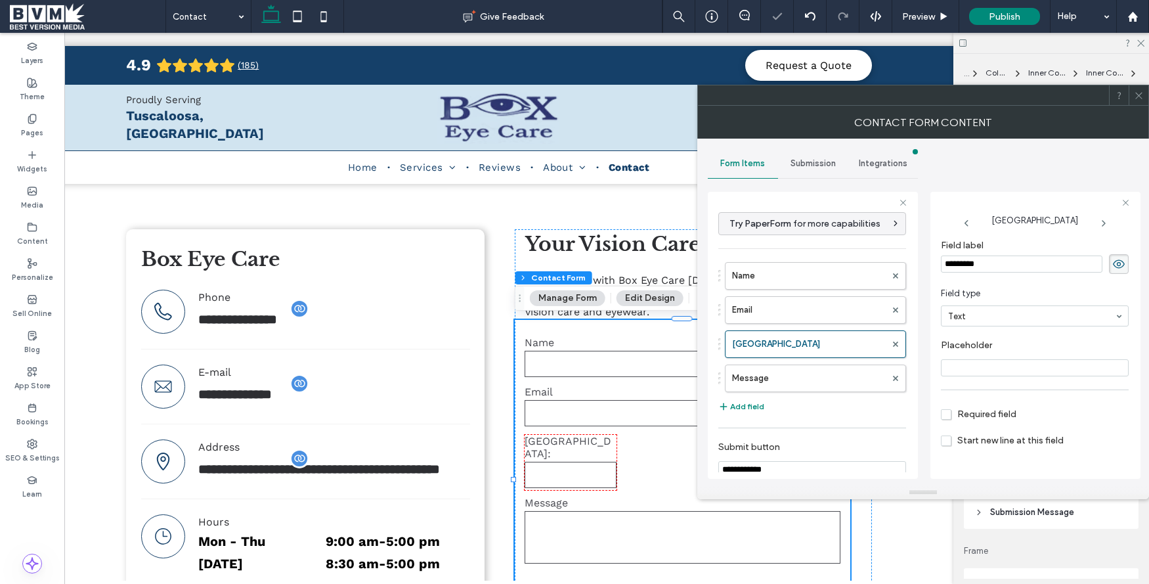
click at [1004, 267] on input "*********" at bounding box center [1022, 263] width 162 height 17
click at [1003, 268] on input "*********" at bounding box center [1022, 263] width 162 height 17
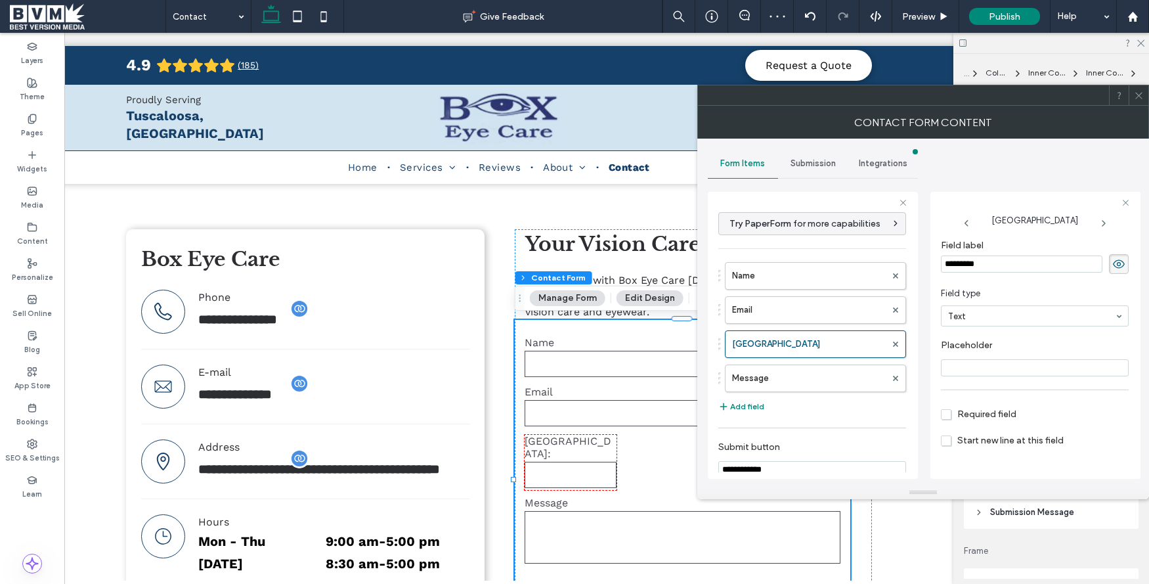
click at [1003, 268] on input "*********" at bounding box center [1022, 263] width 162 height 17
type input "*****"
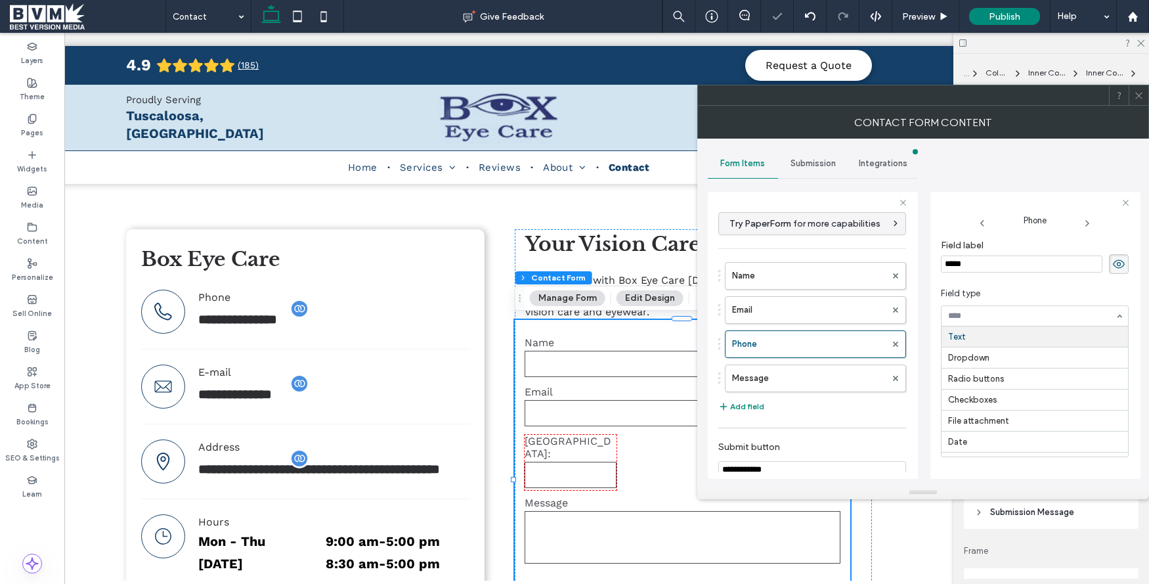
drag, startPoint x: 1002, startPoint y: 311, endPoint x: 1005, endPoint y: 320, distance: 9.8
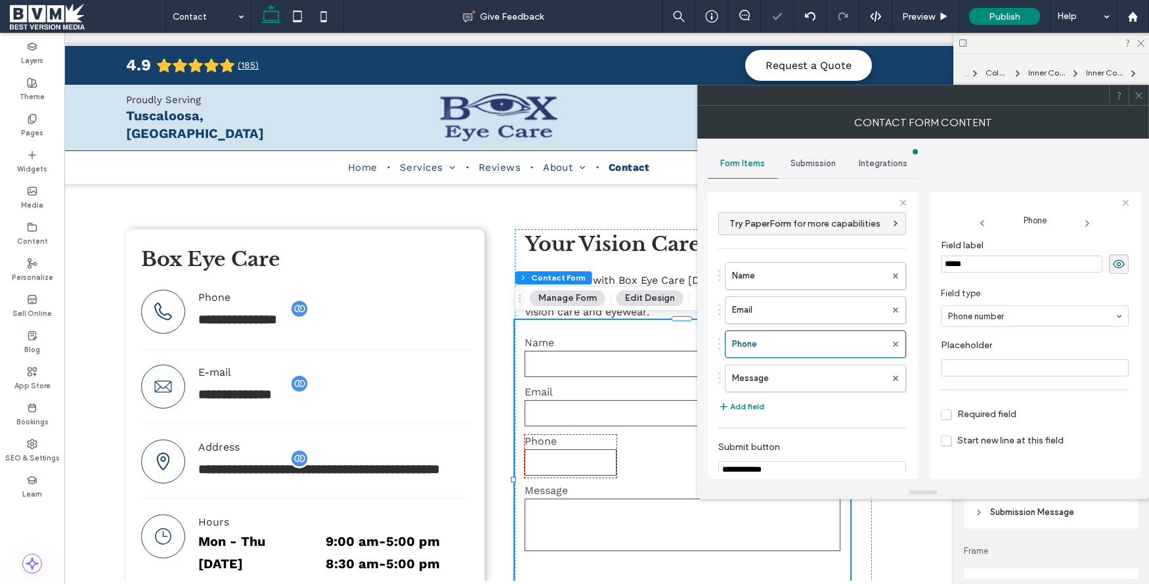
scroll to position [32, 0]
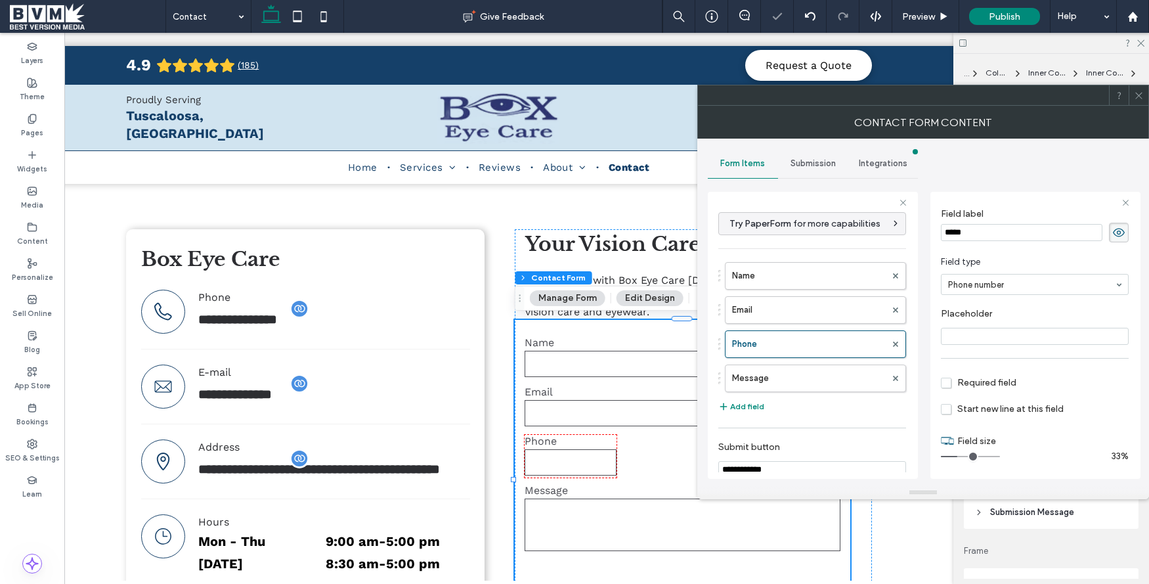
click at [953, 378] on span "Required field" at bounding box center [979, 382] width 76 height 11
type input "**"
drag, startPoint x: 965, startPoint y: 454, endPoint x: 1067, endPoint y: 455, distance: 101.2
click at [1067, 456] on div at bounding box center [1022, 456] width 162 height 1
click at [1138, 99] on icon at bounding box center [1139, 96] width 10 height 10
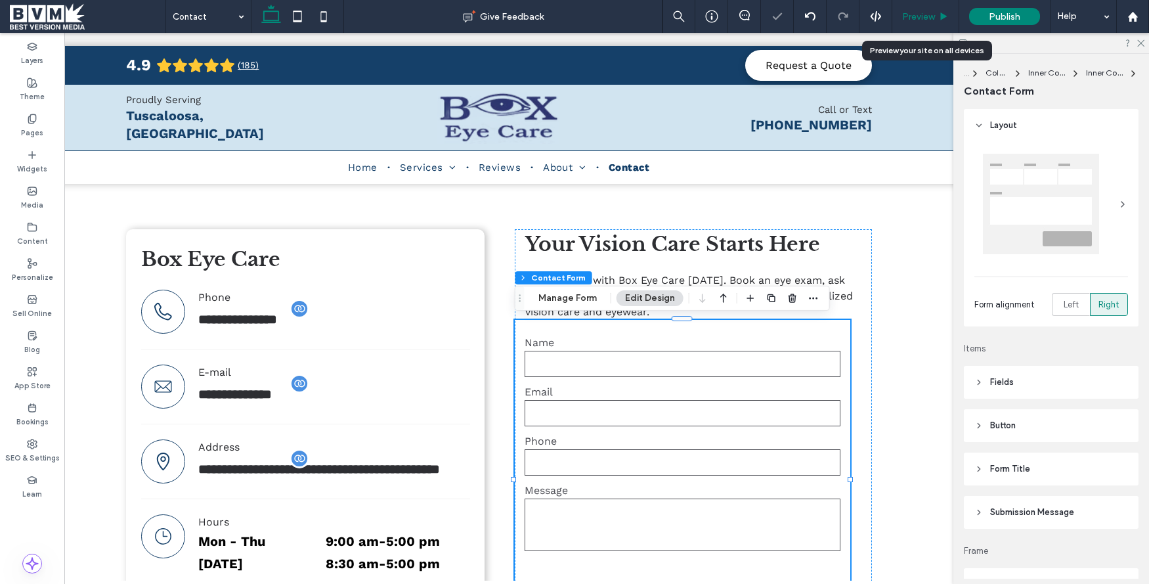
click at [918, 13] on span "Preview" at bounding box center [918, 16] width 33 height 11
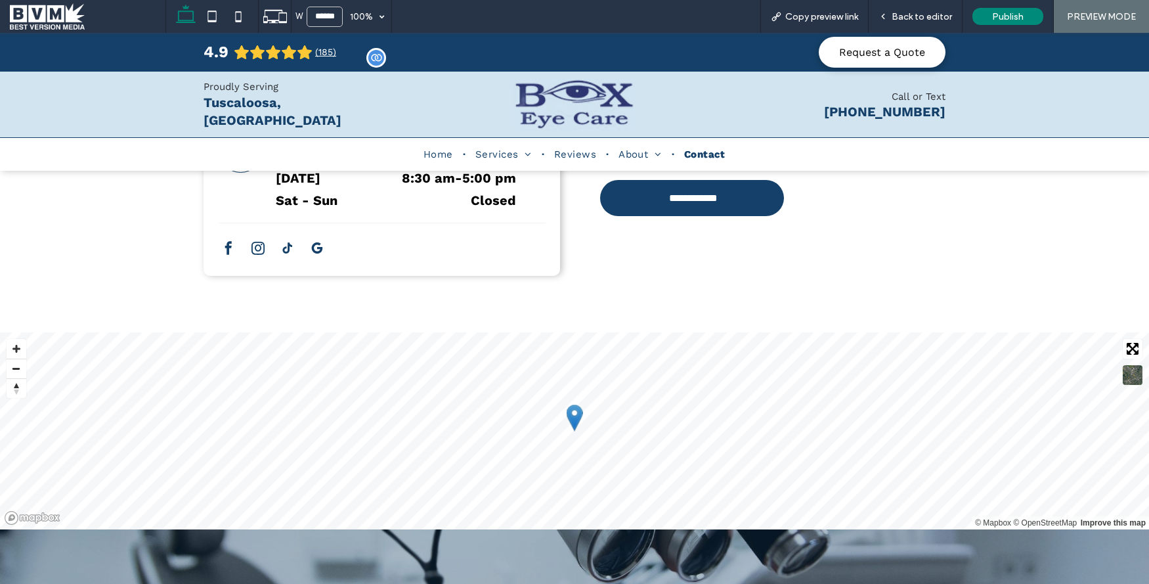
scroll to position [475, 0]
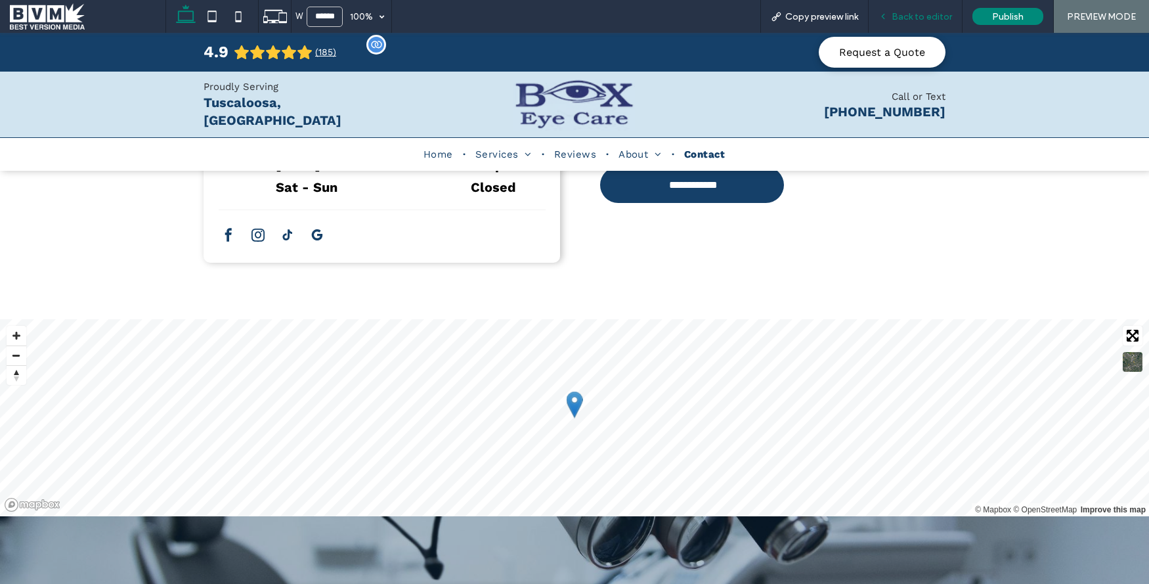
click at [927, 15] on span "Back to editor" at bounding box center [922, 16] width 60 height 11
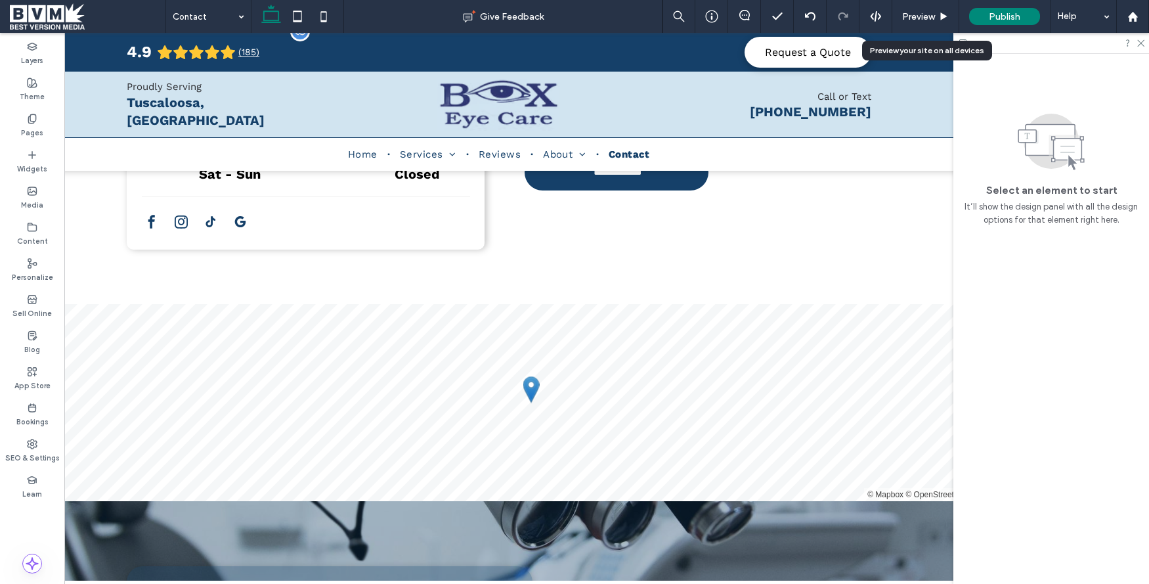
scroll to position [485, 0]
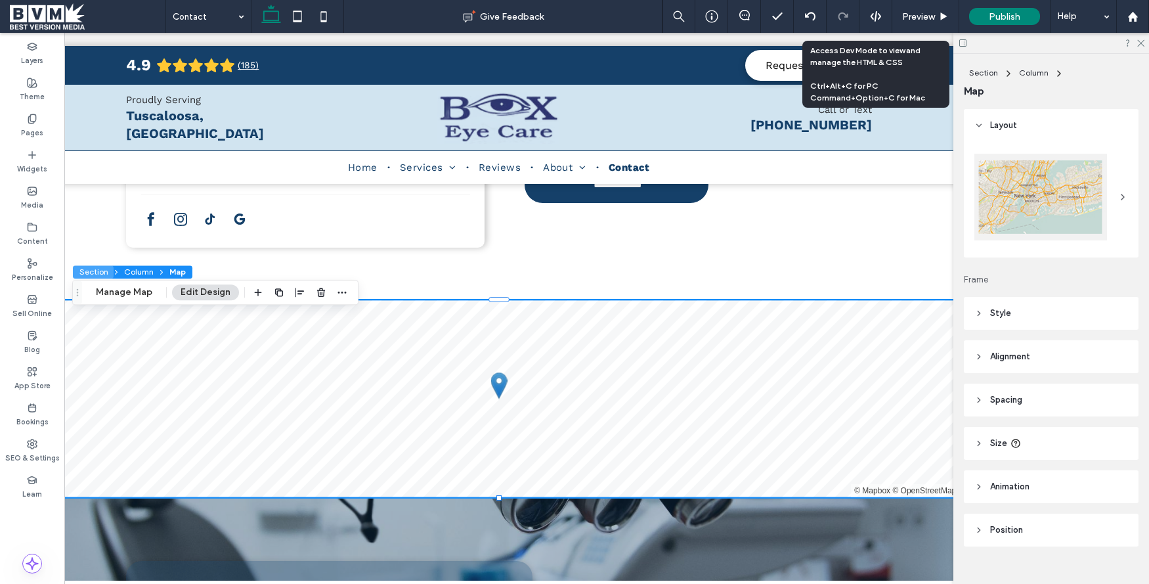
click at [95, 268] on button "Section" at bounding box center [93, 271] width 41 height 13
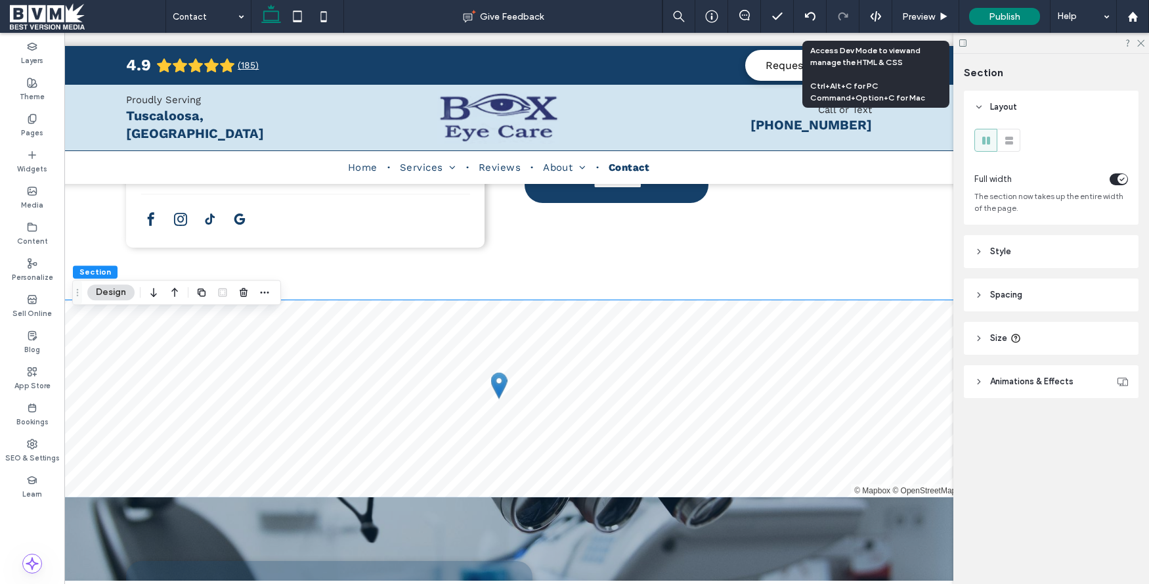
click at [176, 289] on icon "button" at bounding box center [175, 292] width 16 height 24
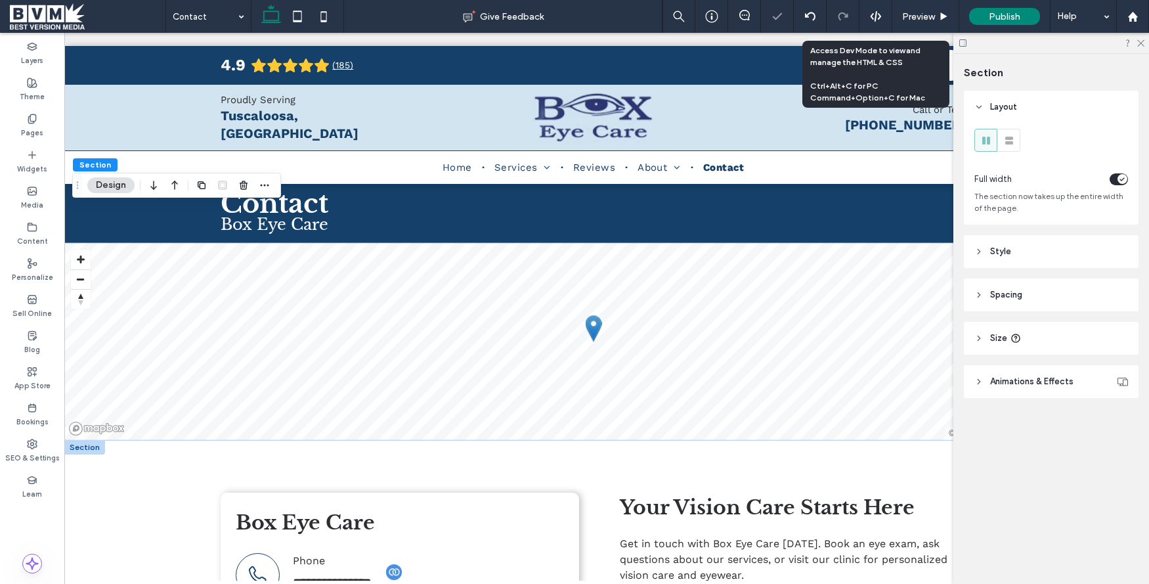
scroll to position [0, 0]
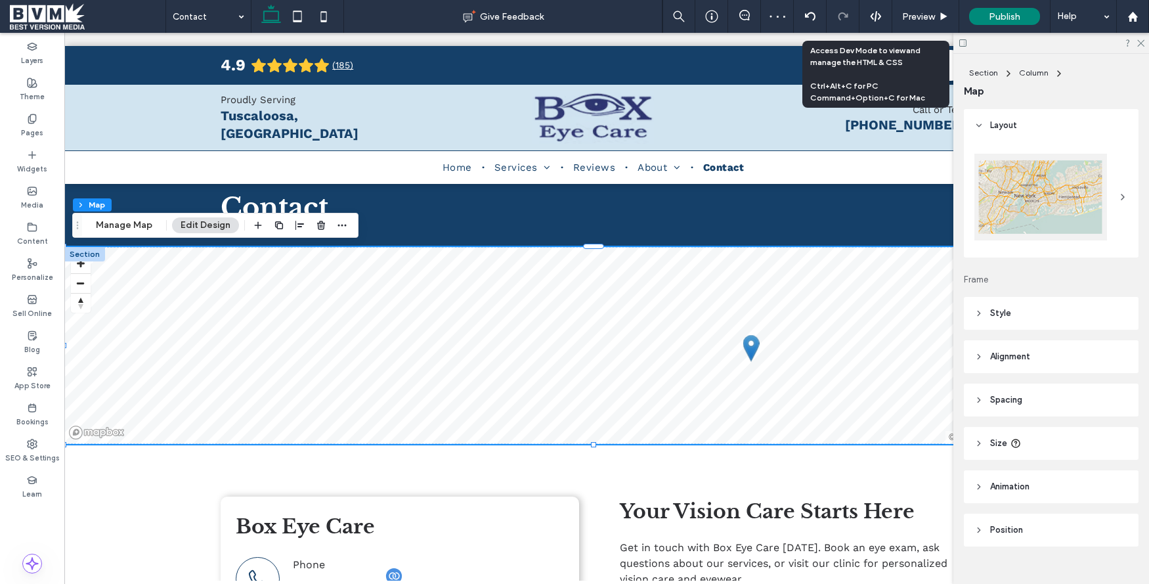
click at [348, 231] on div "Section Column Map Manage Map Edit Design" at bounding box center [215, 225] width 286 height 25
click at [344, 227] on icon "button" at bounding box center [342, 225] width 11 height 11
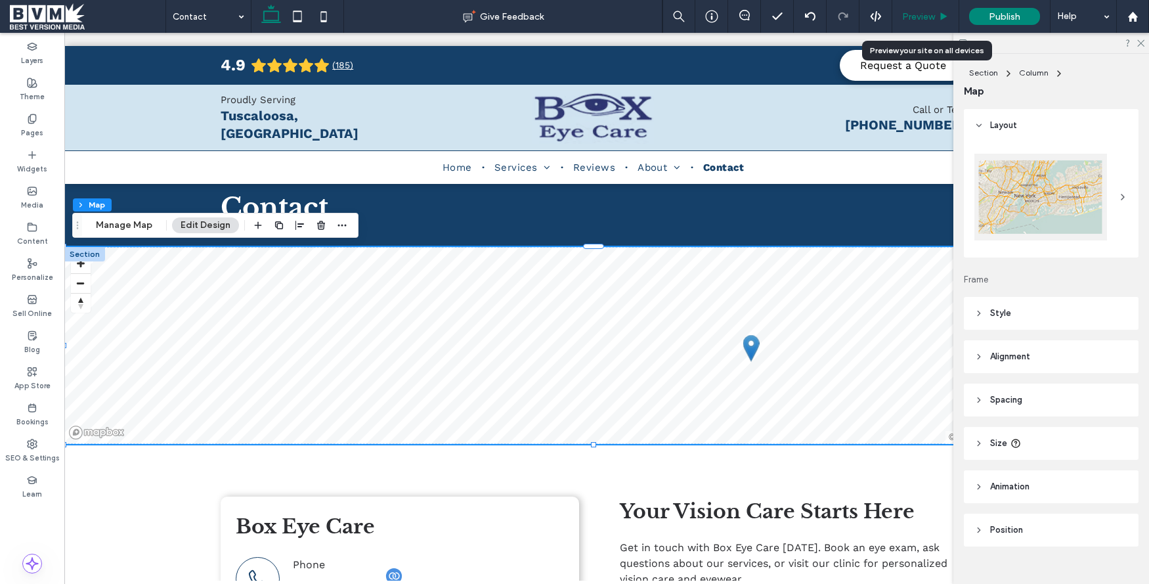
click at [926, 20] on span "Preview" at bounding box center [918, 16] width 33 height 11
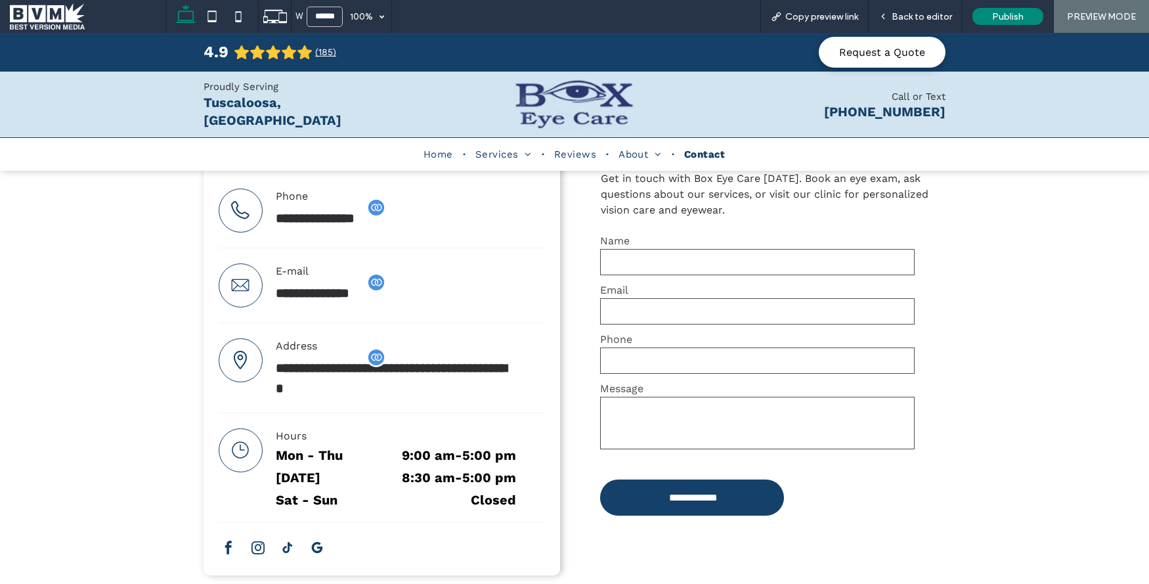
scroll to position [252, 0]
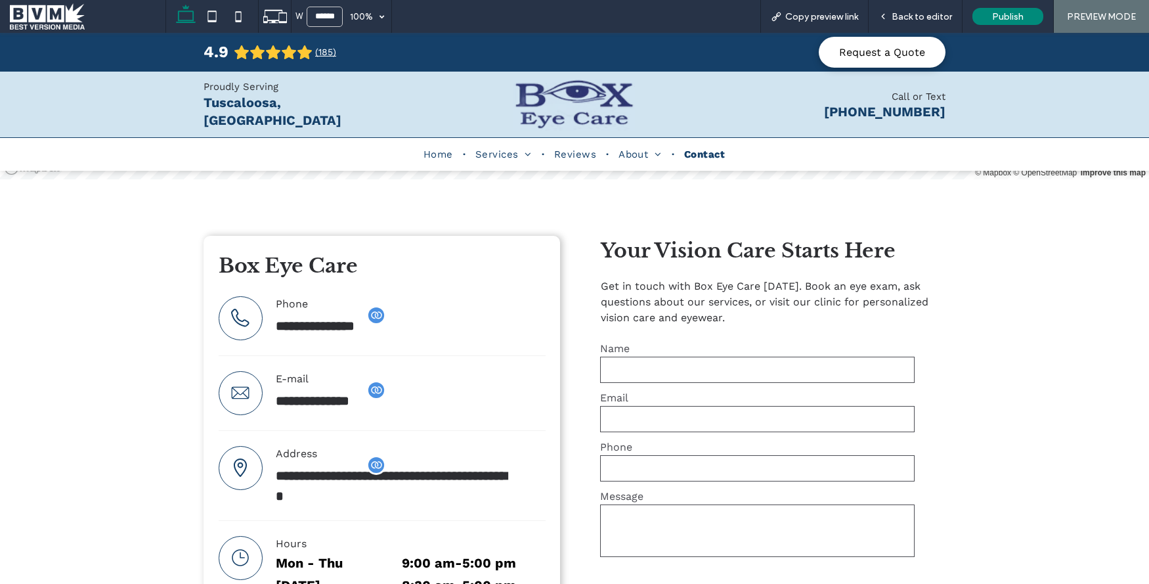
click at [688, 380] on input "text" at bounding box center [757, 370] width 315 height 26
click at [935, 18] on span "Back to editor" at bounding box center [922, 16] width 60 height 11
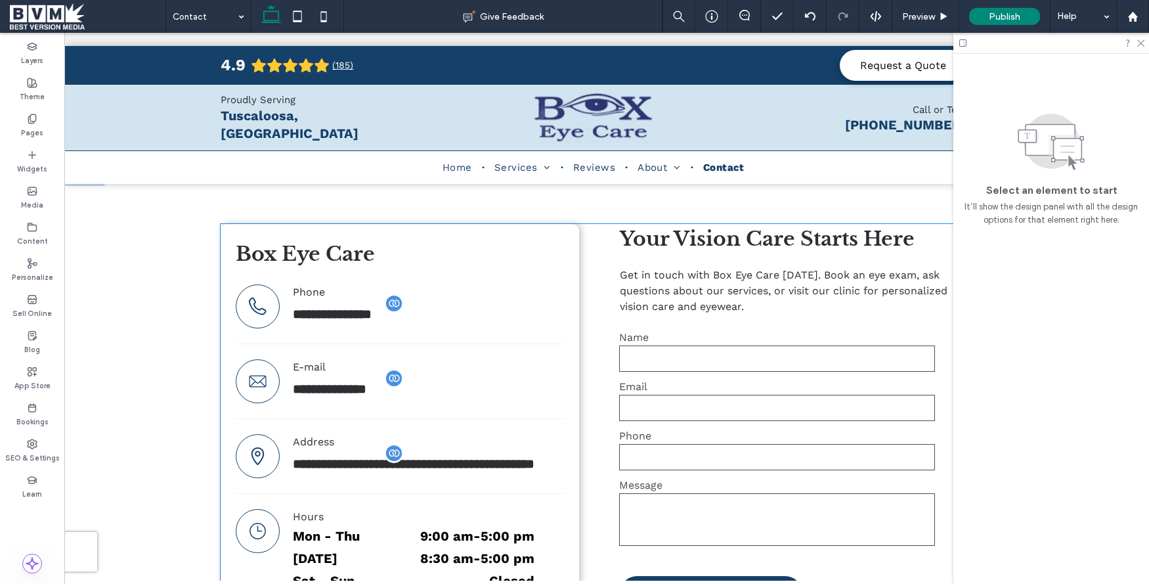
click at [630, 380] on label "Email" at bounding box center [777, 386] width 316 height 12
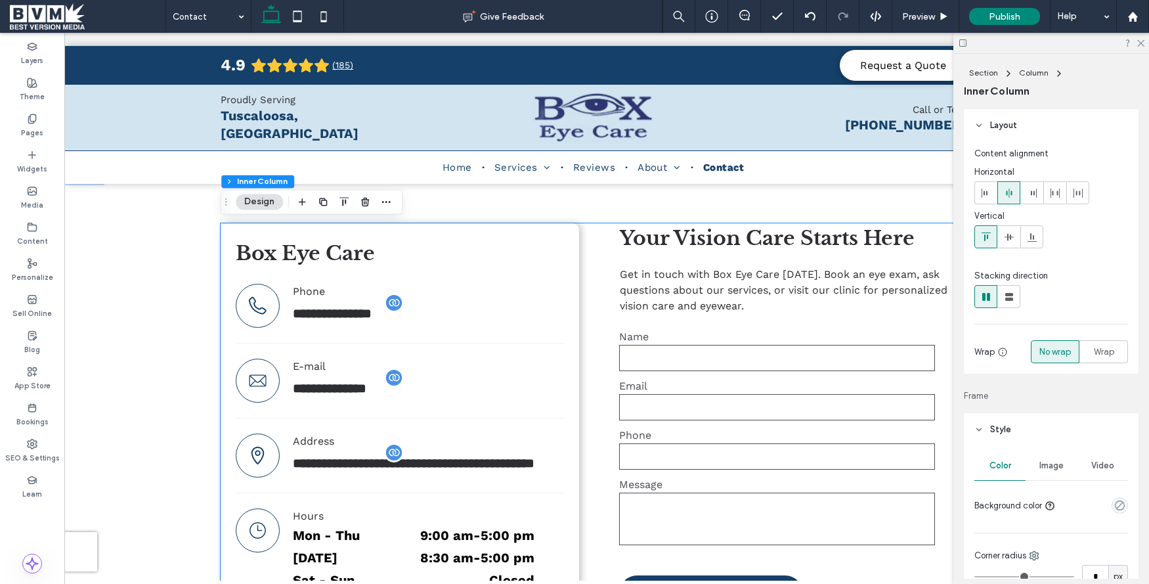
click at [630, 380] on label "Email" at bounding box center [777, 386] width 316 height 12
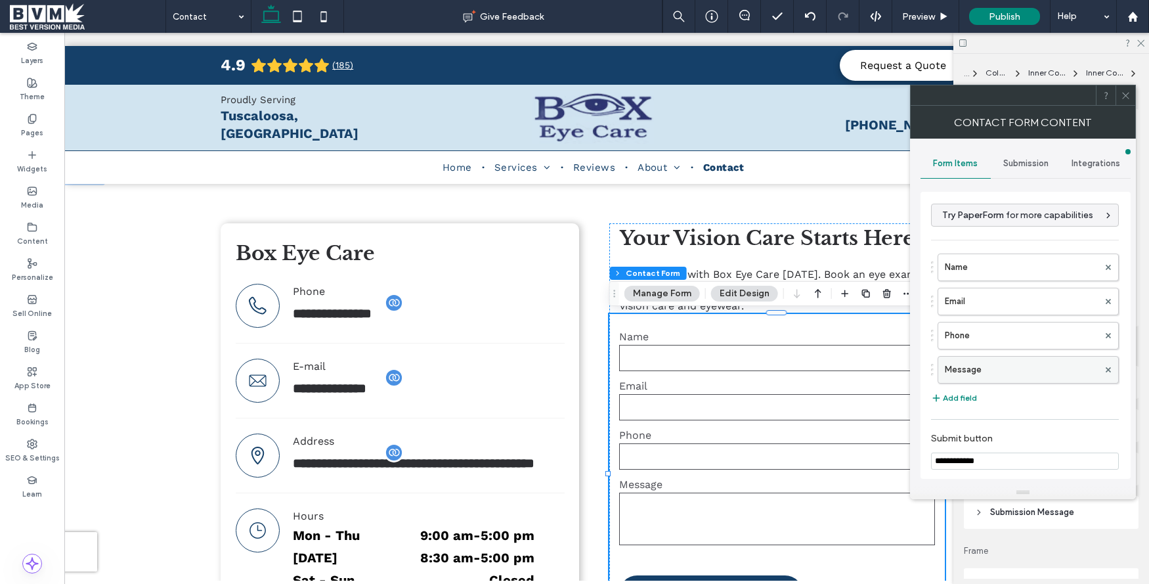
click at [967, 364] on label "Message" at bounding box center [1022, 370] width 154 height 26
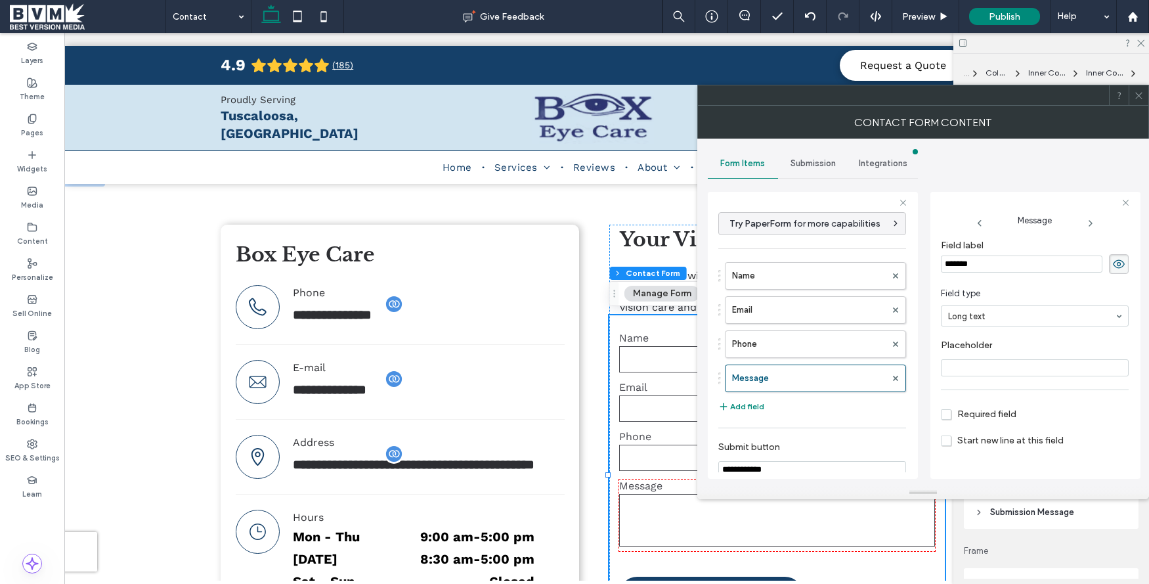
click at [967, 257] on input "*******" at bounding box center [1022, 263] width 162 height 17
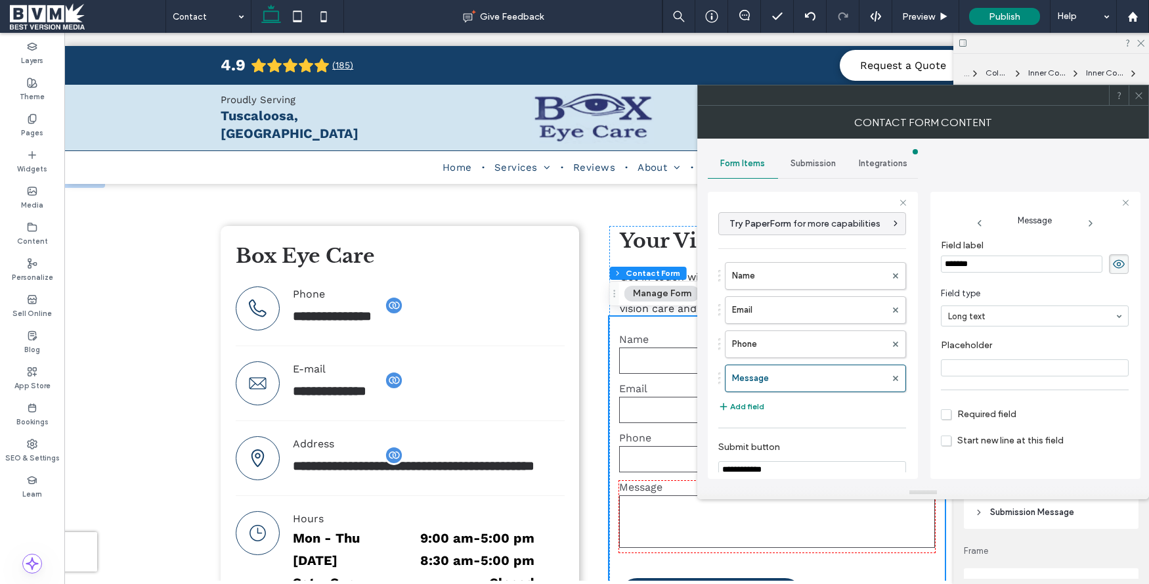
click at [967, 257] on input "*******" at bounding box center [1022, 263] width 162 height 17
type input "**********"
click at [1140, 95] on use at bounding box center [1139, 95] width 7 height 7
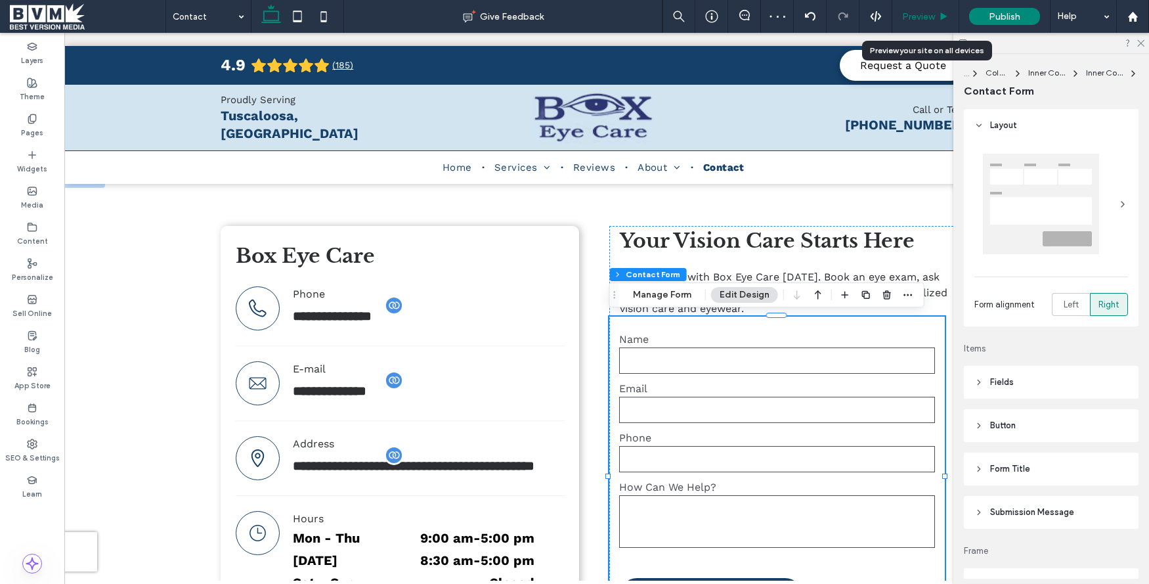
click at [923, 22] on span "Preview" at bounding box center [918, 16] width 33 height 11
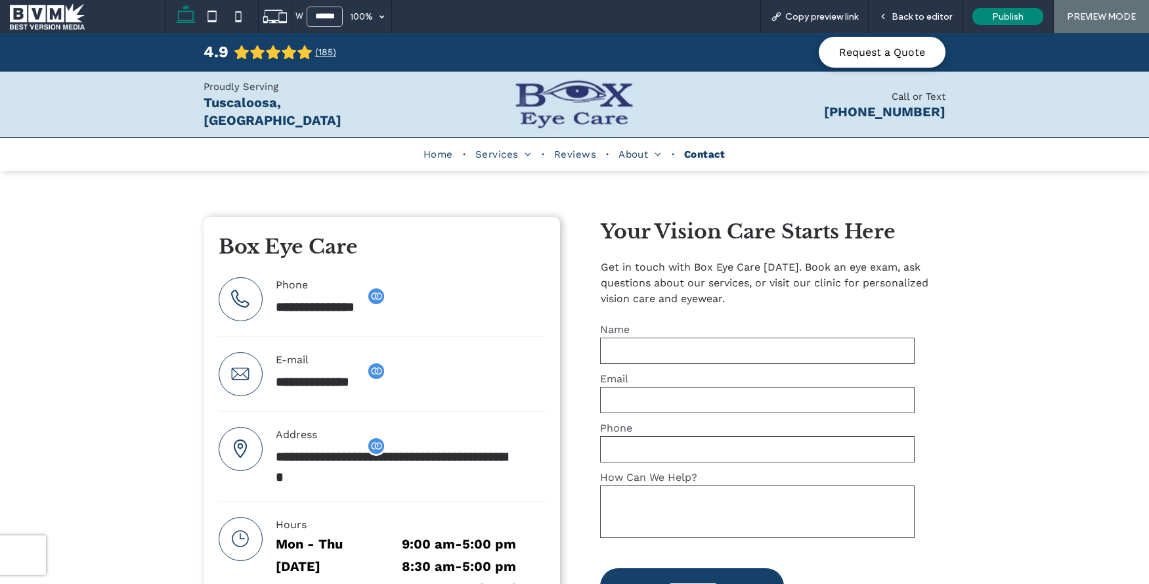
scroll to position [257, 0]
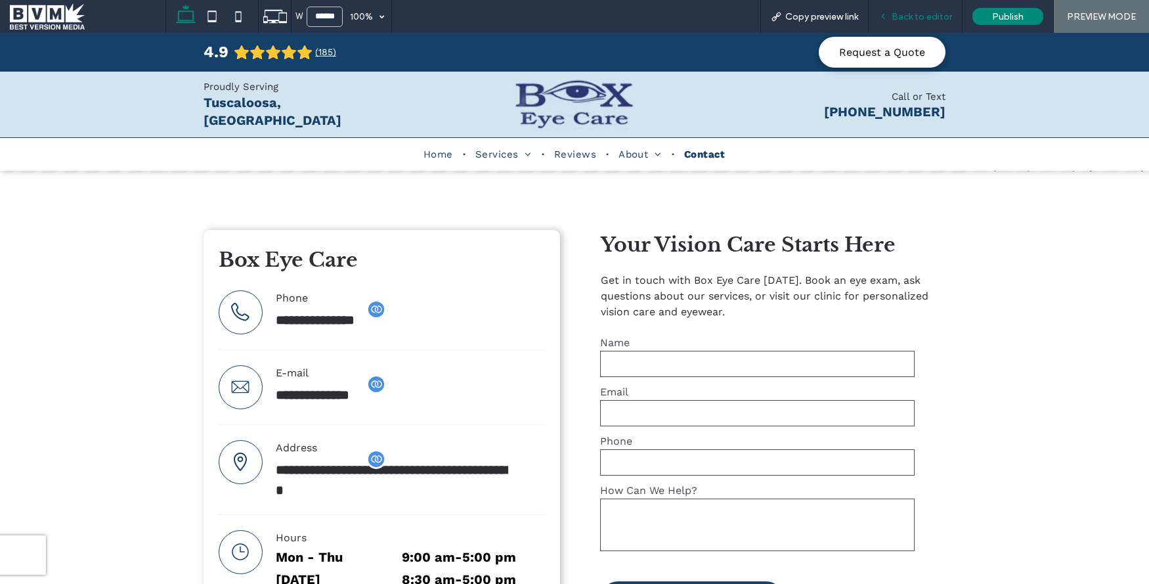
click at [918, 18] on span "Back to editor" at bounding box center [922, 16] width 60 height 11
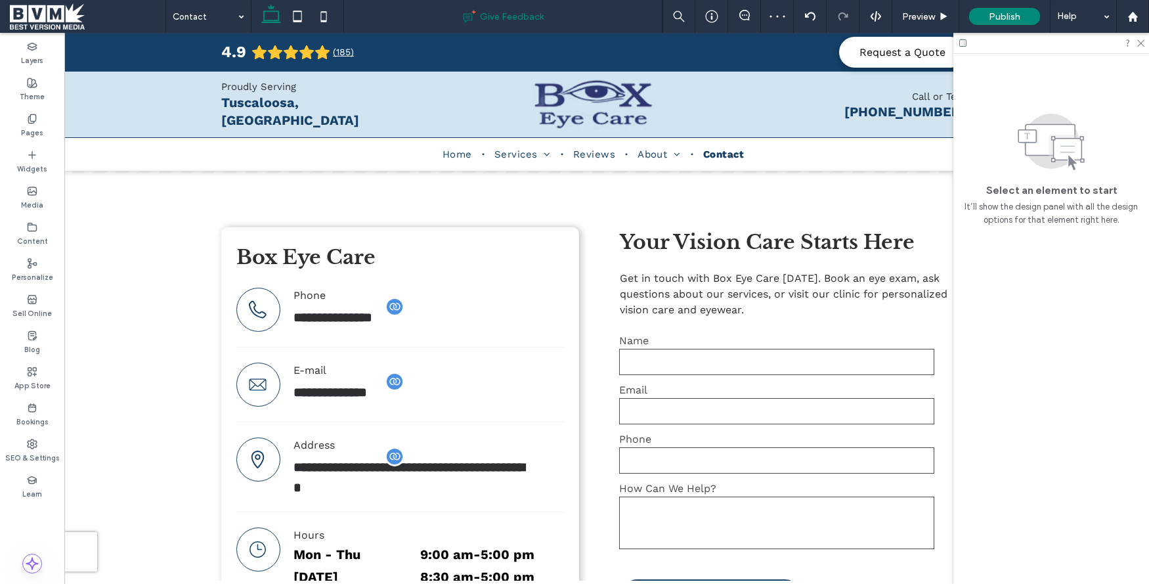
scroll to position [271, 0]
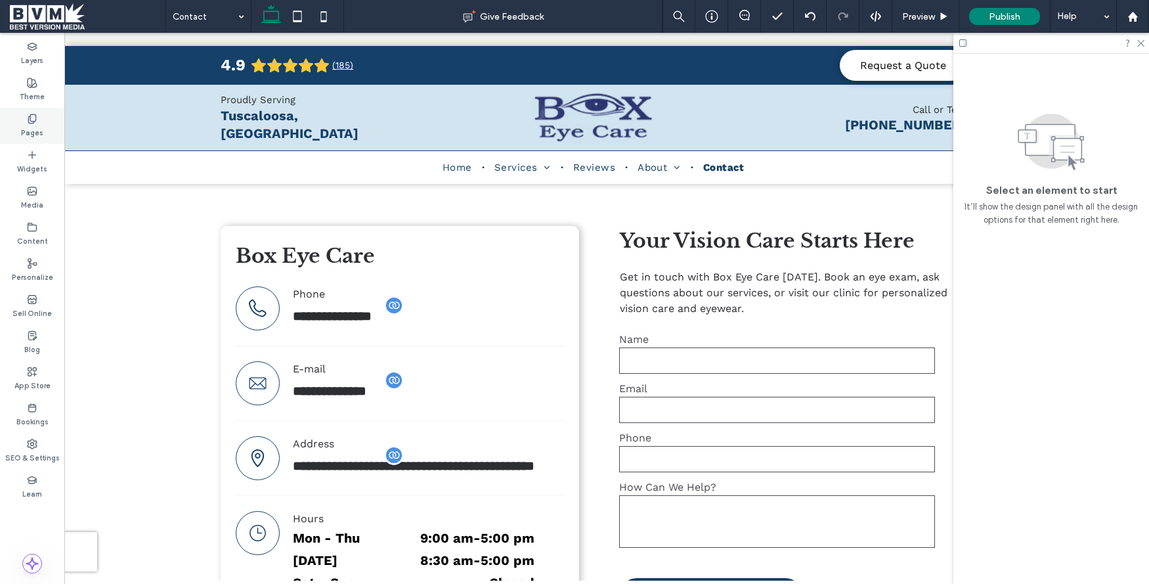
click at [35, 124] on label "Pages" at bounding box center [32, 131] width 22 height 14
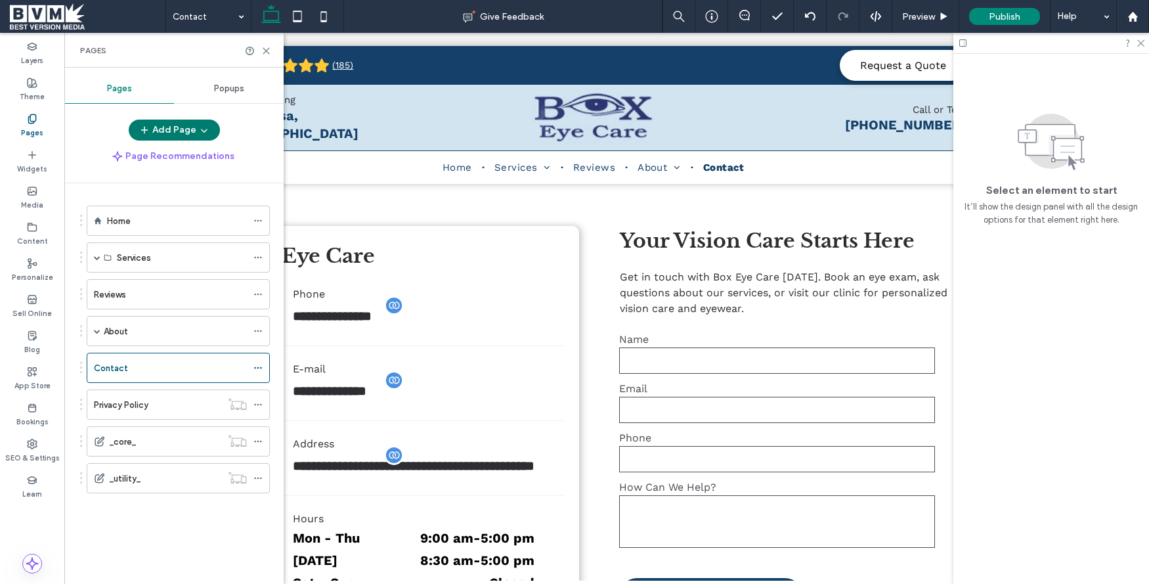
click at [214, 130] on button "Add Page" at bounding box center [174, 130] width 91 height 21
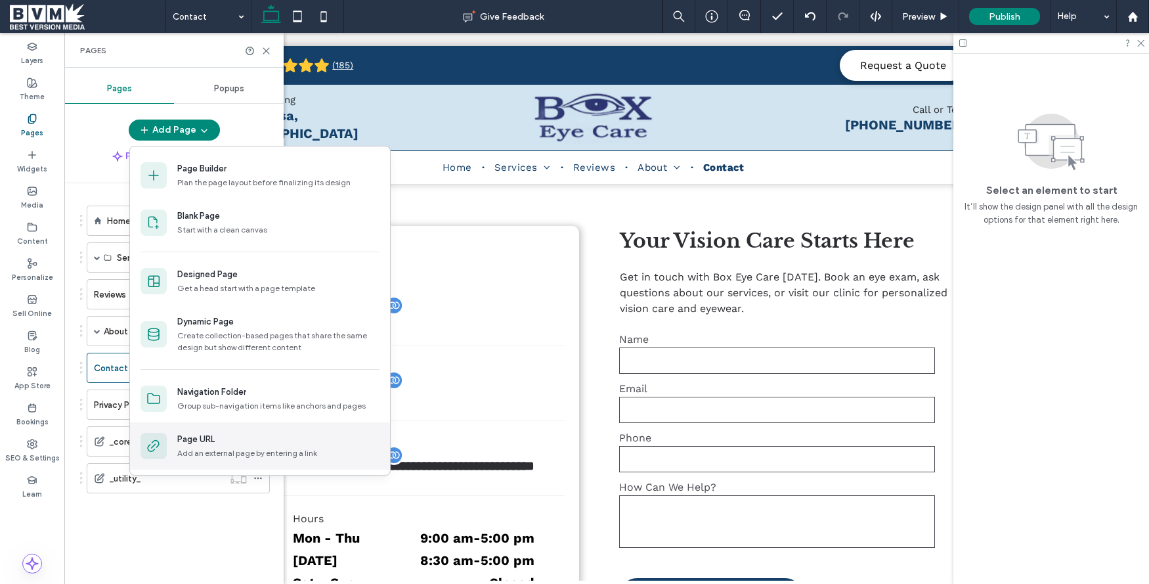
click at [222, 446] on div "Page URL Add an external page by entering a link" at bounding box center [278, 446] width 202 height 26
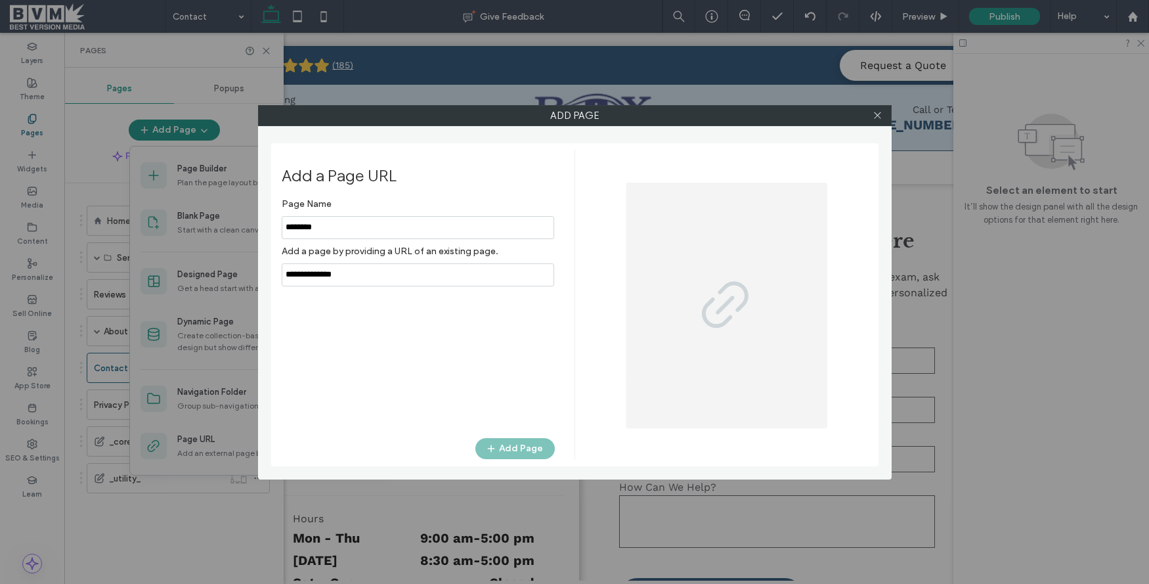
type input "********"
paste input "**********"
type input "**********"
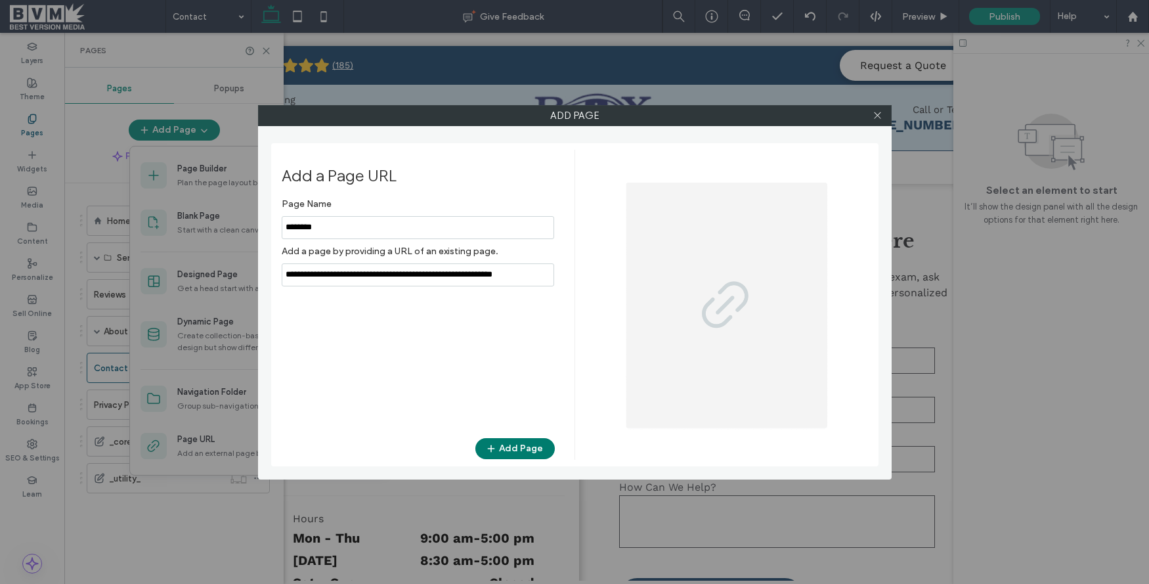
click at [529, 450] on button "Add Page" at bounding box center [515, 448] width 79 height 21
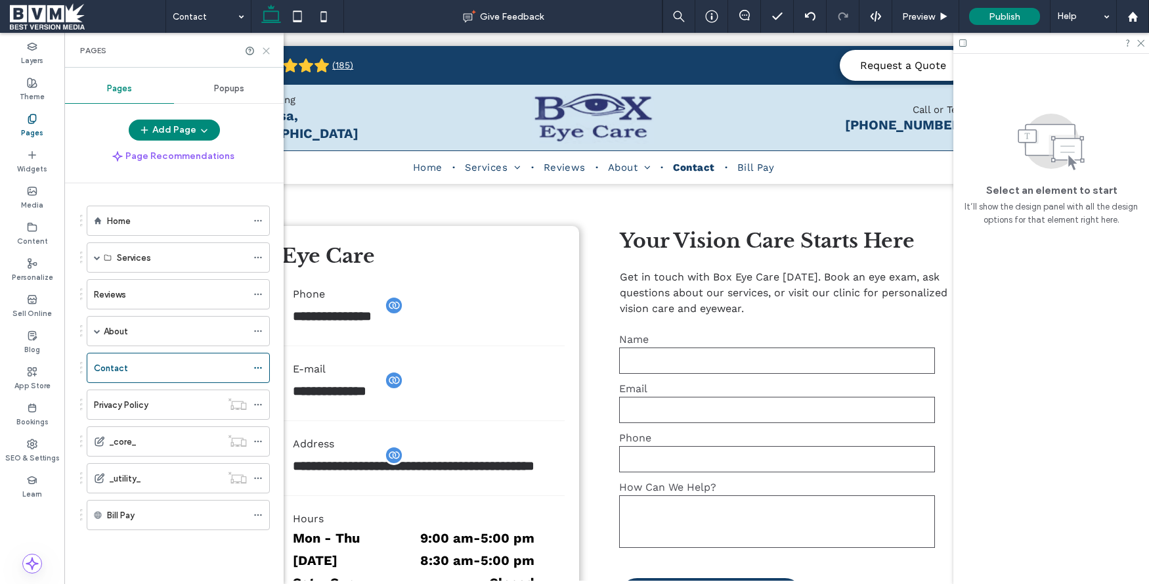
click at [269, 47] on icon at bounding box center [266, 51] width 10 height 10
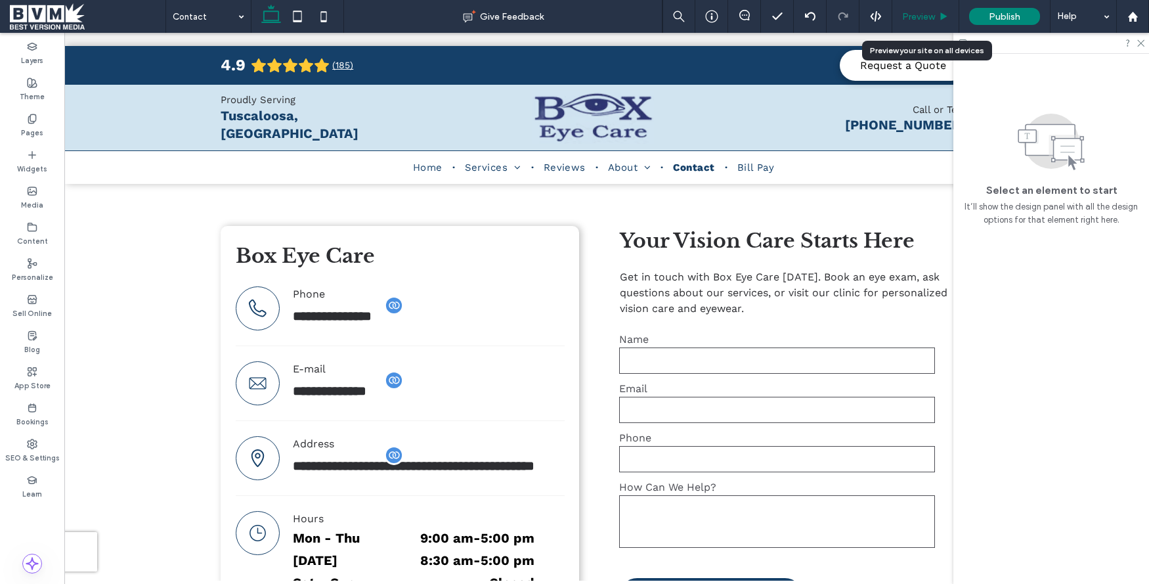
click at [927, 20] on span "Preview" at bounding box center [918, 16] width 33 height 11
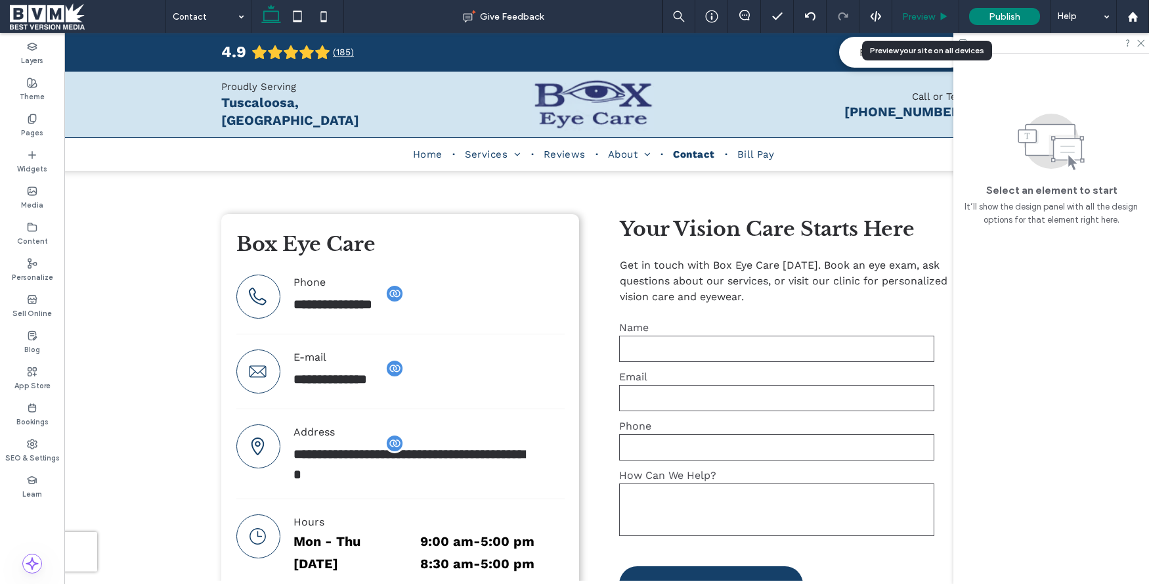
scroll to position [257, 0]
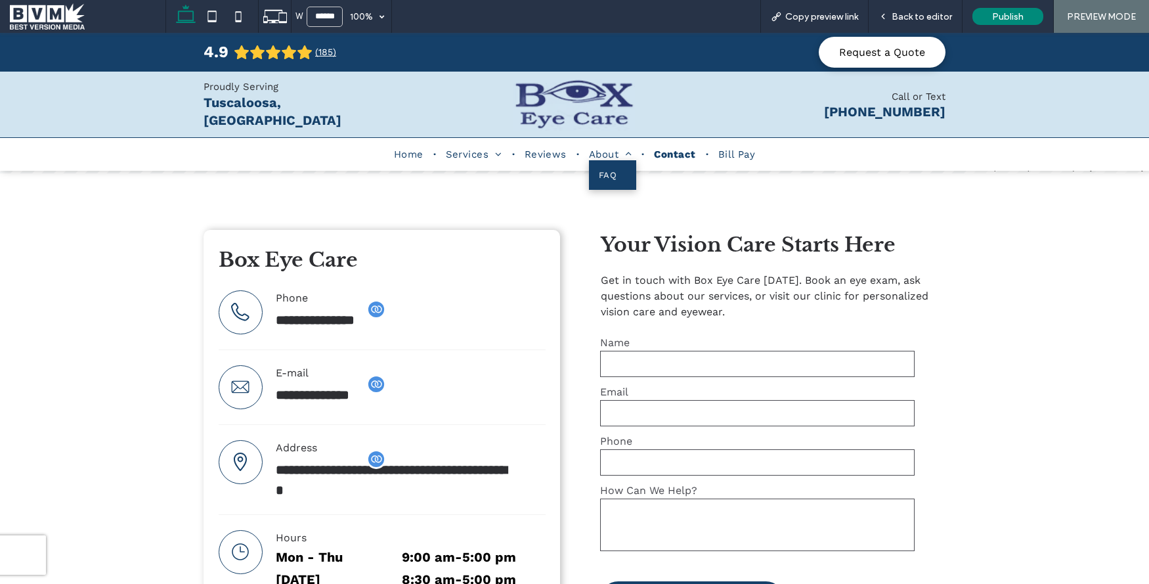
click at [614, 180] on link "FAQ" at bounding box center [612, 175] width 47 height 30
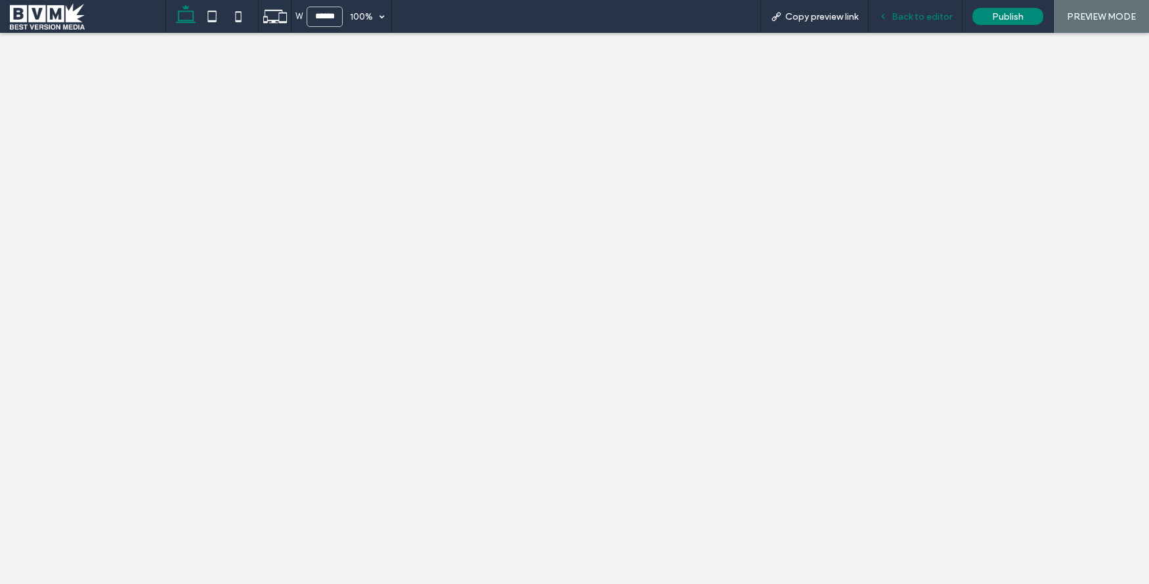
drag, startPoint x: 944, startPoint y: 20, endPoint x: 934, endPoint y: 20, distance: 10.5
click at [944, 20] on div "W ****** 100% Copy preview link Back to editor Publish PREVIEW MODE Design Pane…" at bounding box center [574, 292] width 1149 height 584
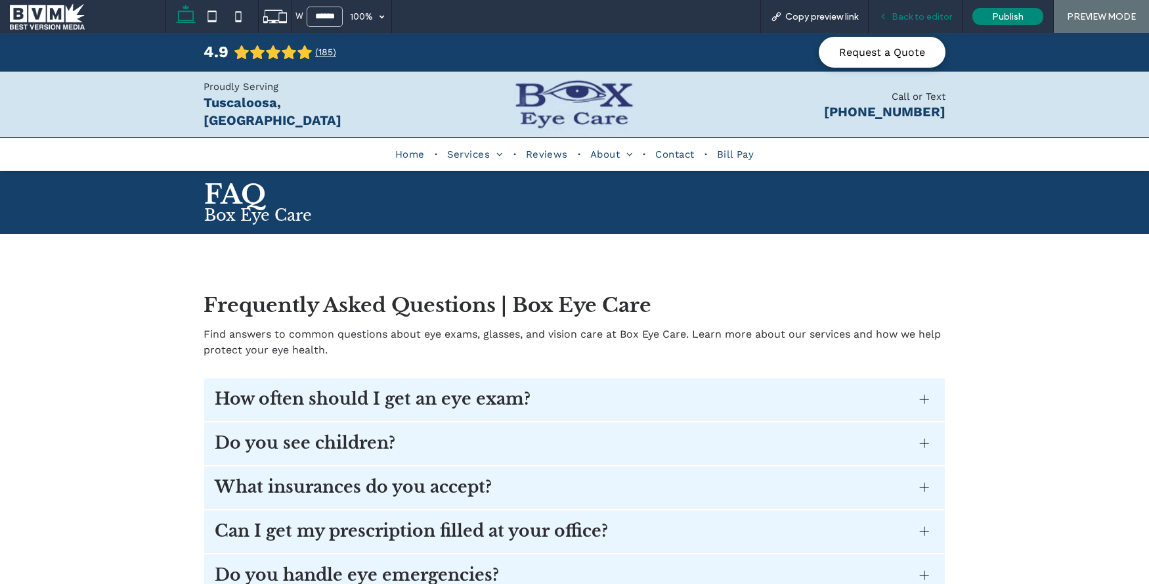
click at [900, 9] on div "Back to editor" at bounding box center [916, 16] width 94 height 33
click at [944, 16] on span "Back to editor" at bounding box center [922, 16] width 60 height 11
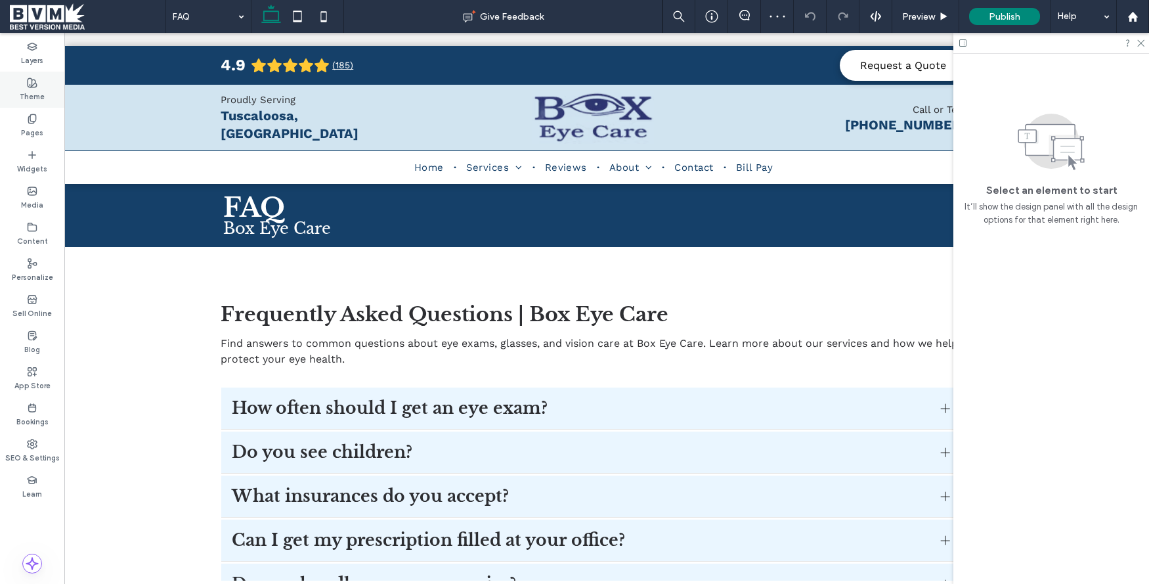
drag, startPoint x: 35, startPoint y: 93, endPoint x: 35, endPoint y: 100, distance: 7.9
click at [35, 93] on label "Theme" at bounding box center [32, 95] width 25 height 14
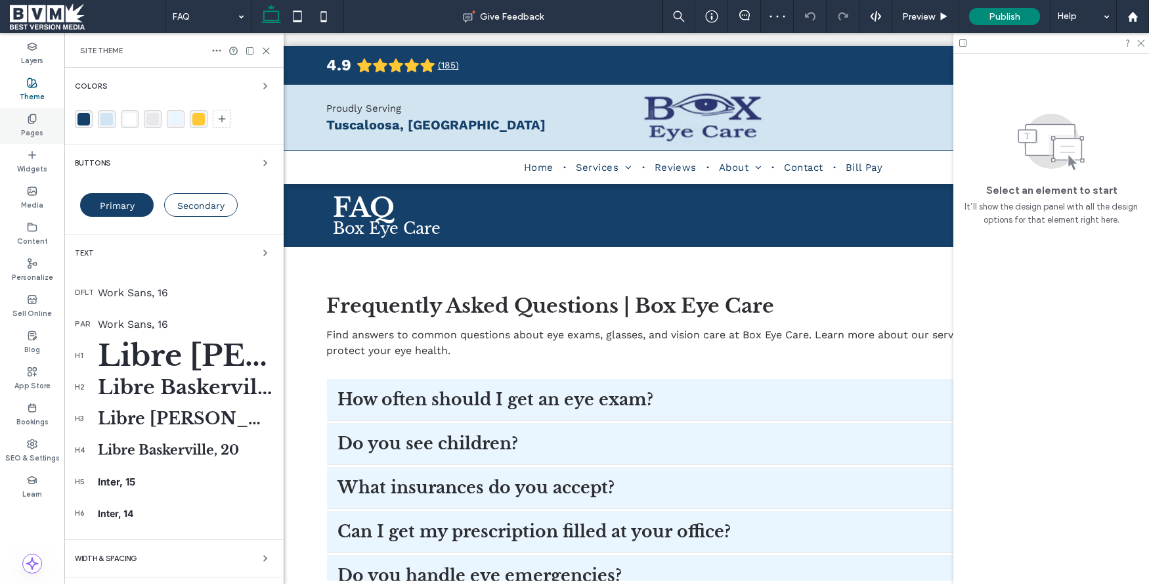
click at [38, 139] on div "Pages" at bounding box center [32, 126] width 64 height 36
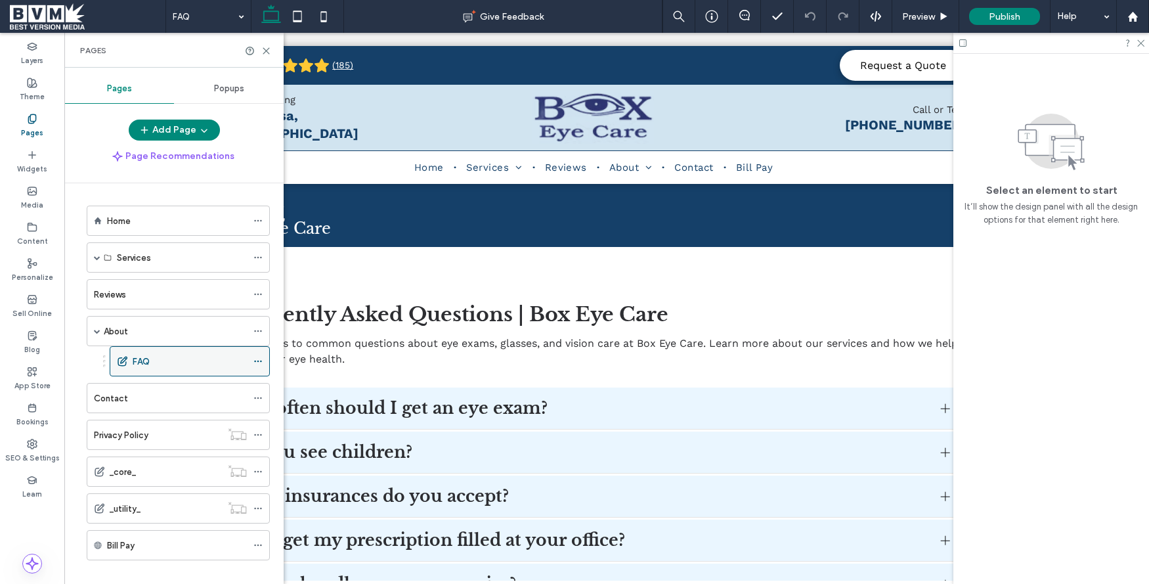
click at [265, 360] on div at bounding box center [262, 361] width 16 height 20
click at [260, 363] on icon at bounding box center [258, 361] width 9 height 9
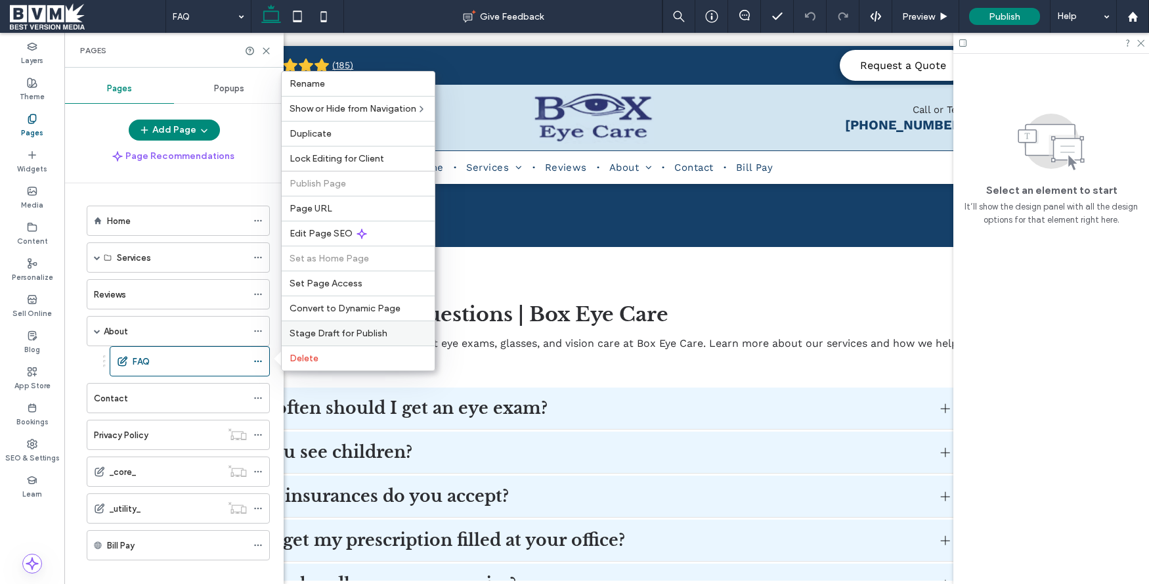
click at [326, 330] on span "Stage Draft for Publish" at bounding box center [339, 333] width 98 height 11
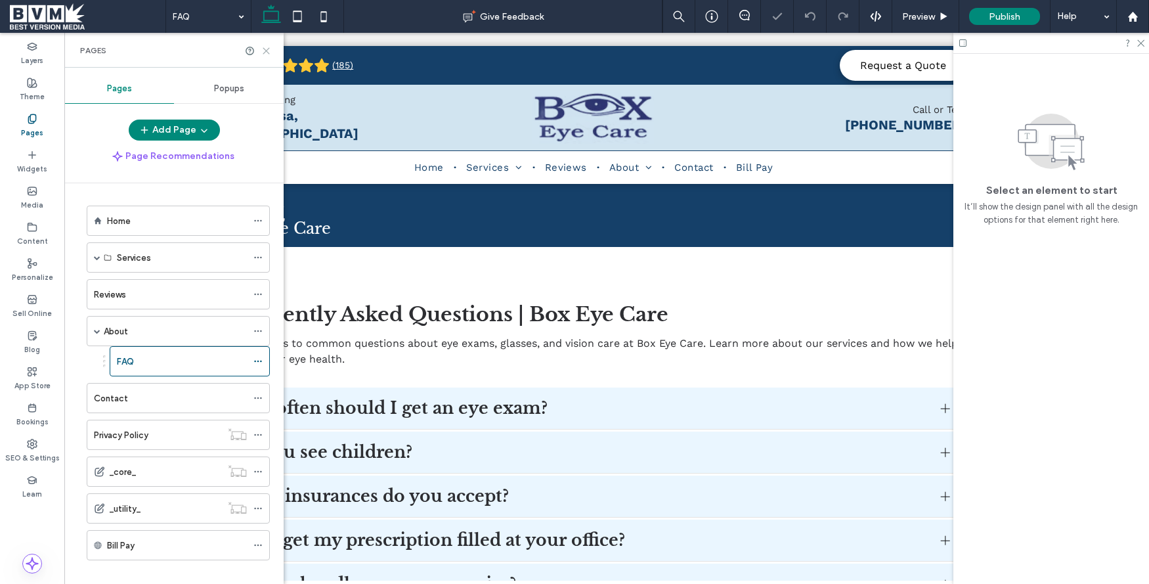
click at [265, 51] on use at bounding box center [266, 51] width 6 height 6
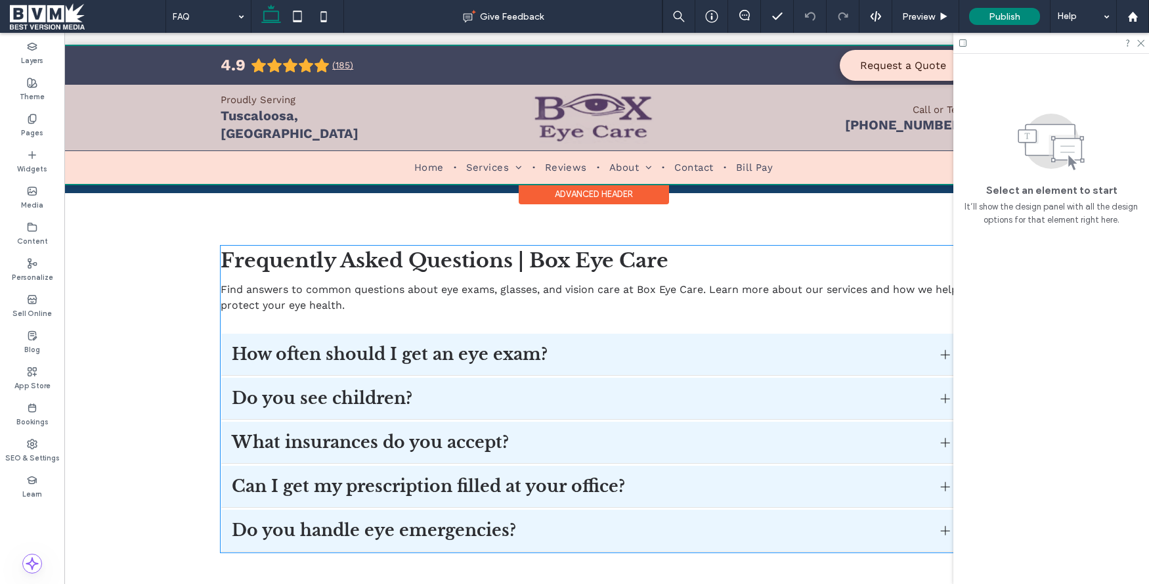
scroll to position [42, 0]
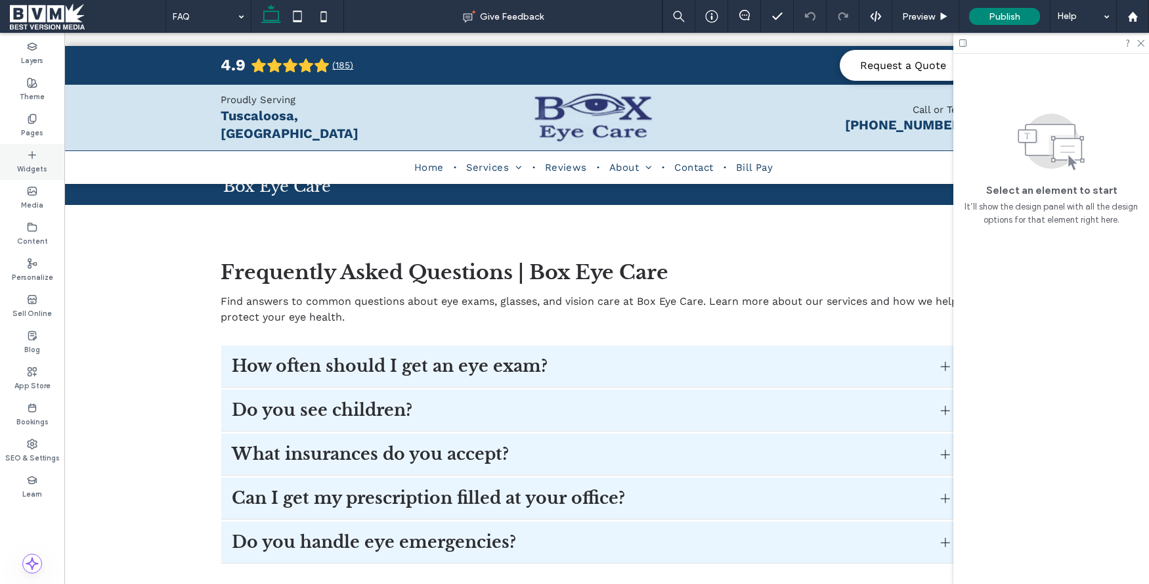
click at [39, 150] on div "Widgets" at bounding box center [32, 162] width 64 height 36
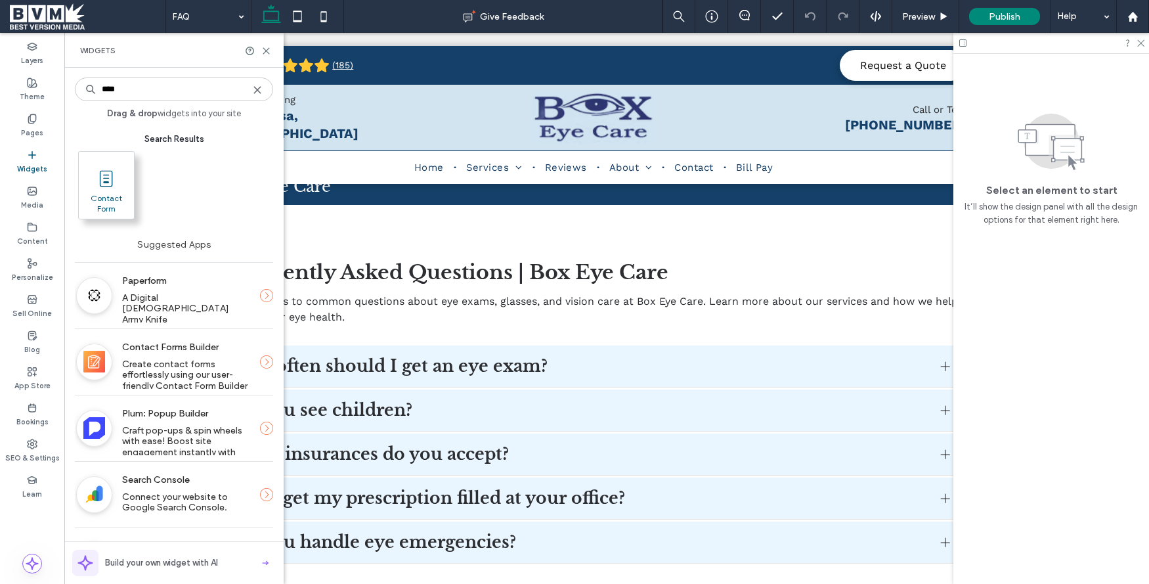
type input "****"
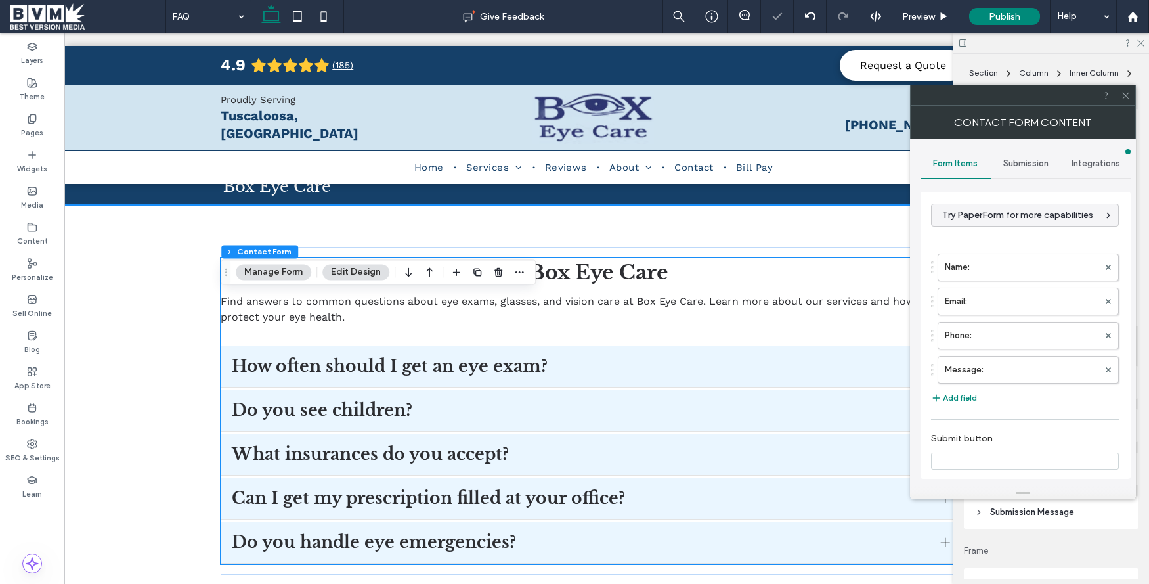
type input "**********"
type input "*"
type input "***"
type input "*"
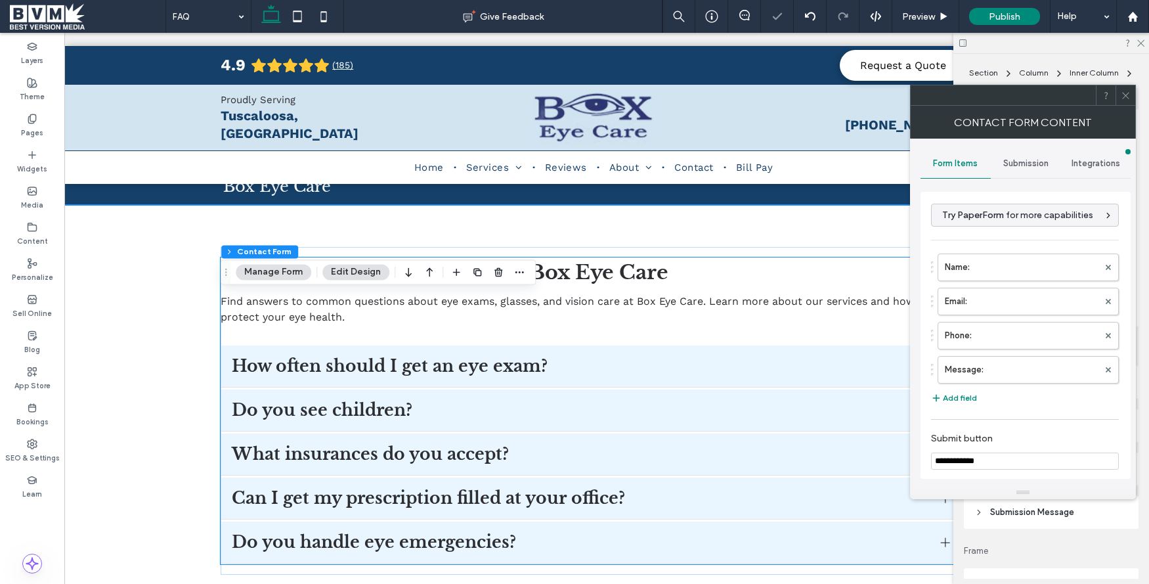
type input "***"
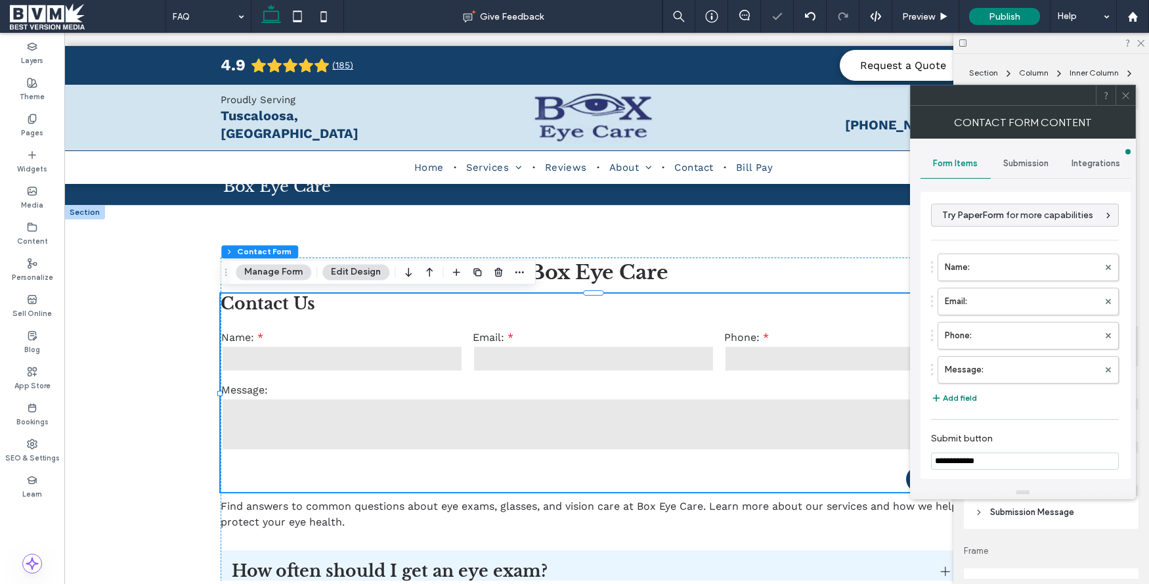
click at [940, 397] on icon "button" at bounding box center [936, 398] width 11 height 11
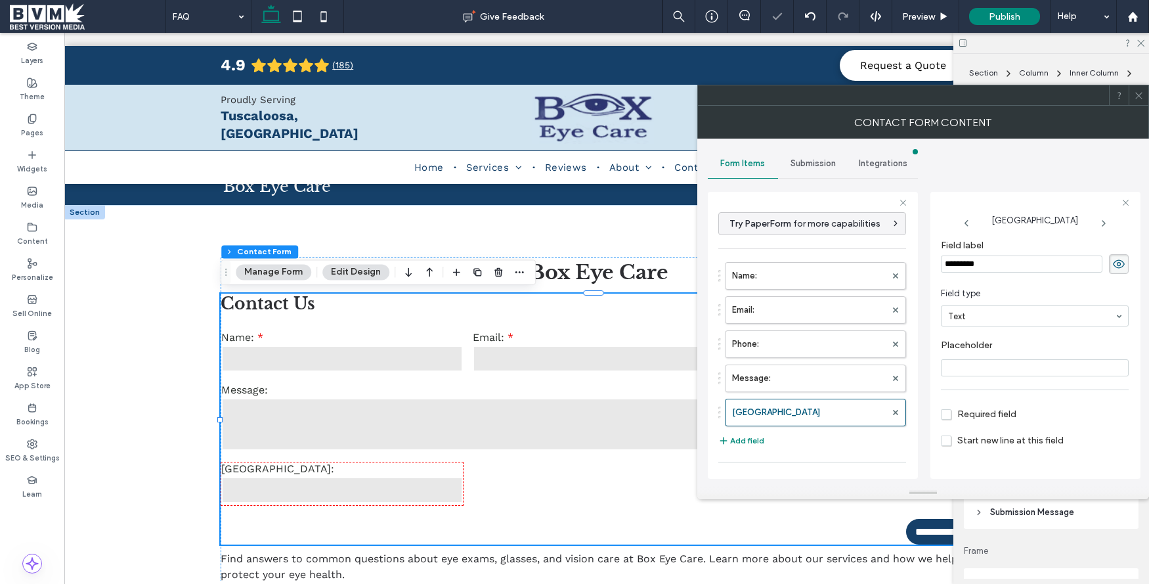
drag, startPoint x: 979, startPoint y: 311, endPoint x: 988, endPoint y: 324, distance: 15.7
click at [1005, 322] on div at bounding box center [1035, 316] width 187 height 20
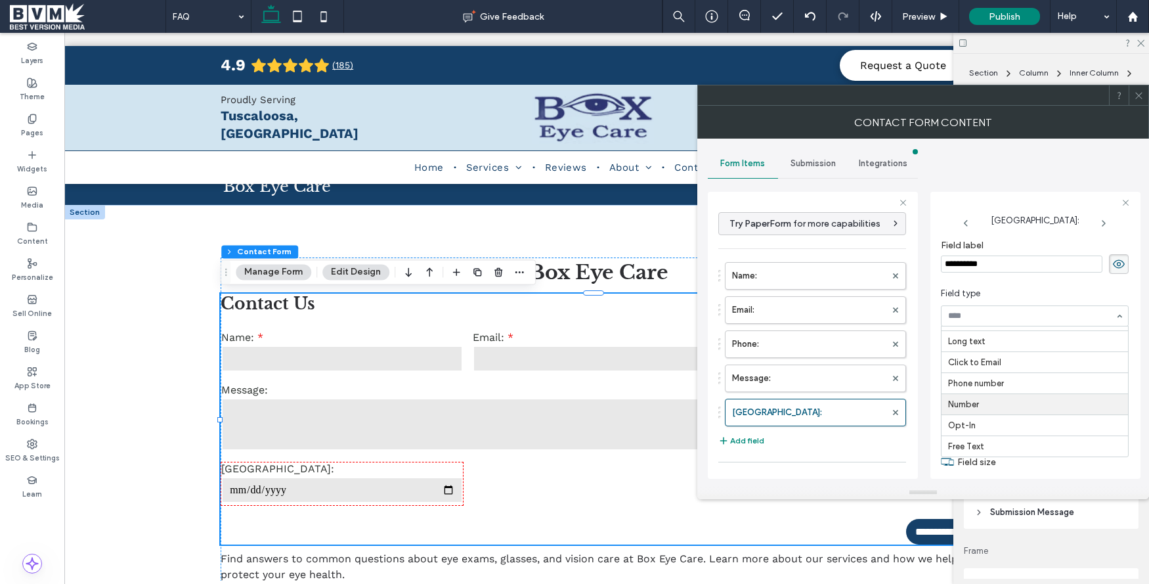
scroll to position [21, 0]
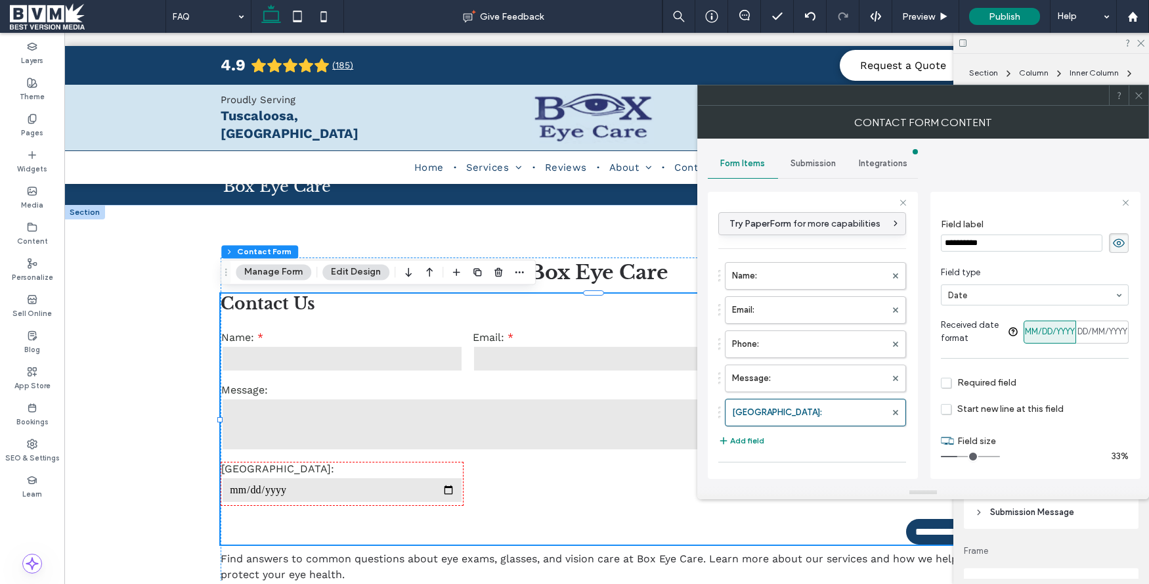
drag, startPoint x: 1142, startPoint y: 91, endPoint x: 870, endPoint y: 215, distance: 299.5
click at [1142, 92] on icon at bounding box center [1139, 96] width 10 height 10
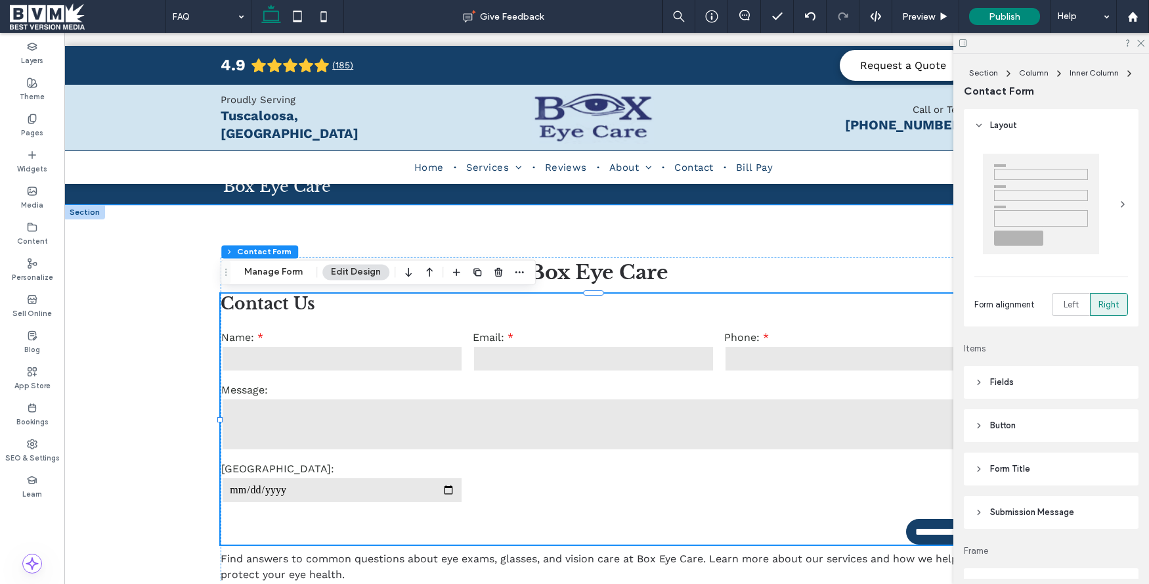
scroll to position [0, 12]
click at [497, 274] on use "button" at bounding box center [499, 272] width 8 height 9
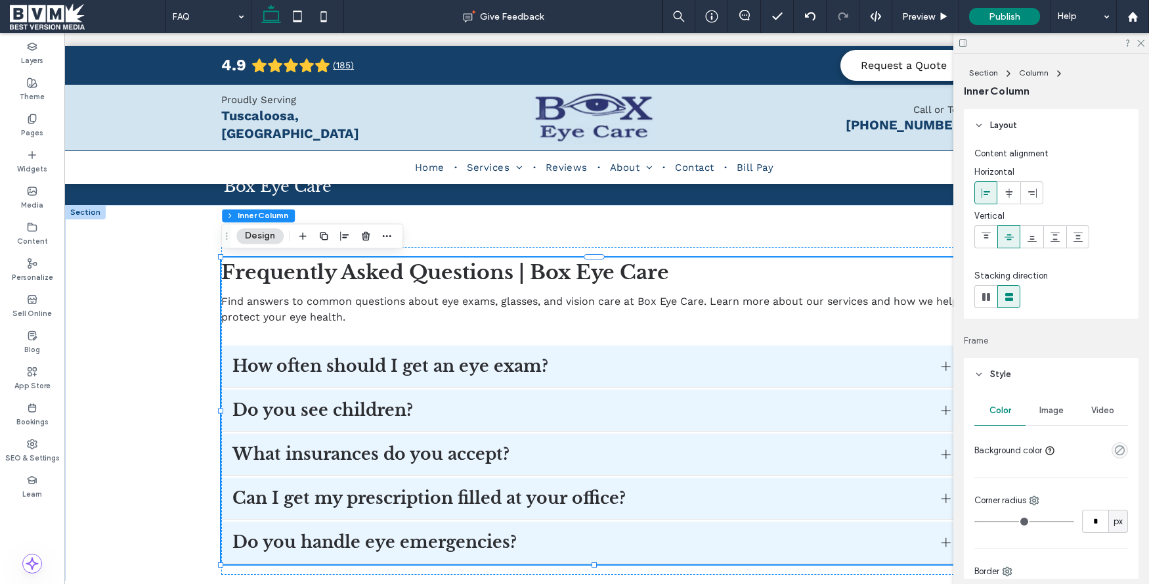
click at [60, 17] on span at bounding box center [88, 16] width 156 height 26
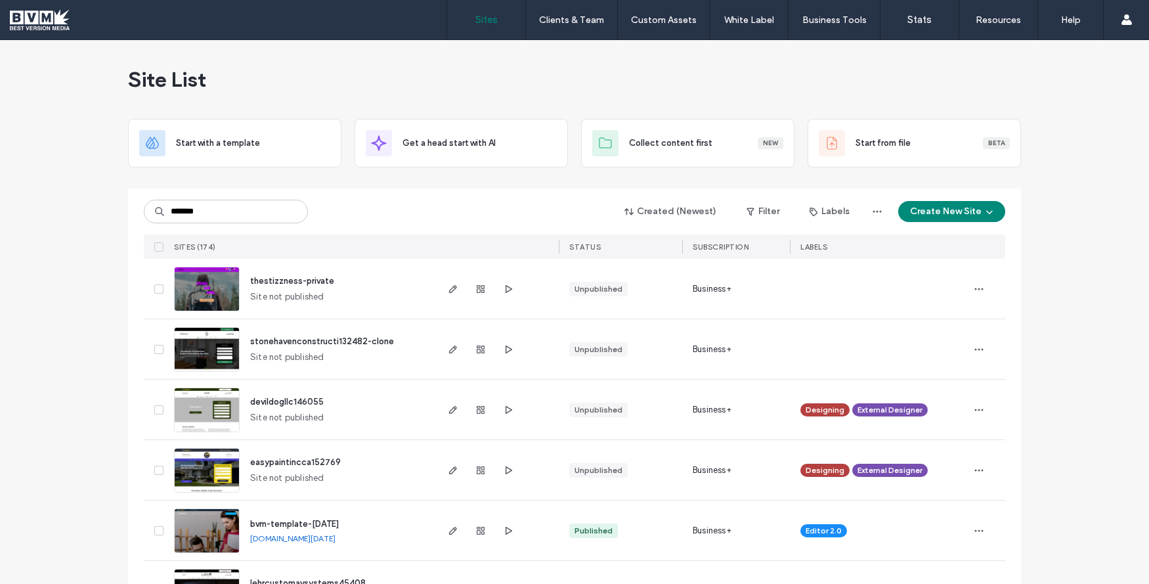
type input "*******"
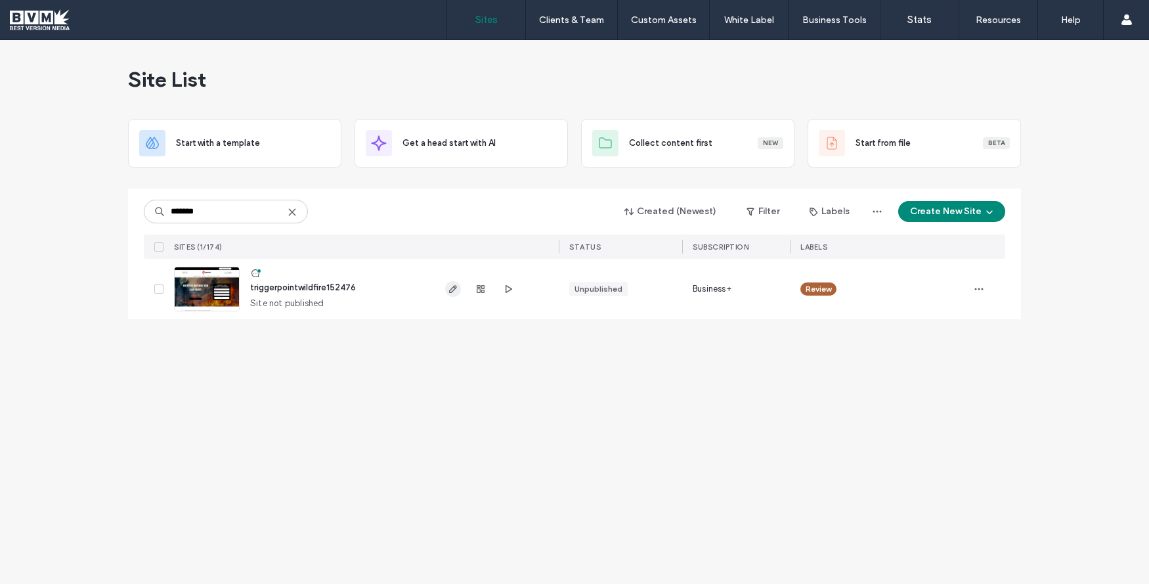
click at [449, 292] on icon "button" at bounding box center [453, 289] width 11 height 11
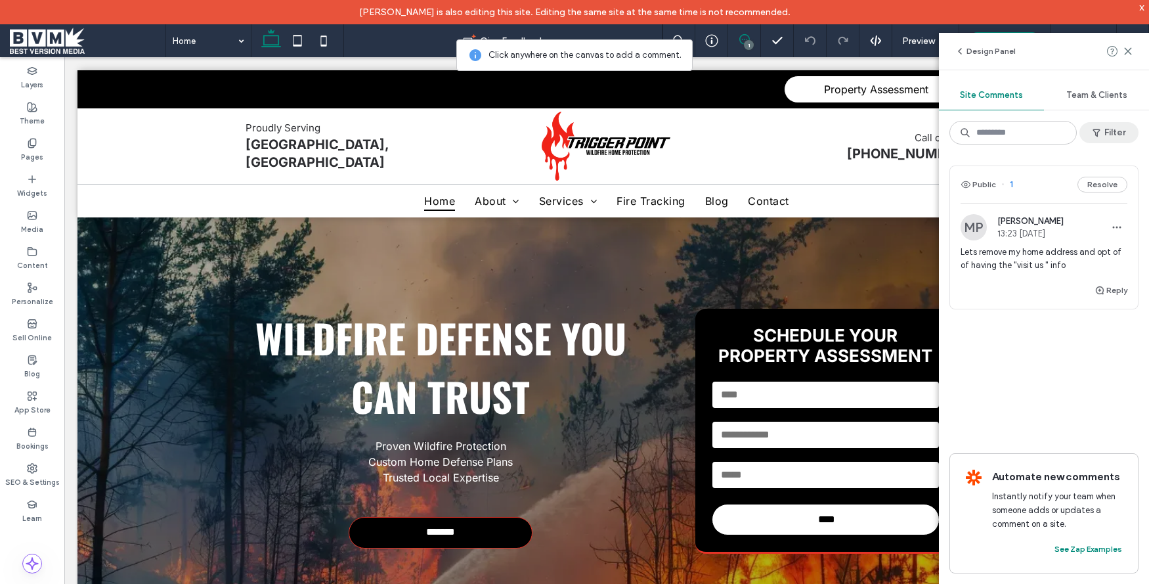
click at [1115, 133] on button "Filter" at bounding box center [1109, 132] width 59 height 21
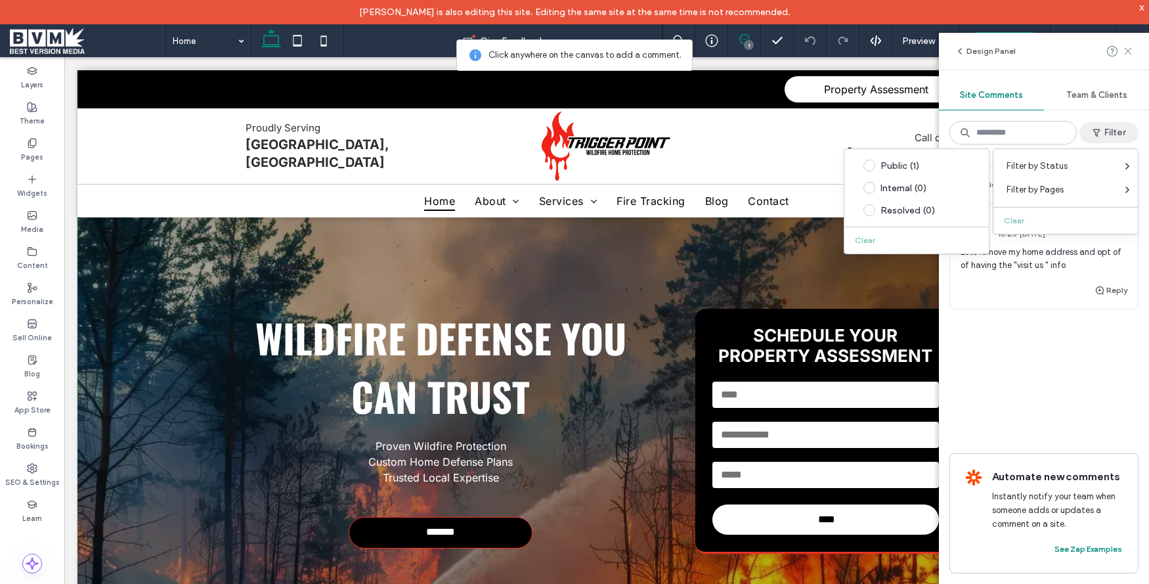
click at [1131, 48] on use at bounding box center [1128, 51] width 6 height 6
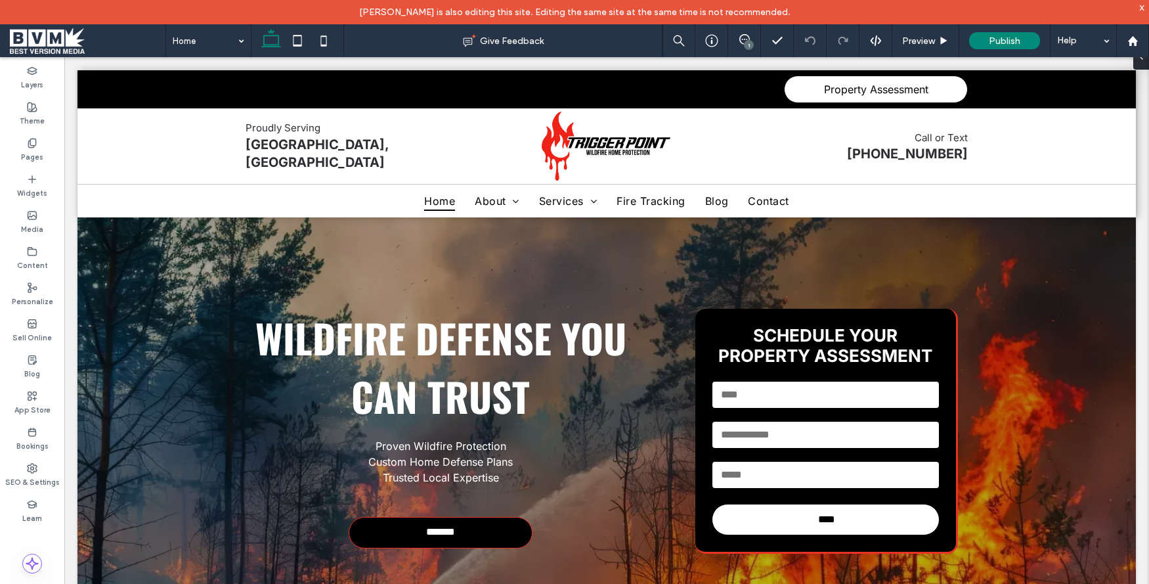
click at [66, 42] on span at bounding box center [88, 41] width 156 height 26
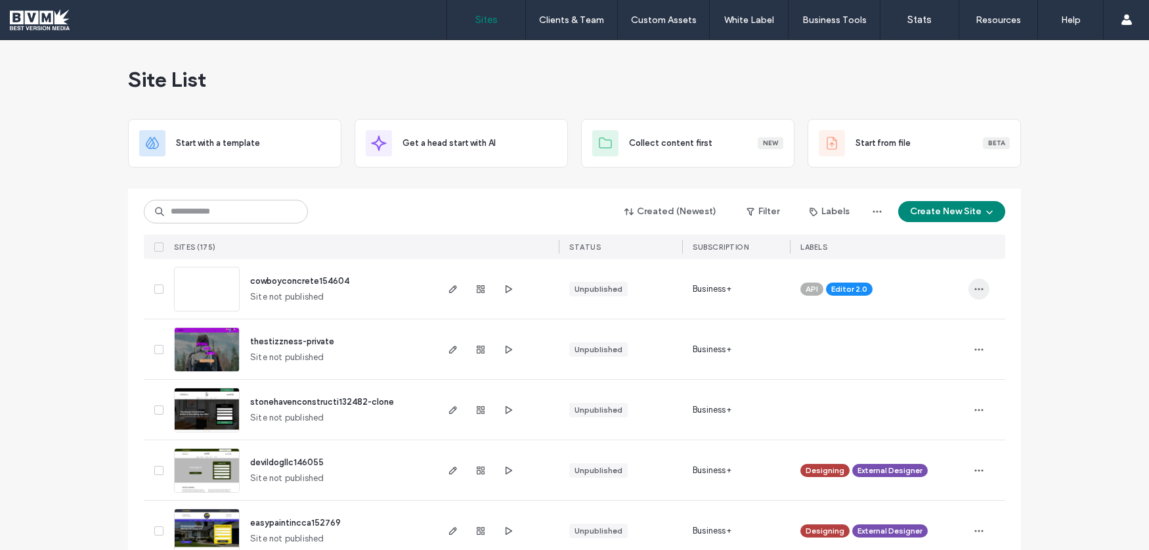
click at [981, 286] on span "button" at bounding box center [979, 288] width 21 height 21
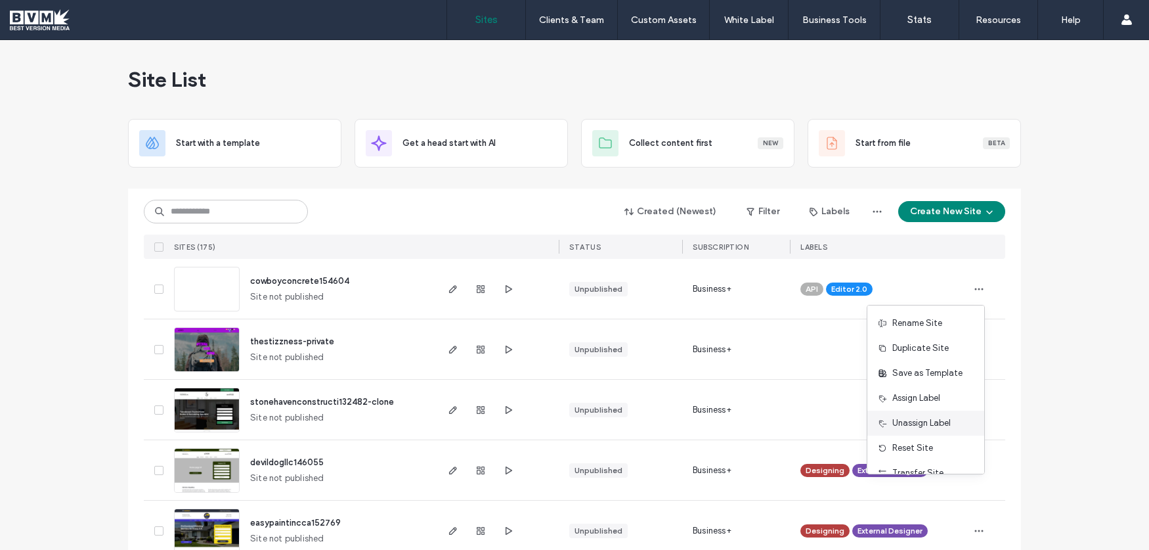
click at [921, 425] on span "Unassign Label" at bounding box center [922, 422] width 58 height 13
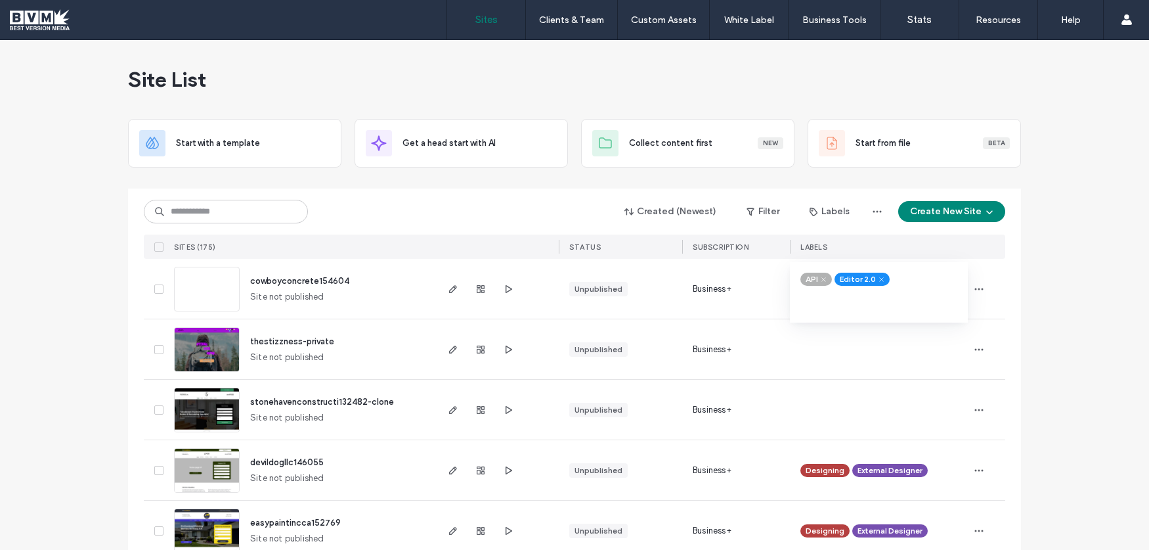
click at [822, 279] on span at bounding box center [824, 280] width 10 height 10
click at [846, 277] on span at bounding box center [848, 280] width 10 height 10
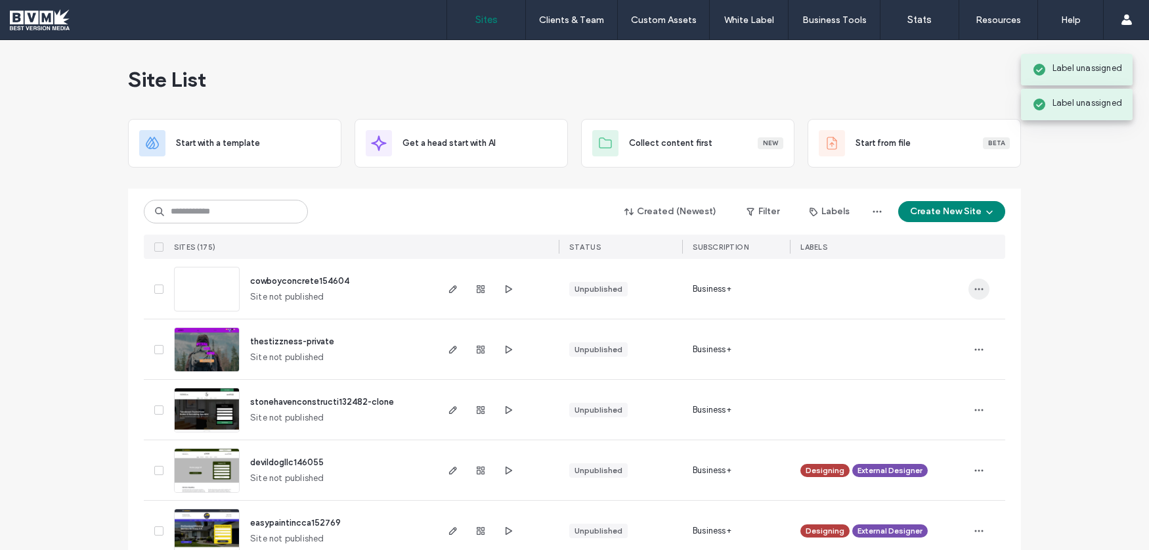
click at [975, 284] on icon "button" at bounding box center [979, 289] width 11 height 11
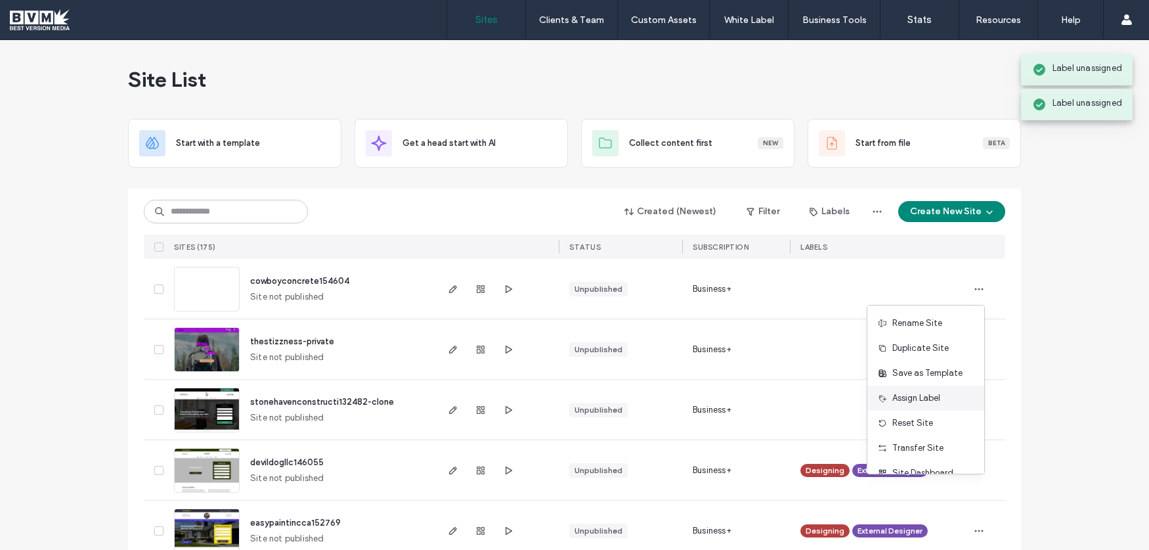
click at [926, 402] on span "Assign Label" at bounding box center [917, 397] width 48 height 13
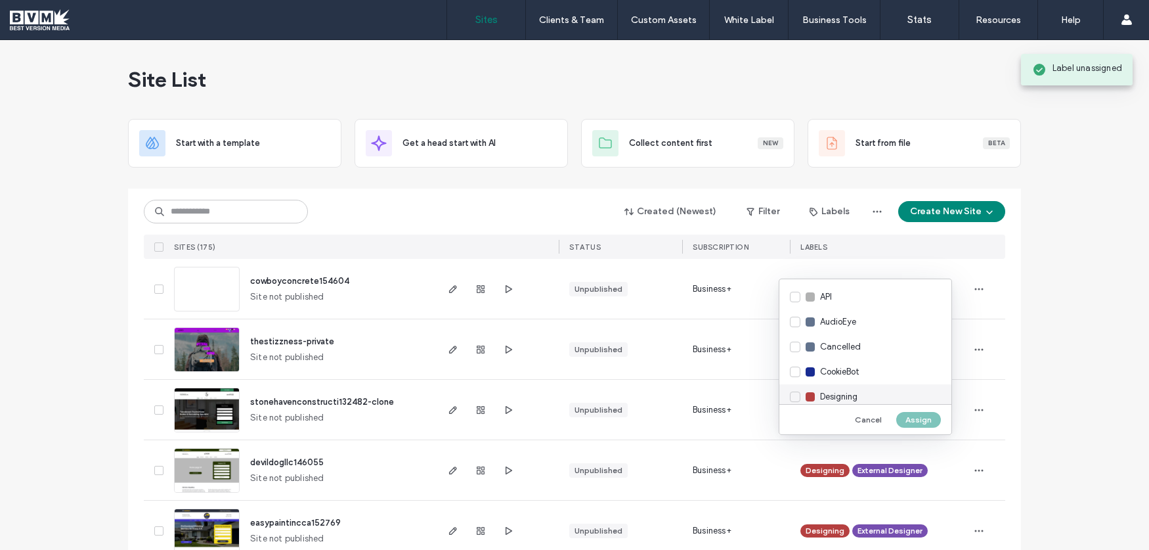
drag, startPoint x: 798, startPoint y: 395, endPoint x: 805, endPoint y: 396, distance: 6.6
click at [798, 395] on div "Designing" at bounding box center [866, 396] width 172 height 25
click at [917, 412] on button "Assign" at bounding box center [919, 420] width 45 height 16
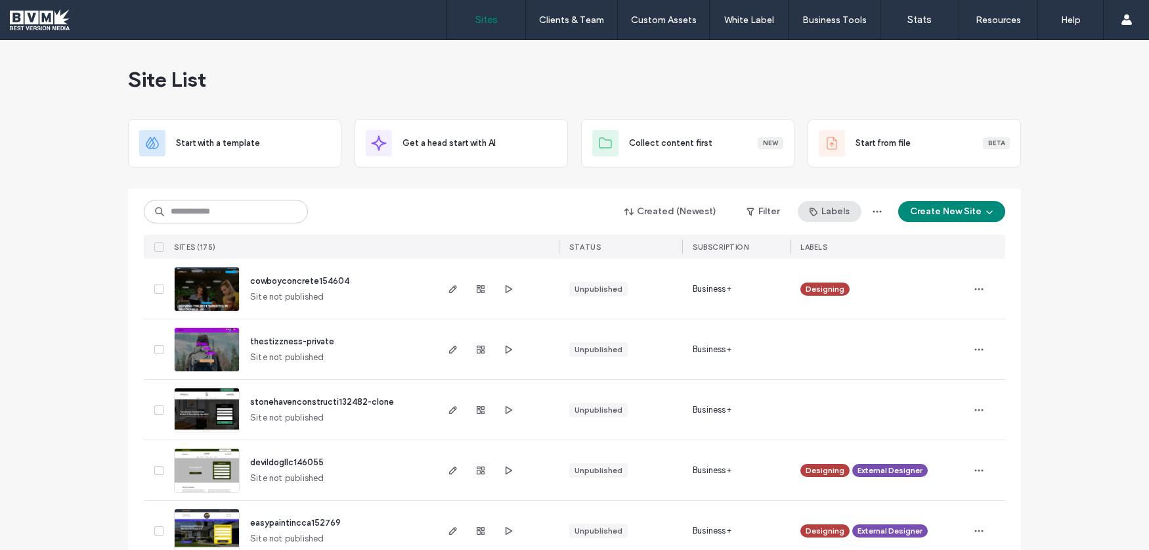
click at [837, 205] on button "Labels" at bounding box center [830, 211] width 64 height 21
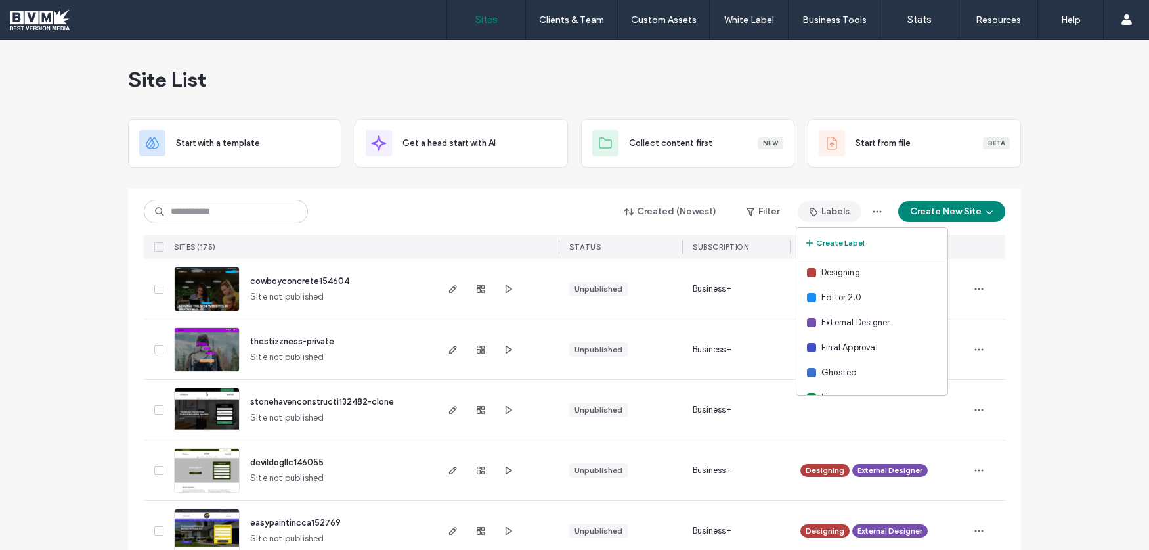
scroll to position [120, 0]
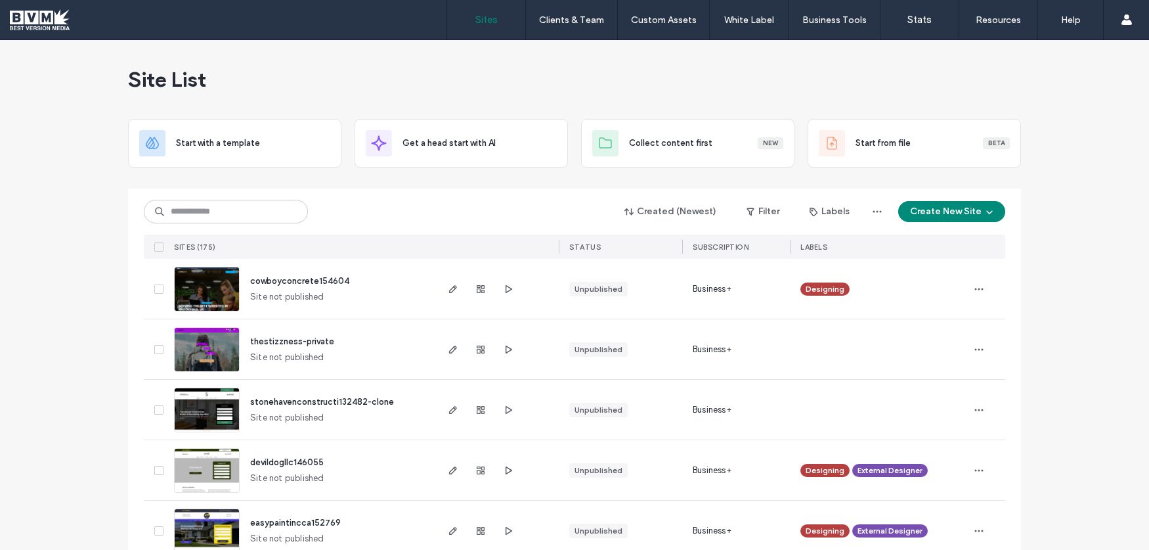
click at [449, 289] on use "button" at bounding box center [453, 289] width 8 height 8
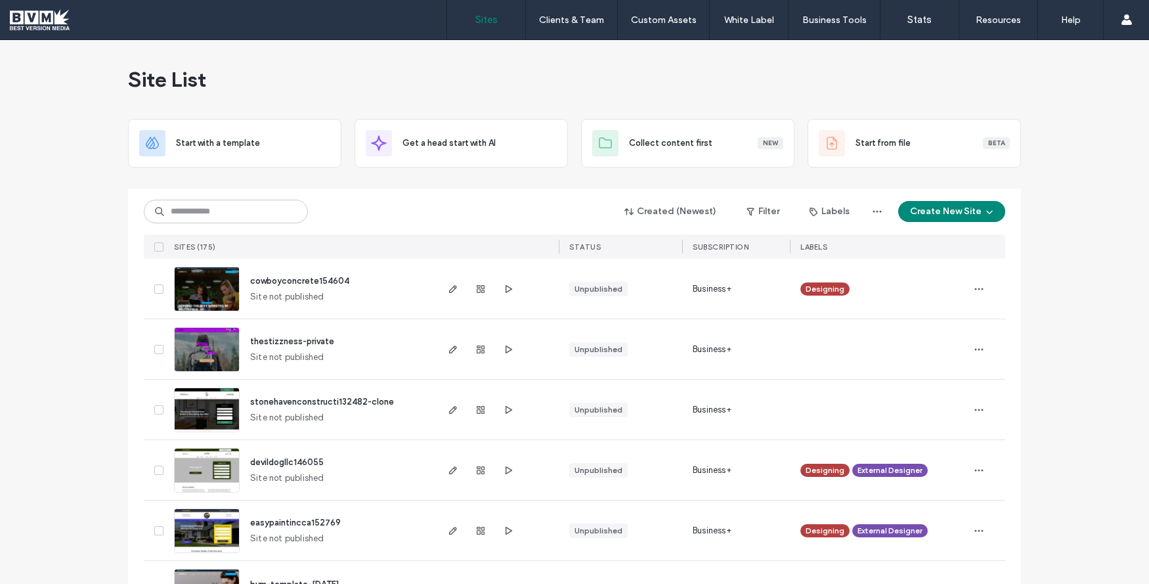
click at [741, 91] on div "Site List" at bounding box center [574, 79] width 893 height 79
click at [268, 219] on input at bounding box center [226, 212] width 164 height 24
type input "***"
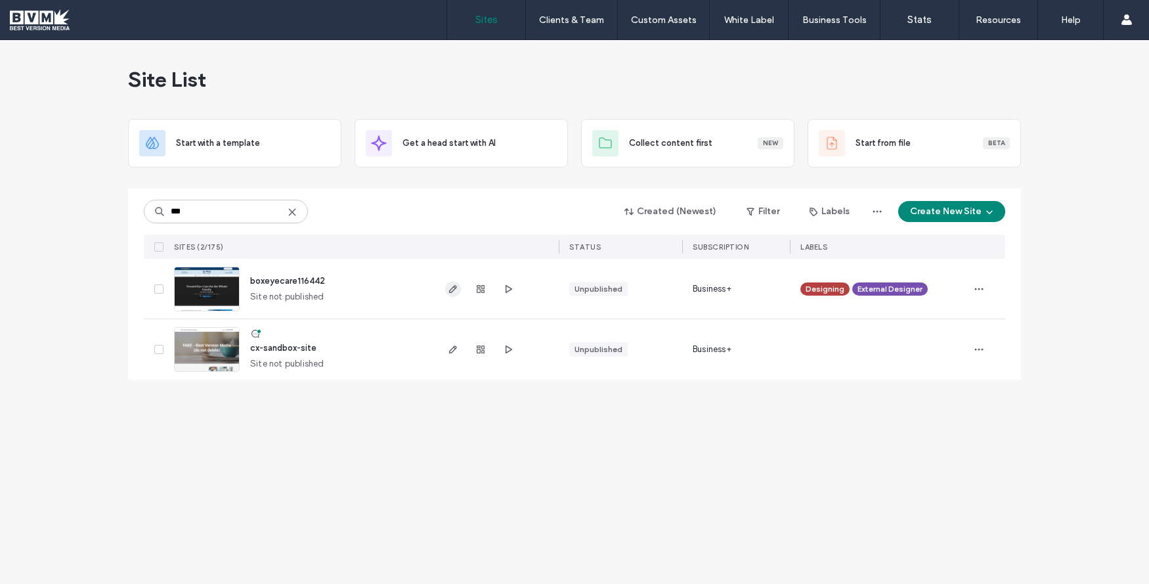
click at [448, 285] on icon "button" at bounding box center [453, 289] width 11 height 11
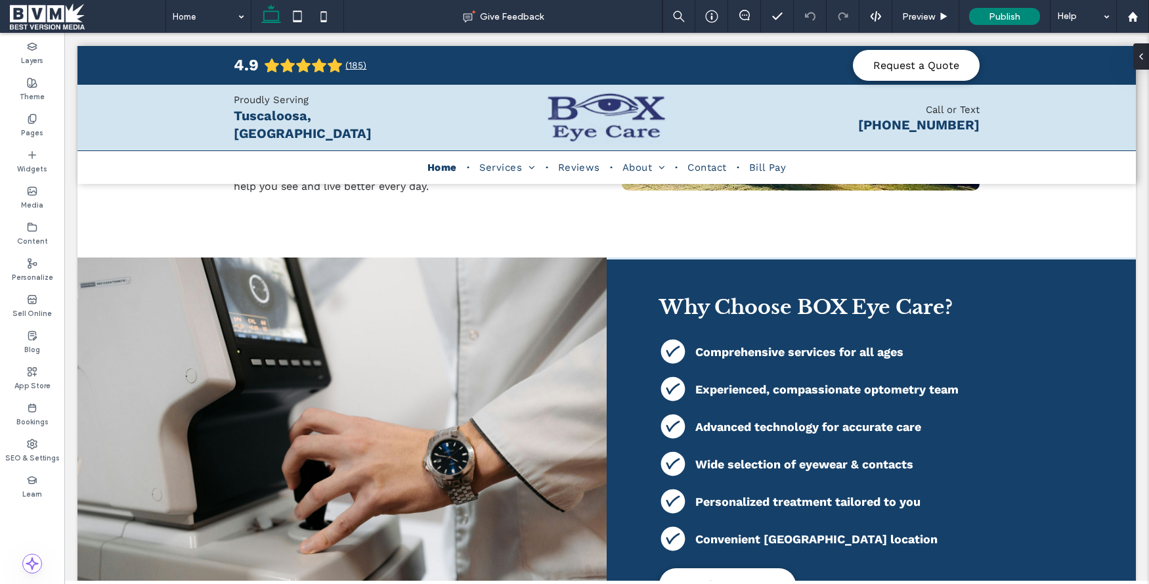
scroll to position [730, 0]
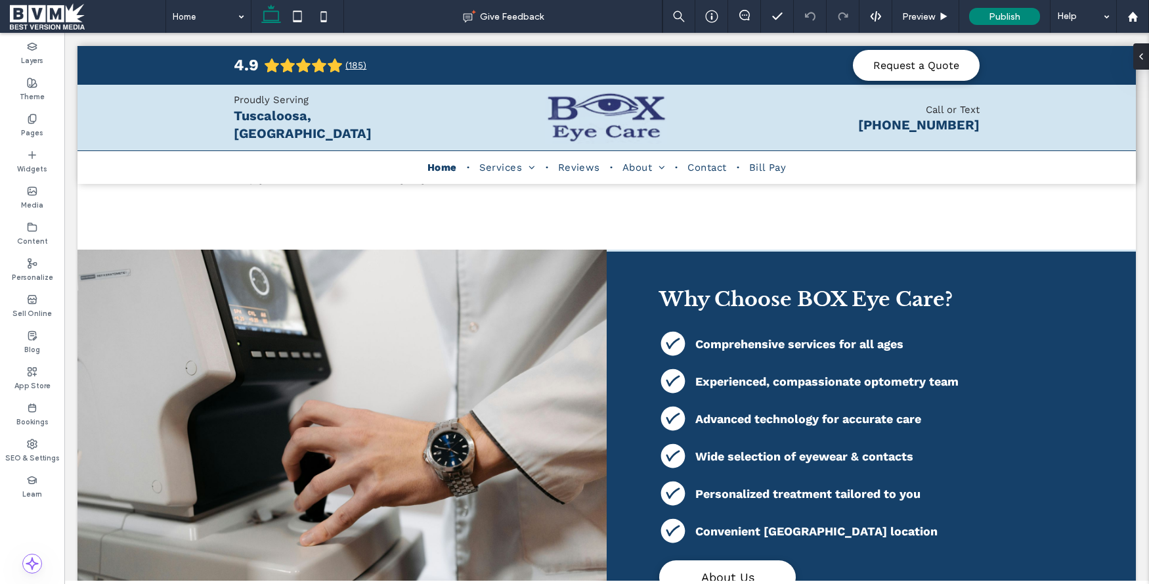
click at [50, 20] on span at bounding box center [88, 16] width 156 height 26
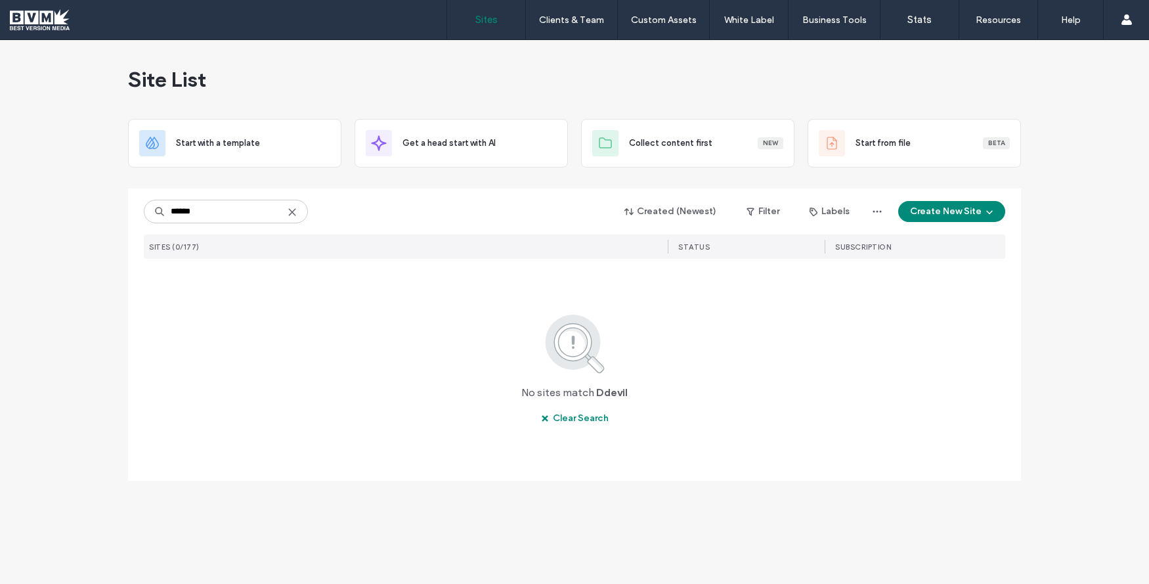
click at [176, 216] on input "******" at bounding box center [226, 212] width 164 height 24
type input "*****"
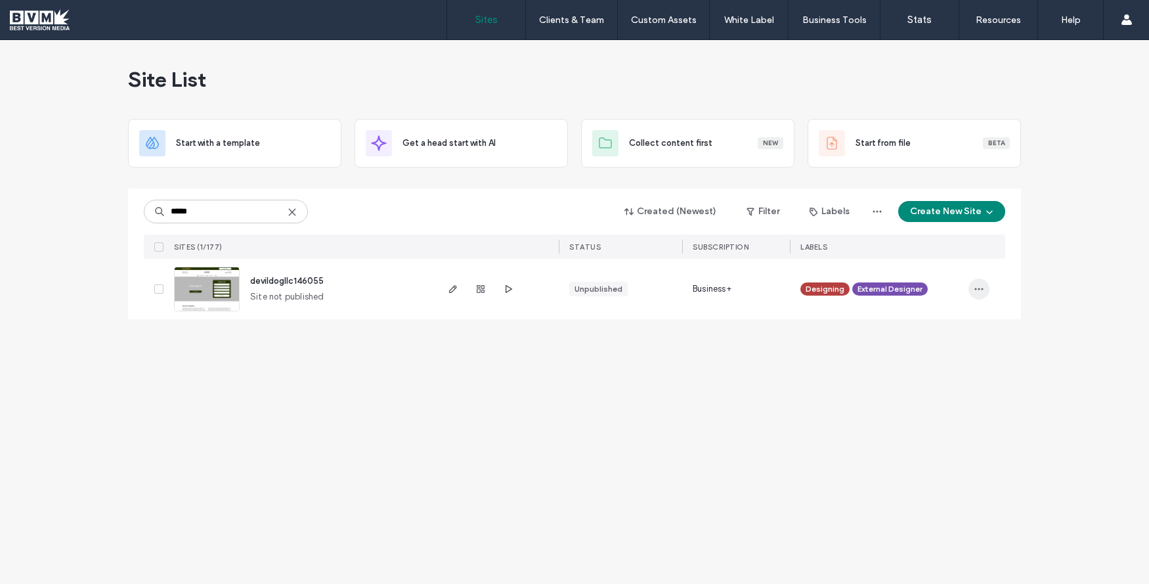
click at [980, 290] on icon "button" at bounding box center [979, 289] width 11 height 11
drag, startPoint x: 302, startPoint y: 404, endPoint x: 114, endPoint y: 352, distance: 195.5
click at [302, 404] on div "Site List Start with a template Get a head start with AI Collect content first …" at bounding box center [574, 312] width 1149 height 544
click at [290, 216] on icon at bounding box center [292, 212] width 11 height 11
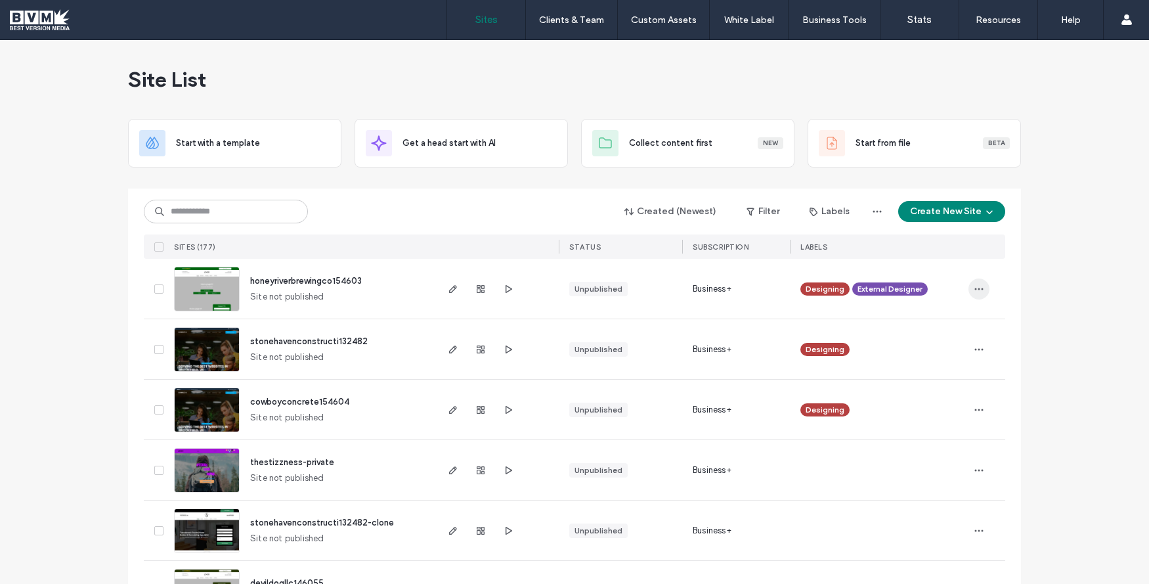
click at [977, 289] on use "button" at bounding box center [979, 289] width 9 height 2
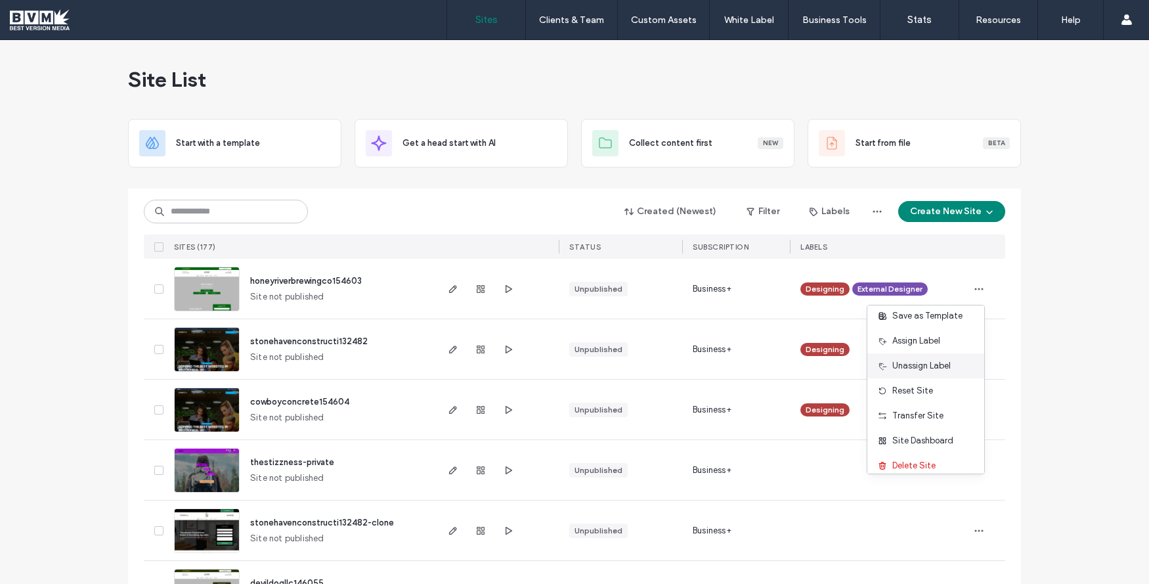
scroll to position [67, 0]
drag, startPoint x: 904, startPoint y: 458, endPoint x: 908, endPoint y: 447, distance: 12.7
click at [904, 458] on span "Delete Site" at bounding box center [914, 455] width 43 height 13
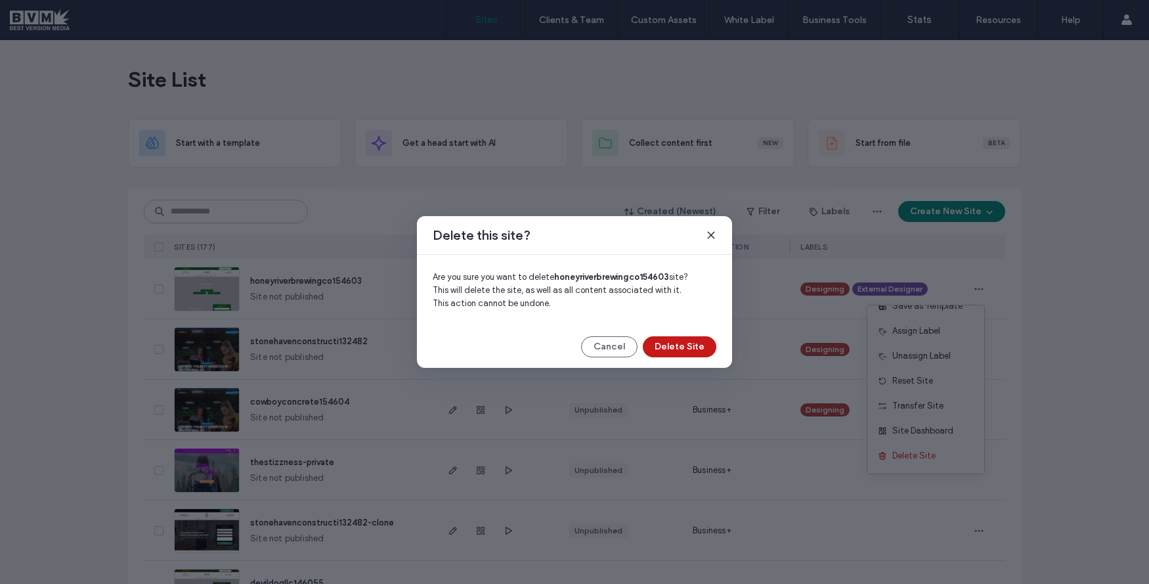
click at [693, 341] on button "Delete Site" at bounding box center [680, 346] width 74 height 21
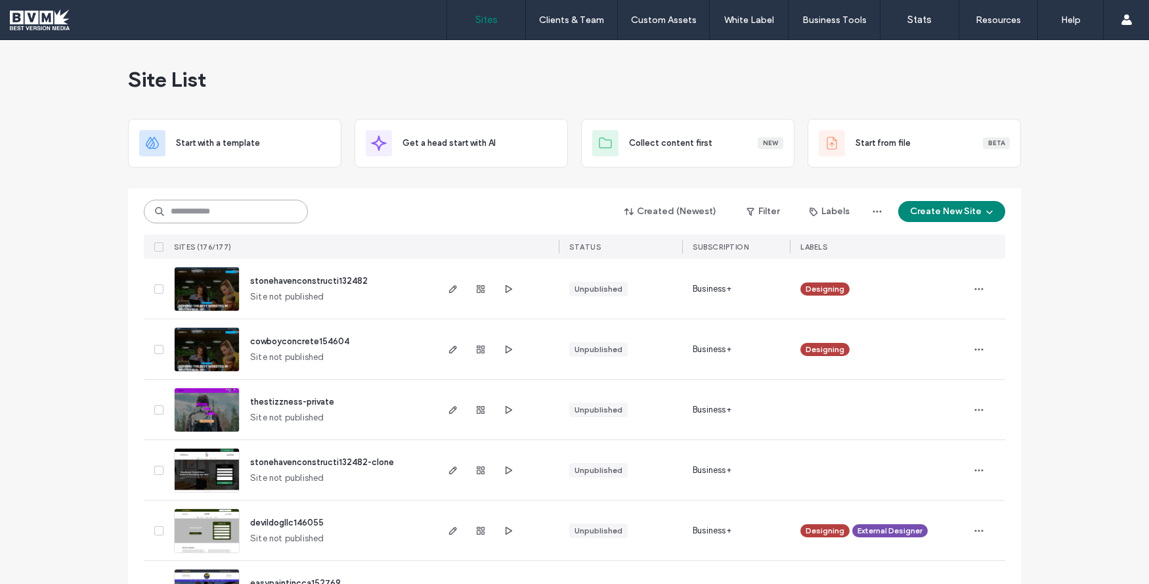
click at [192, 208] on input at bounding box center [226, 212] width 164 height 24
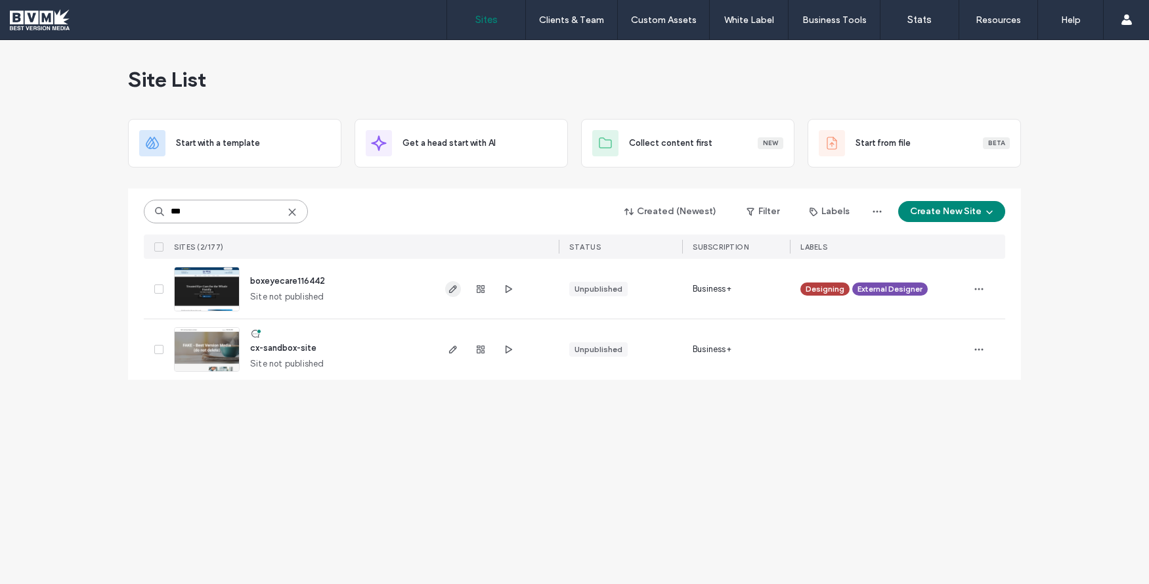
type input "***"
click at [456, 294] on span "button" at bounding box center [453, 289] width 16 height 16
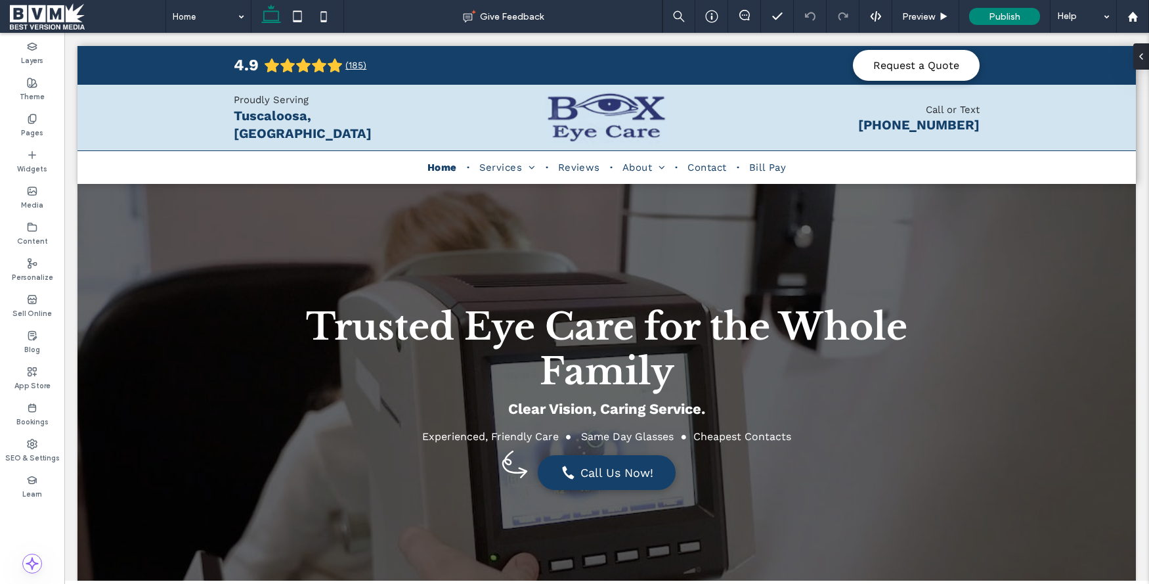
click at [38, 13] on span at bounding box center [88, 16] width 156 height 26
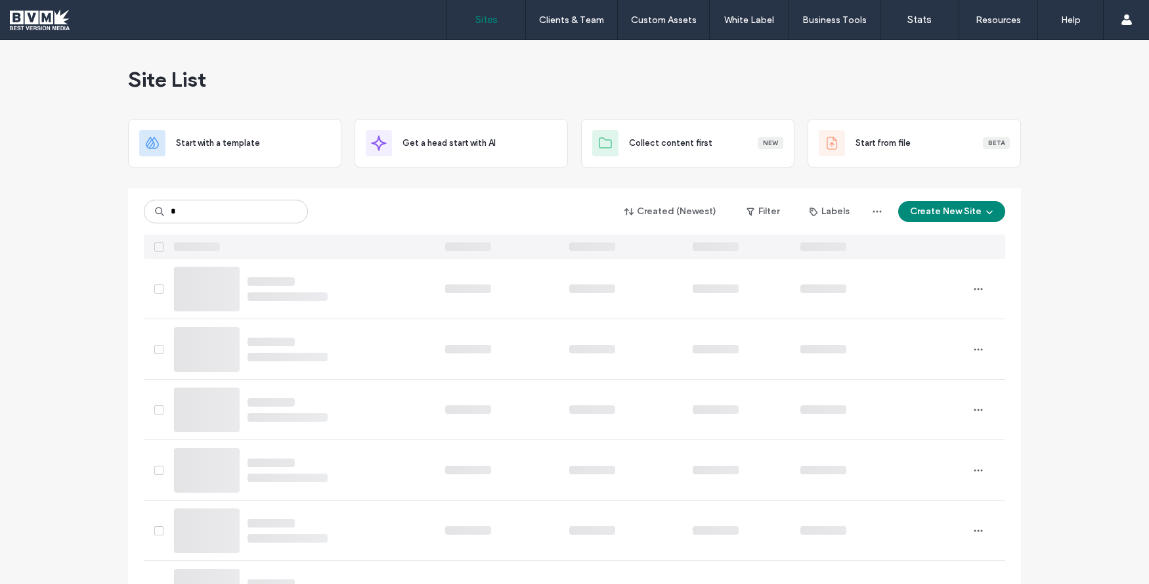
type input "*"
type input "*****"
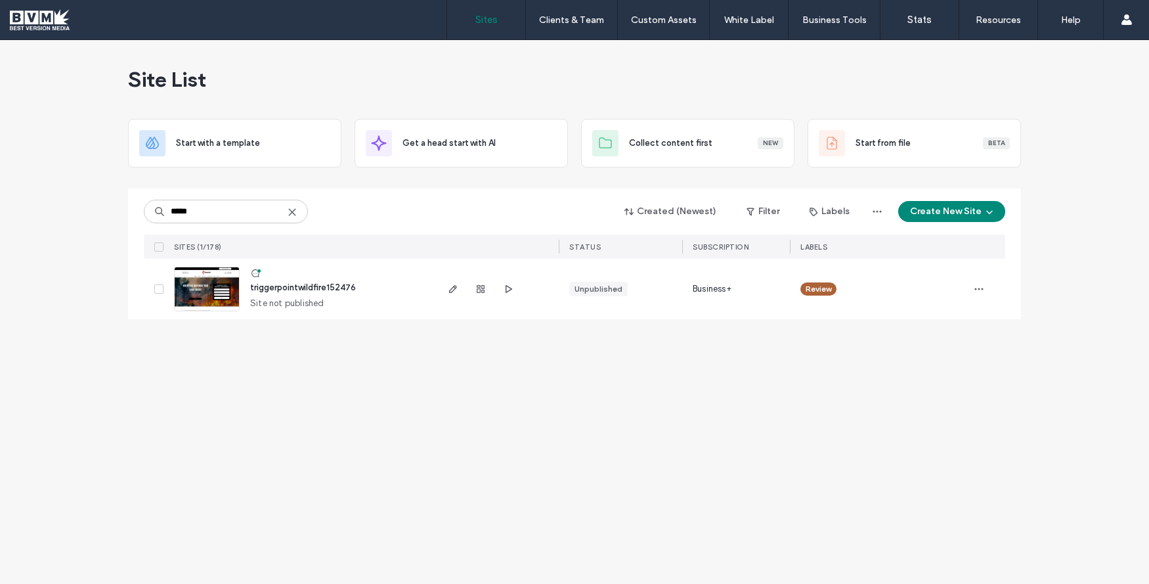
click at [202, 208] on input "*****" at bounding box center [226, 212] width 164 height 24
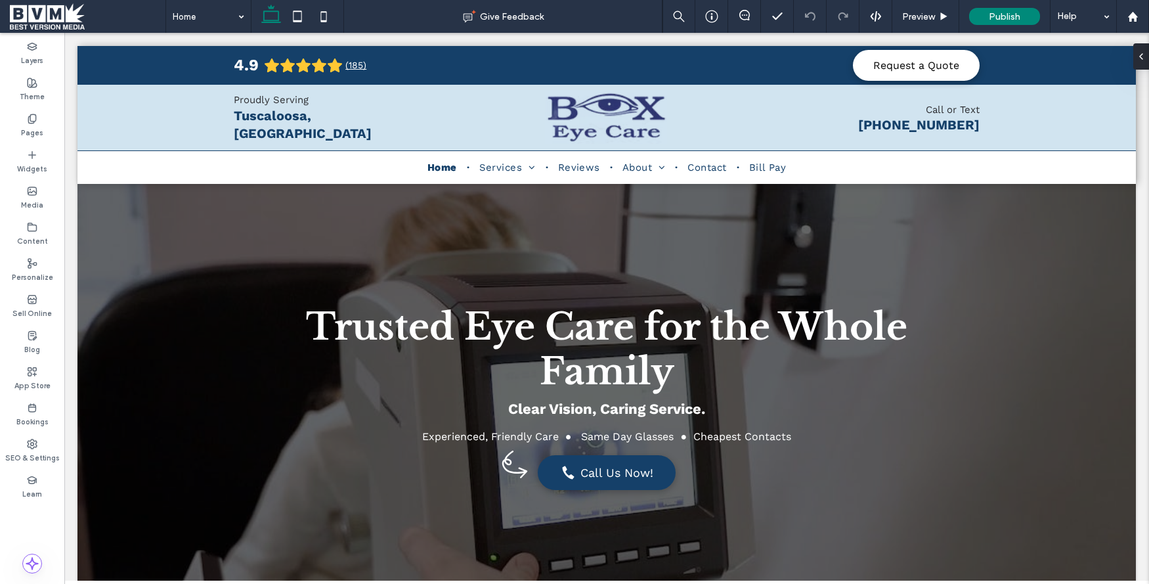
click at [61, 3] on span at bounding box center [88, 16] width 156 height 26
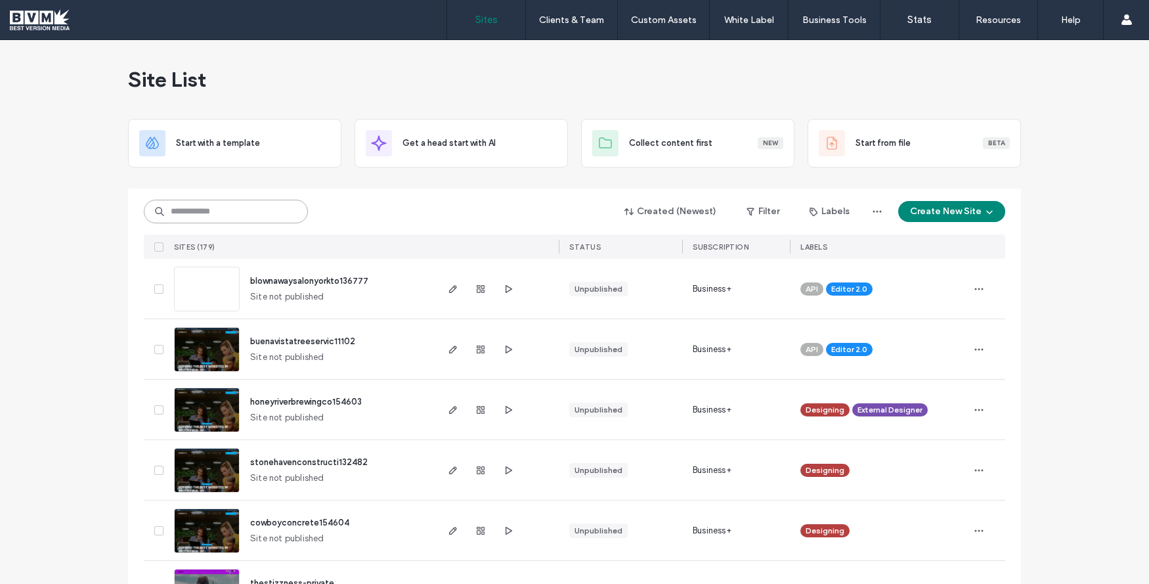
click at [194, 209] on input at bounding box center [226, 212] width 164 height 24
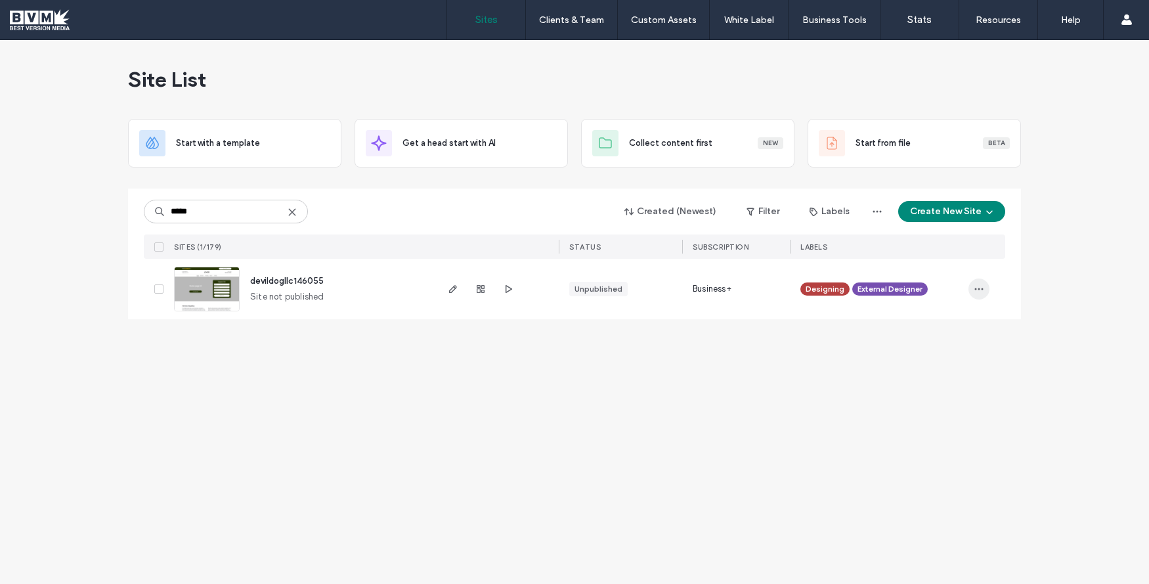
click at [972, 289] on span "button" at bounding box center [979, 288] width 21 height 21
click at [922, 456] on span "Delete Site" at bounding box center [918, 455] width 43 height 13
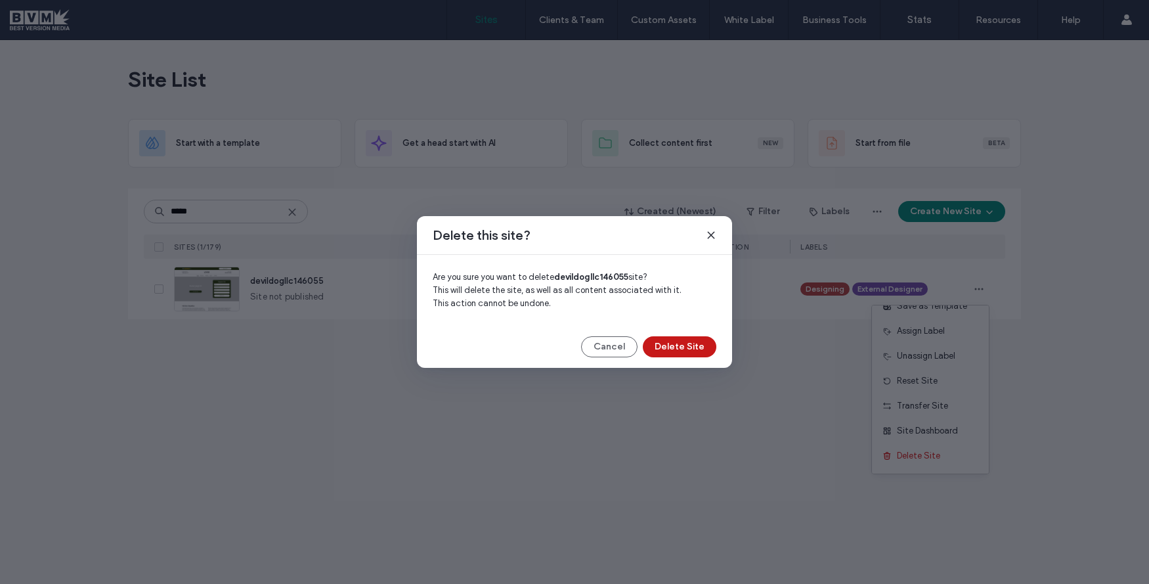
click at [695, 350] on button "Delete Site" at bounding box center [680, 346] width 74 height 21
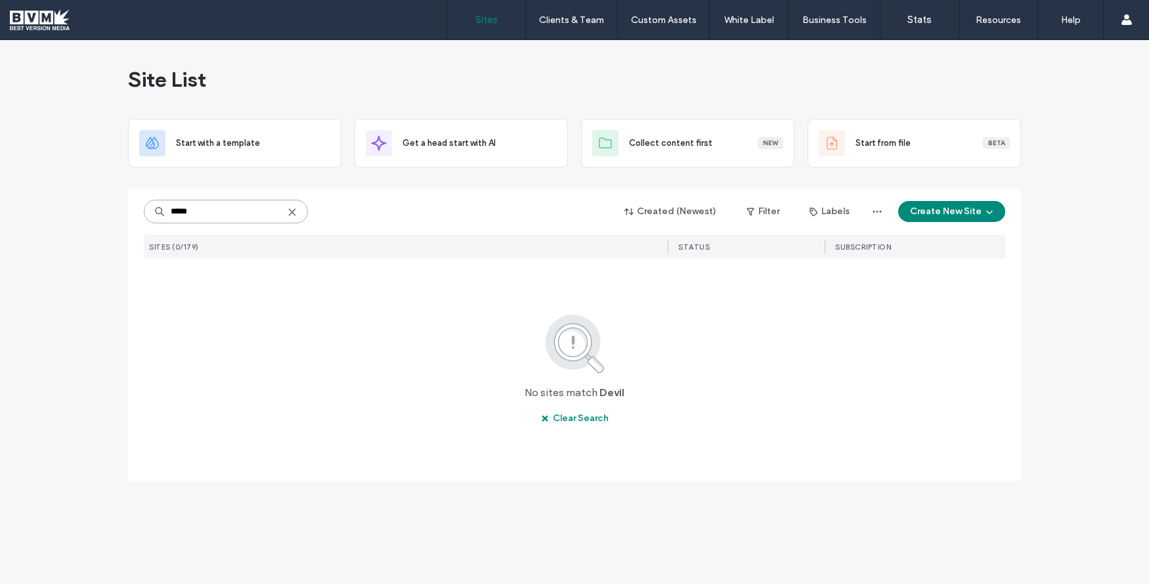
click at [233, 213] on input "*****" at bounding box center [226, 212] width 164 height 24
type input "*******"
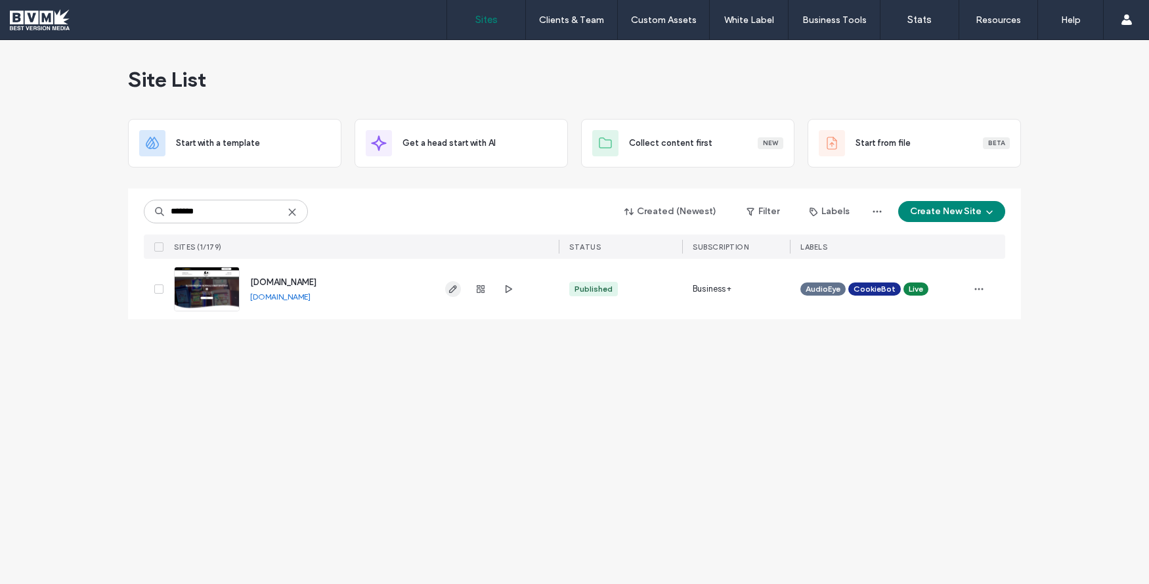
click at [452, 287] on icon "button" at bounding box center [453, 289] width 11 height 11
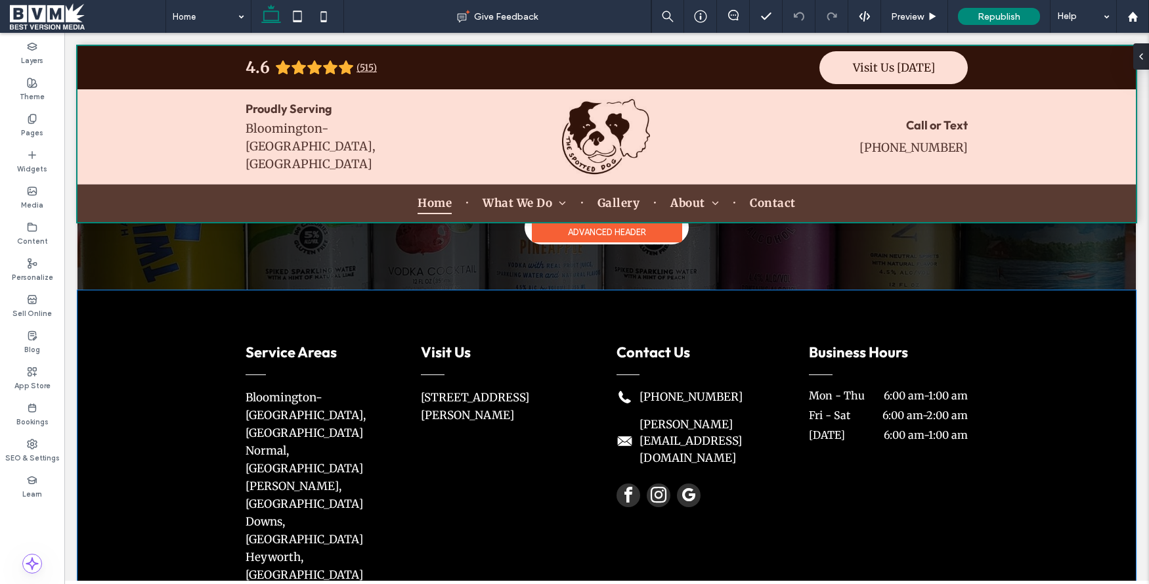
scroll to position [3783, 0]
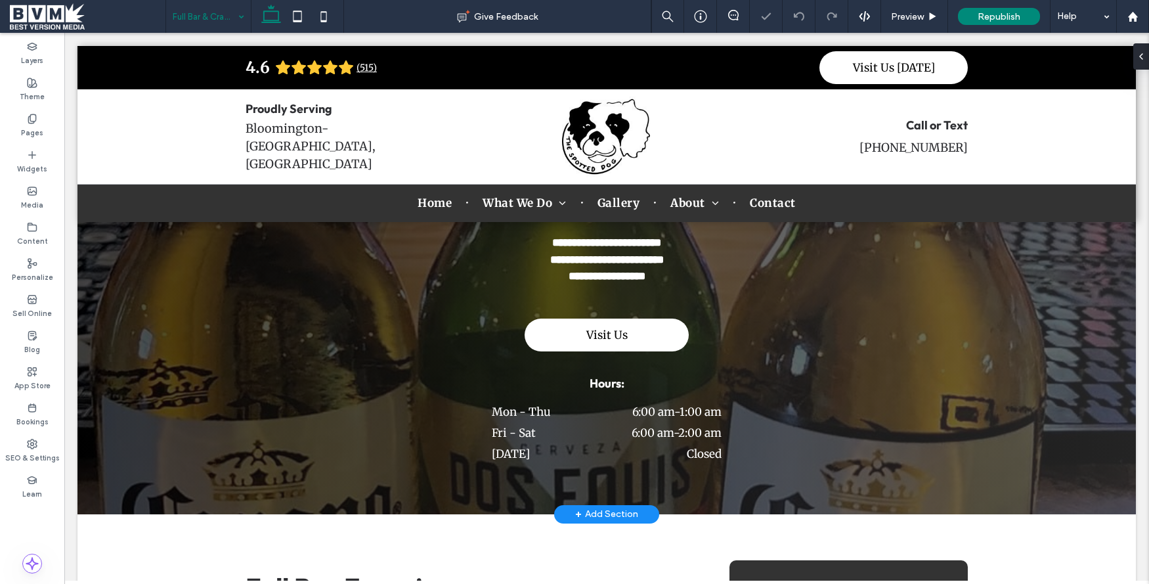
scroll to position [146, 0]
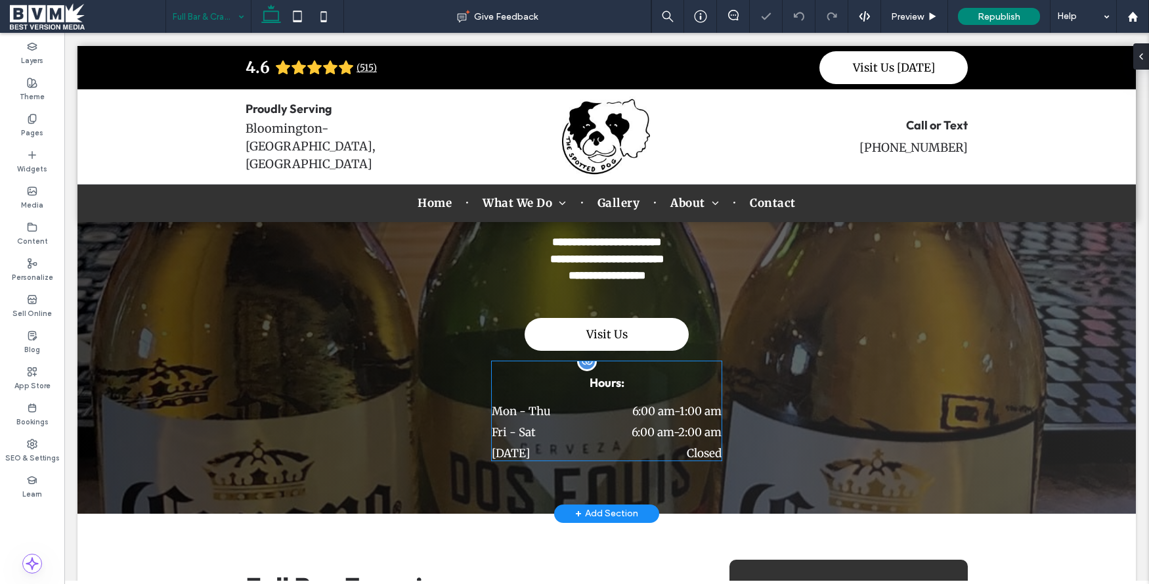
click at [693, 437] on time "2:00 am" at bounding box center [699, 432] width 43 height 14
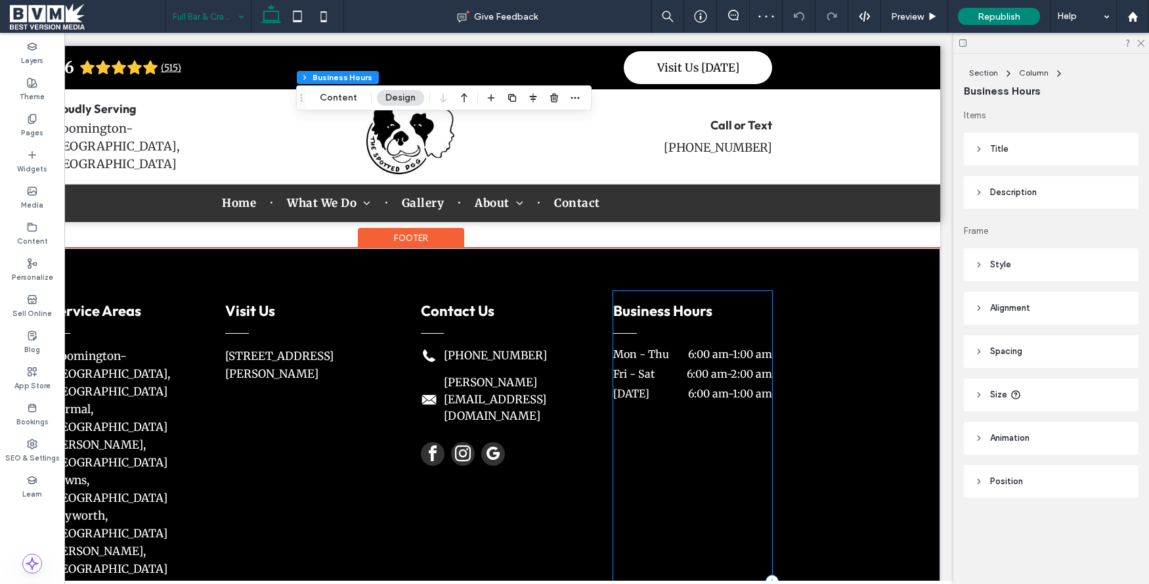
scroll to position [854, 0]
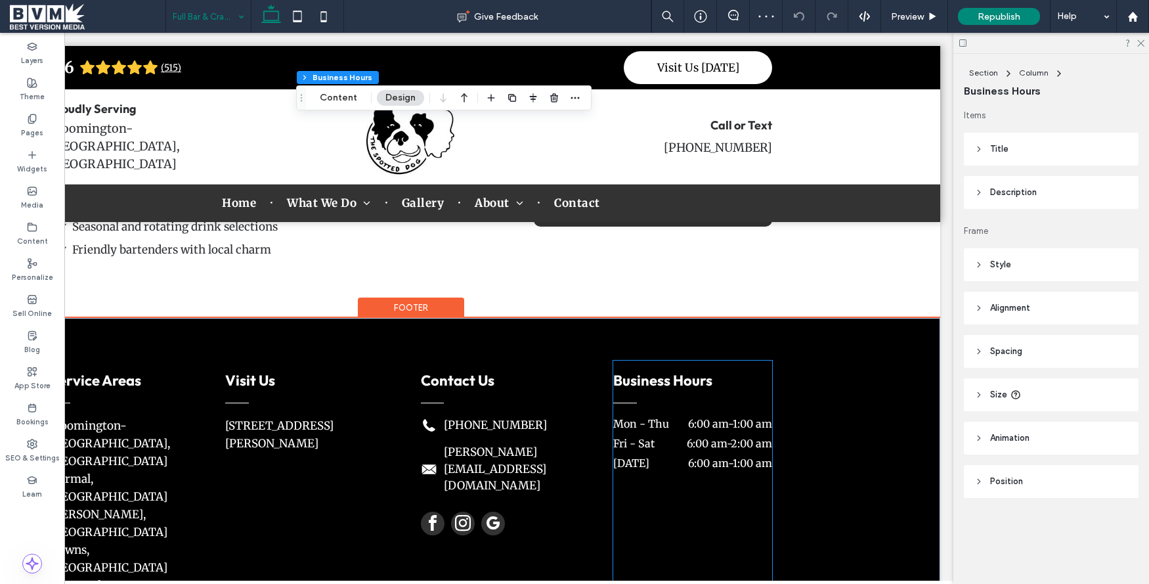
drag, startPoint x: 727, startPoint y: 412, endPoint x: 726, endPoint y: 433, distance: 20.4
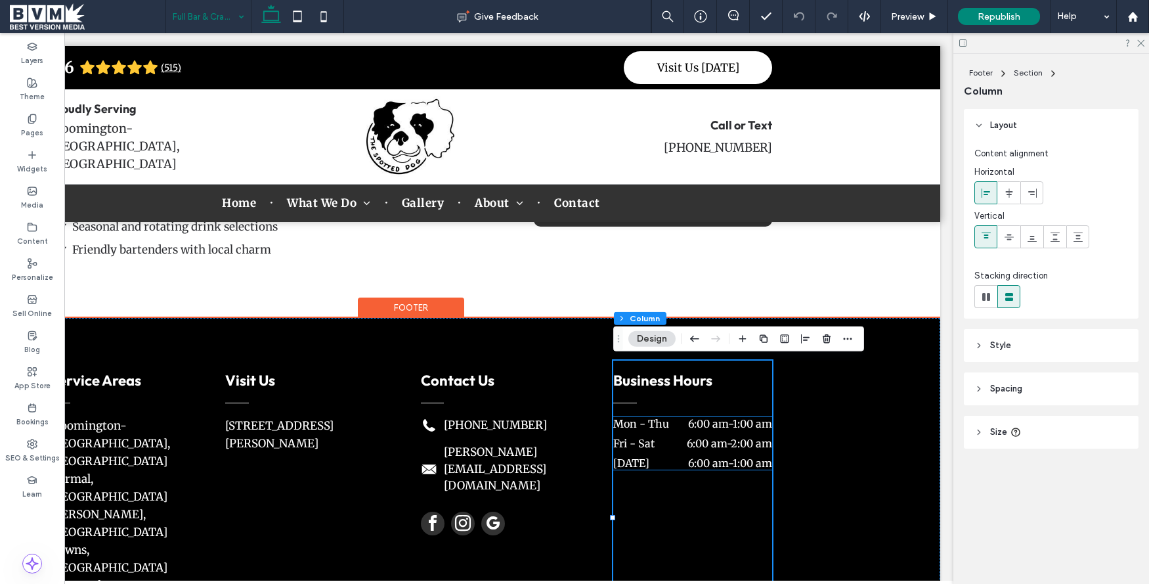
click at [726, 441] on dd "6:00 am - 2:00 am" at bounding box center [725, 443] width 94 height 13
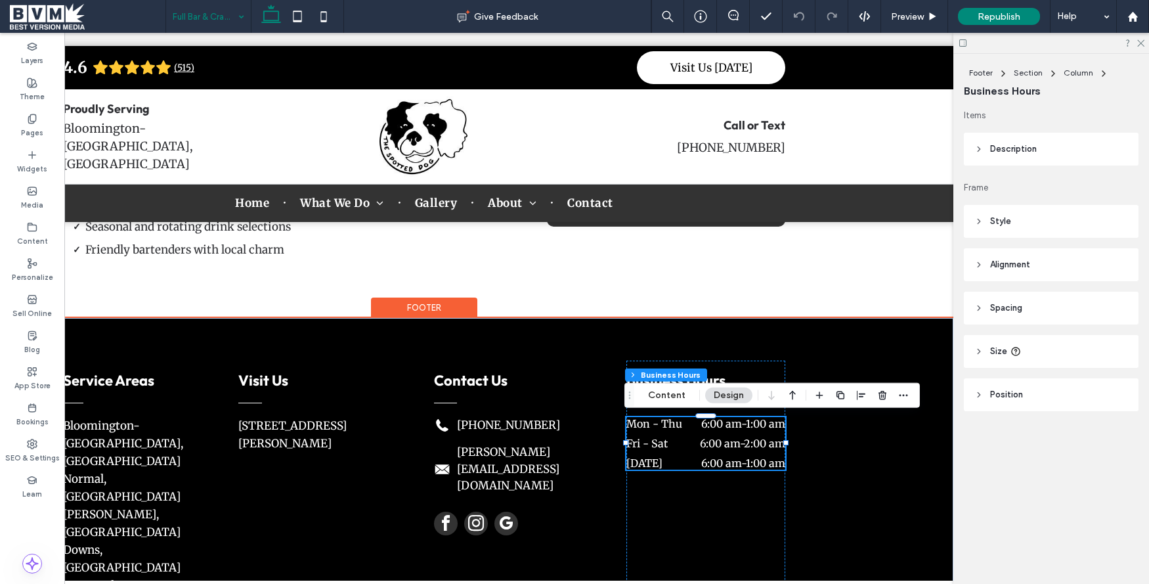
scroll to position [0, 185]
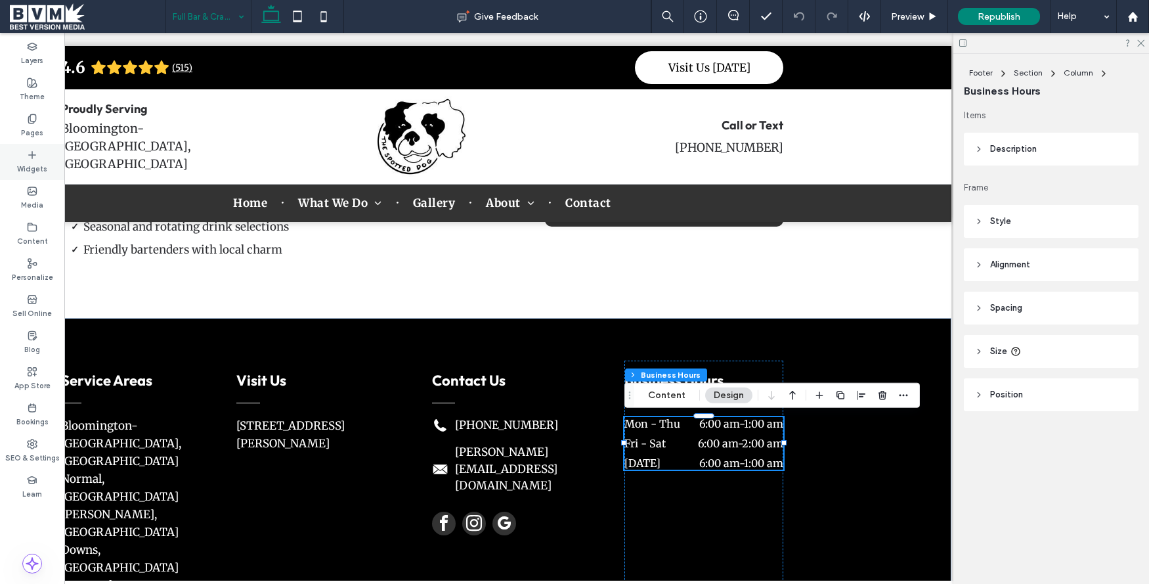
click at [36, 165] on label "Widgets" at bounding box center [32, 167] width 30 height 14
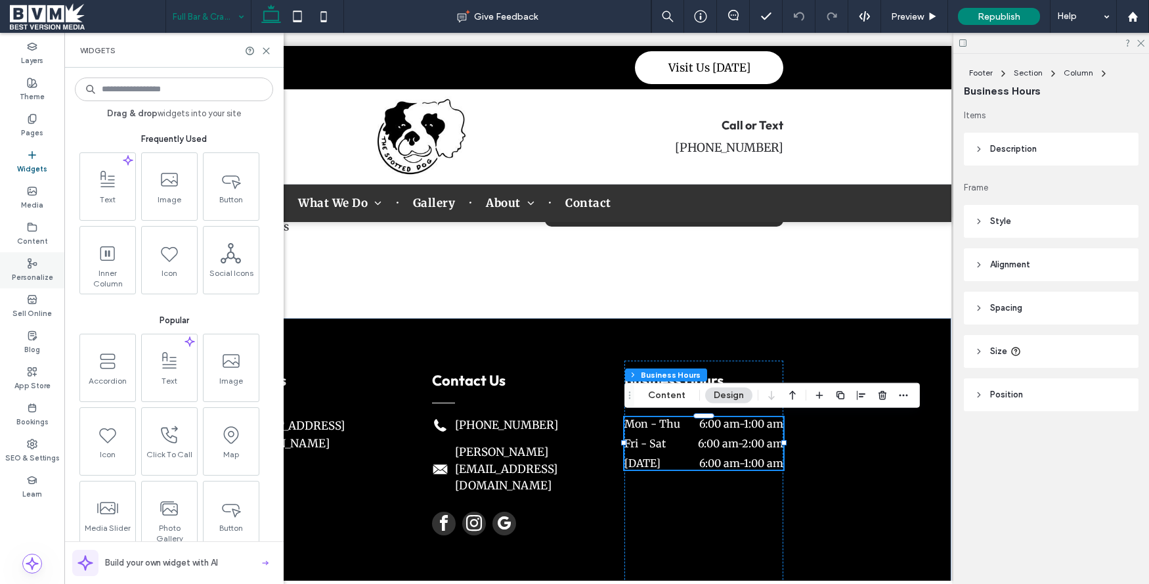
click at [45, 259] on div "Personalize" at bounding box center [32, 270] width 64 height 36
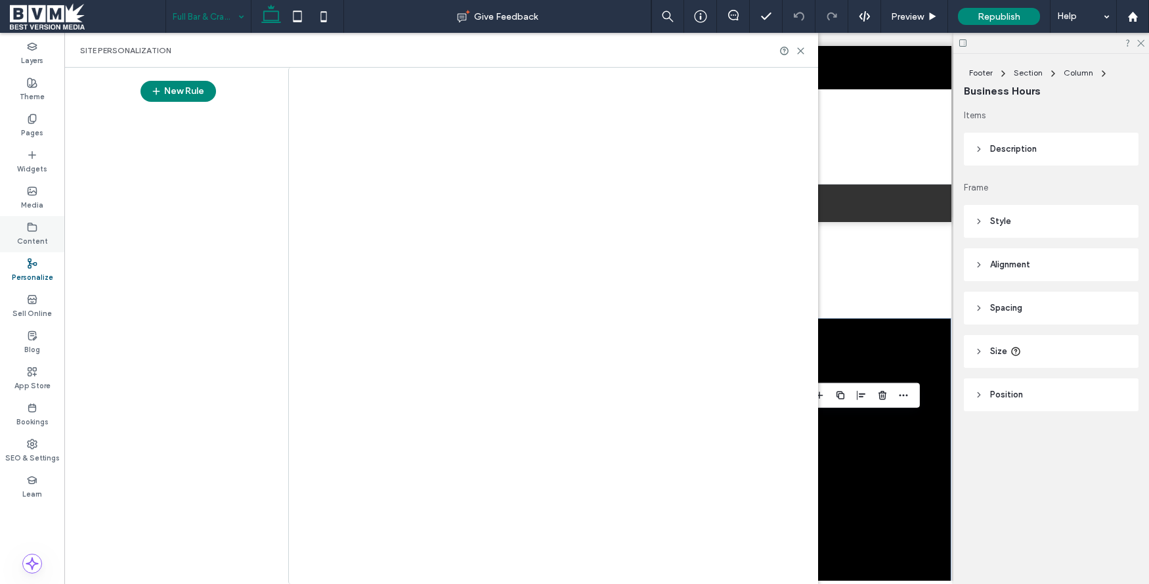
click at [44, 241] on div at bounding box center [574, 292] width 1149 height 584
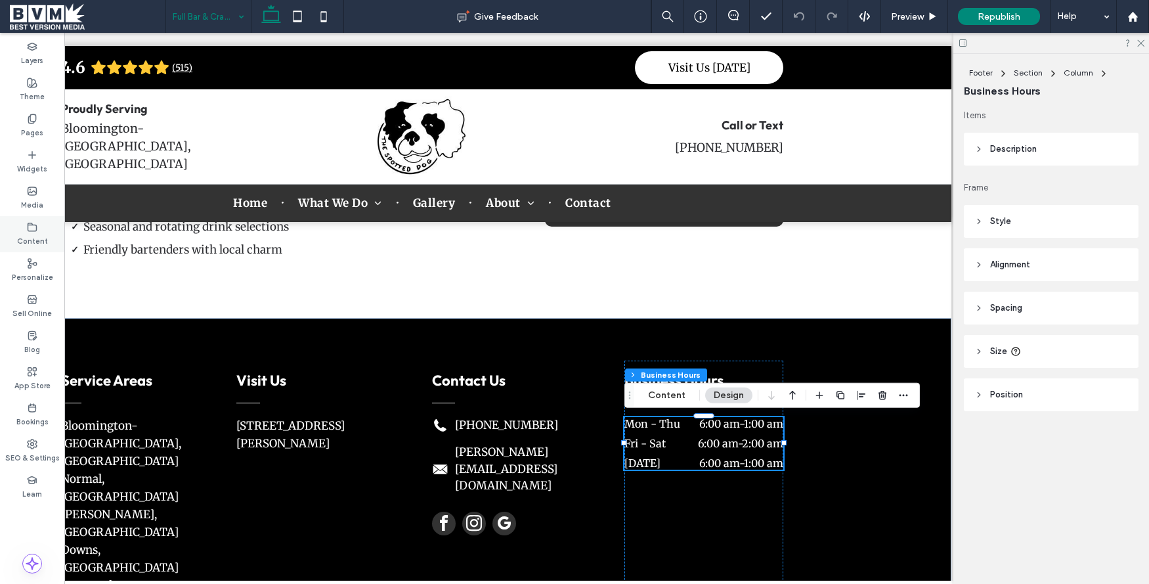
click at [44, 227] on div "Content" at bounding box center [32, 234] width 64 height 36
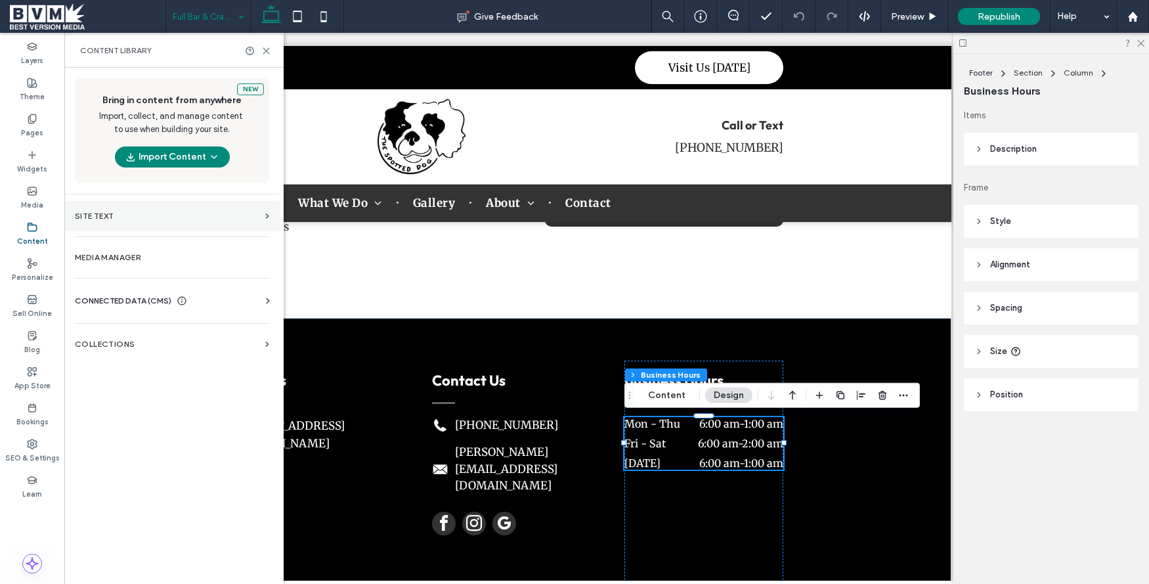
click at [120, 210] on section "Site Text" at bounding box center [171, 216] width 215 height 30
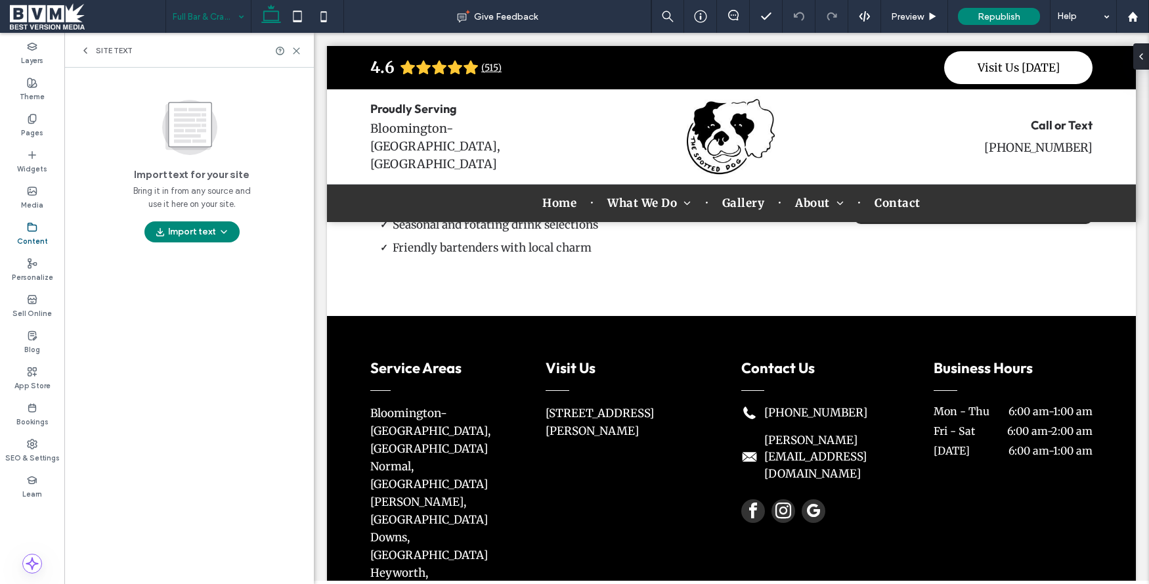
scroll to position [835, 0]
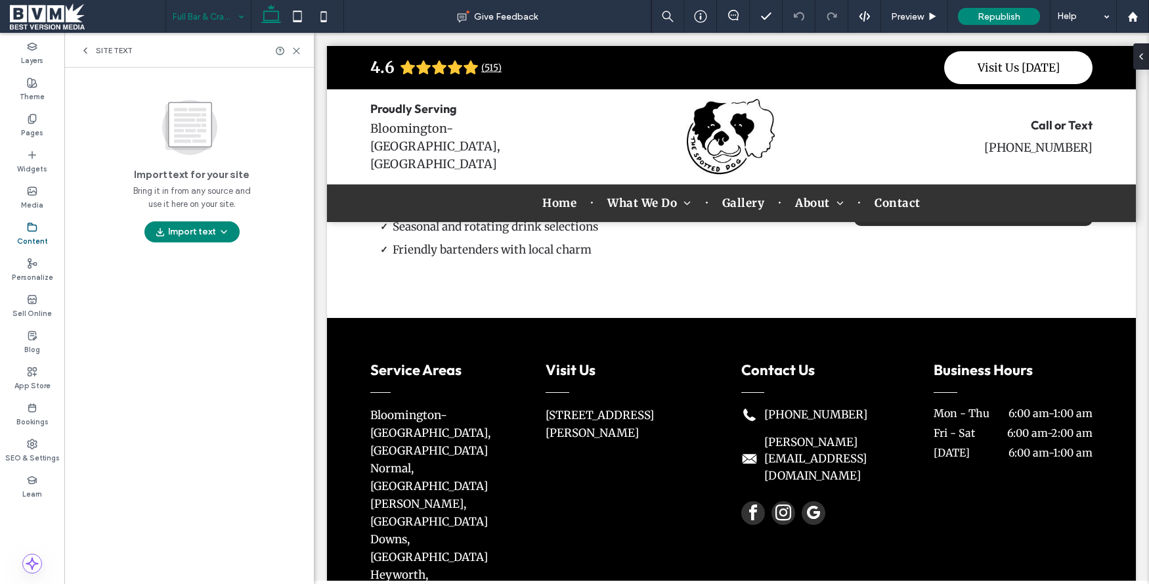
drag, startPoint x: 114, startPoint y: 41, endPoint x: 108, endPoint y: 49, distance: 9.9
click at [114, 41] on div "Site Text" at bounding box center [189, 50] width 250 height 35
click at [108, 49] on span "Site Text" at bounding box center [114, 50] width 37 height 11
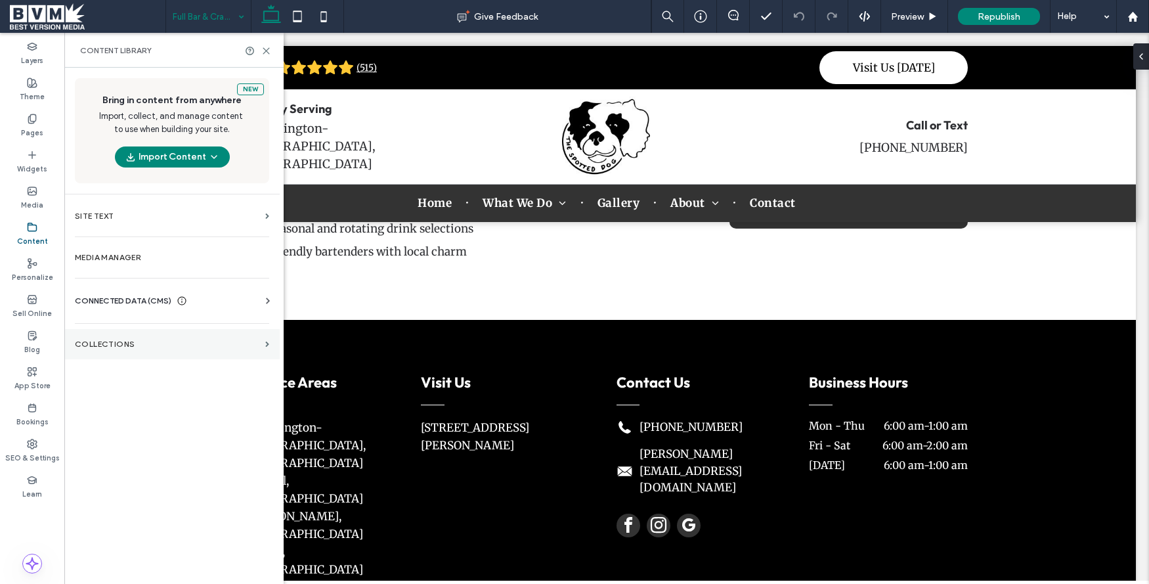
scroll to position [854, 0]
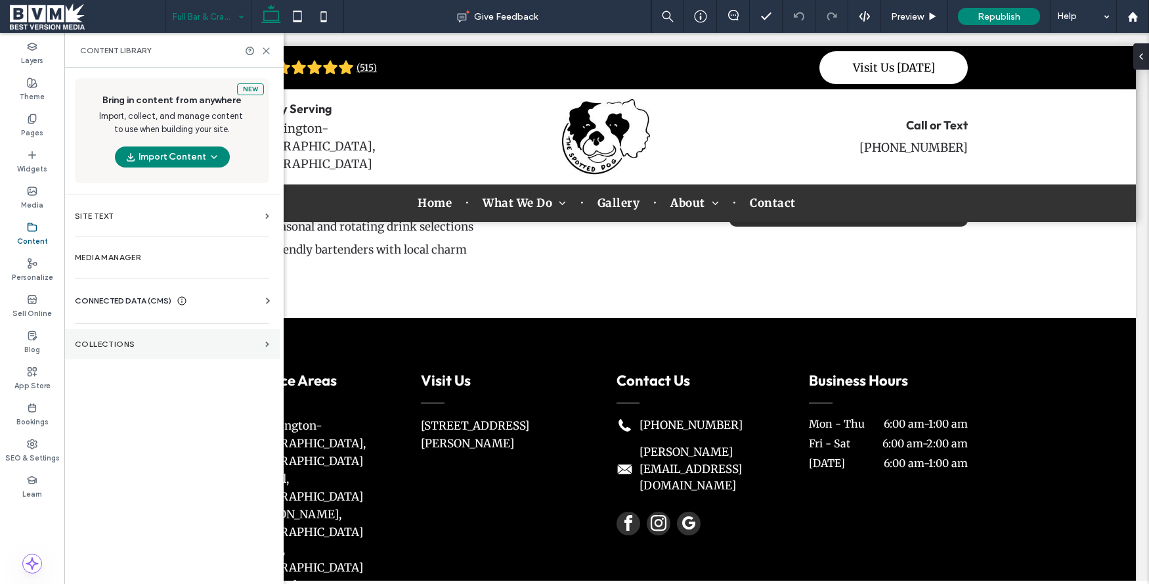
click at [101, 338] on section "Collections" at bounding box center [171, 344] width 215 height 30
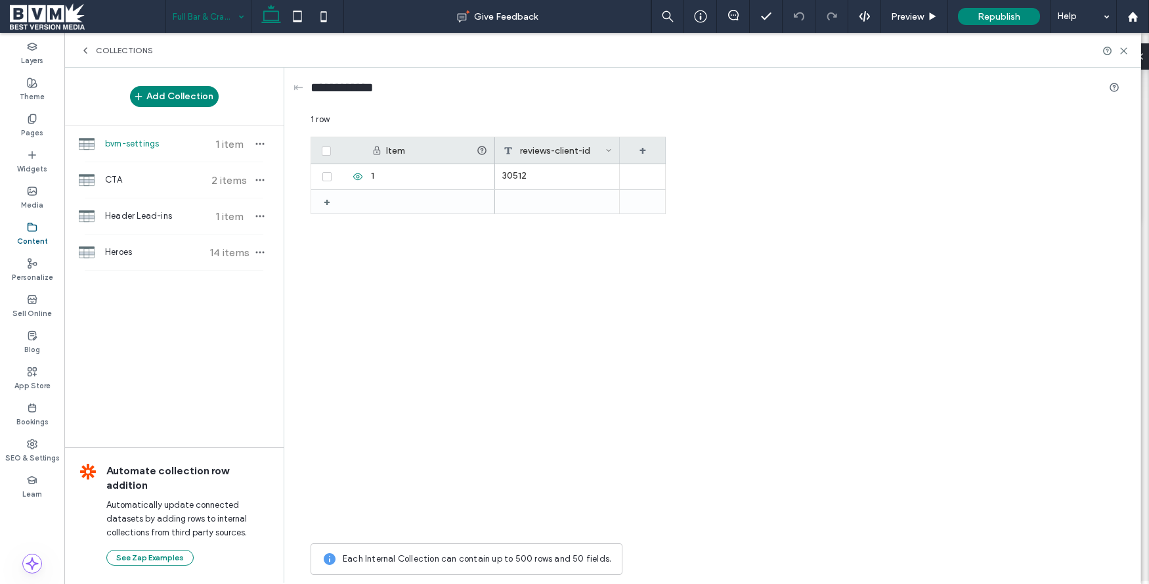
click at [100, 51] on span "Collections" at bounding box center [124, 50] width 57 height 11
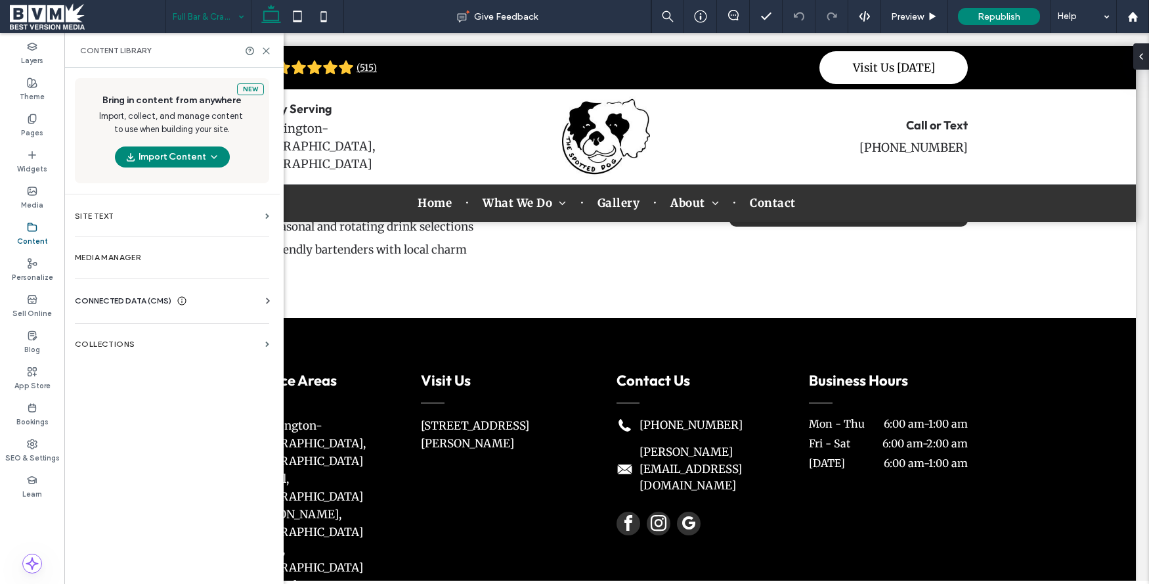
click at [122, 292] on div "CONNECTED DATA (CMS) Business Info Business Text Business Images Find and Repla…" at bounding box center [171, 301] width 215 height 34
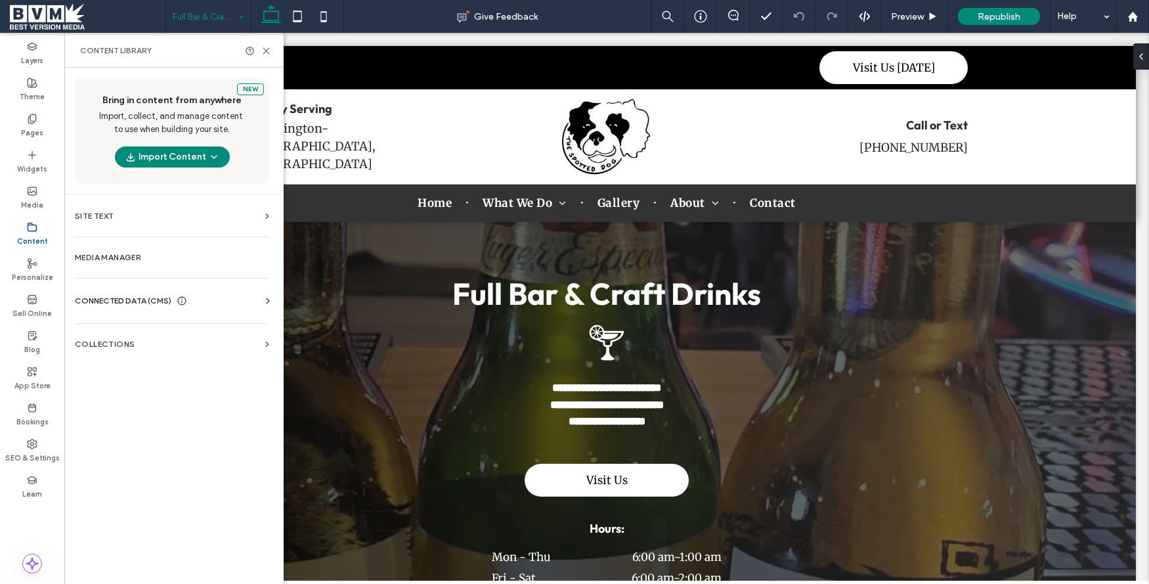
scroll to position [0, 0]
click at [122, 297] on span "CONNECTED DATA (CMS)" at bounding box center [123, 300] width 97 height 13
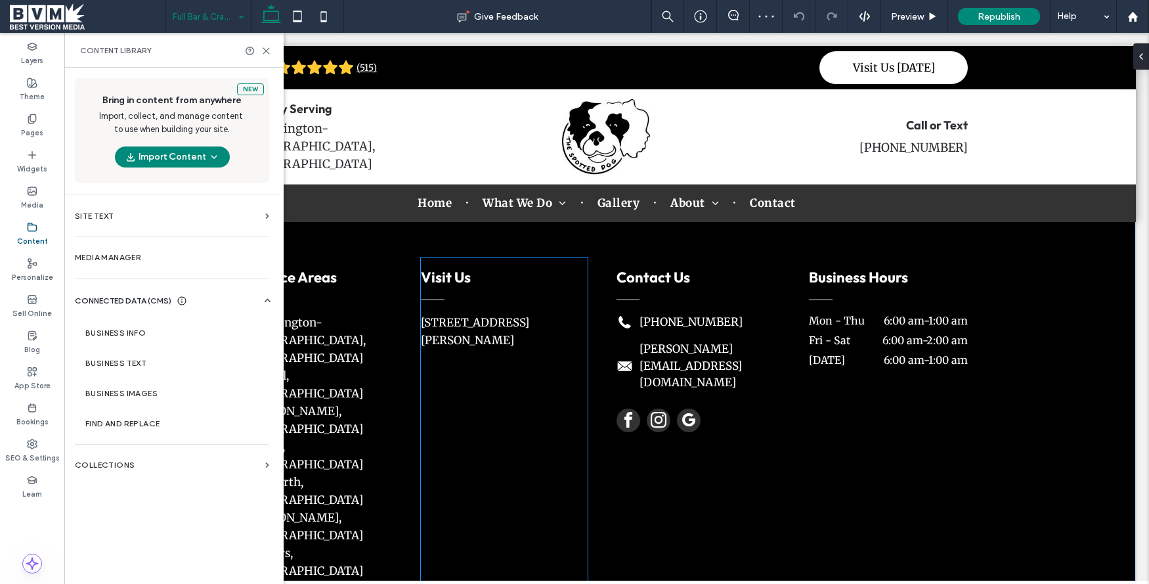
scroll to position [953, 0]
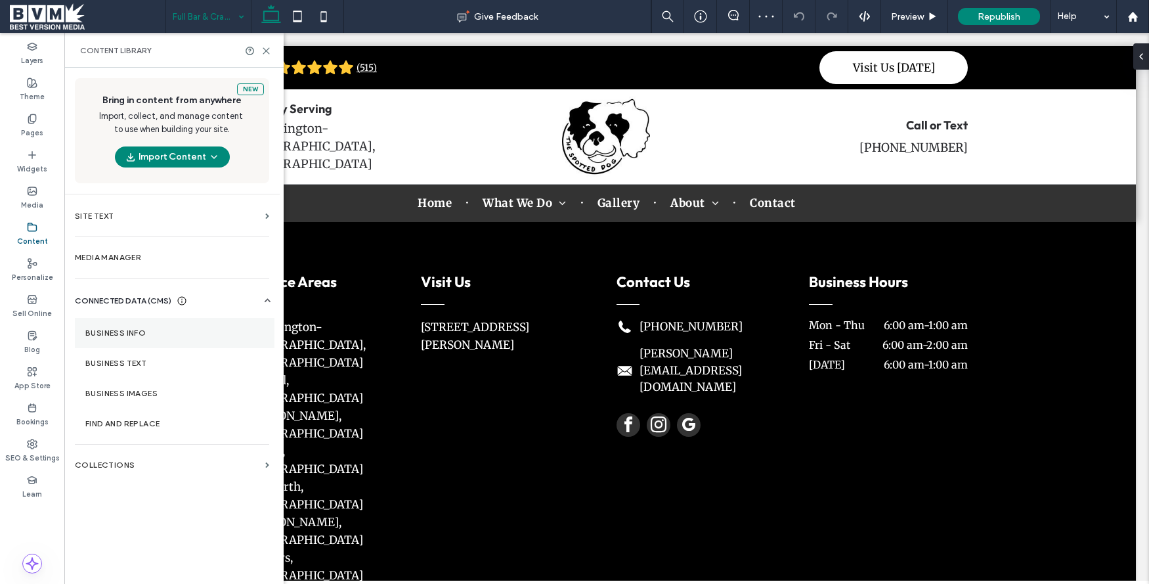
click at [183, 338] on section "Business Info" at bounding box center [175, 333] width 200 height 30
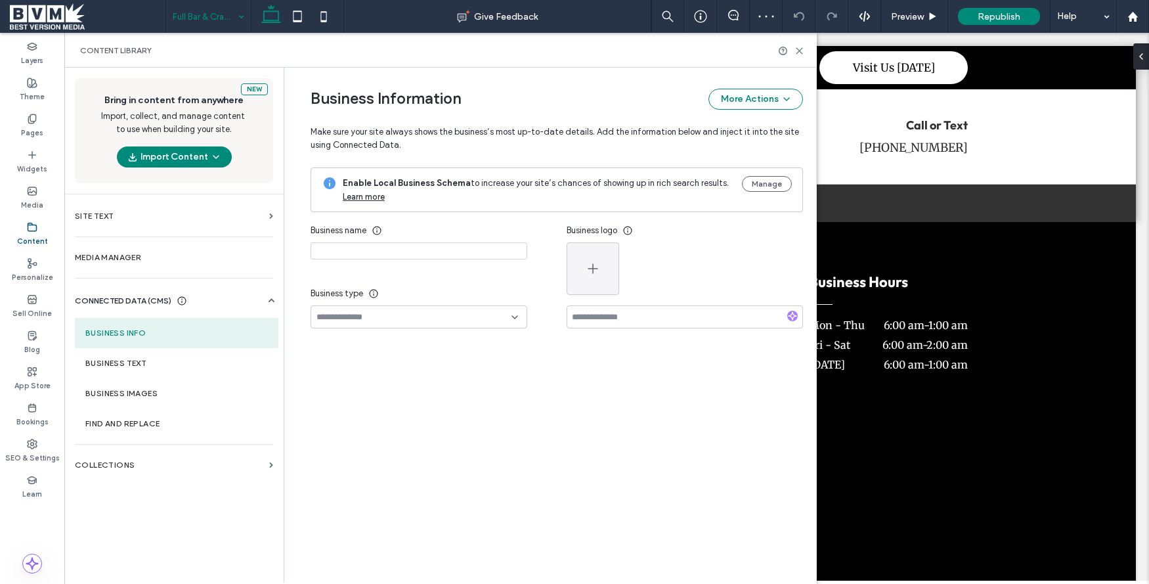
type input "**********"
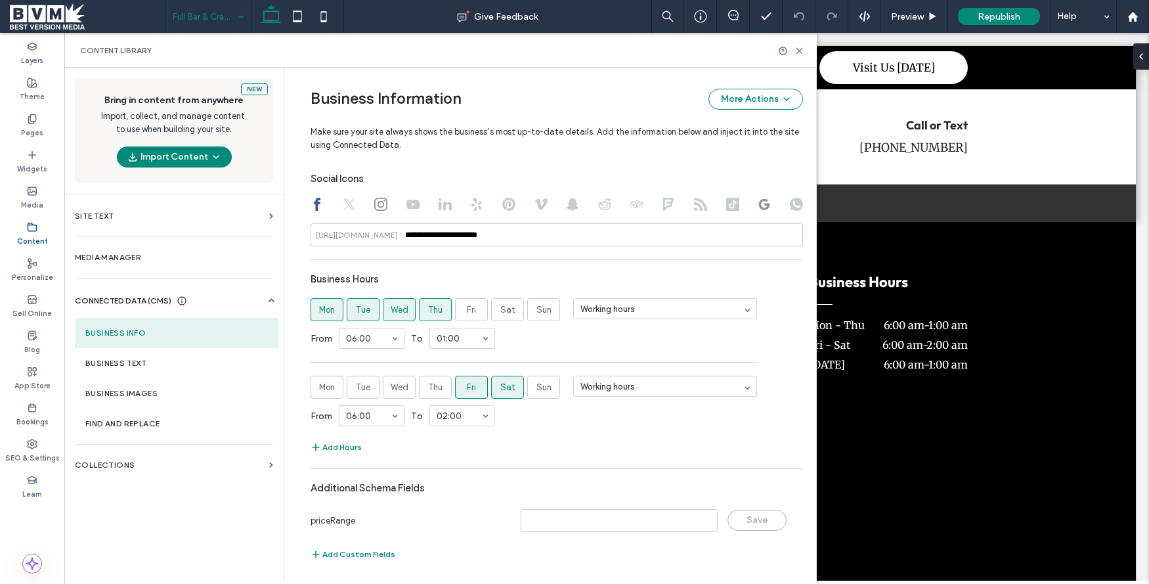
scroll to position [728, 0]
click at [327, 445] on button "Add Hours" at bounding box center [336, 445] width 51 height 16
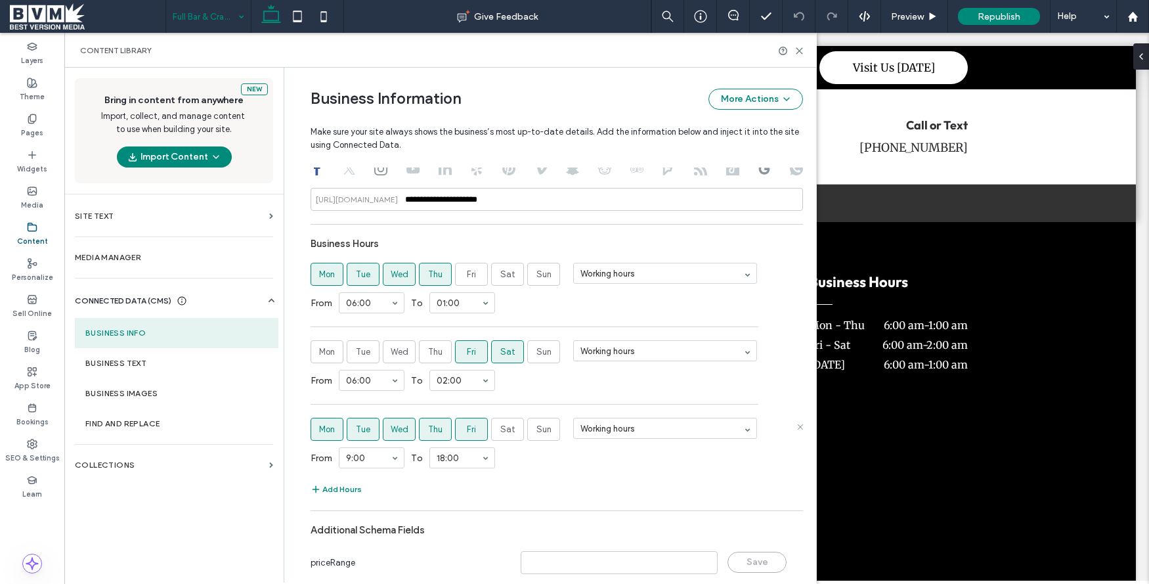
scroll to position [770, 0]
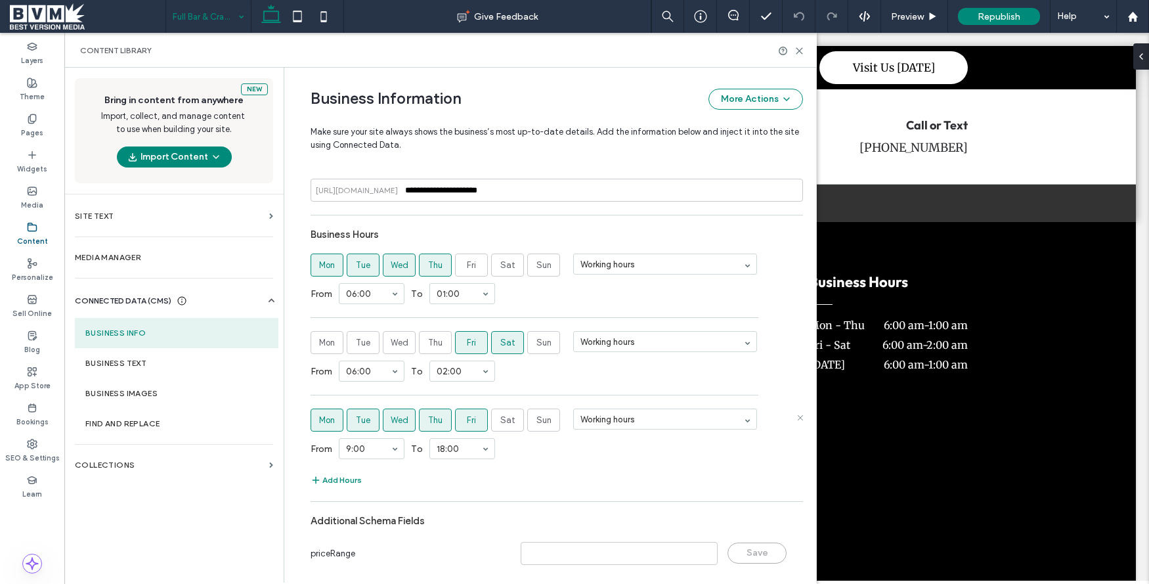
drag, startPoint x: 460, startPoint y: 420, endPoint x: 430, endPoint y: 420, distance: 30.2
click at [458, 420] on label "Fri" at bounding box center [471, 420] width 33 height 23
drag, startPoint x: 430, startPoint y: 420, endPoint x: 401, endPoint y: 420, distance: 29.6
click at [428, 420] on span "Thu" at bounding box center [435, 420] width 14 height 13
click at [399, 420] on span "Wed" at bounding box center [400, 420] width 18 height 13
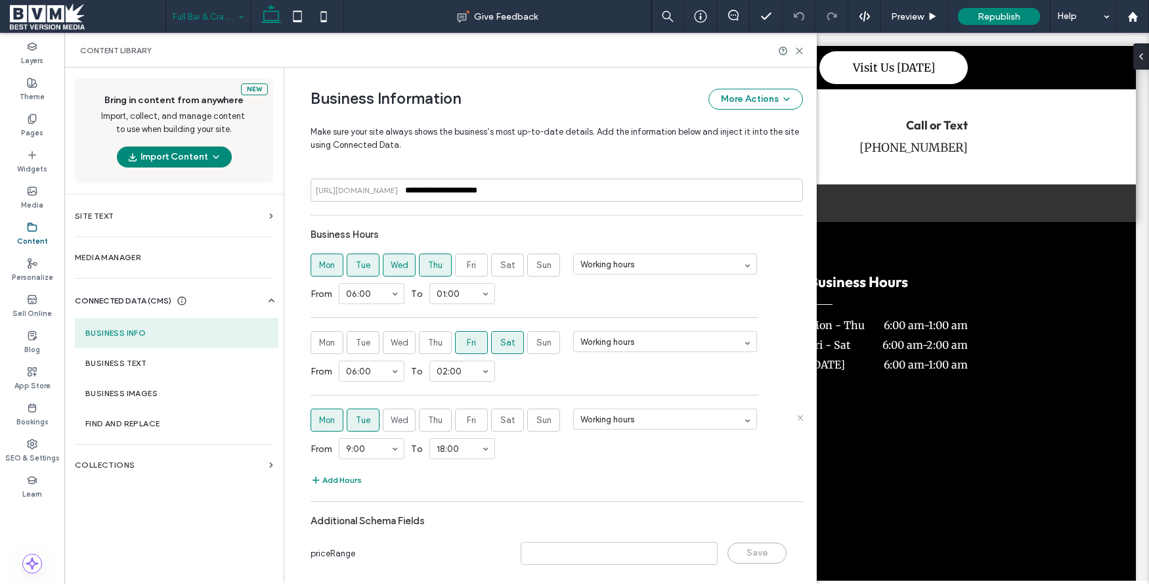
drag, startPoint x: 378, startPoint y: 420, endPoint x: 354, endPoint y: 420, distance: 23.6
click at [383, 420] on label "Wed" at bounding box center [399, 420] width 33 height 23
drag, startPoint x: 354, startPoint y: 420, endPoint x: 330, endPoint y: 419, distance: 23.7
click at [356, 420] on span "Tue" at bounding box center [363, 420] width 14 height 13
drag, startPoint x: 323, startPoint y: 419, endPoint x: 342, endPoint y: 420, distance: 19.1
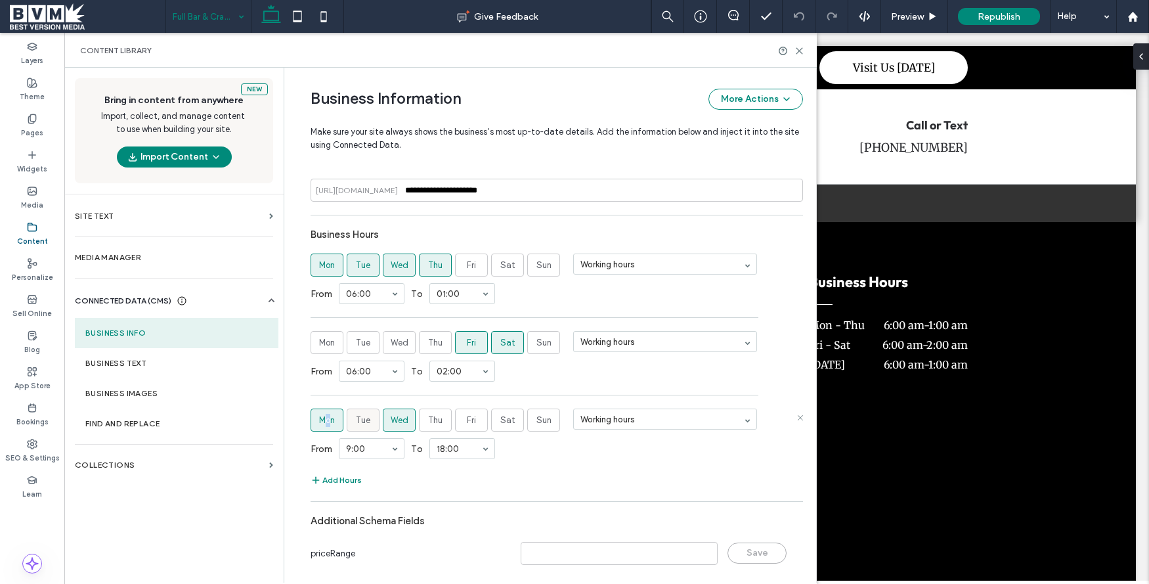
click at [328, 419] on span "Mon" at bounding box center [327, 420] width 16 height 13
drag, startPoint x: 391, startPoint y: 419, endPoint x: 453, endPoint y: 422, distance: 61.8
click at [397, 420] on span "Wed" at bounding box center [400, 420] width 18 height 13
click at [553, 424] on label "Sun" at bounding box center [543, 420] width 33 height 23
click at [391, 422] on span "Wed" at bounding box center [400, 420] width 18 height 13
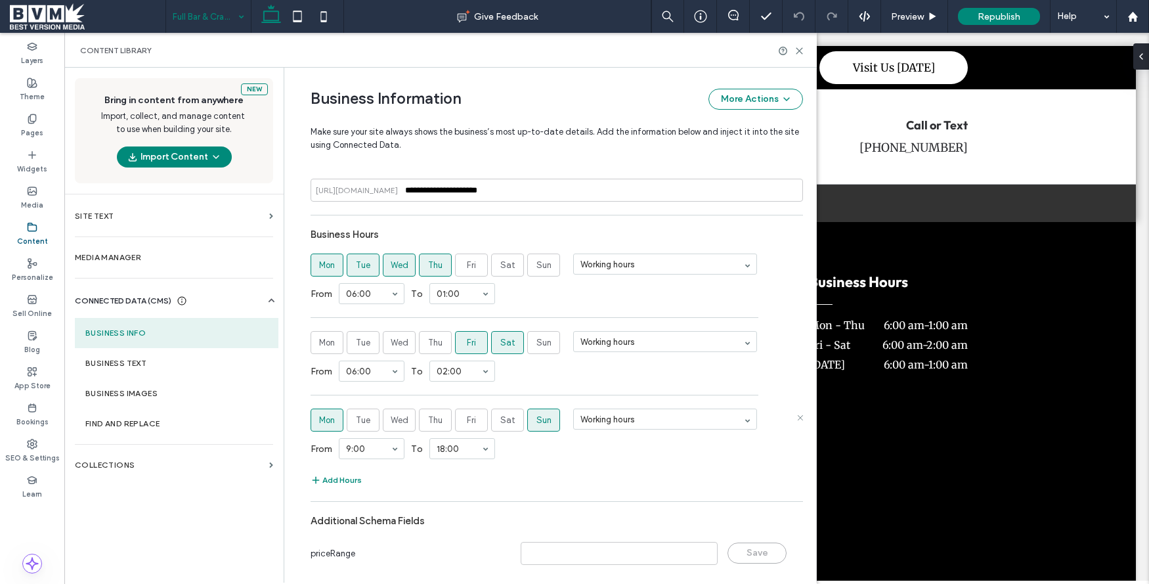
click at [324, 420] on span "Mon" at bounding box center [327, 420] width 16 height 13
drag, startPoint x: 451, startPoint y: 508, endPoint x: 478, endPoint y: 484, distance: 36.8
click at [577, 439] on div "From 06:00 To 01:00" at bounding box center [557, 449] width 493 height 34
click at [799, 50] on use at bounding box center [800, 51] width 6 height 6
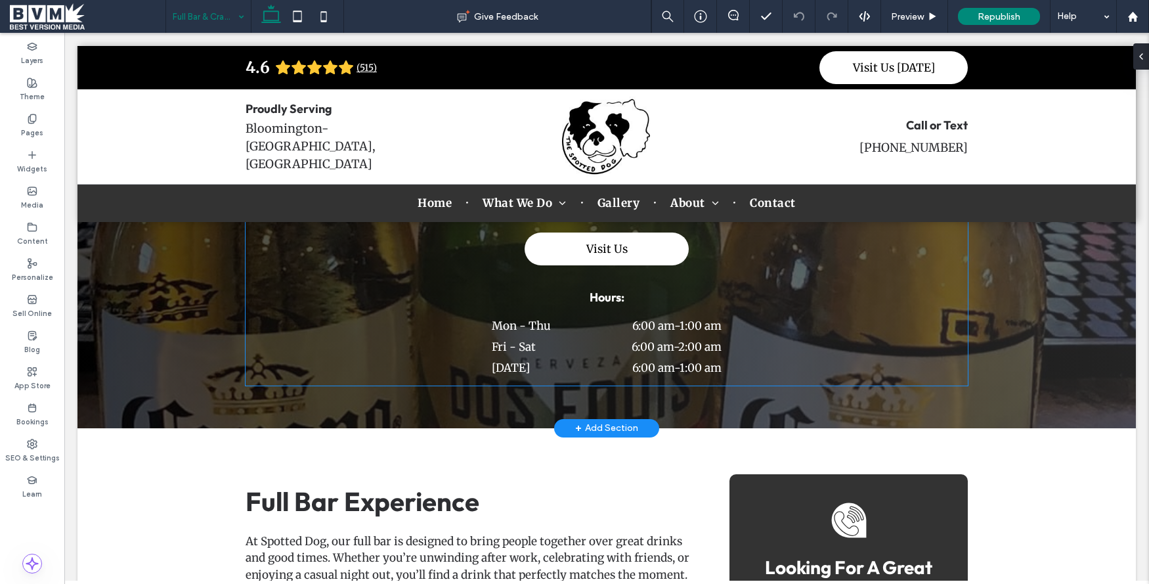
scroll to position [256, 0]
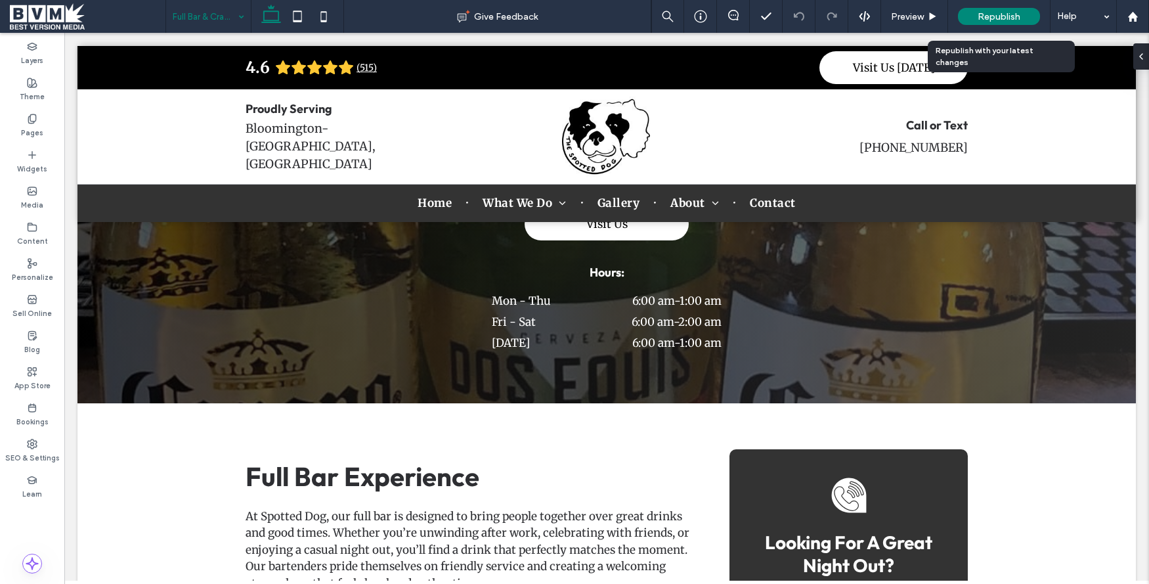
click at [993, 16] on span "Republish" at bounding box center [999, 16] width 43 height 11
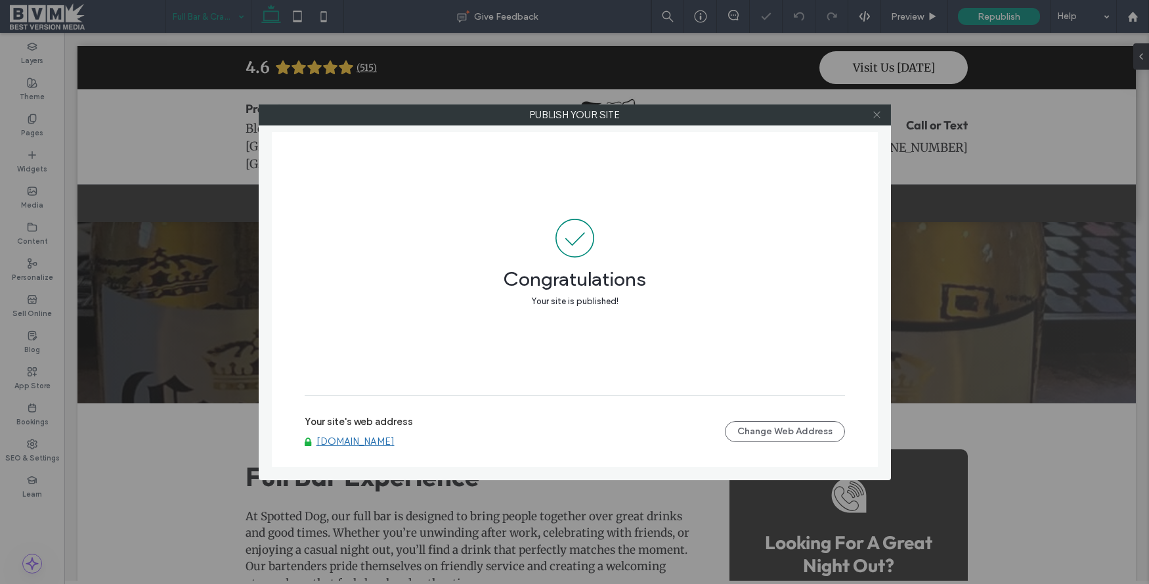
click at [872, 110] on icon at bounding box center [877, 115] width 10 height 10
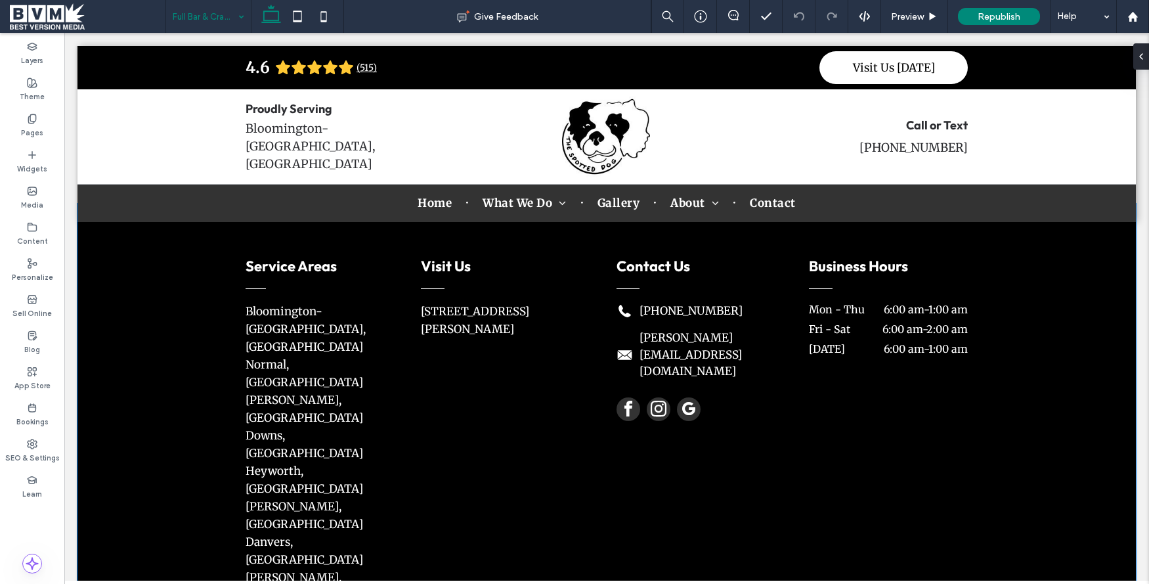
scroll to position [962, 0]
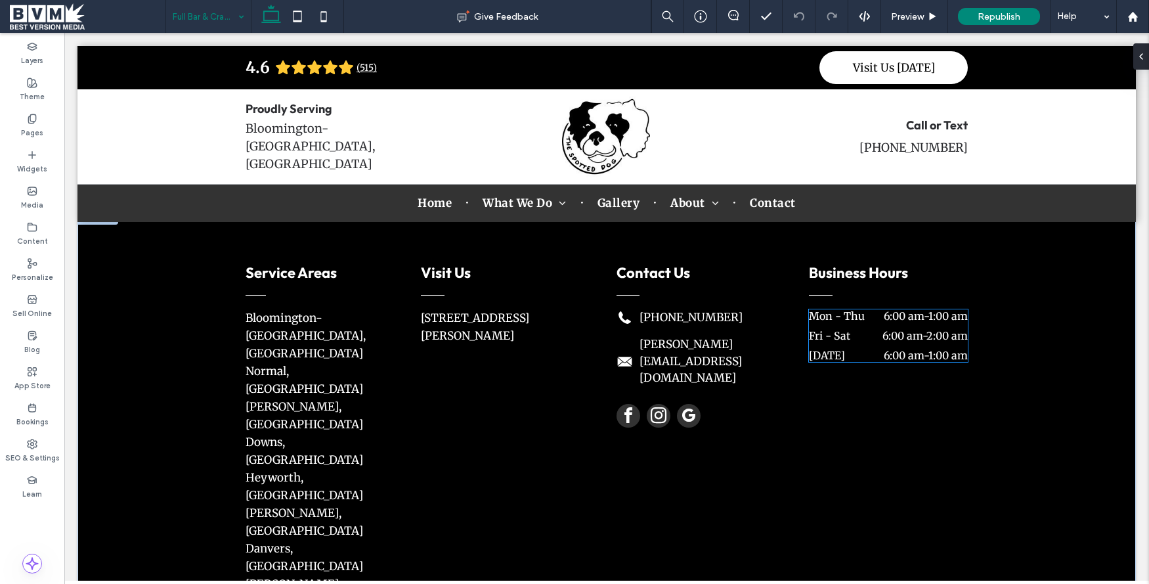
click at [925, 326] on div "Mon - Thu 6:00 am - 1:00 am" at bounding box center [888, 319] width 159 height 20
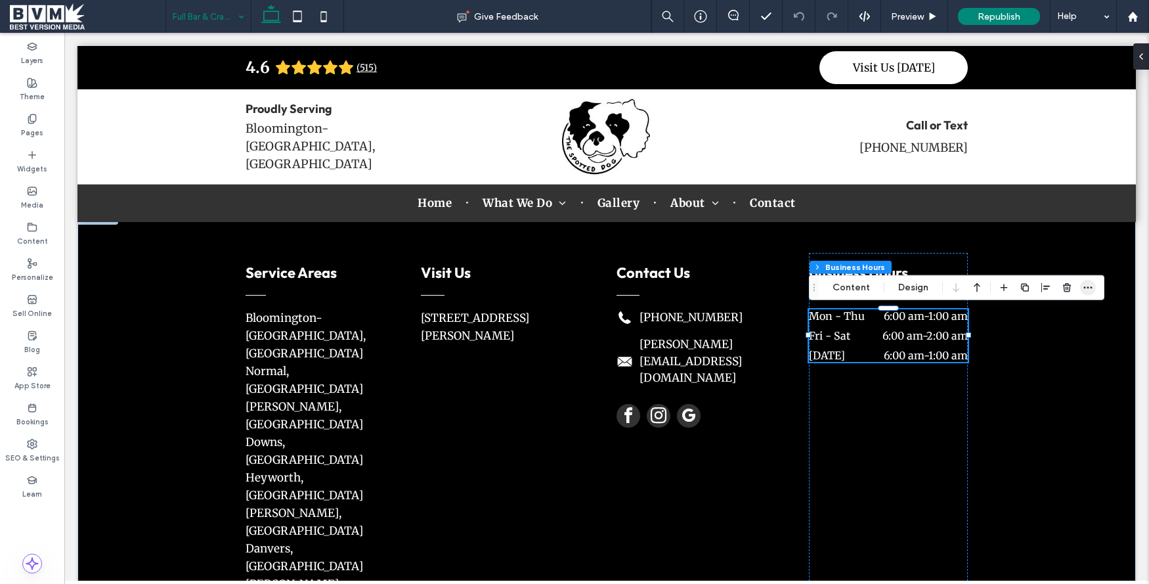
click at [1086, 284] on icon "button" at bounding box center [1088, 287] width 11 height 11
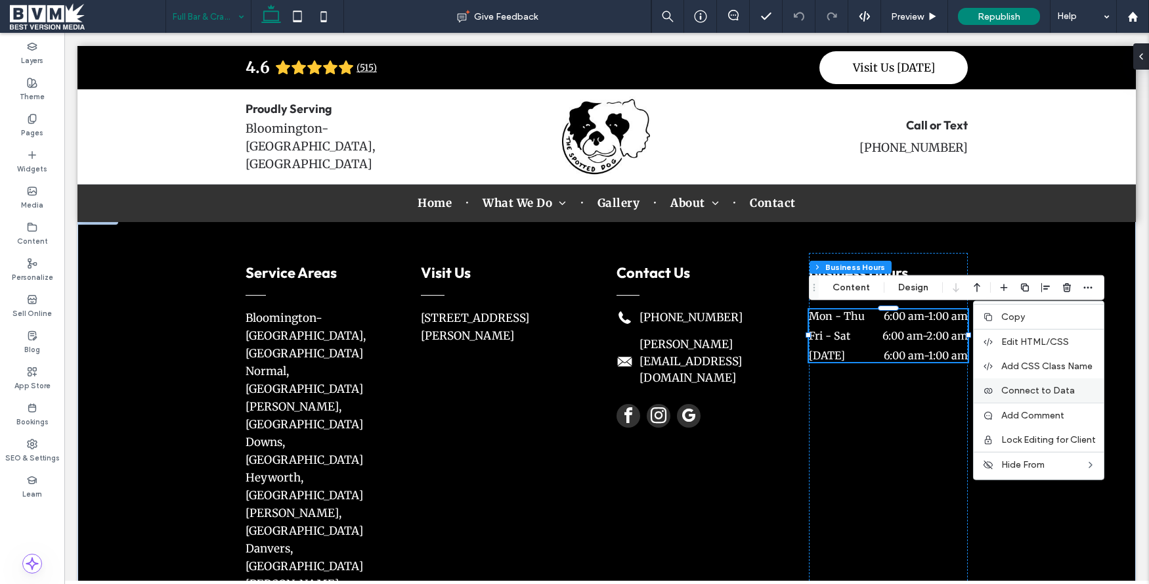
click at [1027, 385] on span "Connect to Data" at bounding box center [1039, 390] width 74 height 11
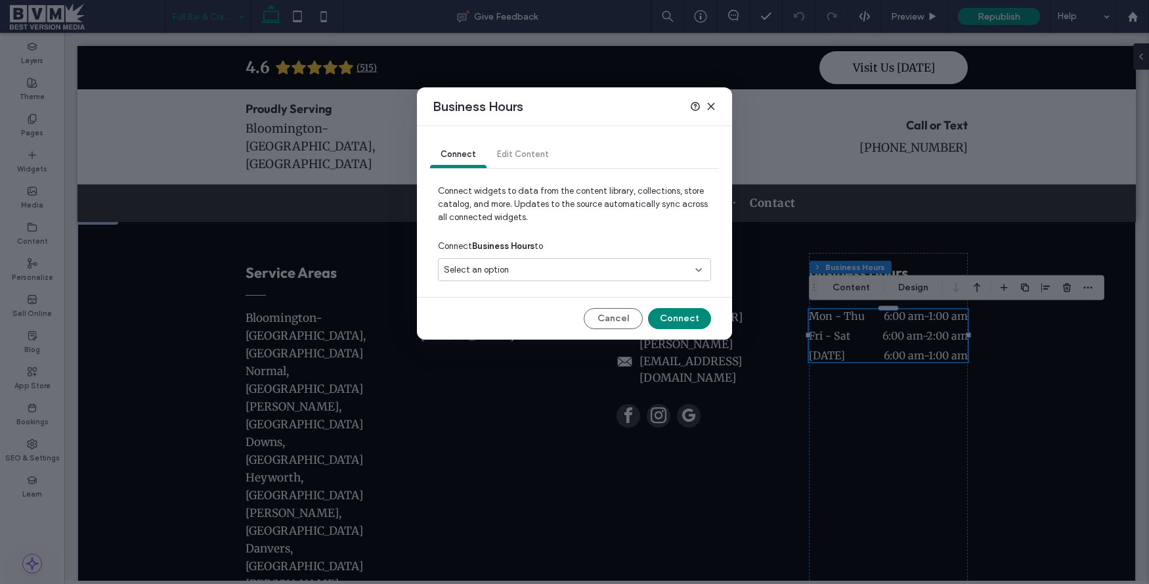
drag, startPoint x: 552, startPoint y: 262, endPoint x: 556, endPoint y: 278, distance: 16.1
click at [552, 263] on div "Select an option" at bounding box center [574, 269] width 273 height 23
drag, startPoint x: 557, startPoint y: 306, endPoint x: 565, endPoint y: 308, distance: 8.1
click at [557, 306] on div "[STREET_ADDRESS][PERSON_NAME]" at bounding box center [575, 315] width 272 height 23
click at [680, 319] on button "Connect" at bounding box center [679, 318] width 63 height 21
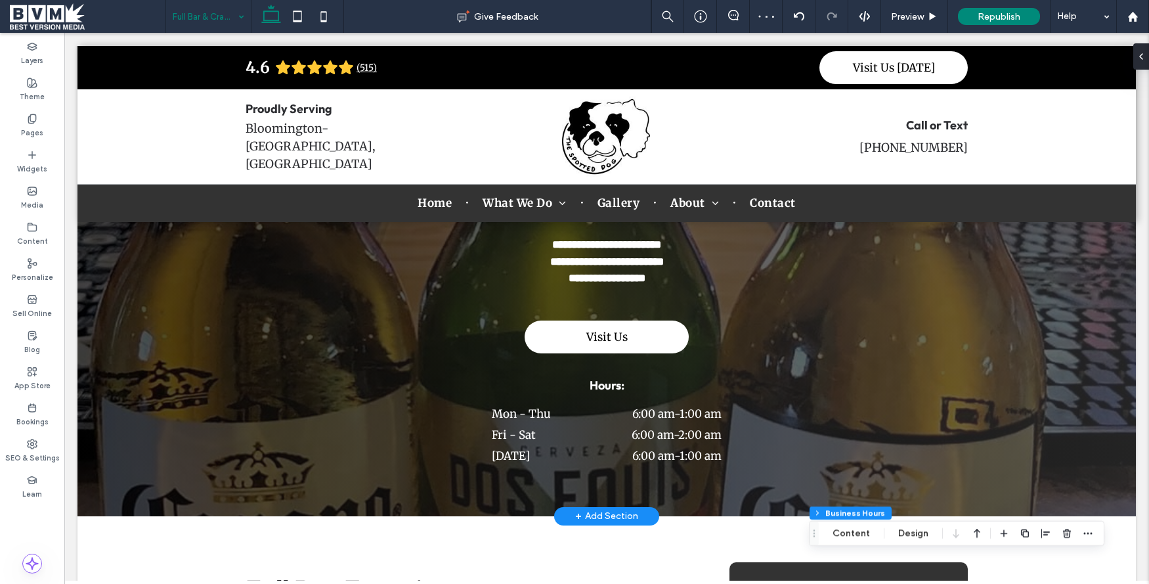
scroll to position [0, 0]
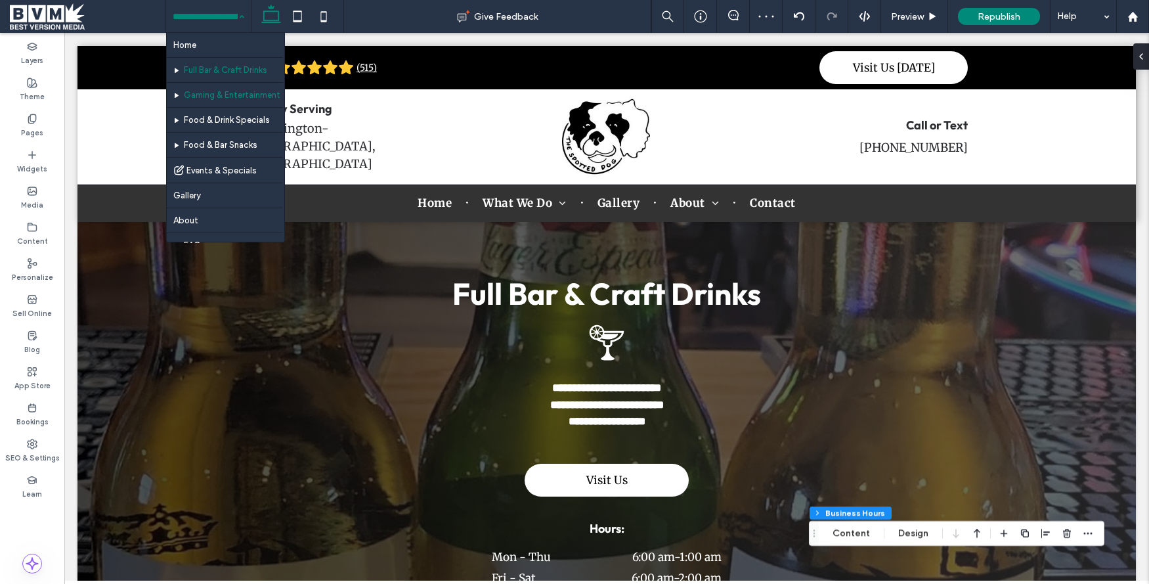
drag, startPoint x: 213, startPoint y: 11, endPoint x: 221, endPoint y: 89, distance: 77.8
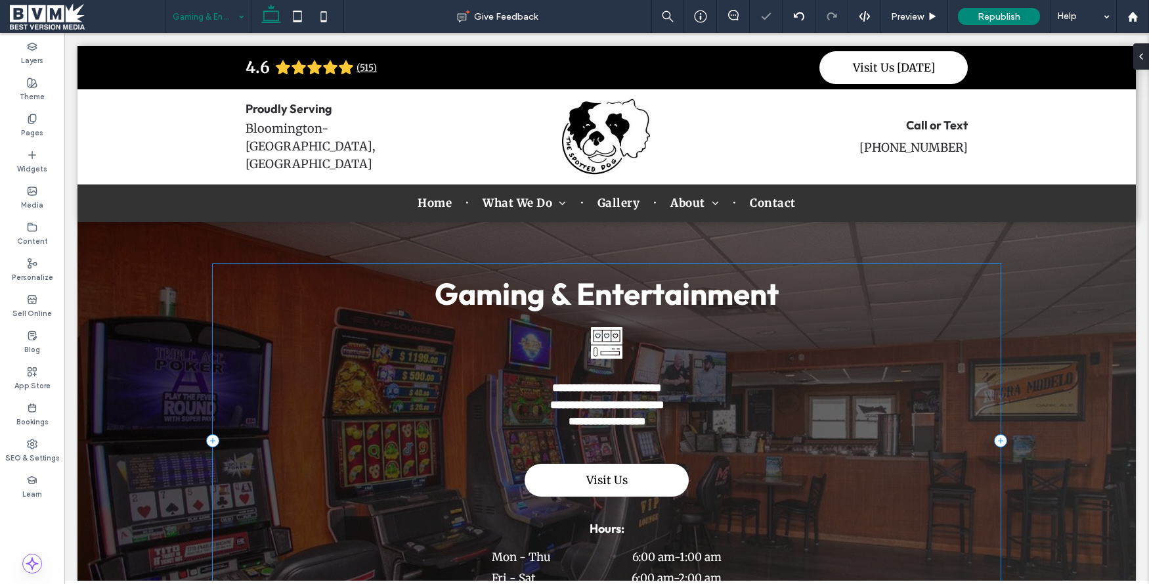
scroll to position [244, 0]
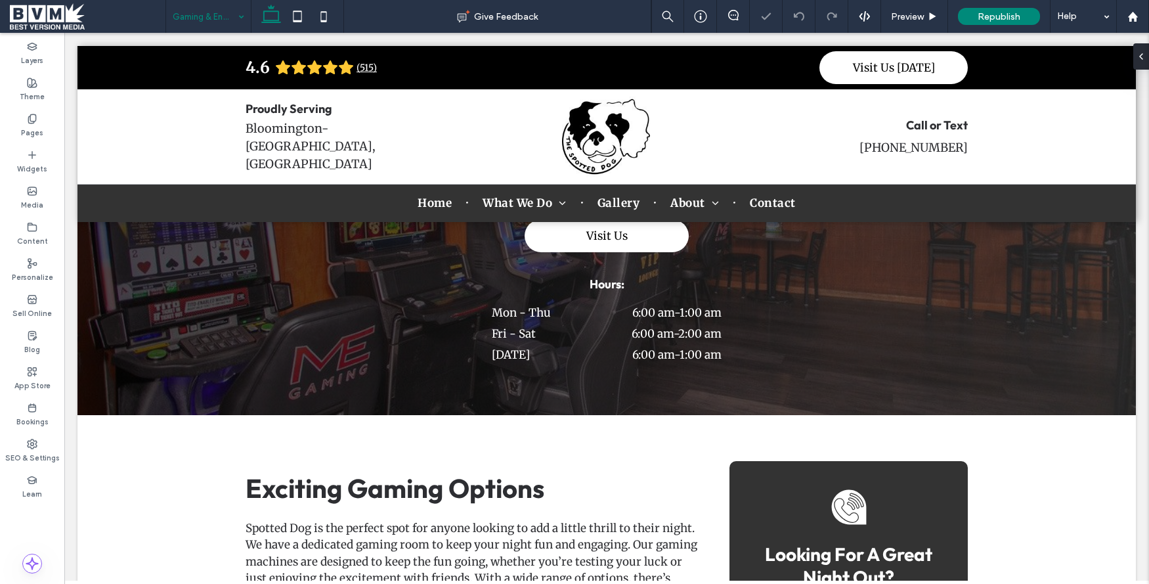
click at [232, 20] on div "Gaming & Entertainment" at bounding box center [208, 16] width 85 height 33
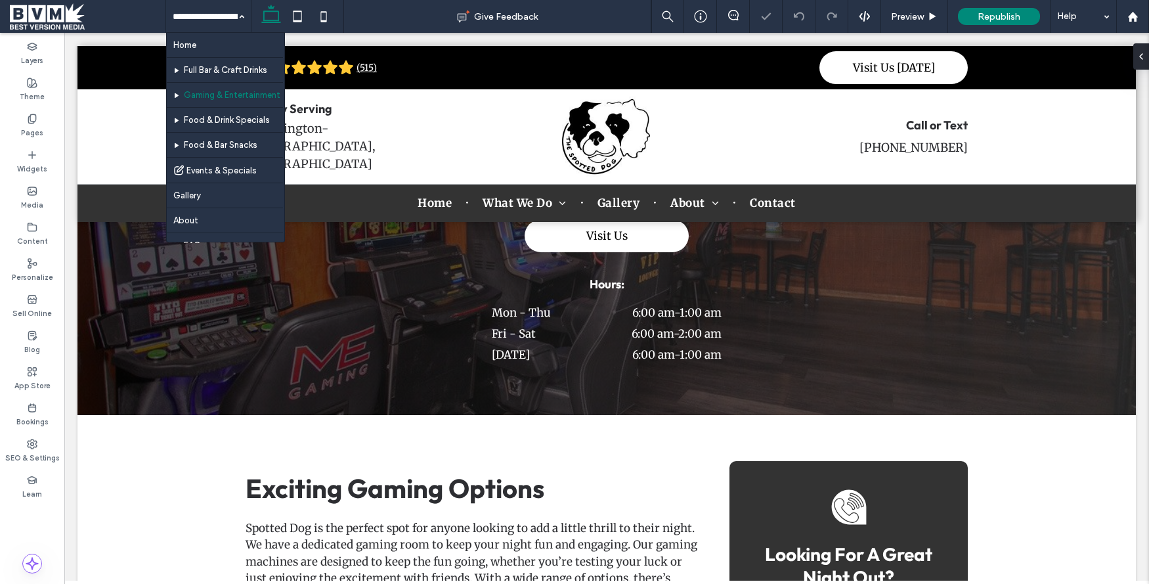
drag, startPoint x: 215, startPoint y: 43, endPoint x: 265, endPoint y: 108, distance: 82.1
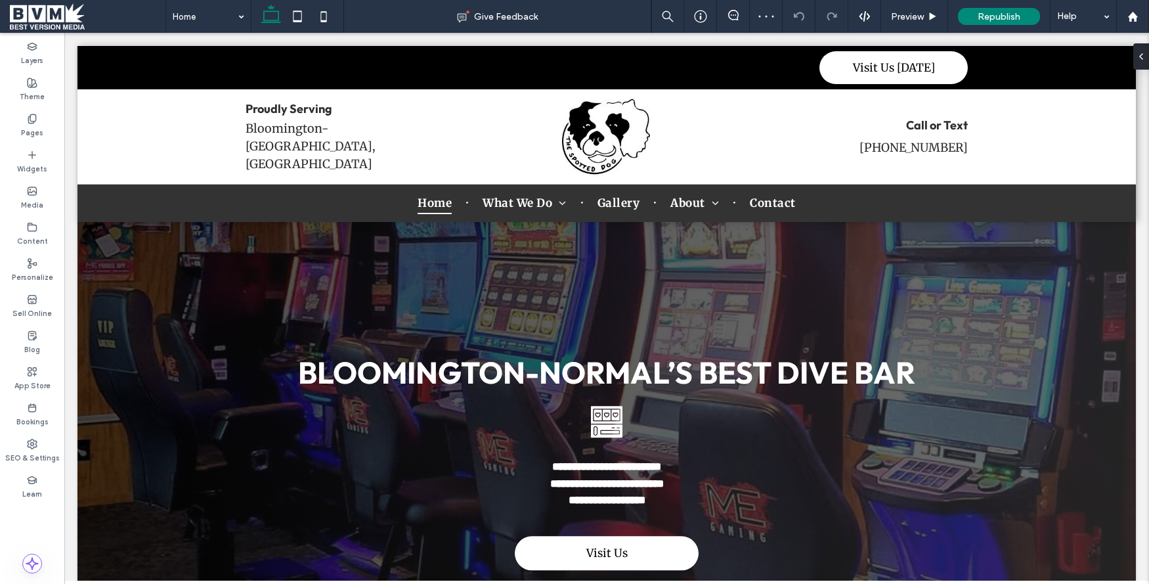
scroll to position [0, 0]
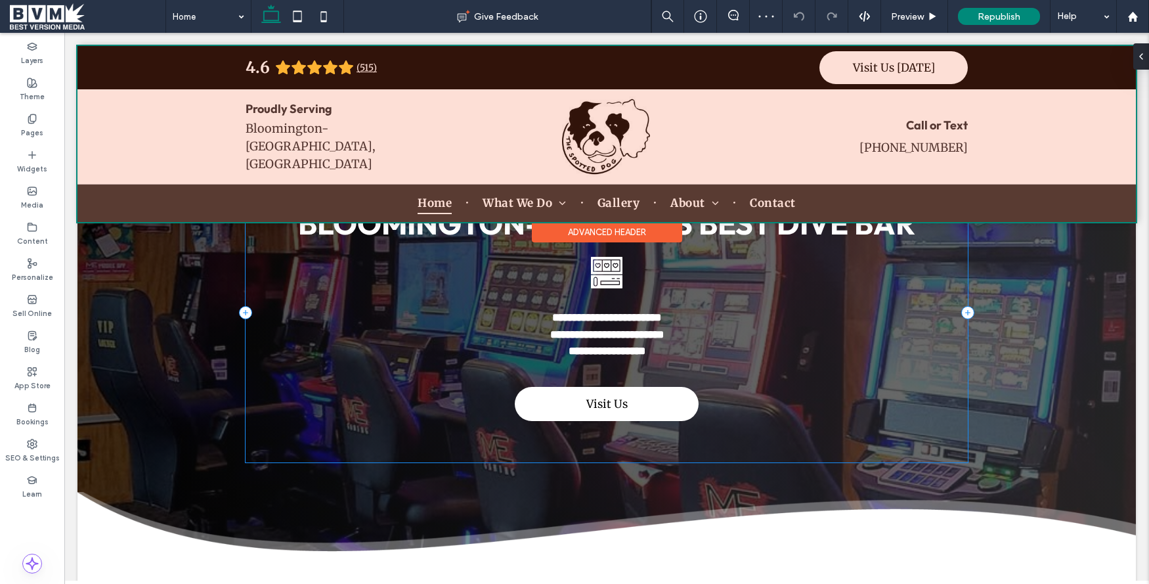
scroll to position [45, 0]
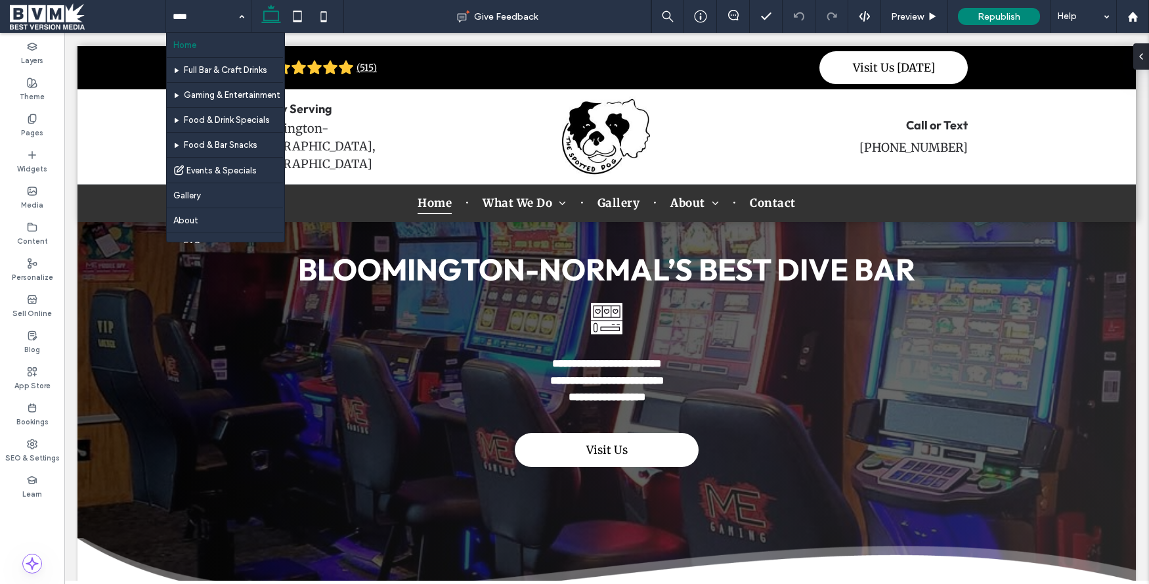
drag, startPoint x: 181, startPoint y: 12, endPoint x: 188, endPoint y: 23, distance: 13.3
click at [181, 12] on input at bounding box center [205, 16] width 65 height 33
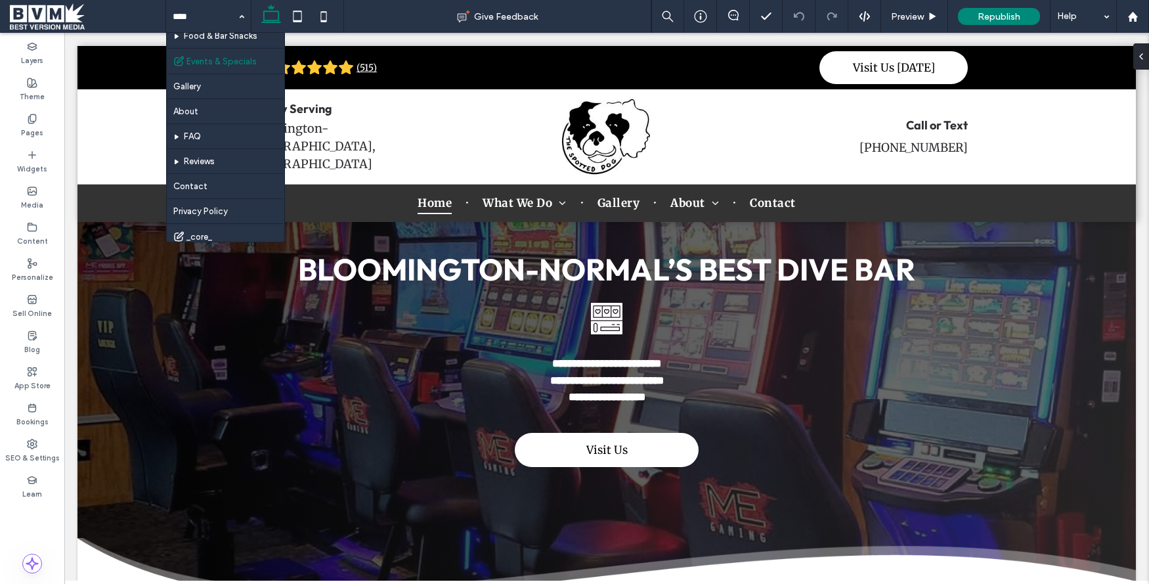
scroll to position [141, 0]
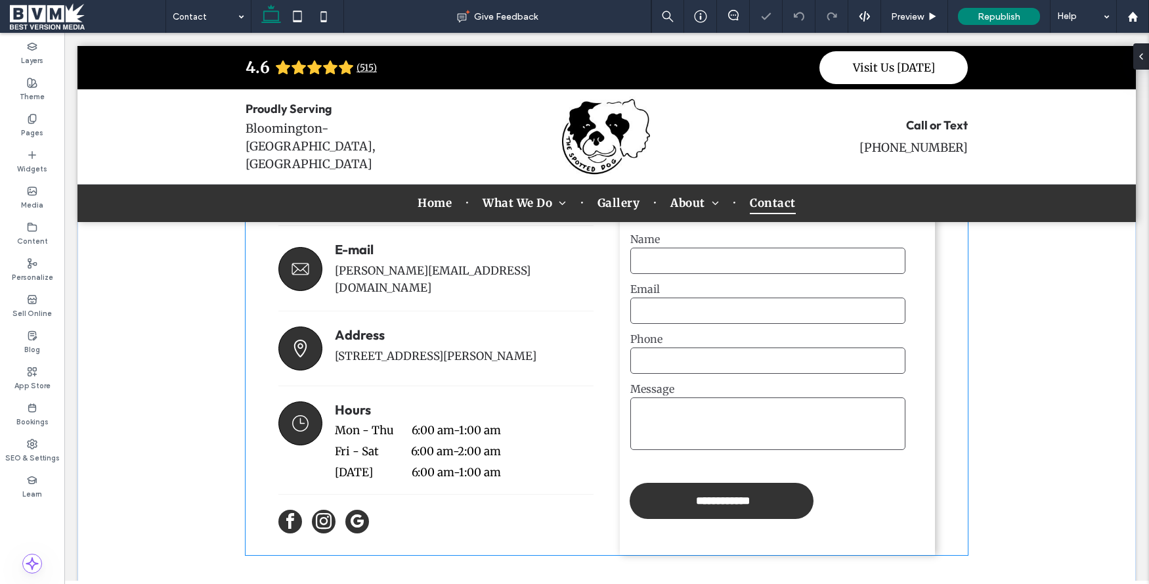
scroll to position [476, 0]
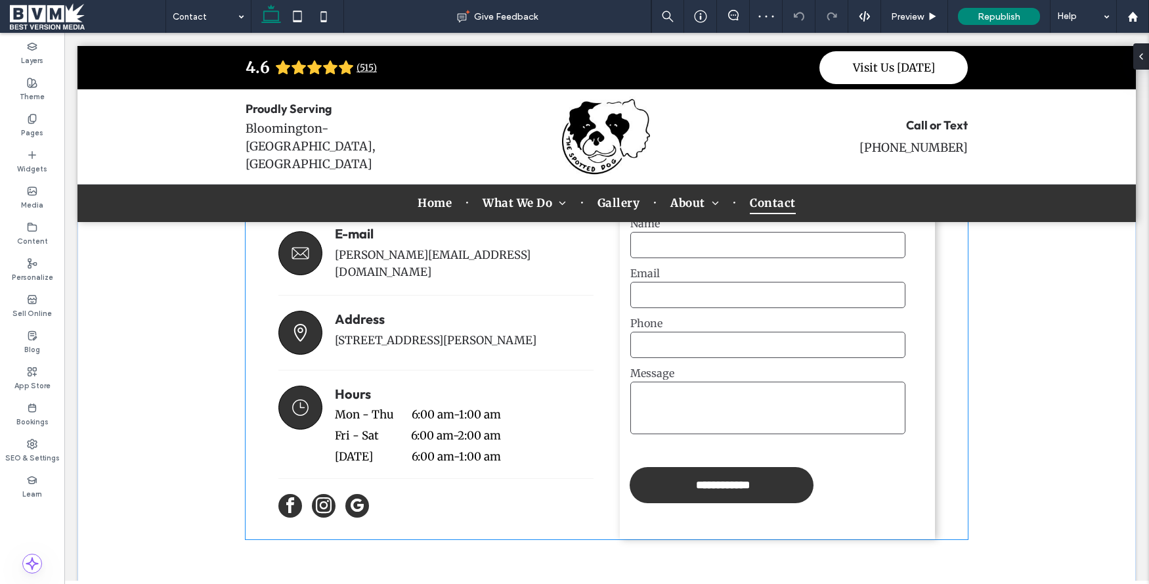
click at [448, 435] on time "6:00 am" at bounding box center [432, 435] width 42 height 14
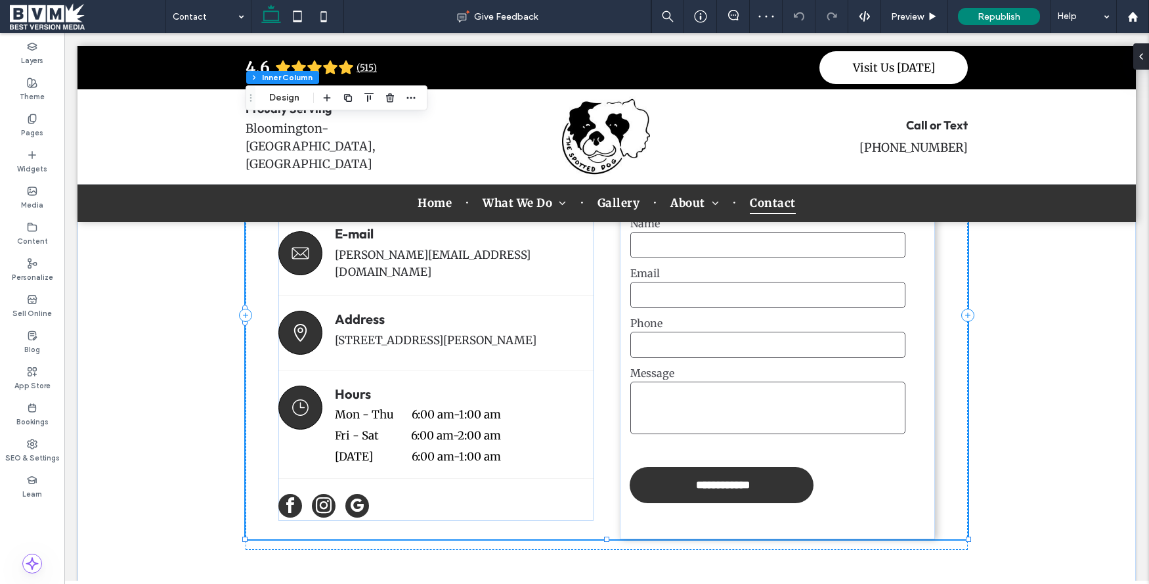
click at [449, 435] on time "6:00 am" at bounding box center [432, 435] width 42 height 14
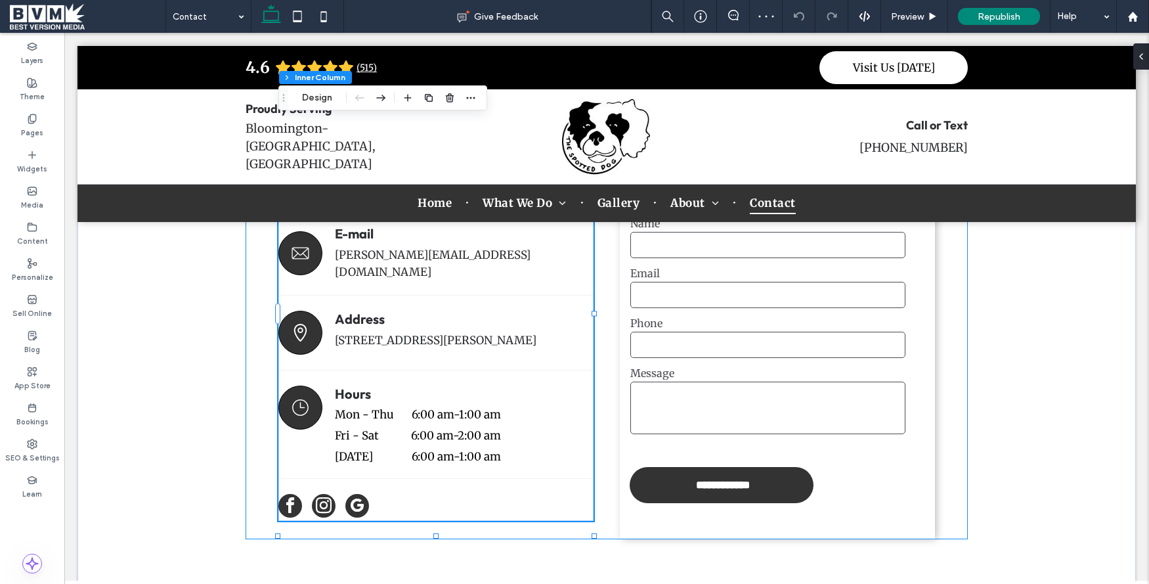
click at [449, 435] on time "6:00 am" at bounding box center [432, 435] width 42 height 14
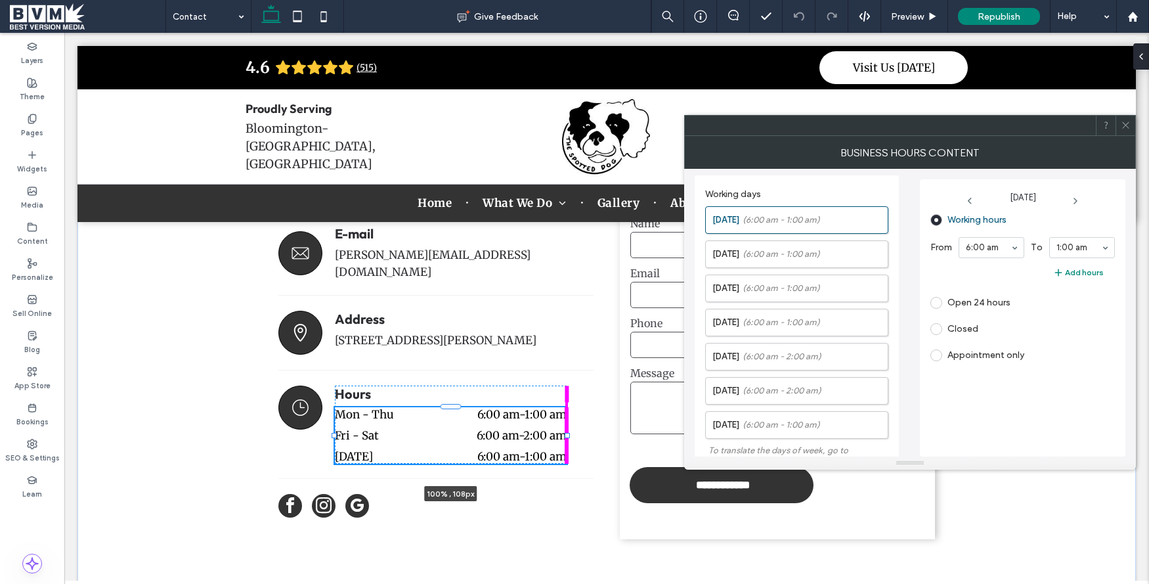
drag, startPoint x: 500, startPoint y: 441, endPoint x: 564, endPoint y: 441, distance: 64.4
click at [564, 441] on div "Contact The Spotted Dog Phone handset icon. Phone [PHONE_NUMBER] Envelope icon.…" at bounding box center [607, 315] width 788 height 552
type input "***"
type input "****"
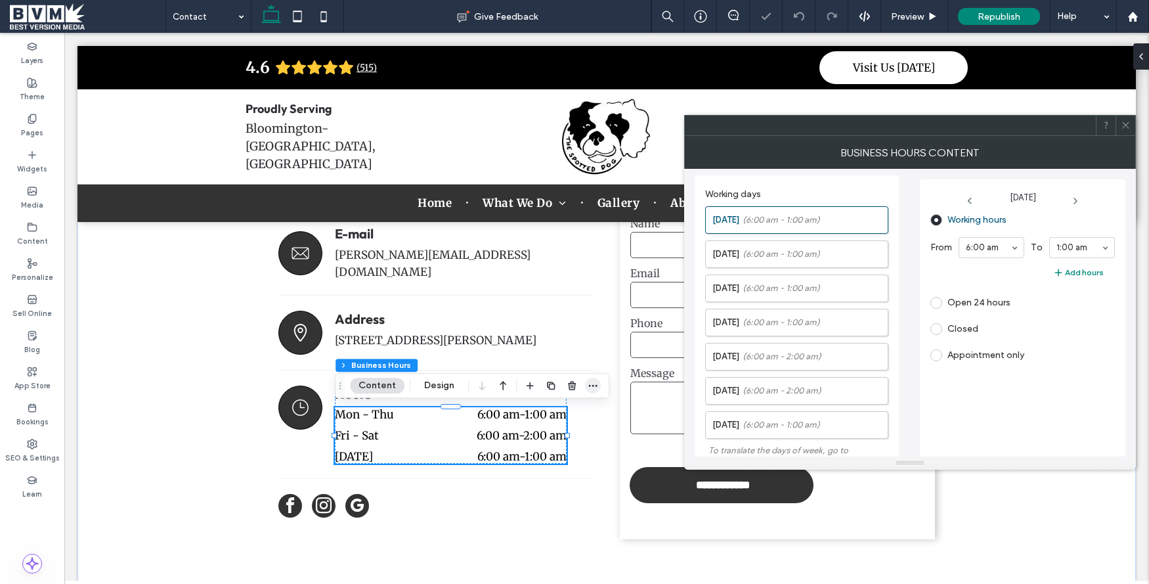
click at [592, 386] on use "button" at bounding box center [593, 386] width 9 height 2
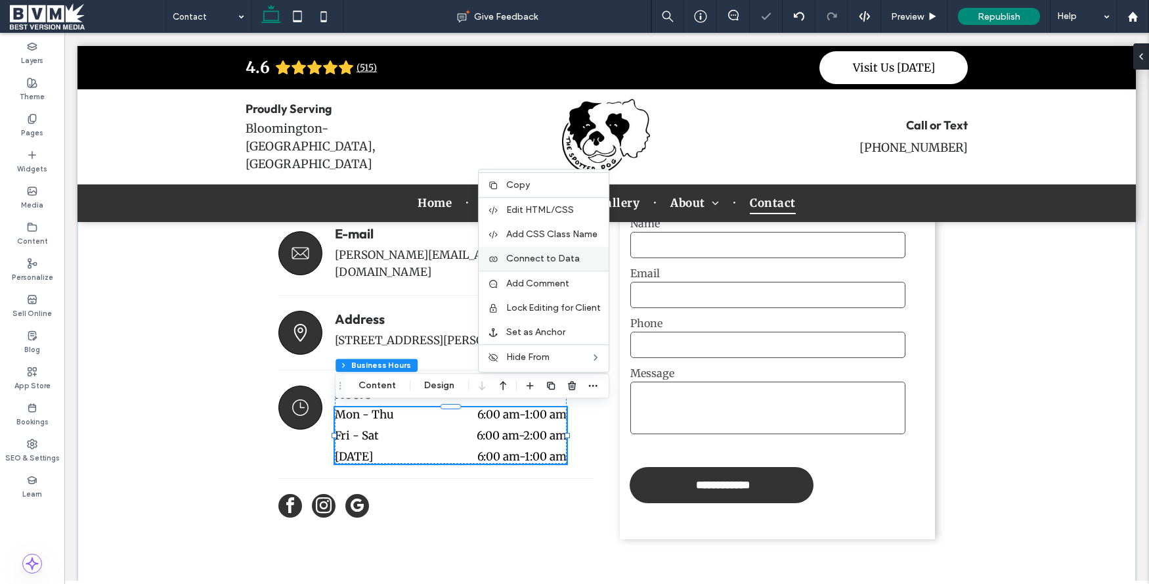
click at [533, 254] on span "Connect to Data" at bounding box center [543, 258] width 74 height 11
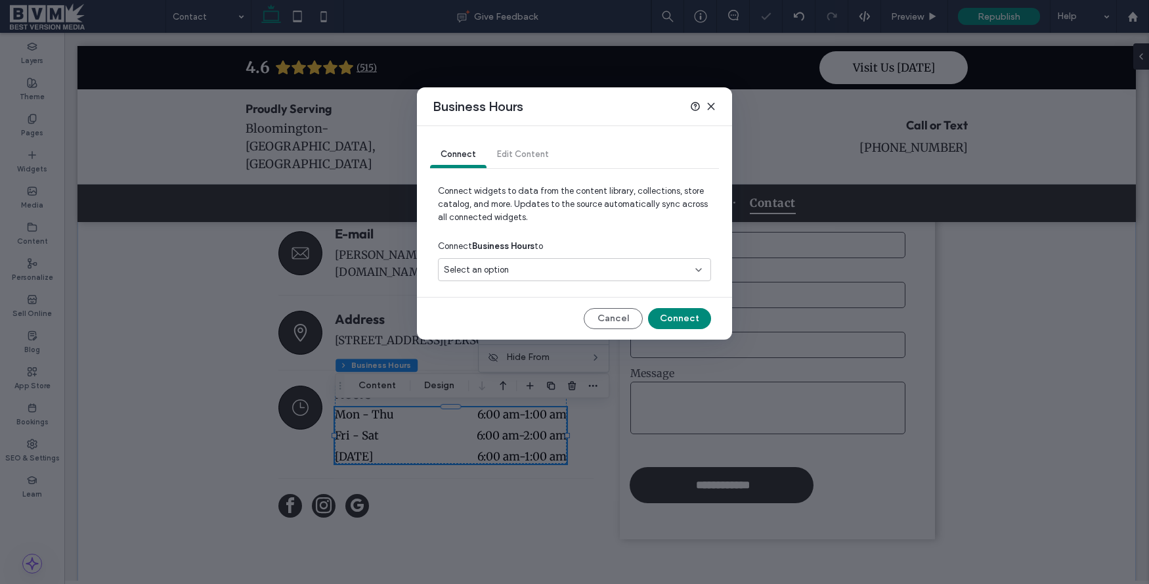
drag, startPoint x: 476, startPoint y: 265, endPoint x: 483, endPoint y: 278, distance: 15.9
click at [476, 265] on span "Select an option" at bounding box center [476, 269] width 65 height 13
drag, startPoint x: 497, startPoint y: 318, endPoint x: 610, endPoint y: 314, distance: 113.7
click at [503, 318] on span "[STREET_ADDRESS][PERSON_NAME]" at bounding box center [540, 315] width 144 height 13
click at [682, 317] on button "Connect" at bounding box center [679, 318] width 63 height 21
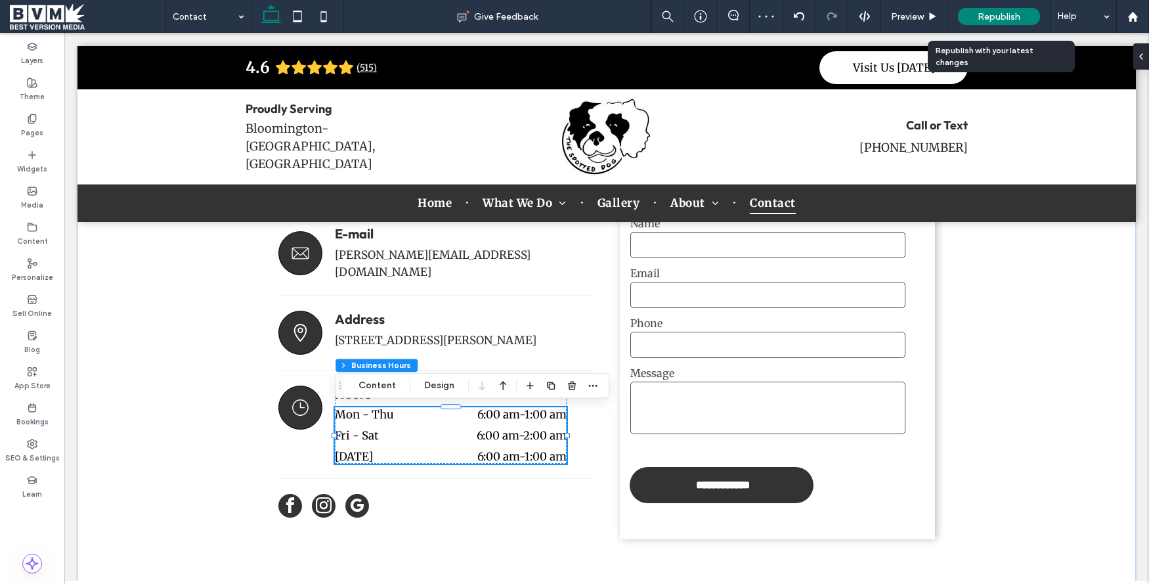
click at [963, 22] on div "Republish" at bounding box center [999, 16] width 82 height 17
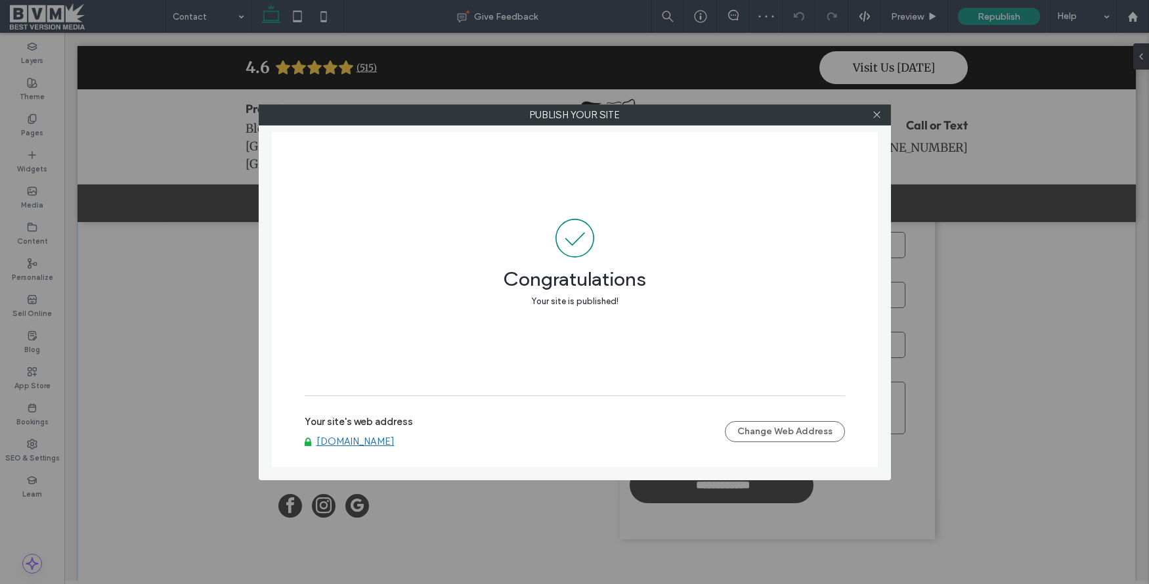
click at [874, 115] on icon at bounding box center [877, 115] width 10 height 10
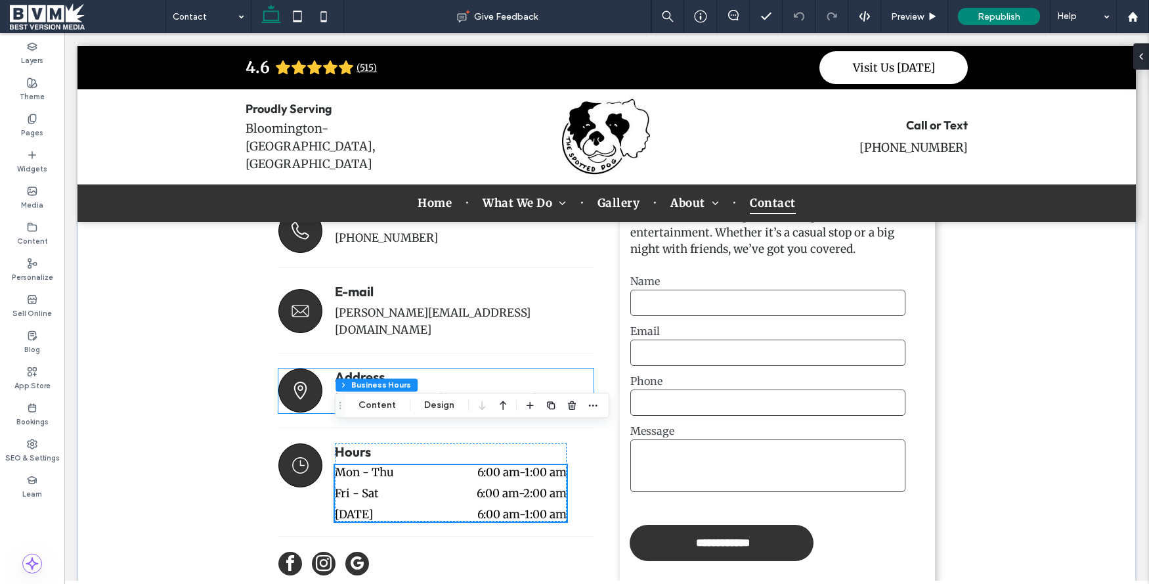
scroll to position [417, 0]
